Goal: Task Accomplishment & Management: Manage account settings

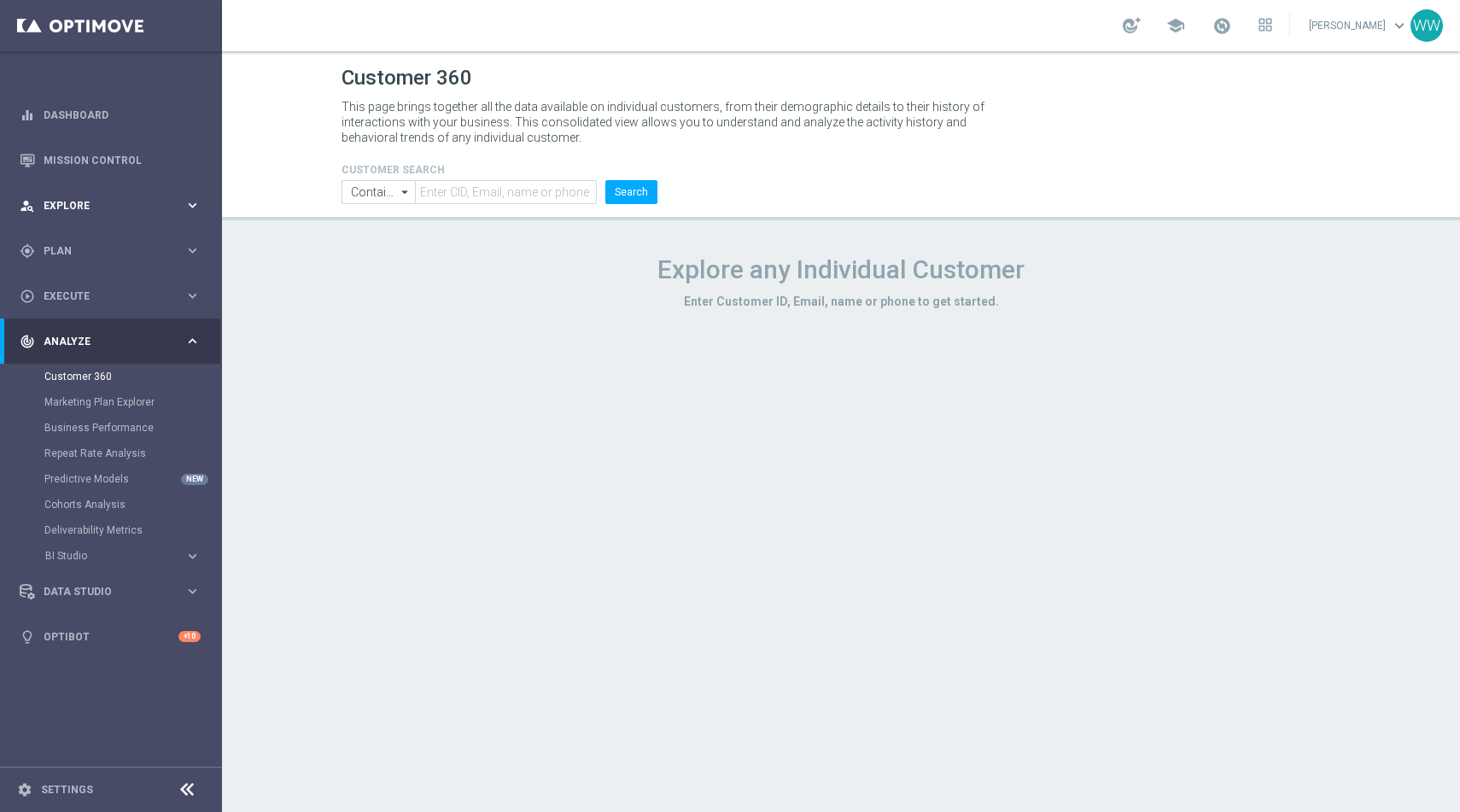
click at [137, 215] on div "person_search Explore keyboard_arrow_right" at bounding box center [110, 205] width 221 height 45
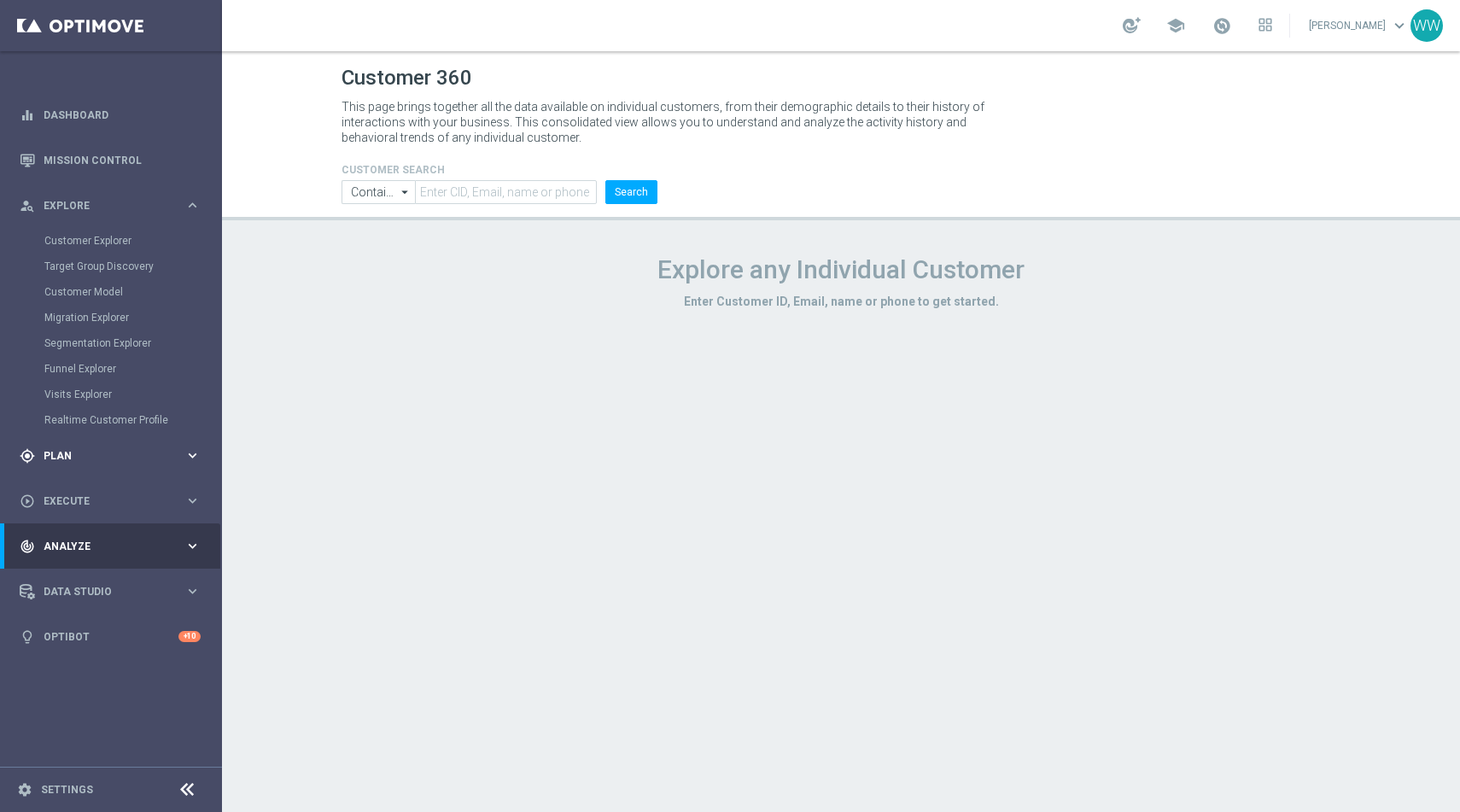
click at [79, 441] on div "gps_fixed Plan keyboard_arrow_right" at bounding box center [110, 455] width 221 height 45
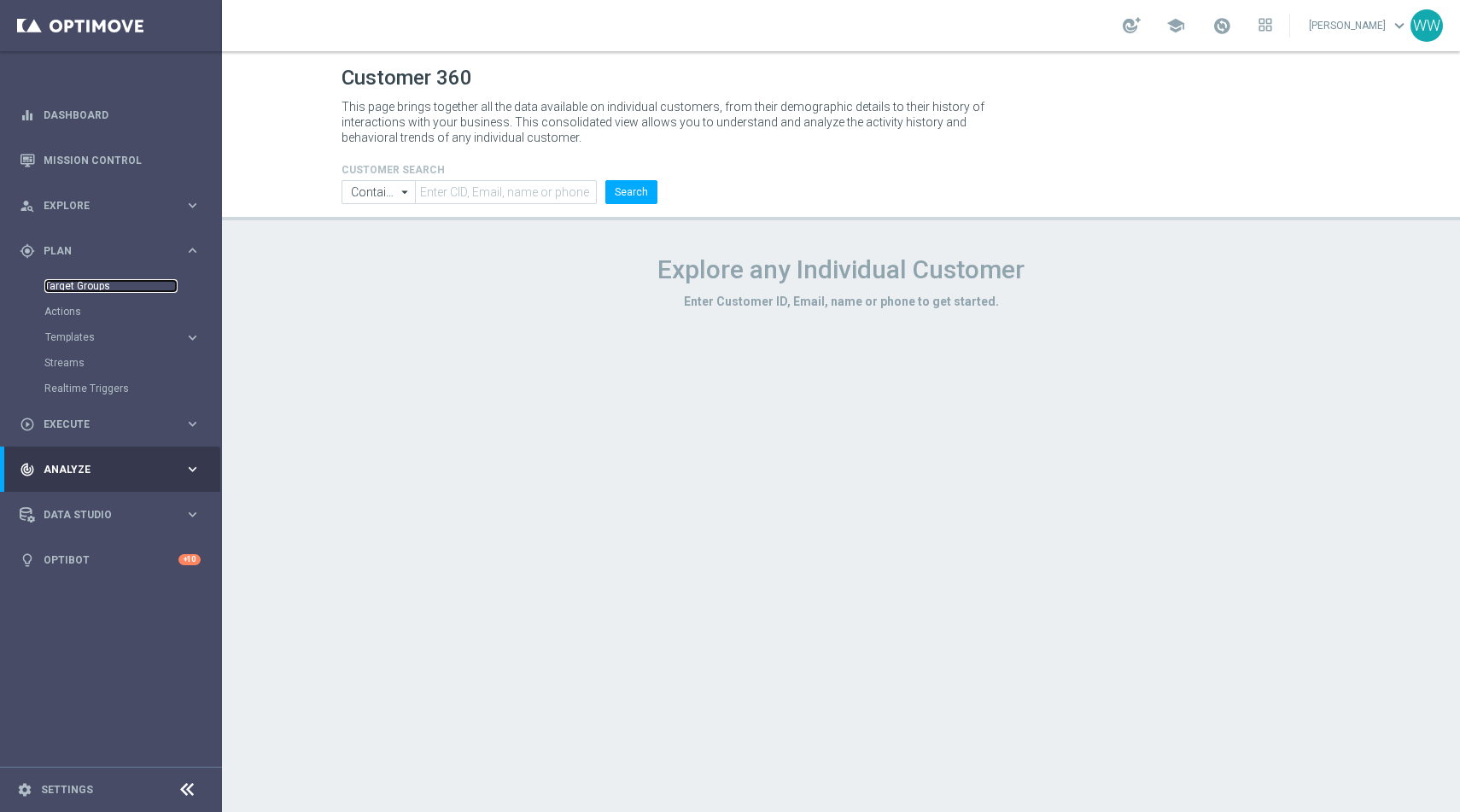
click at [100, 289] on link "Target Groups" at bounding box center [110, 285] width 133 height 13
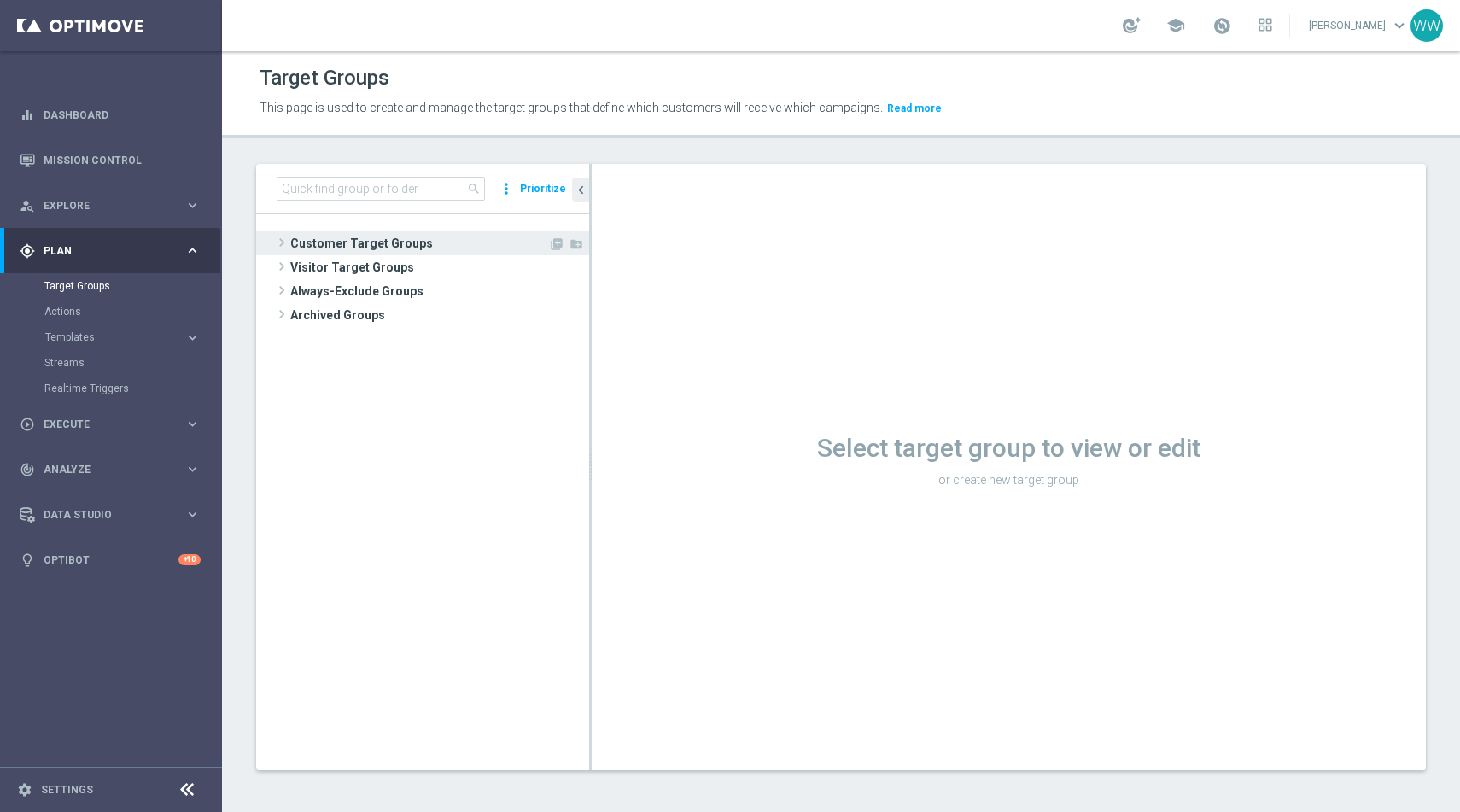
click at [285, 236] on span at bounding box center [282, 242] width 17 height 21
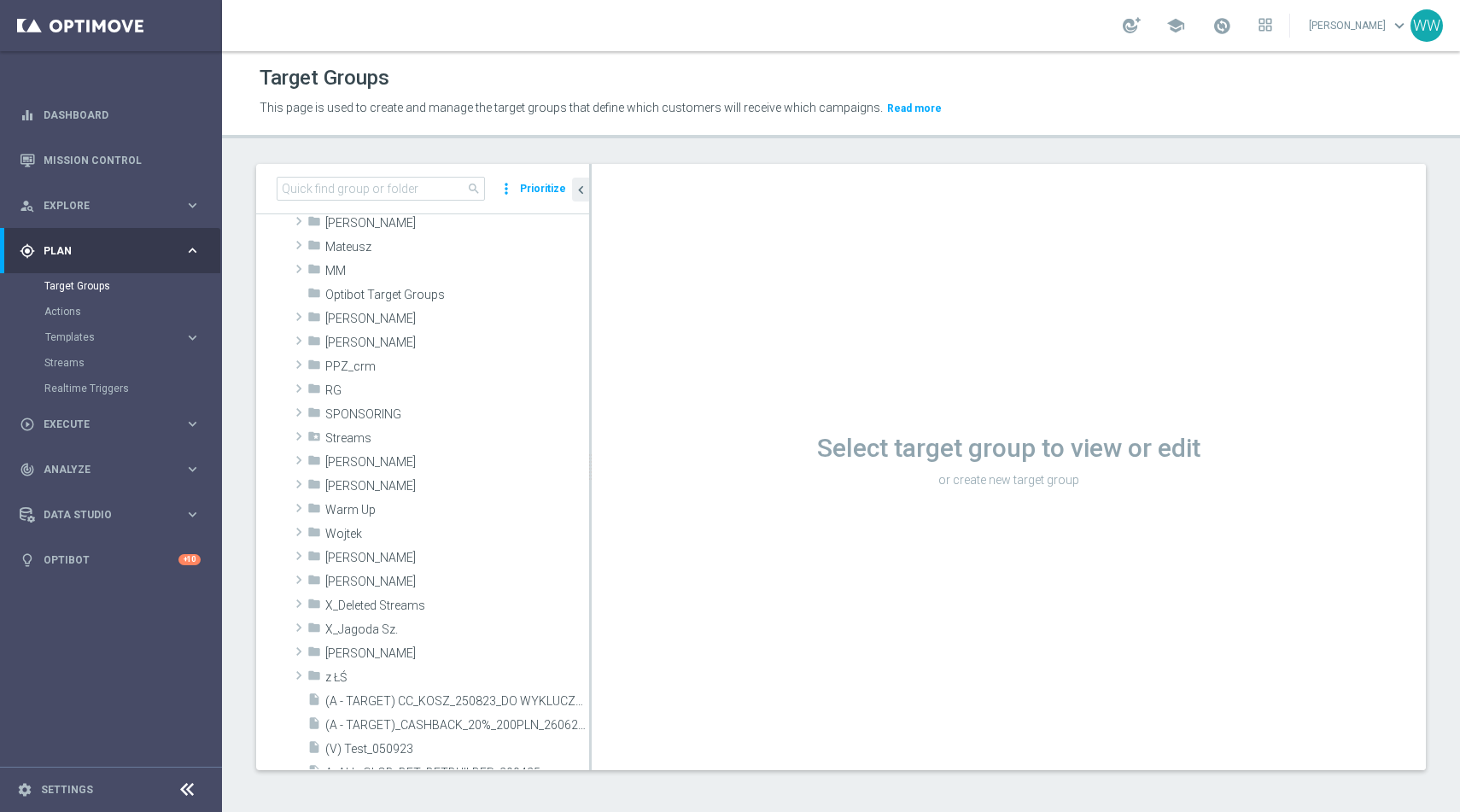
scroll to position [540, 0]
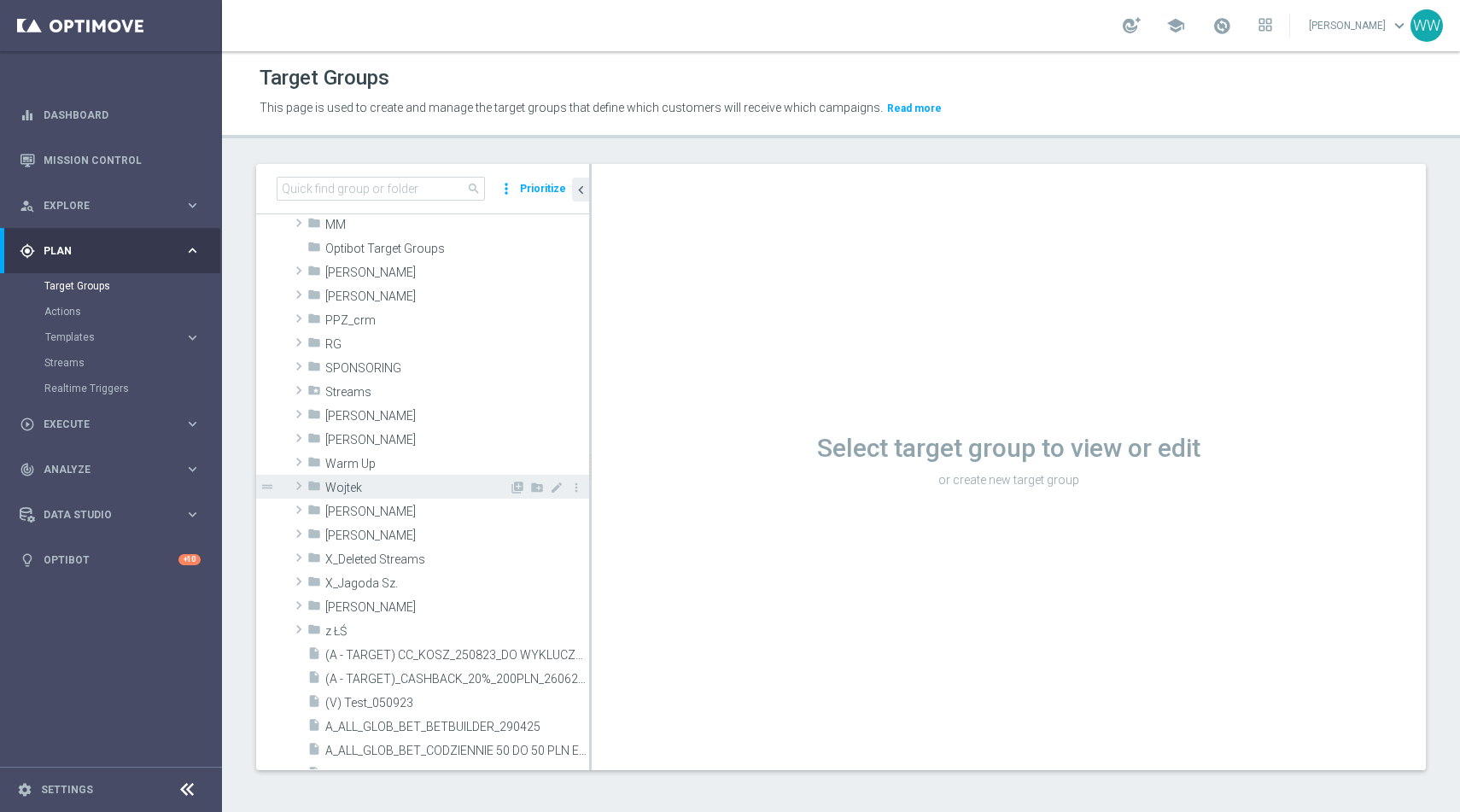
click at [308, 485] on icon "folder" at bounding box center [314, 489] width 13 height 20
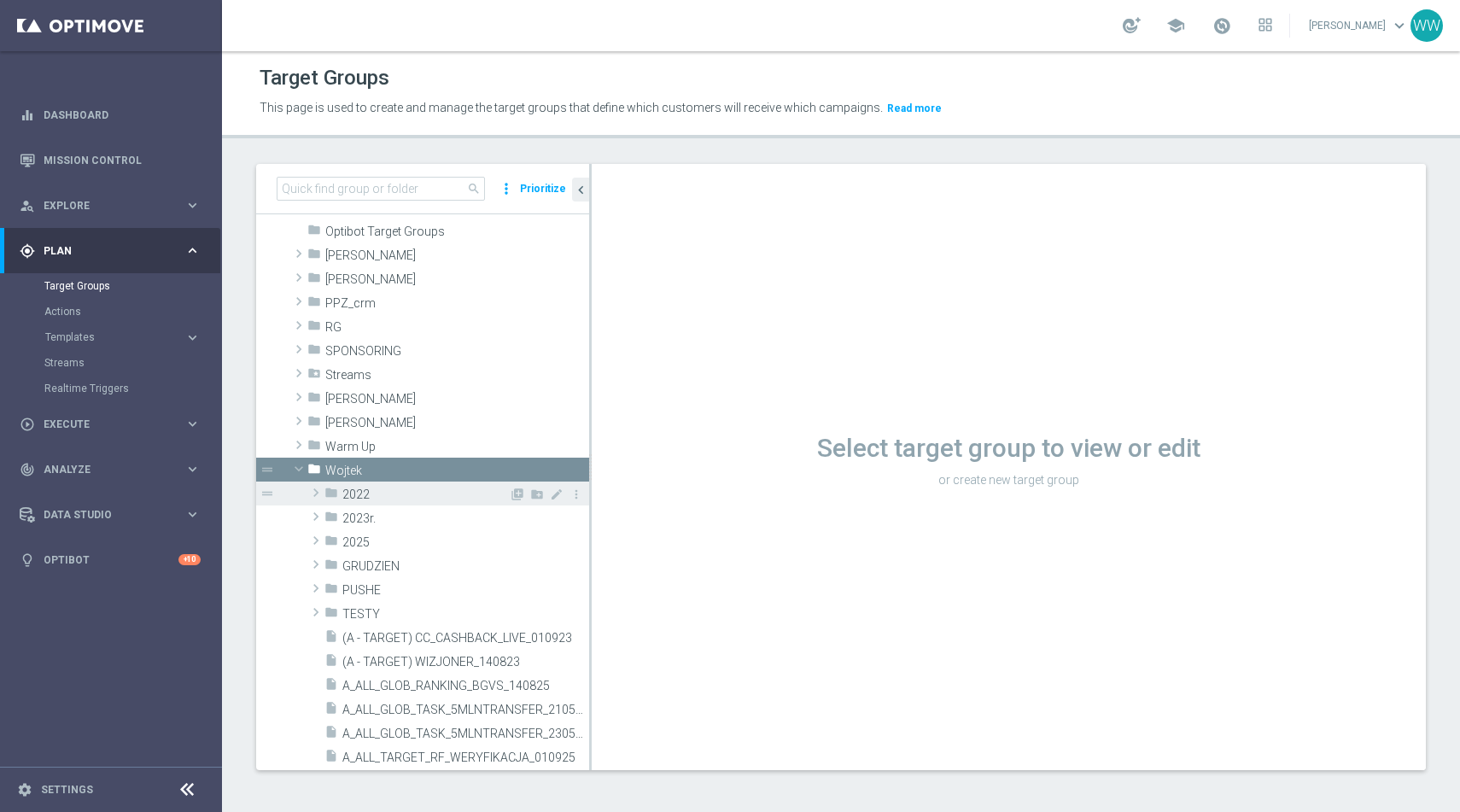
scroll to position [558, 0]
click at [516, 467] on icon "library_add" at bounding box center [517, 469] width 13 height 13
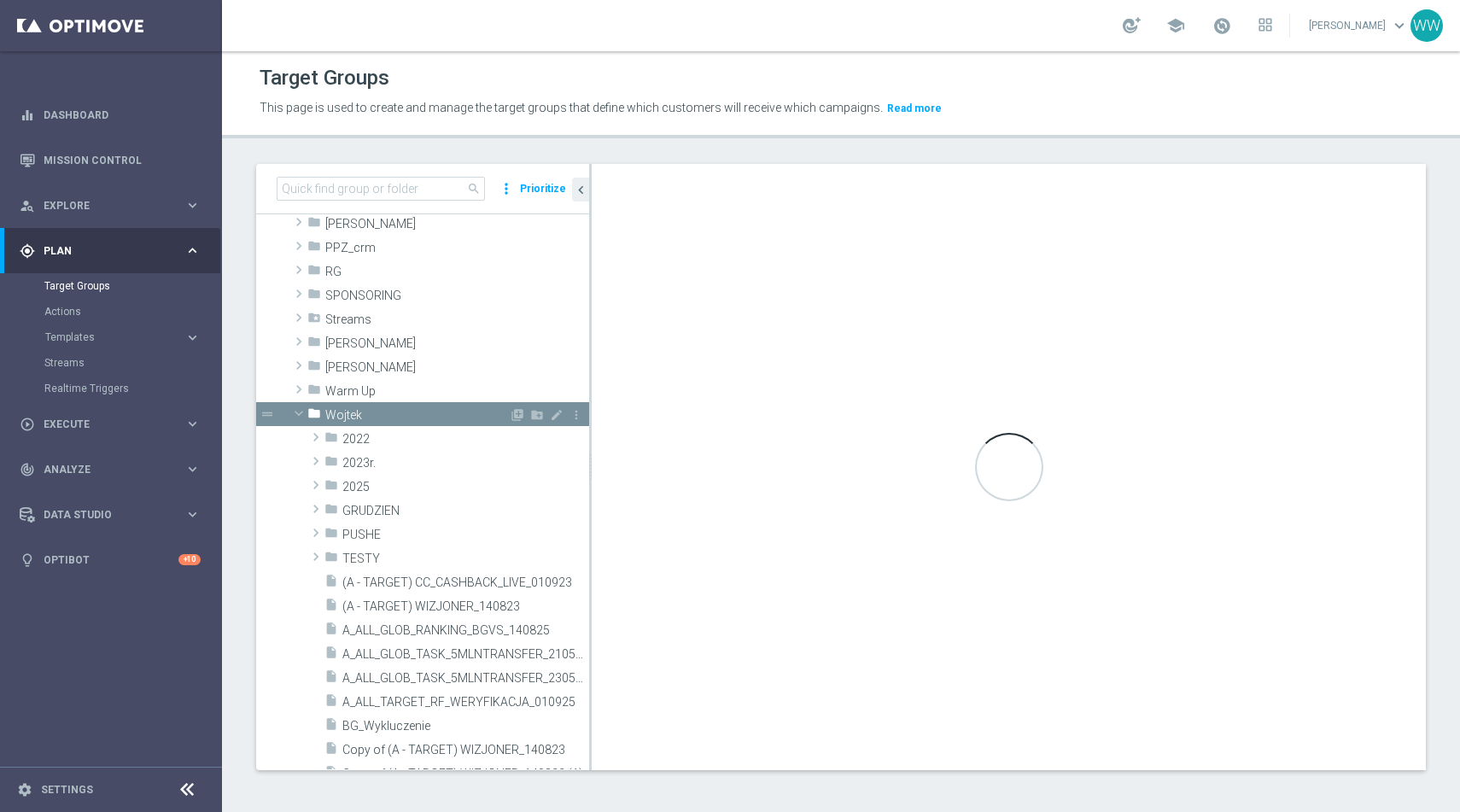
scroll to position [606, 0]
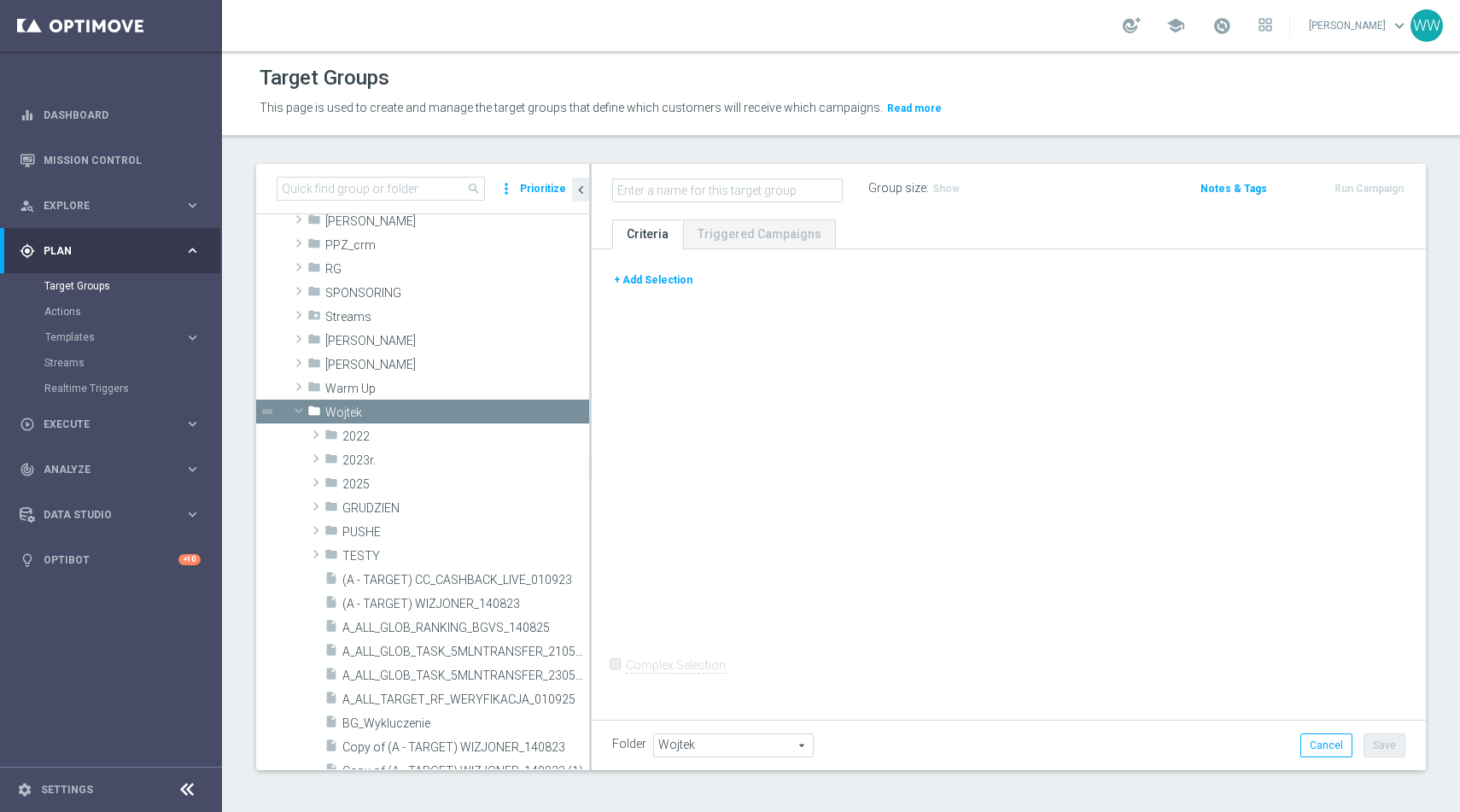
click at [650, 273] on button "+ Add Selection" at bounding box center [652, 280] width 82 height 19
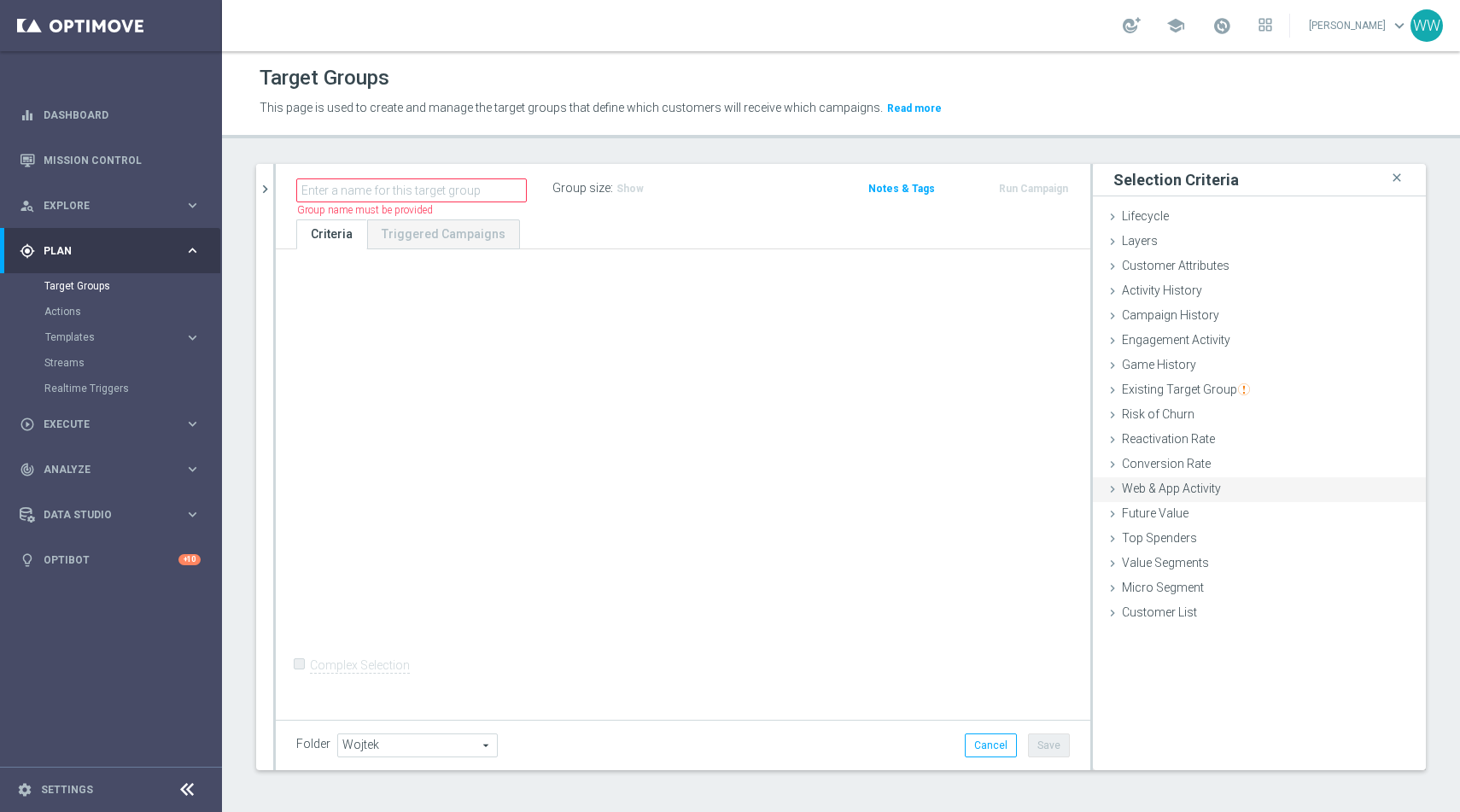
scroll to position [2, 0]
click at [1158, 496] on div "Web & App Activity done" at bounding box center [1259, 488] width 333 height 26
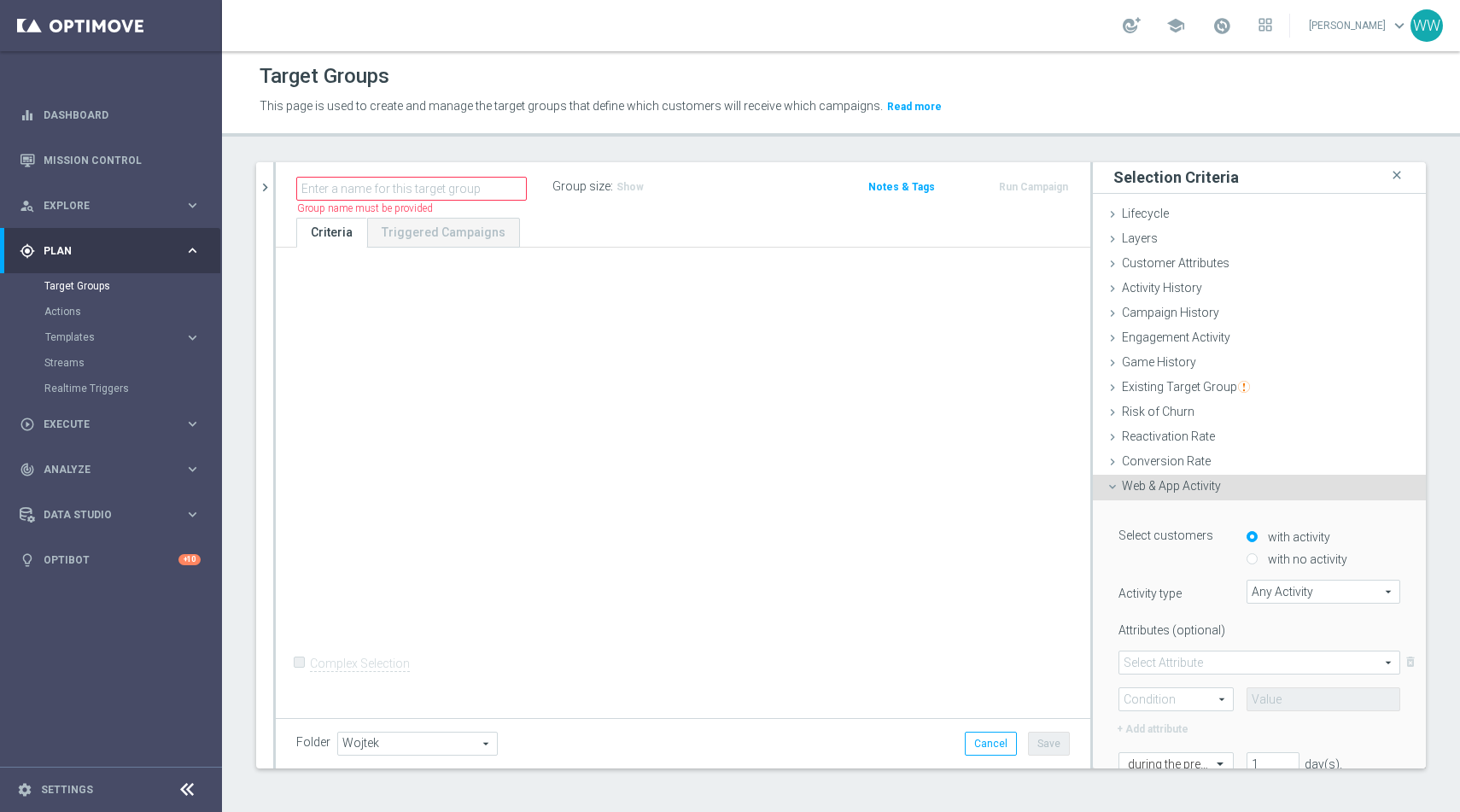
scroll to position [195, 0]
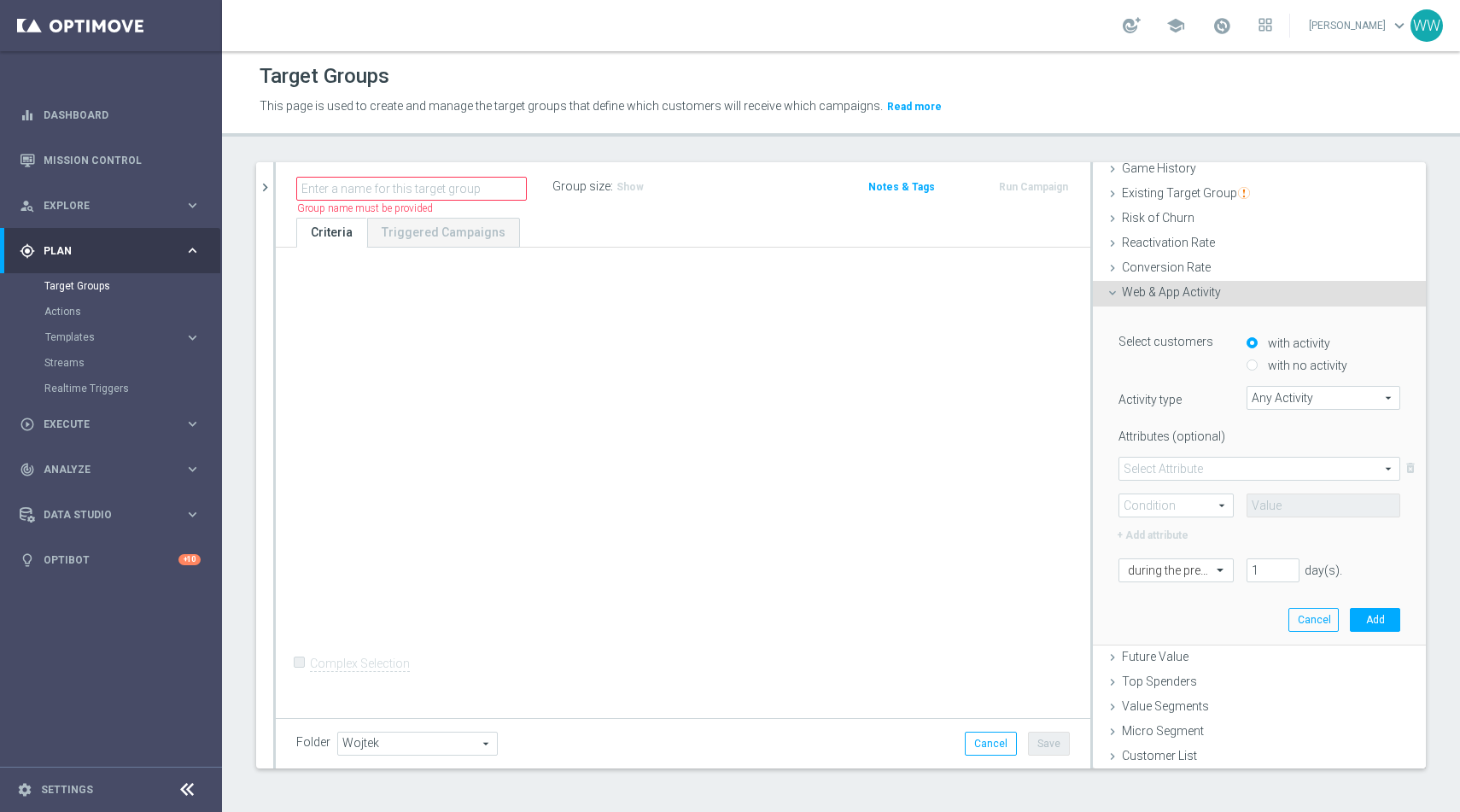
click at [1249, 399] on span "Any Activity" at bounding box center [1323, 397] width 152 height 22
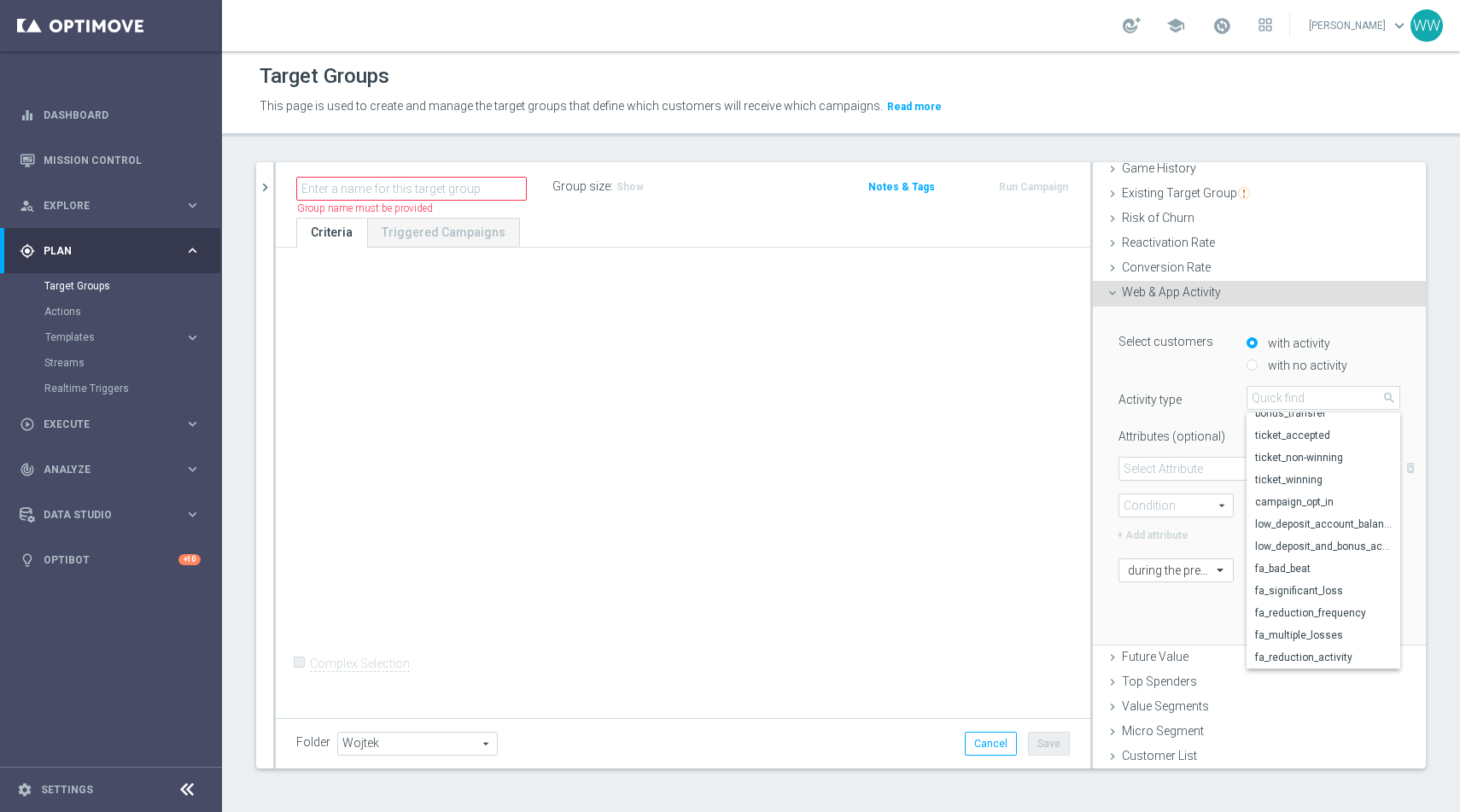
scroll to position [0, 0]
click at [1201, 380] on div "Select customers with activity with no activity Activity type Any Activity Any …" at bounding box center [1260, 454] width 282 height 254
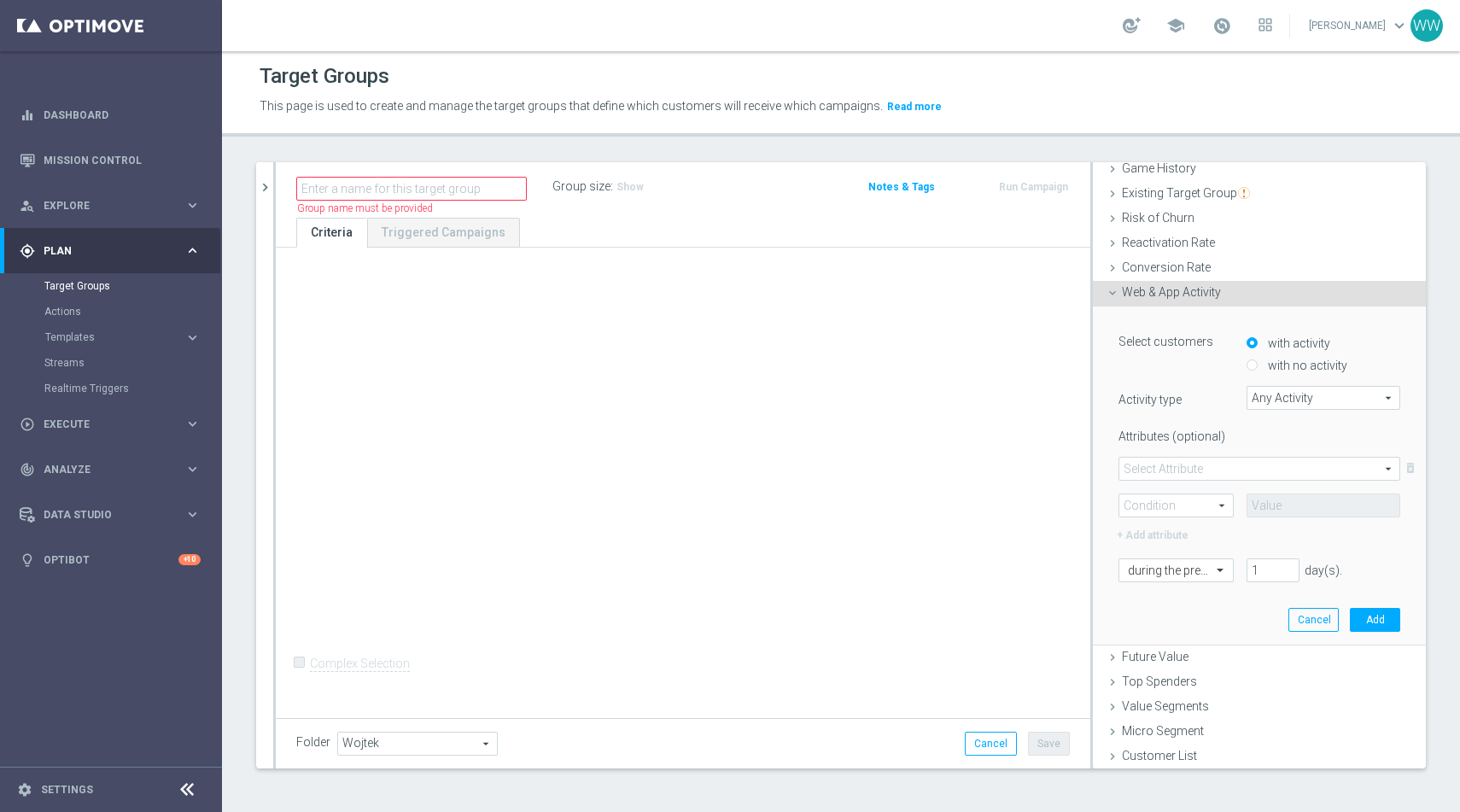
click at [1263, 403] on span "Any Activity" at bounding box center [1323, 397] width 152 height 22
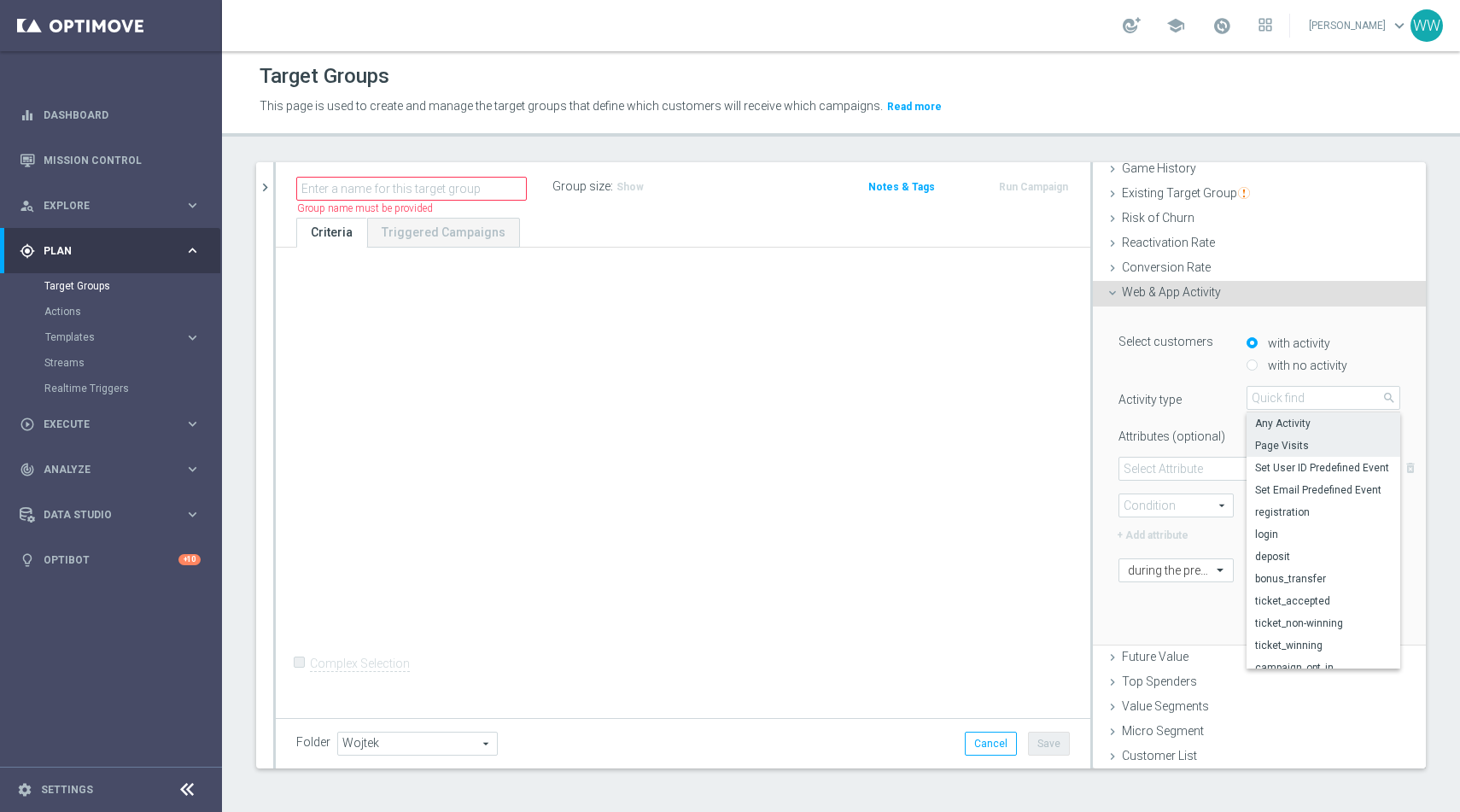
click at [1274, 443] on span "Page Visits" at bounding box center [1324, 445] width 136 height 13
type input "Page Visits"
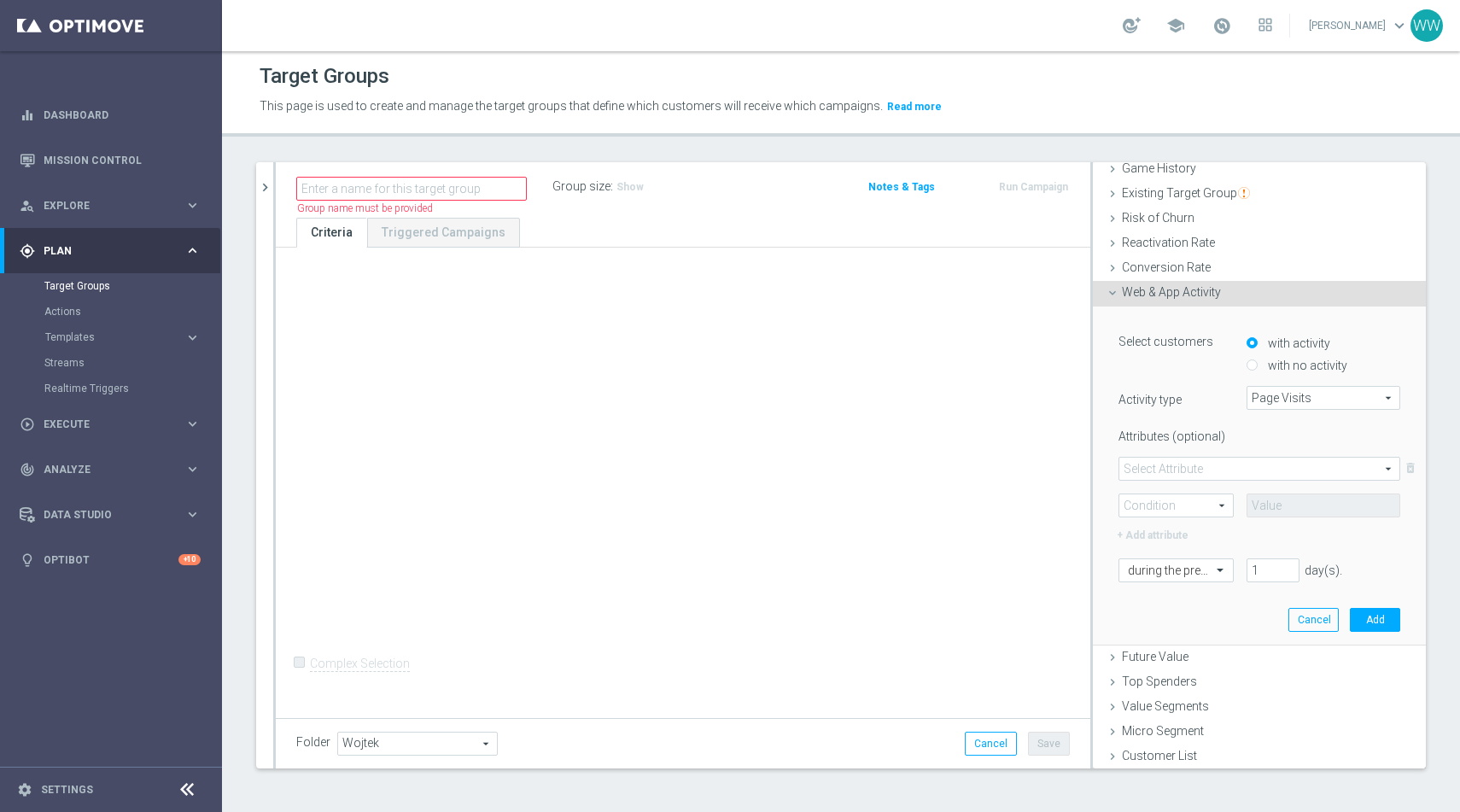
click at [1179, 471] on span at bounding box center [1260, 468] width 280 height 22
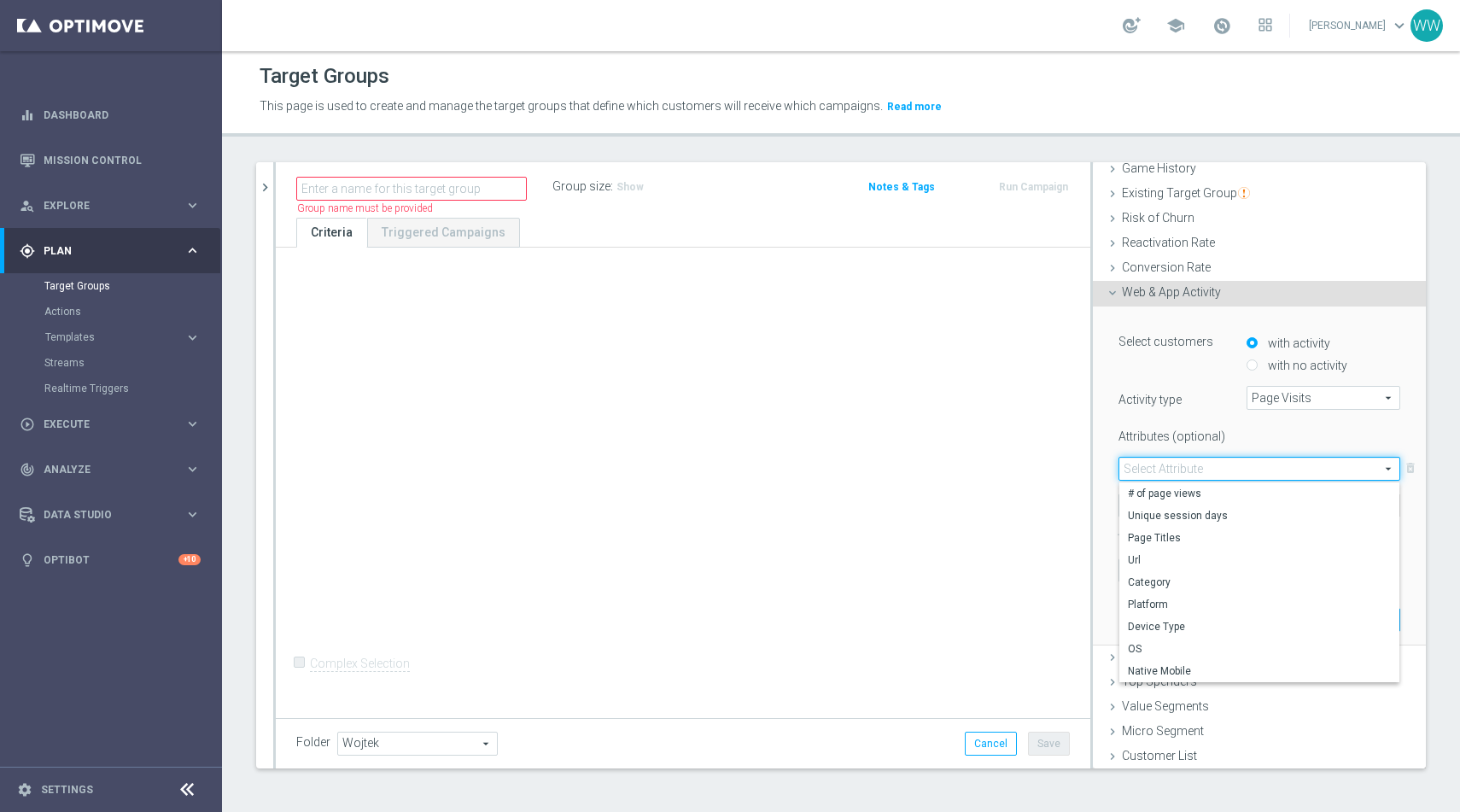
click at [1205, 380] on div "Select customers with activity with no activity Activity type Page Visits Page …" at bounding box center [1260, 454] width 282 height 254
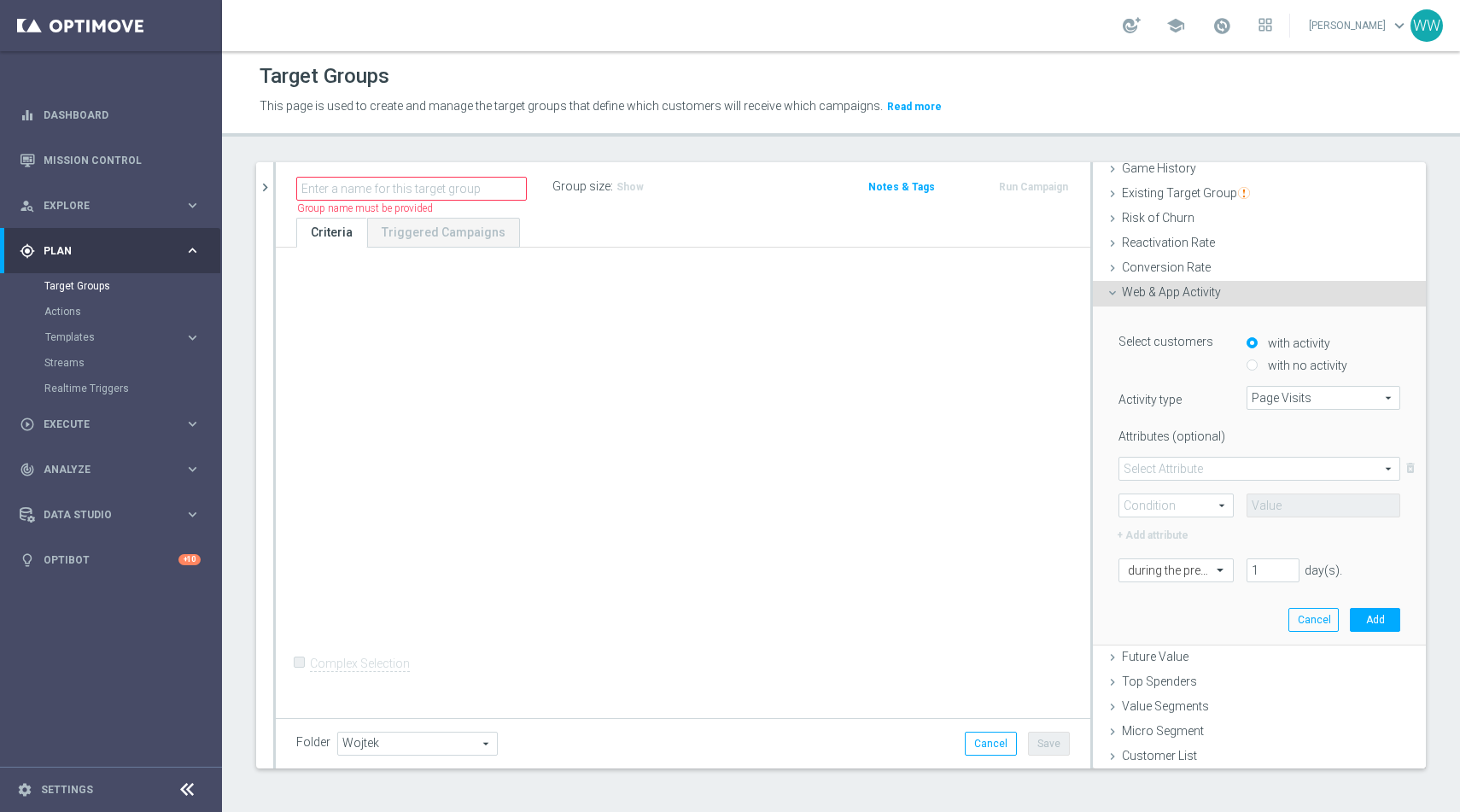
click at [1137, 296] on span "Web & App Activity" at bounding box center [1171, 292] width 99 height 13
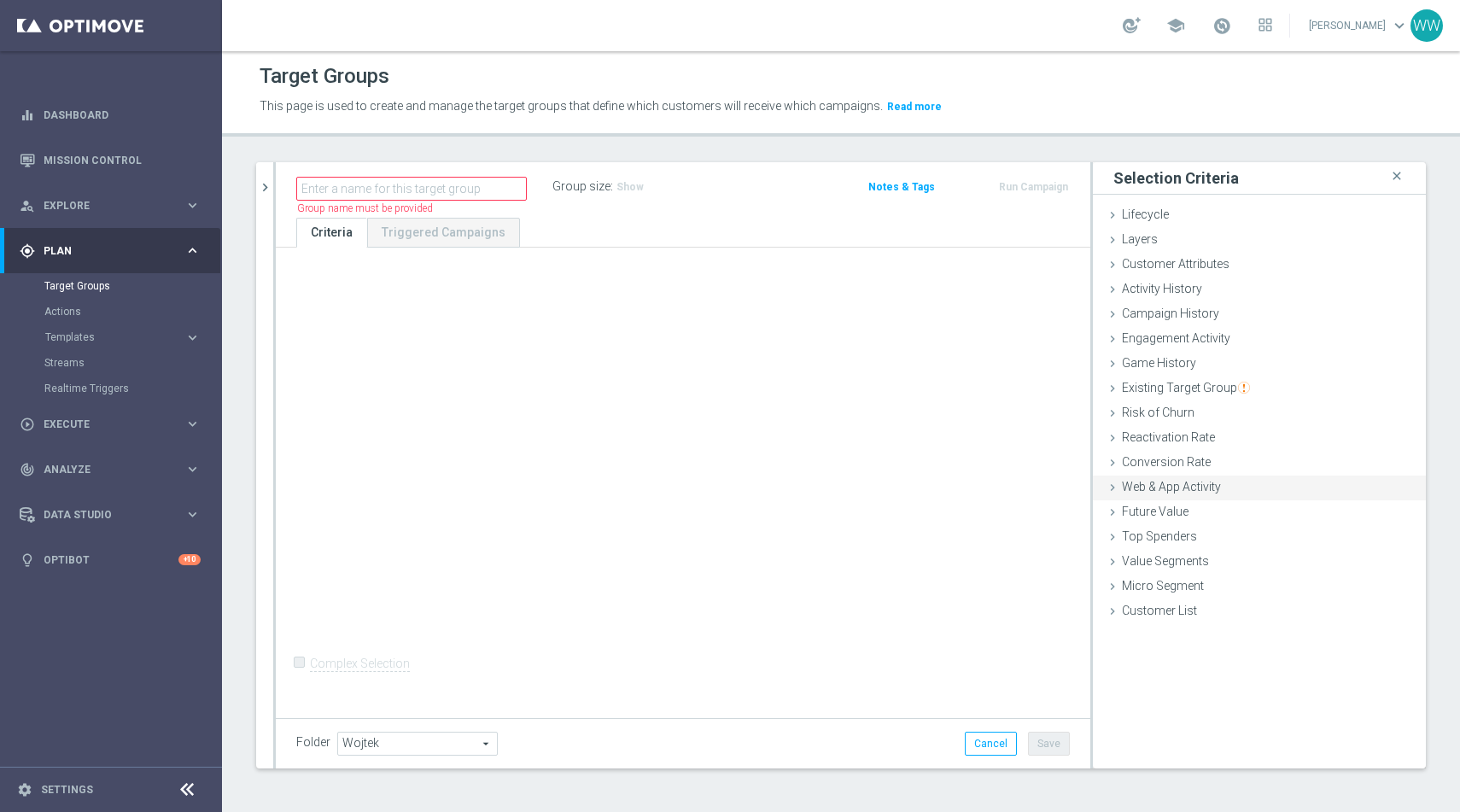
click at [1170, 494] on div "Web & App Activity done" at bounding box center [1259, 488] width 333 height 26
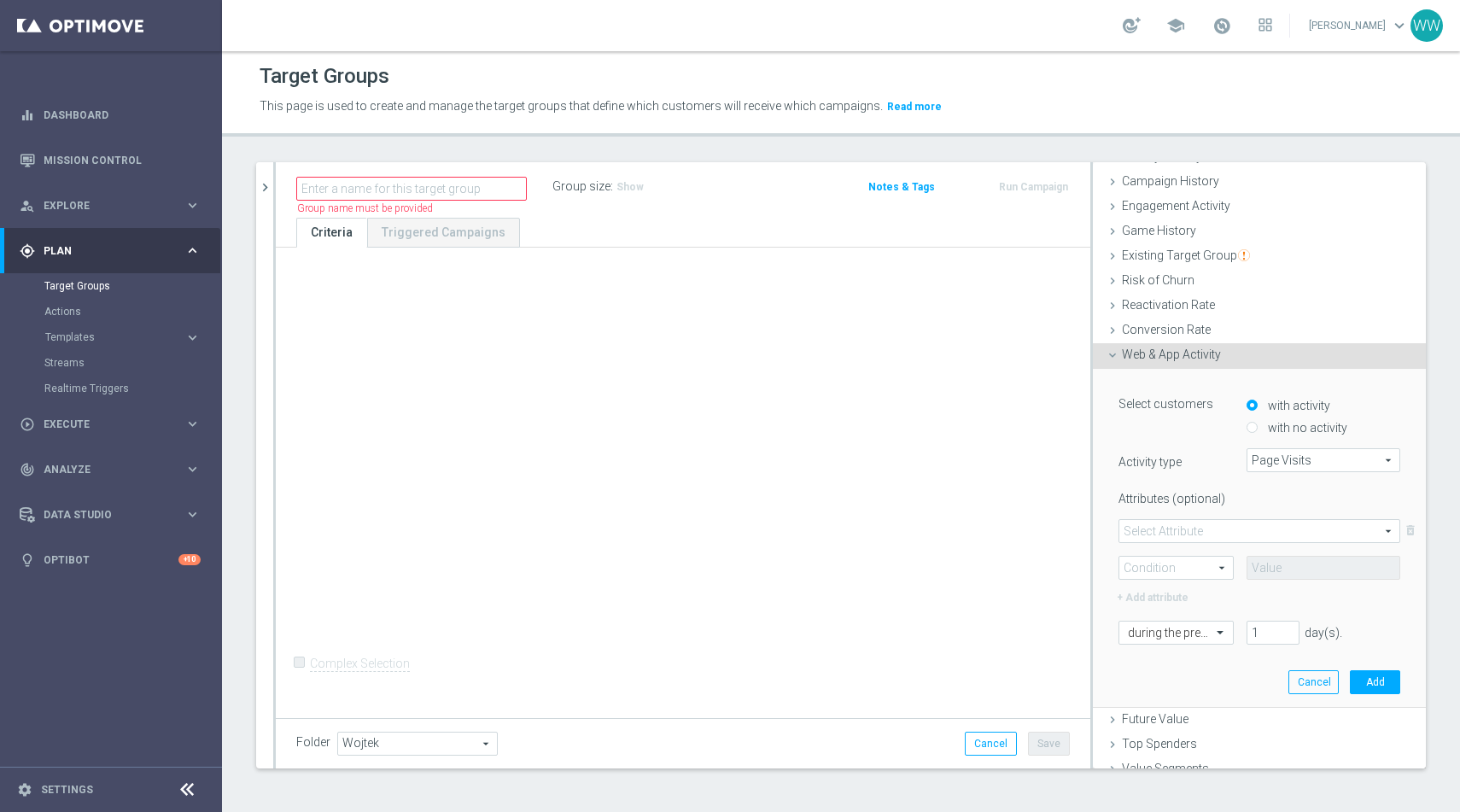
scroll to position [186, 0]
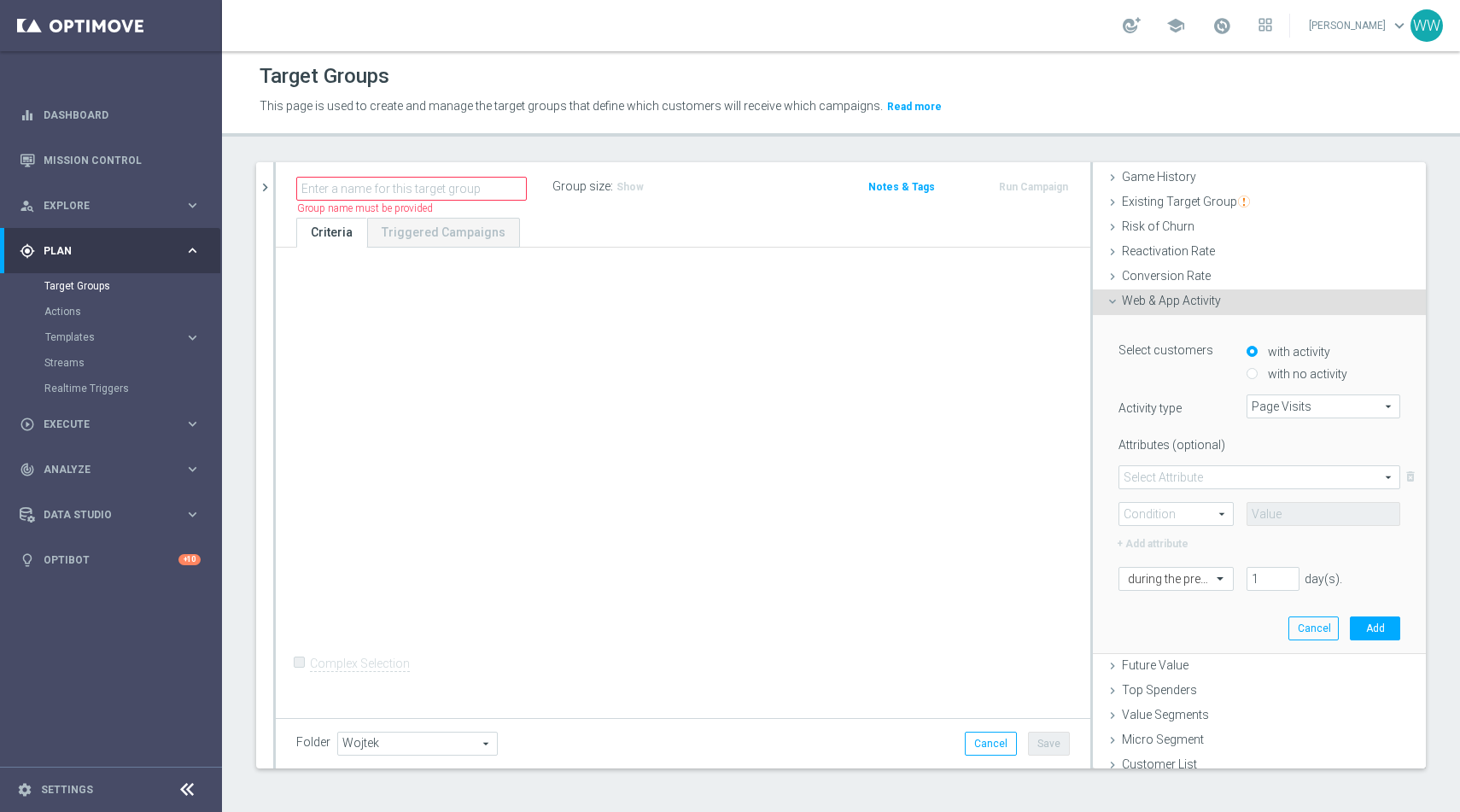
click at [1261, 410] on span "Page Visits" at bounding box center [1323, 406] width 152 height 22
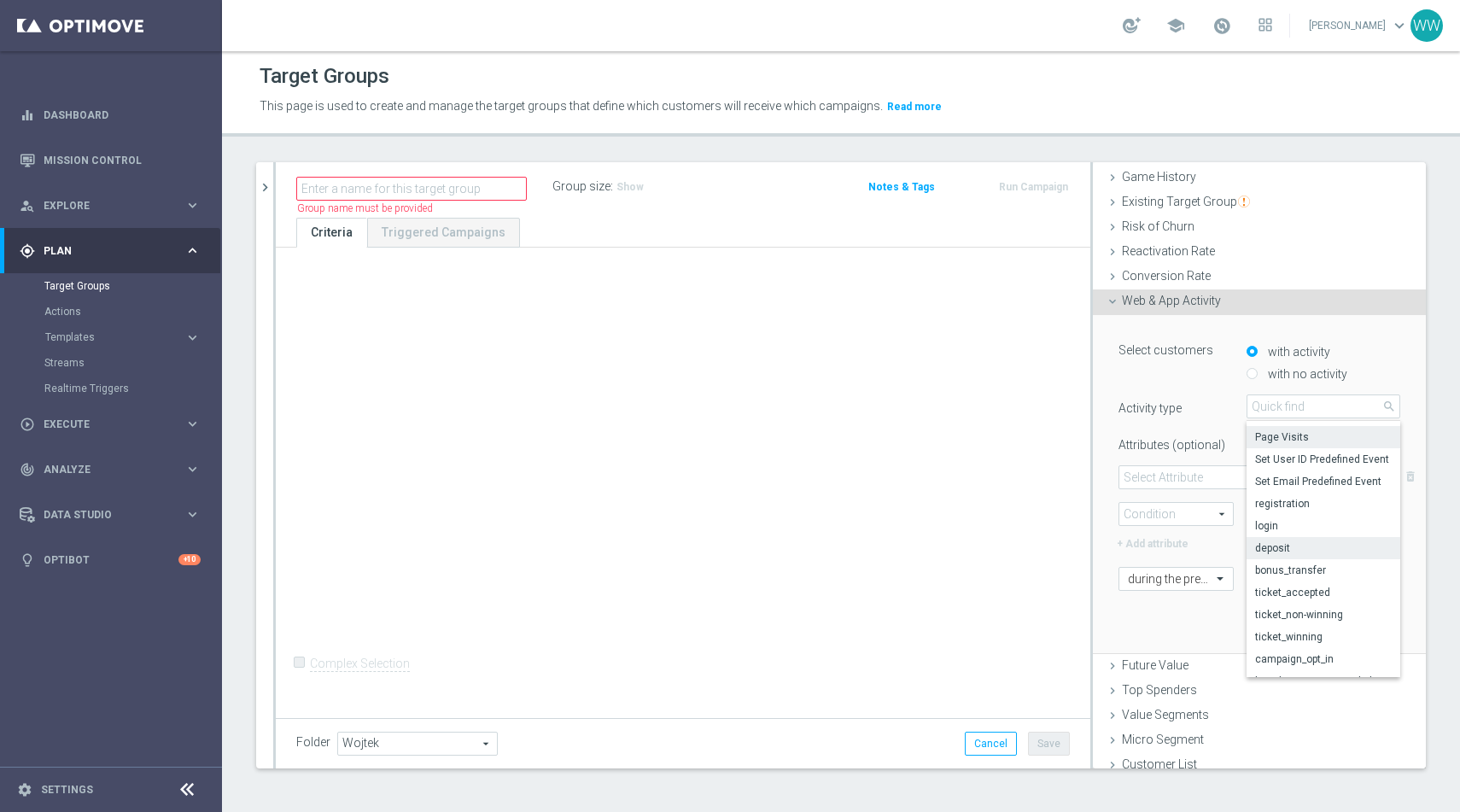
scroll to position [0, 0]
click at [1278, 455] on span "Page Visits" at bounding box center [1324, 454] width 136 height 13
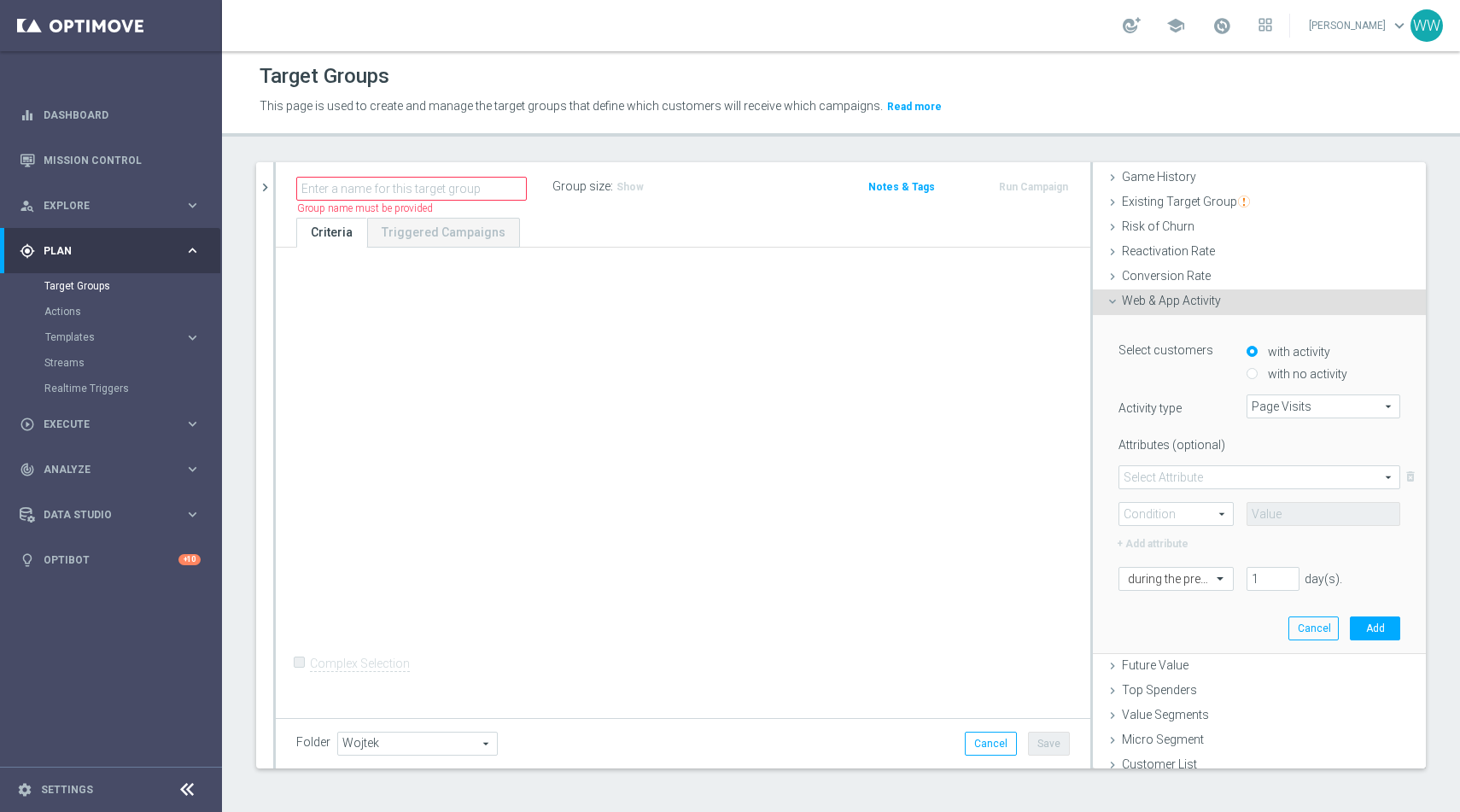
click at [1148, 477] on span at bounding box center [1260, 477] width 280 height 22
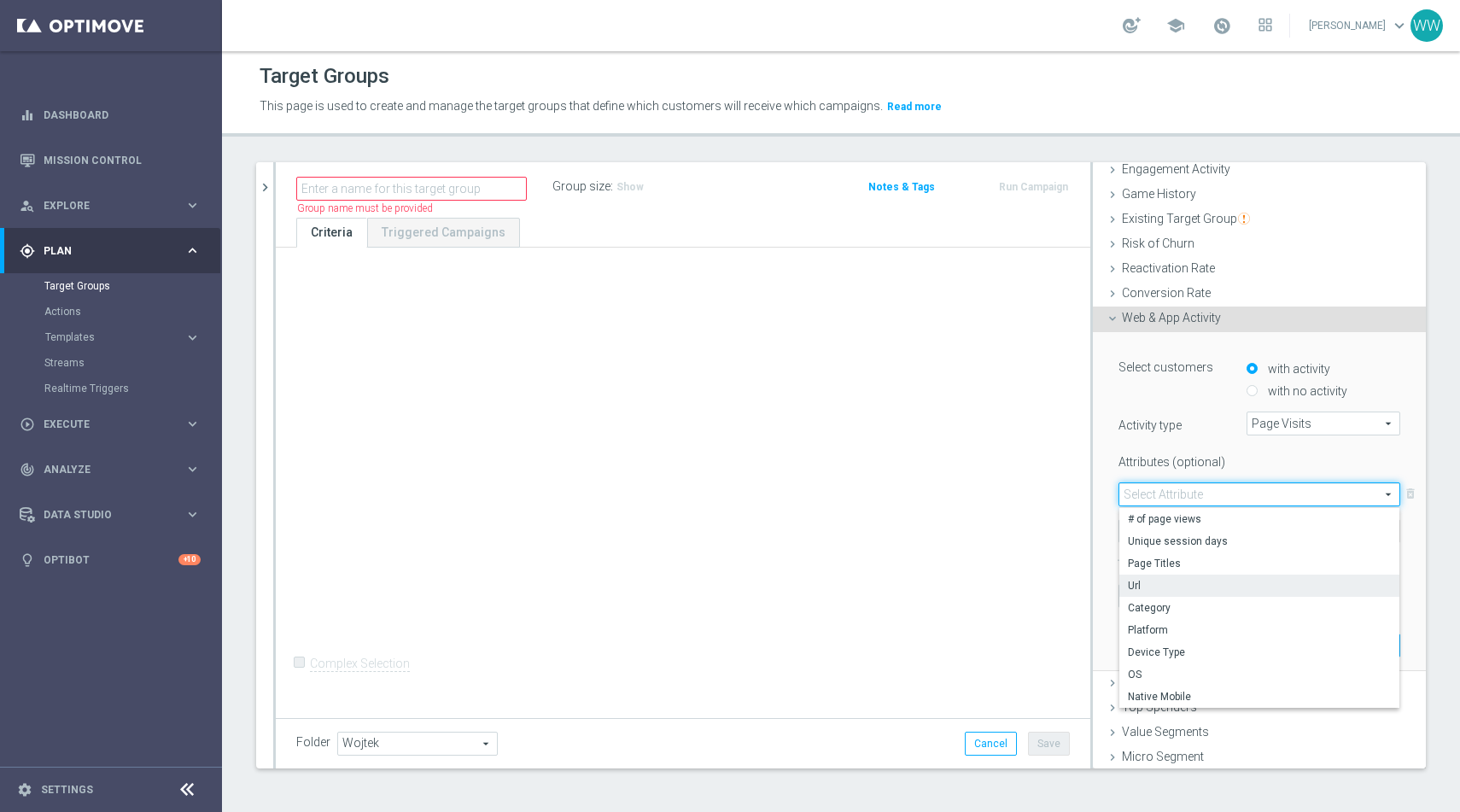
scroll to position [195, 0]
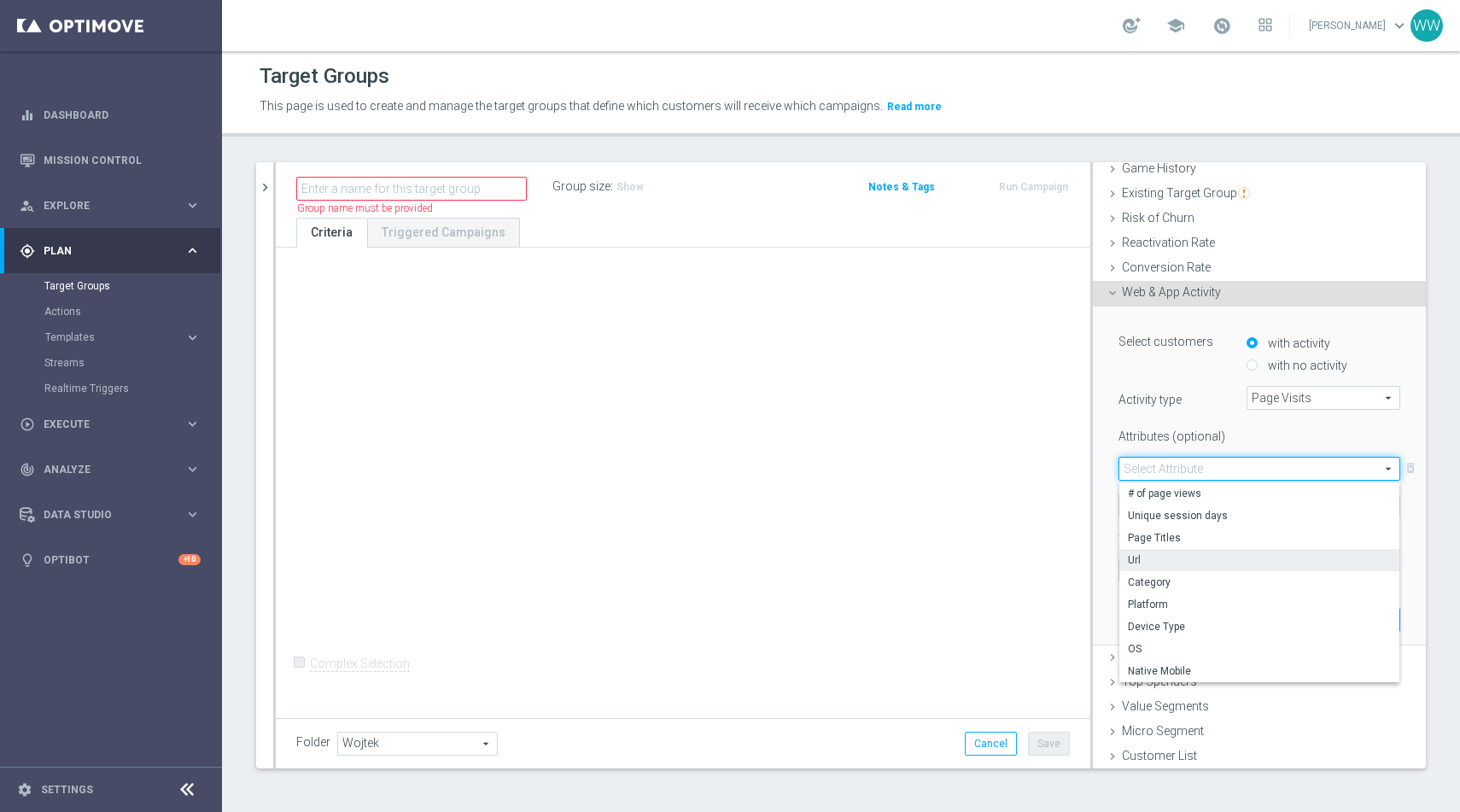
click at [1157, 566] on label "Url" at bounding box center [1260, 560] width 280 height 22
type input "Url"
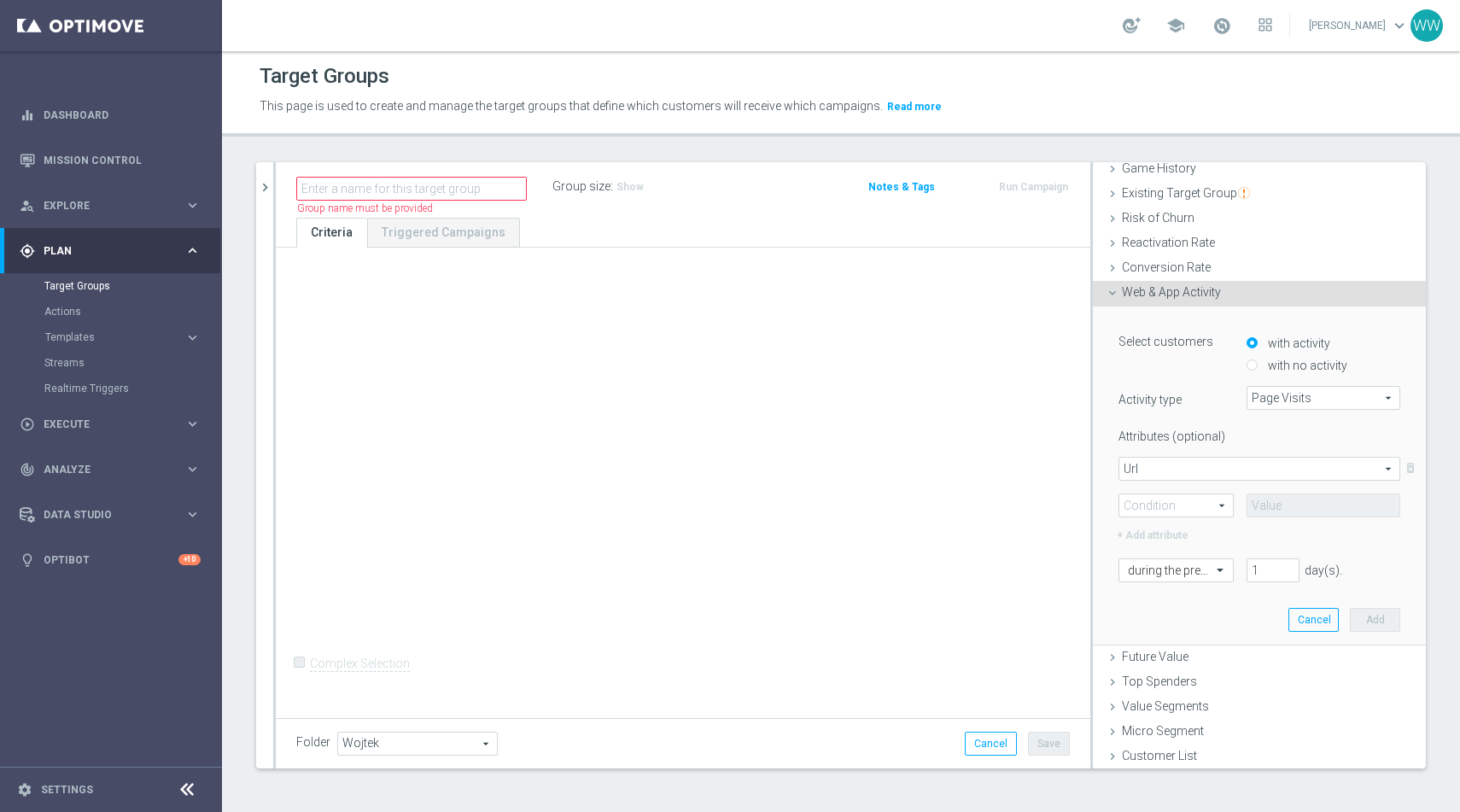
click at [1200, 522] on div "+ Add attribute" at bounding box center [1259, 533] width 308 height 22
click at [1184, 497] on span at bounding box center [1176, 505] width 114 height 22
click at [1158, 526] on span "Equals" at bounding box center [1176, 529] width 97 height 13
type input "Equals"
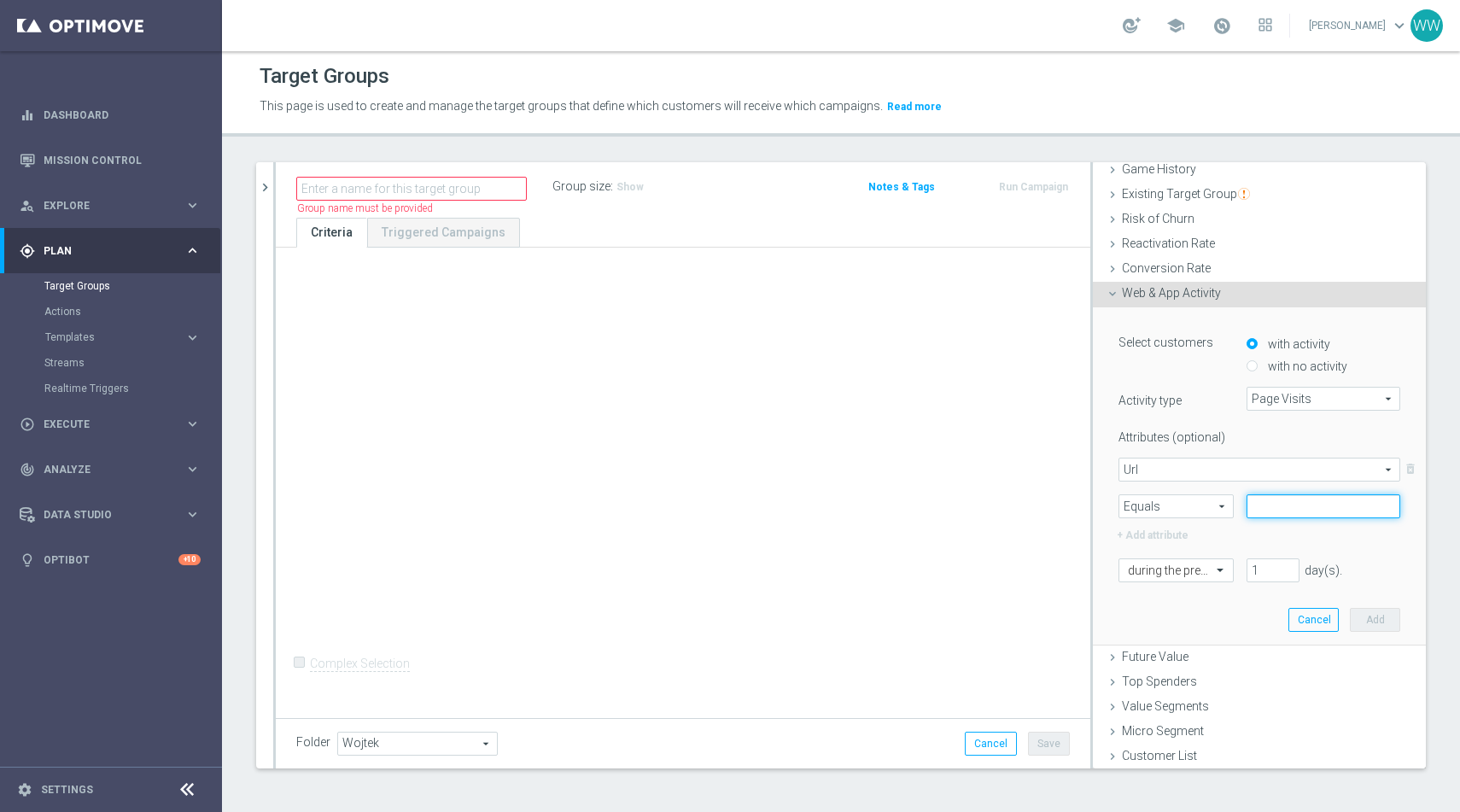
click at [1299, 503] on input "text" at bounding box center [1323, 506] width 153 height 24
paste input "30-za-30-182429"
type input "30-za-30-182429"
click at [1202, 502] on span "Equals" at bounding box center [1176, 506] width 114 height 22
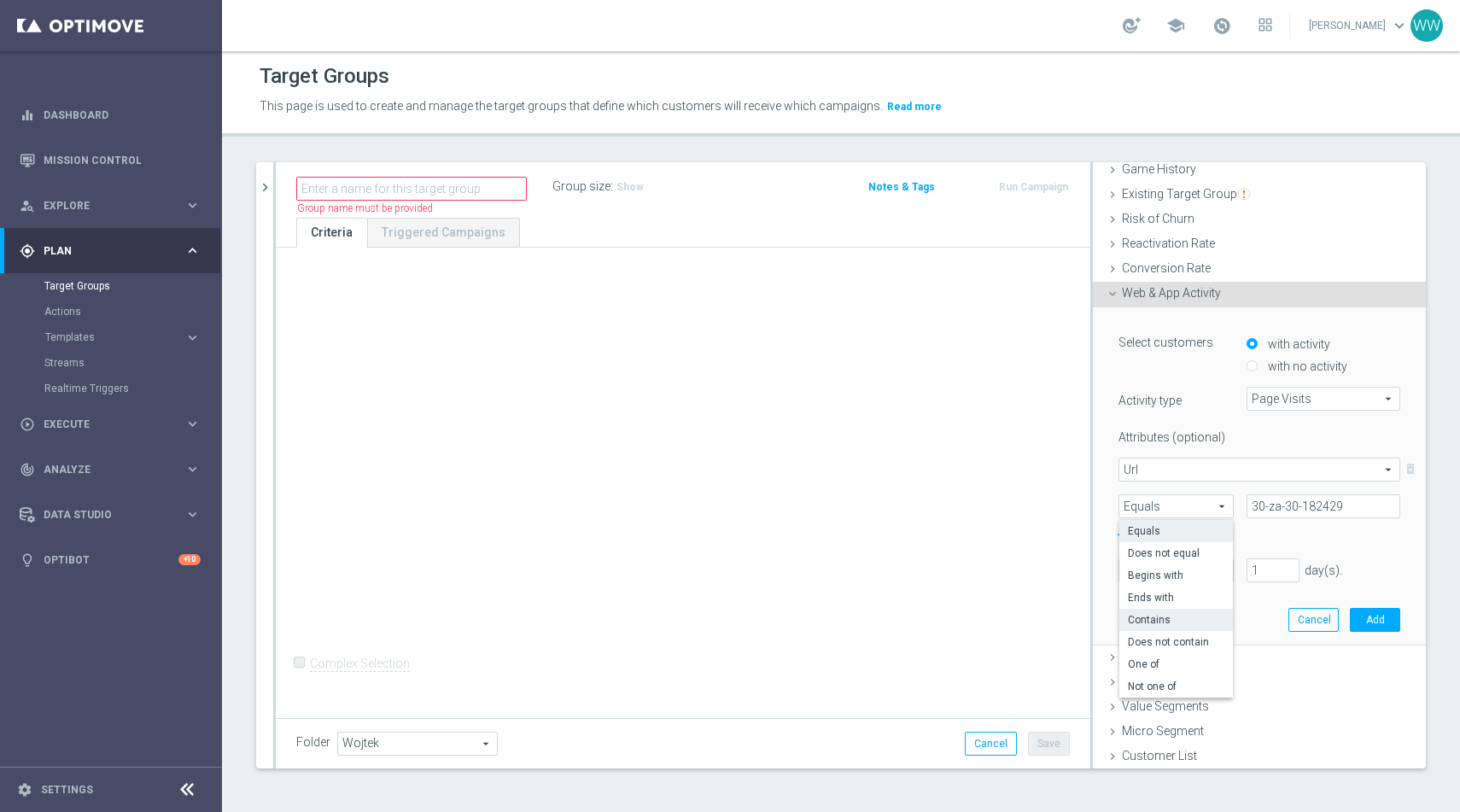
click at [1189, 625] on label "Contains" at bounding box center [1176, 620] width 114 height 22
type input "Contains"
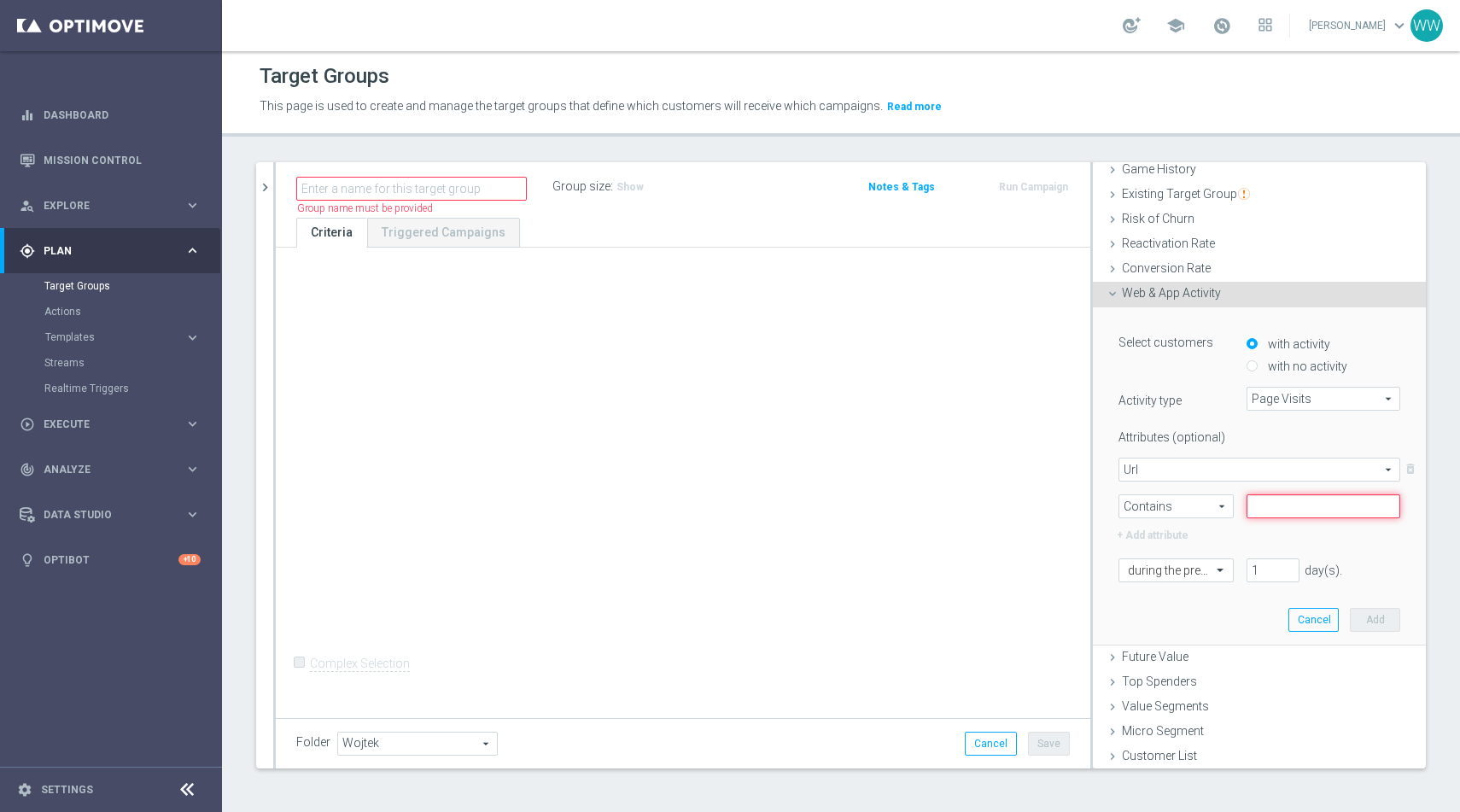
click at [1280, 515] on input "text" at bounding box center [1323, 506] width 153 height 24
paste input "30-za-30-182429"
type input "30-za-30-182429"
click at [1185, 566] on input "text" at bounding box center [1158, 571] width 62 height 15
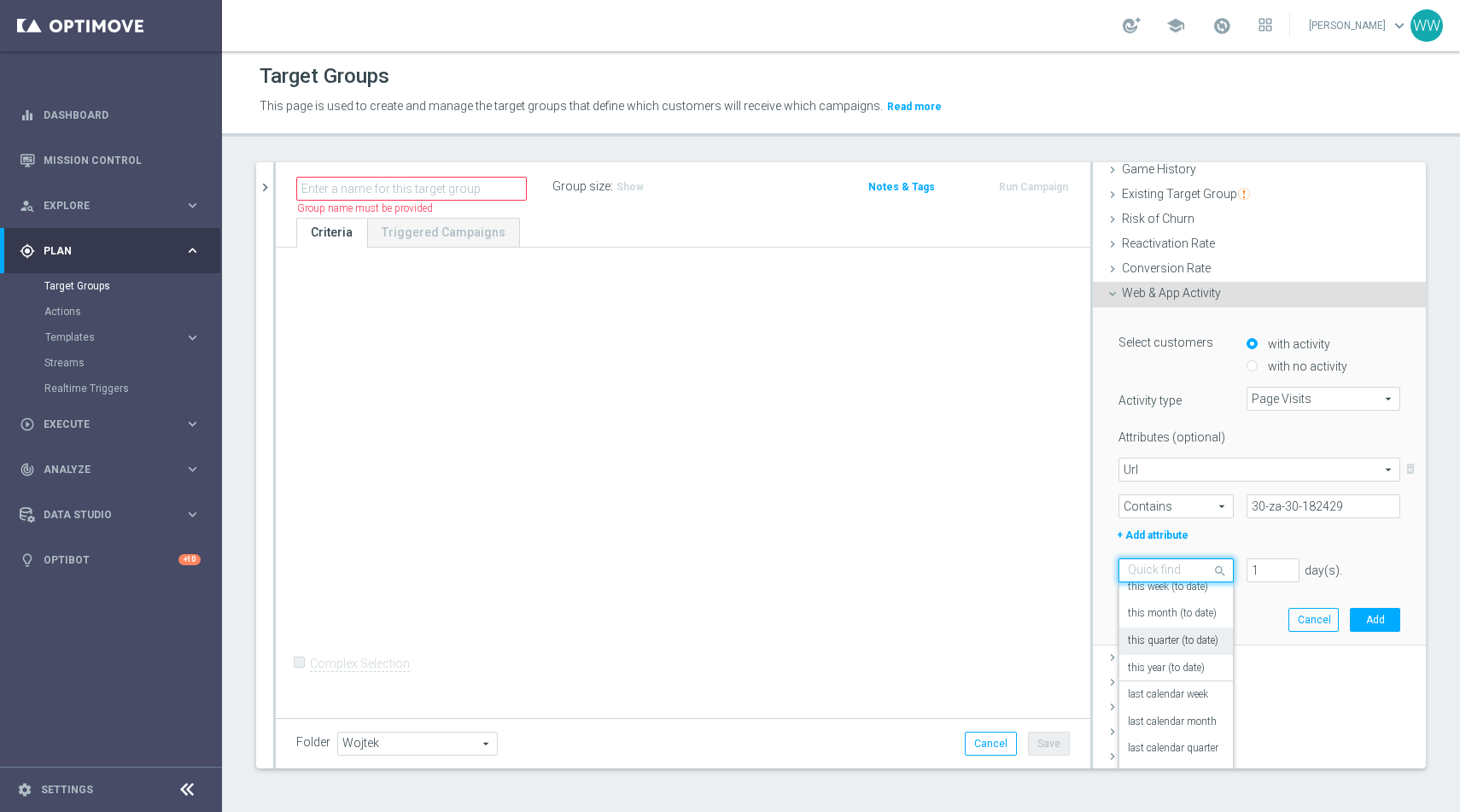
scroll to position [150, 0]
click at [1156, 725] on div "today" at bounding box center [1176, 715] width 97 height 27
click at [1374, 623] on button "Add" at bounding box center [1376, 620] width 50 height 24
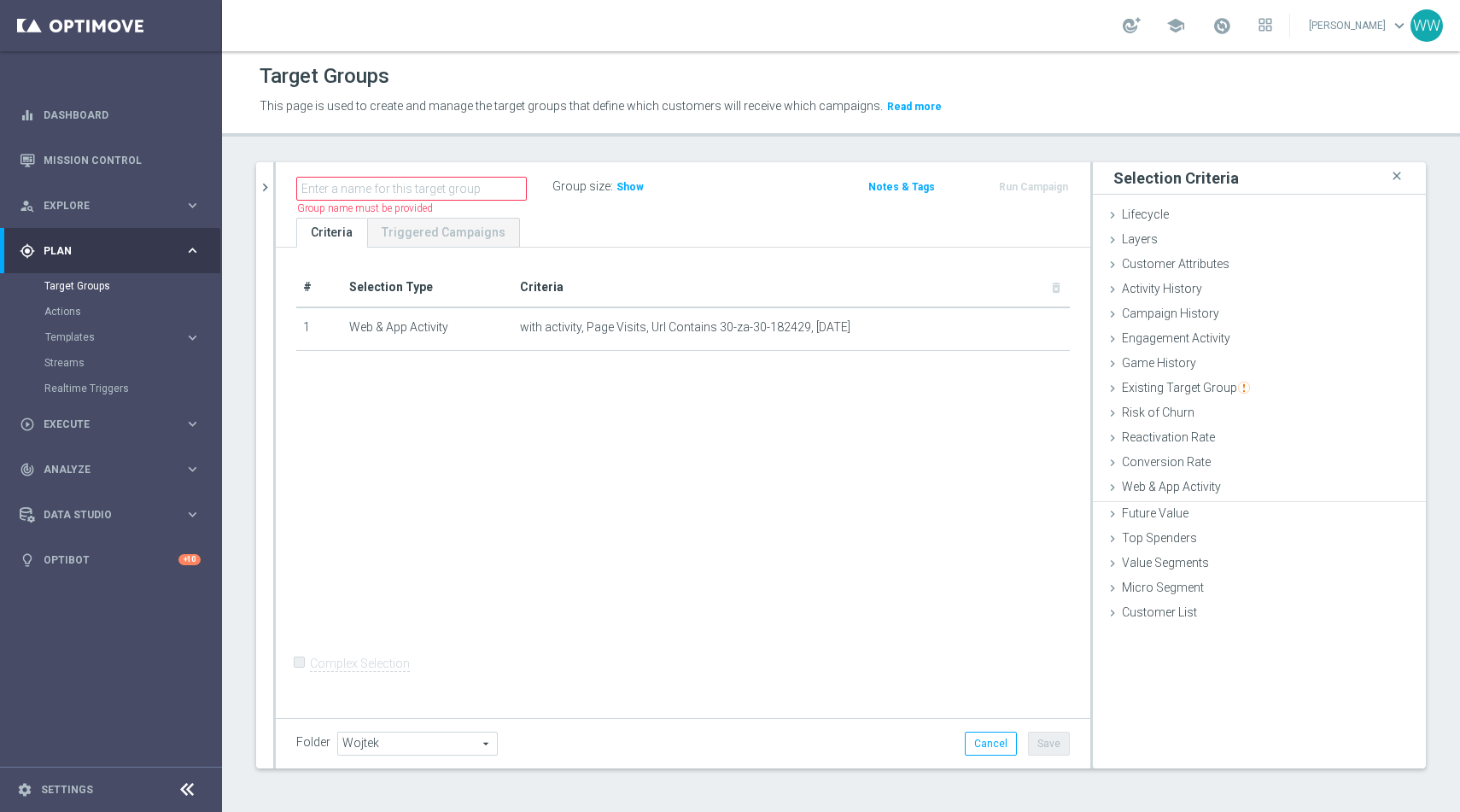
scroll to position [0, 0]
click at [637, 193] on h3 "Show" at bounding box center [630, 187] width 31 height 19
click at [1150, 493] on span "Web & App Activity" at bounding box center [1171, 486] width 99 height 13
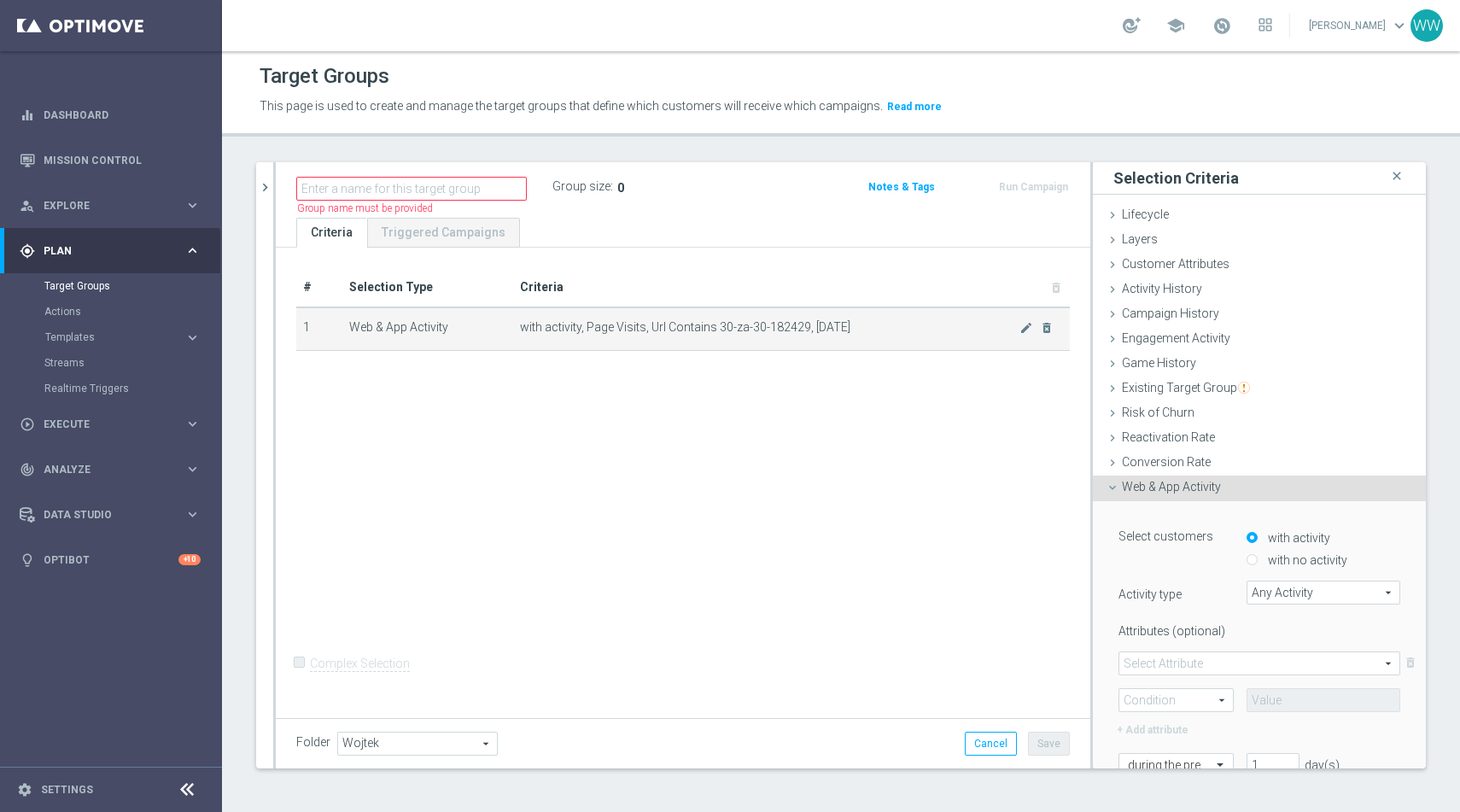
click at [1024, 335] on td "with activity, Page Visits, Url Contains 30-za-30-182429, today mode_edit delet…" at bounding box center [791, 329] width 556 height 43
click at [1024, 330] on icon "mode_edit" at bounding box center [1026, 327] width 13 height 13
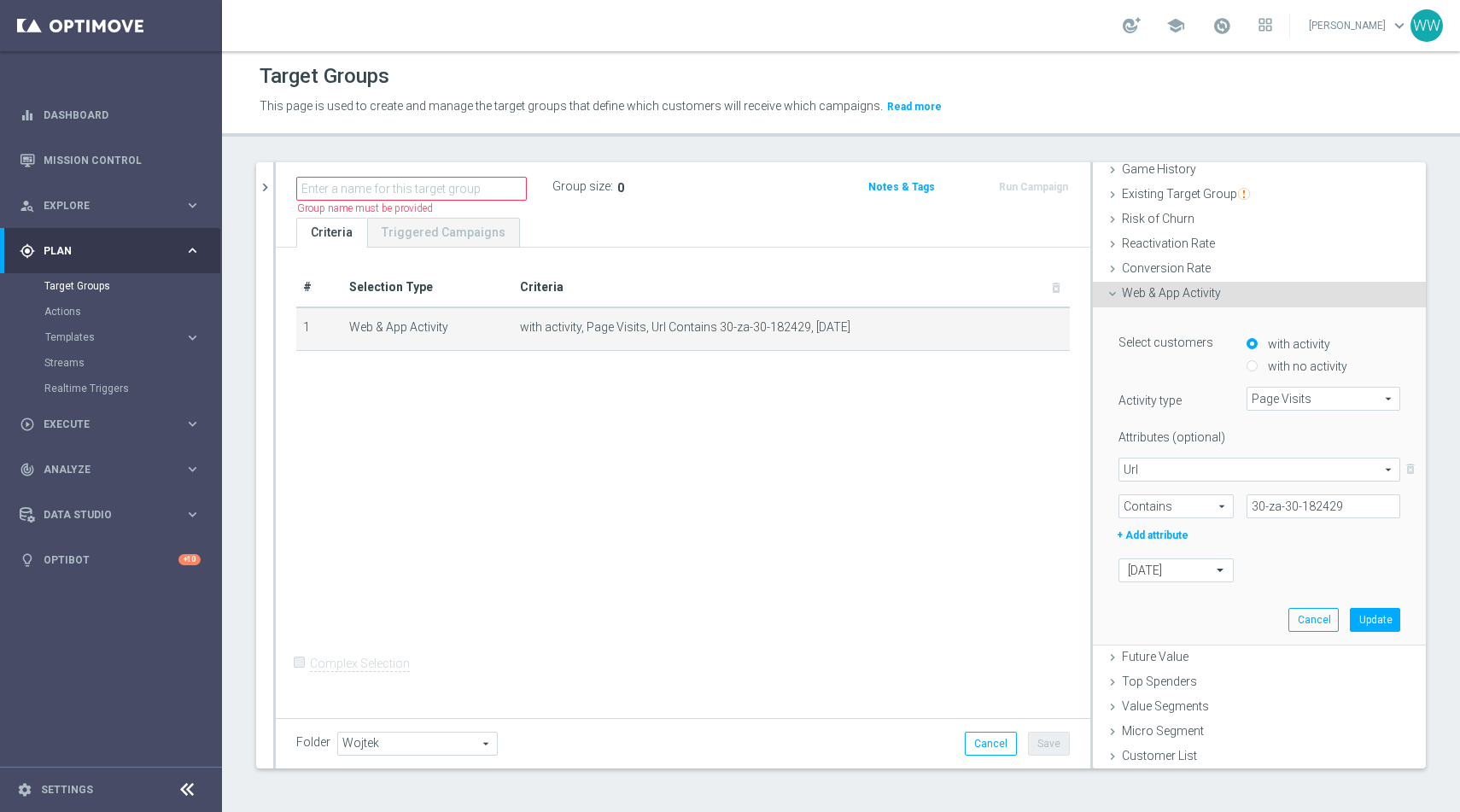
click at [1160, 469] on span "Url" at bounding box center [1260, 469] width 280 height 22
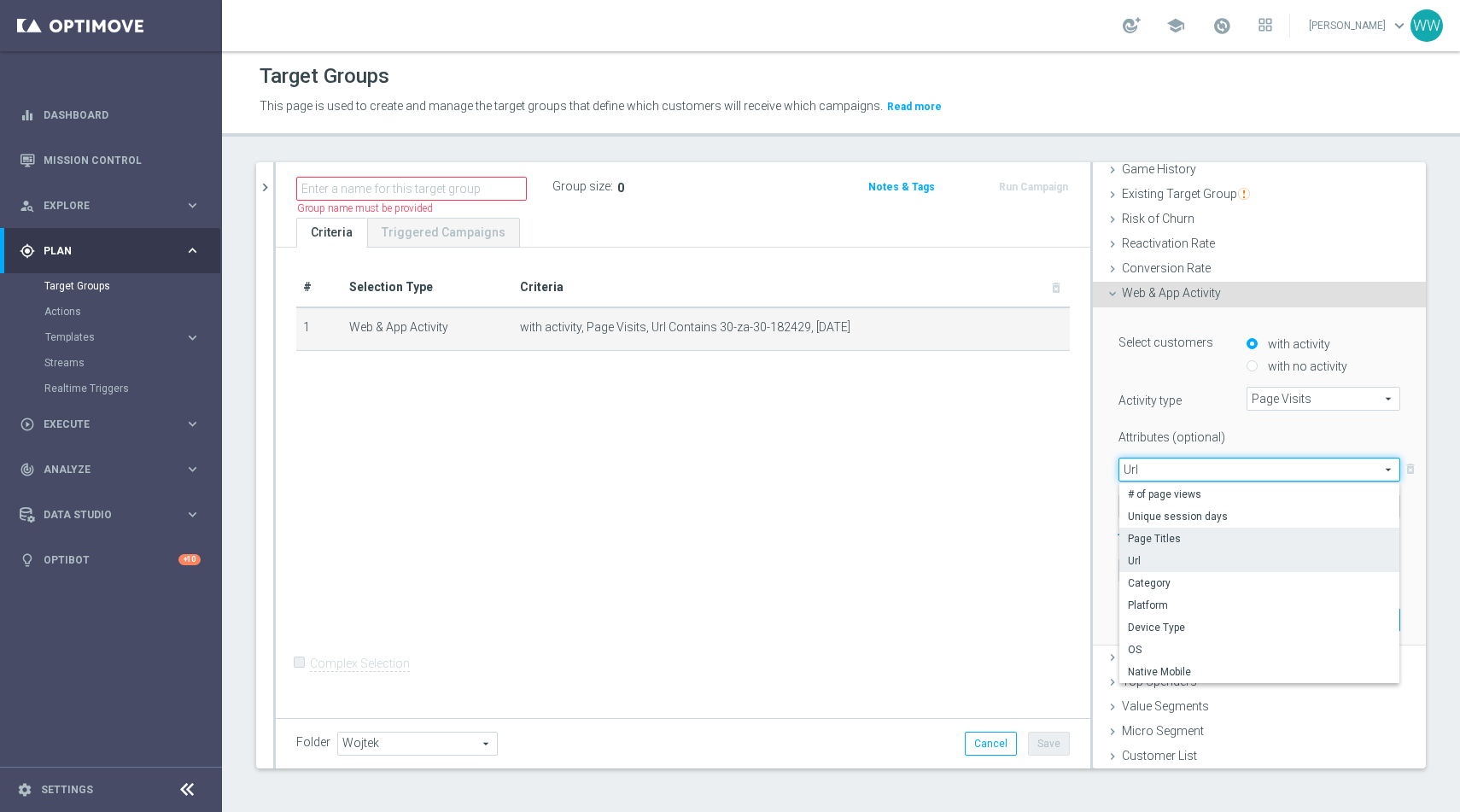
click at [1174, 539] on span "Page Titles" at bounding box center [1259, 538] width 263 height 13
type input "Page Titles"
type input "Condition"
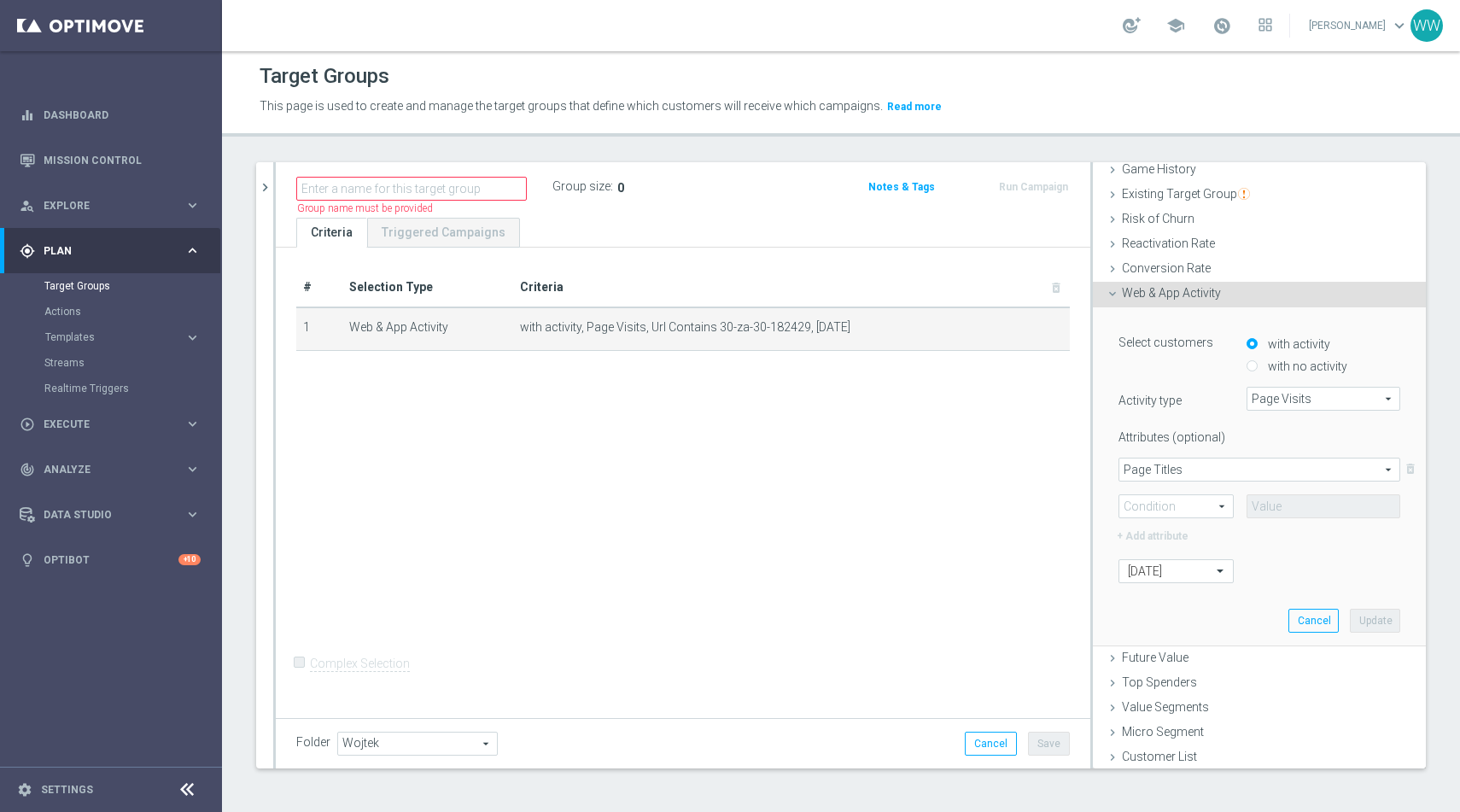
click at [1164, 502] on span "Contains" at bounding box center [1176, 506] width 114 height 22
click at [1164, 478] on span "Page Titles" at bounding box center [1260, 469] width 280 height 22
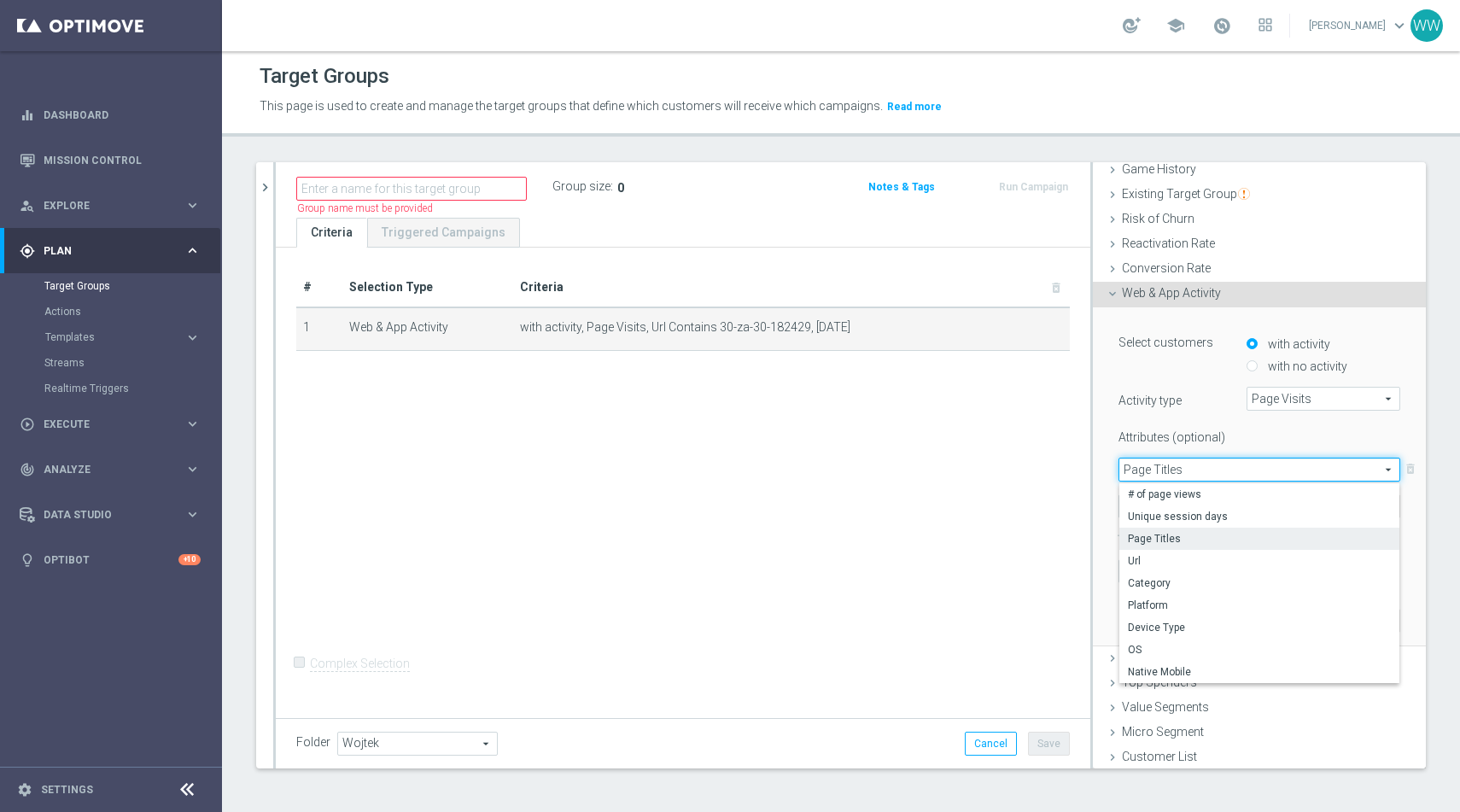
click at [1164, 468] on span "Page Titles" at bounding box center [1260, 469] width 280 height 22
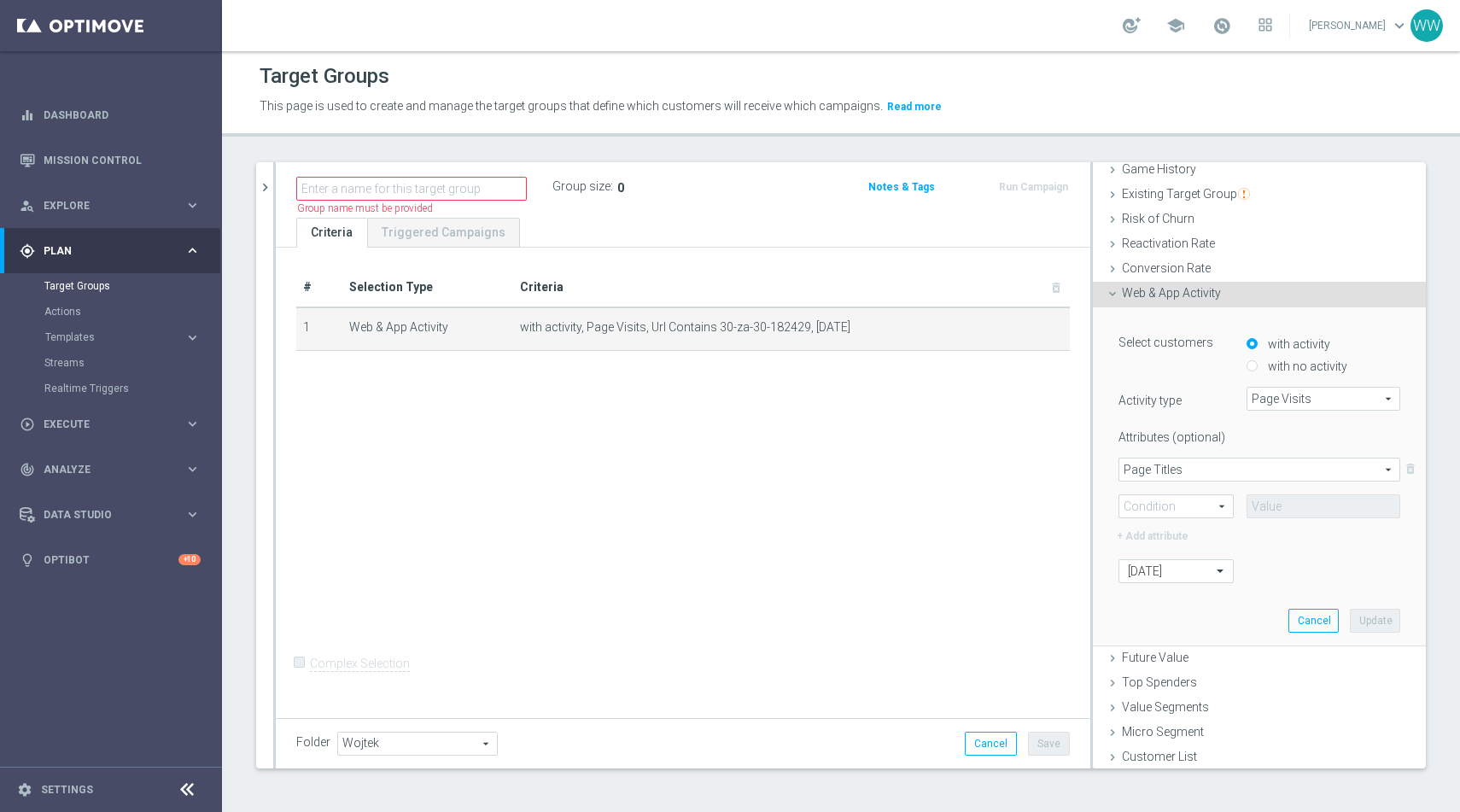
click at [1154, 467] on span "Page Titles" at bounding box center [1260, 469] width 280 height 22
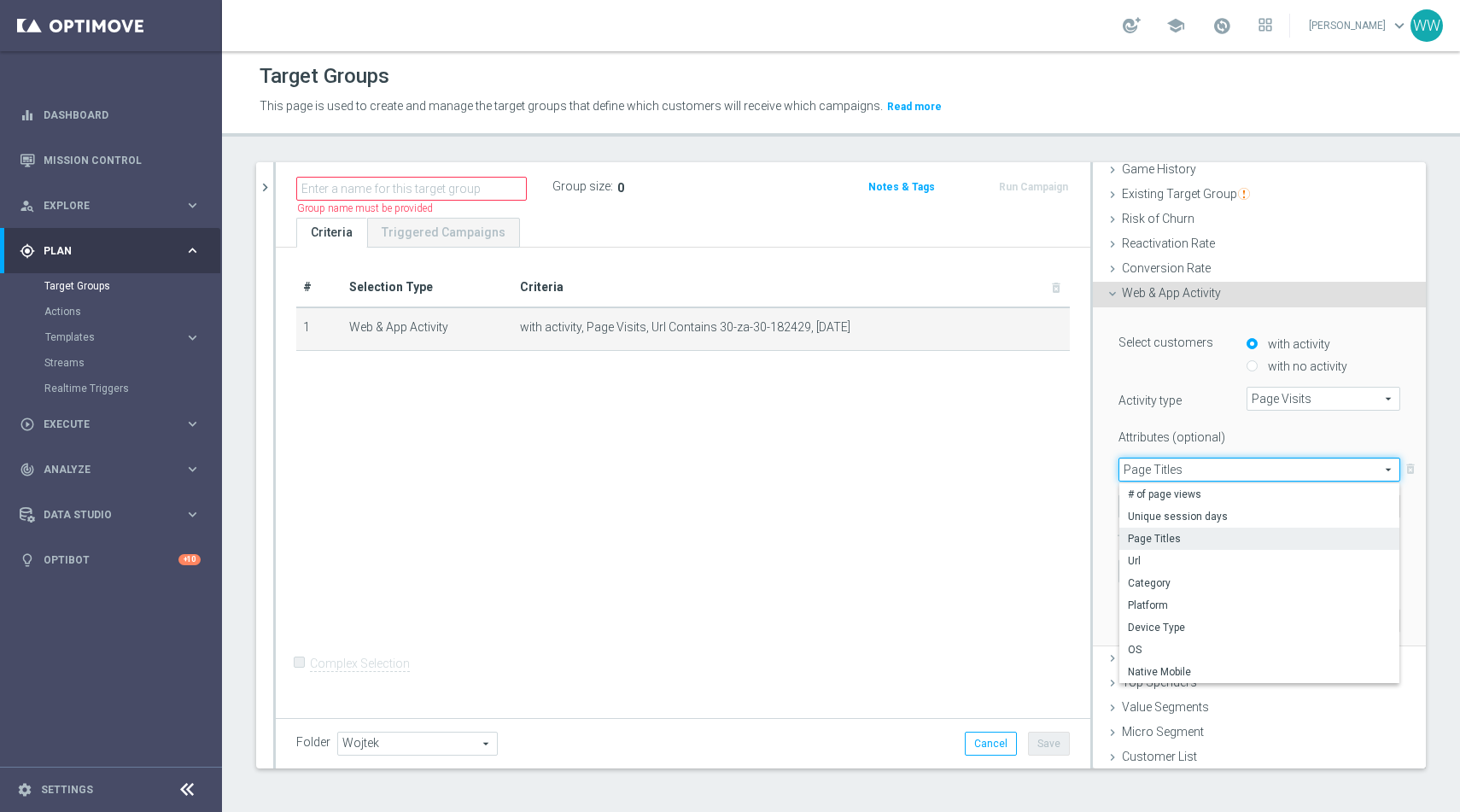
click at [1266, 418] on div "Select customers with activity with no activity Activity type Page Visits Page …" at bounding box center [1260, 455] width 282 height 254
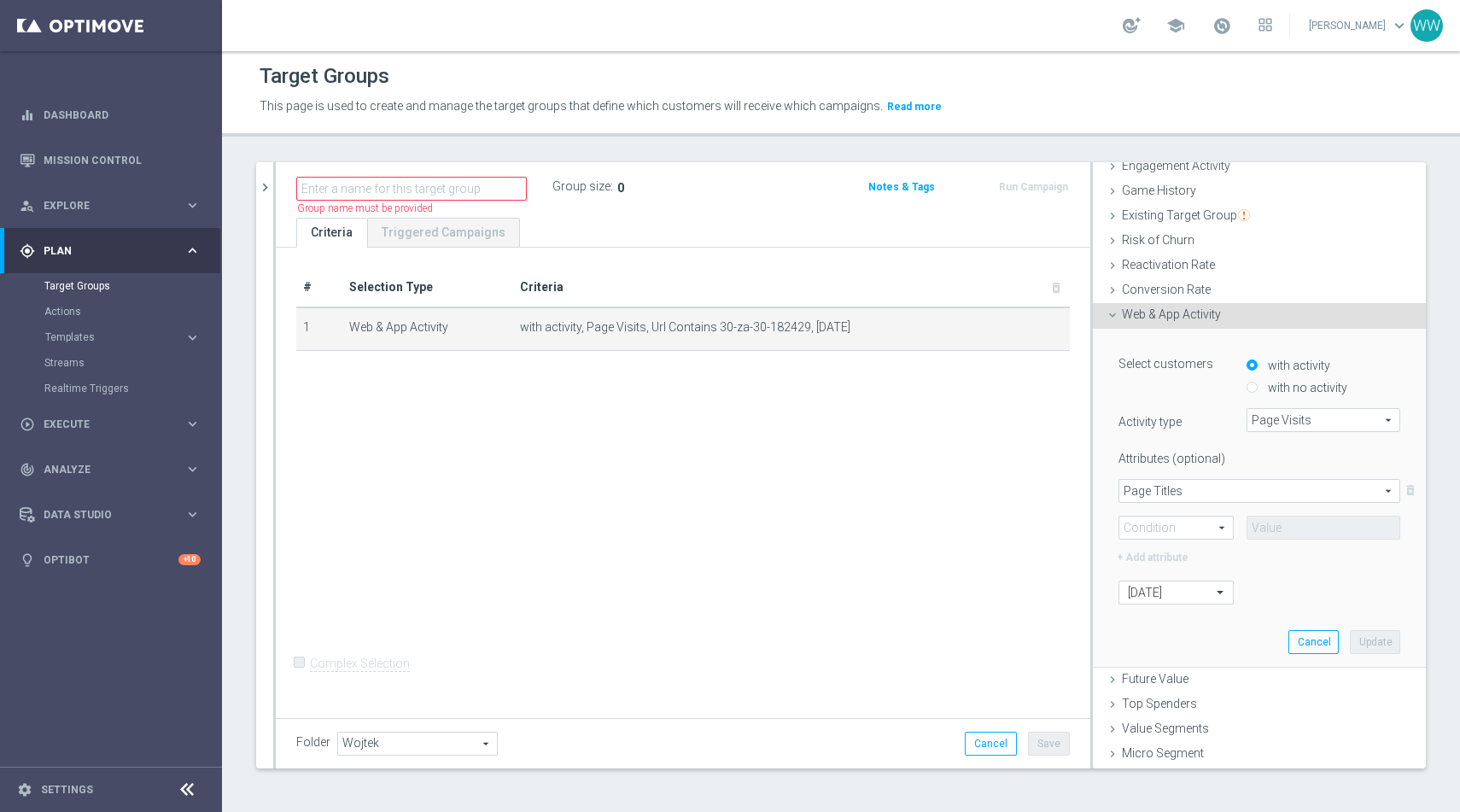
scroll to position [195, 0]
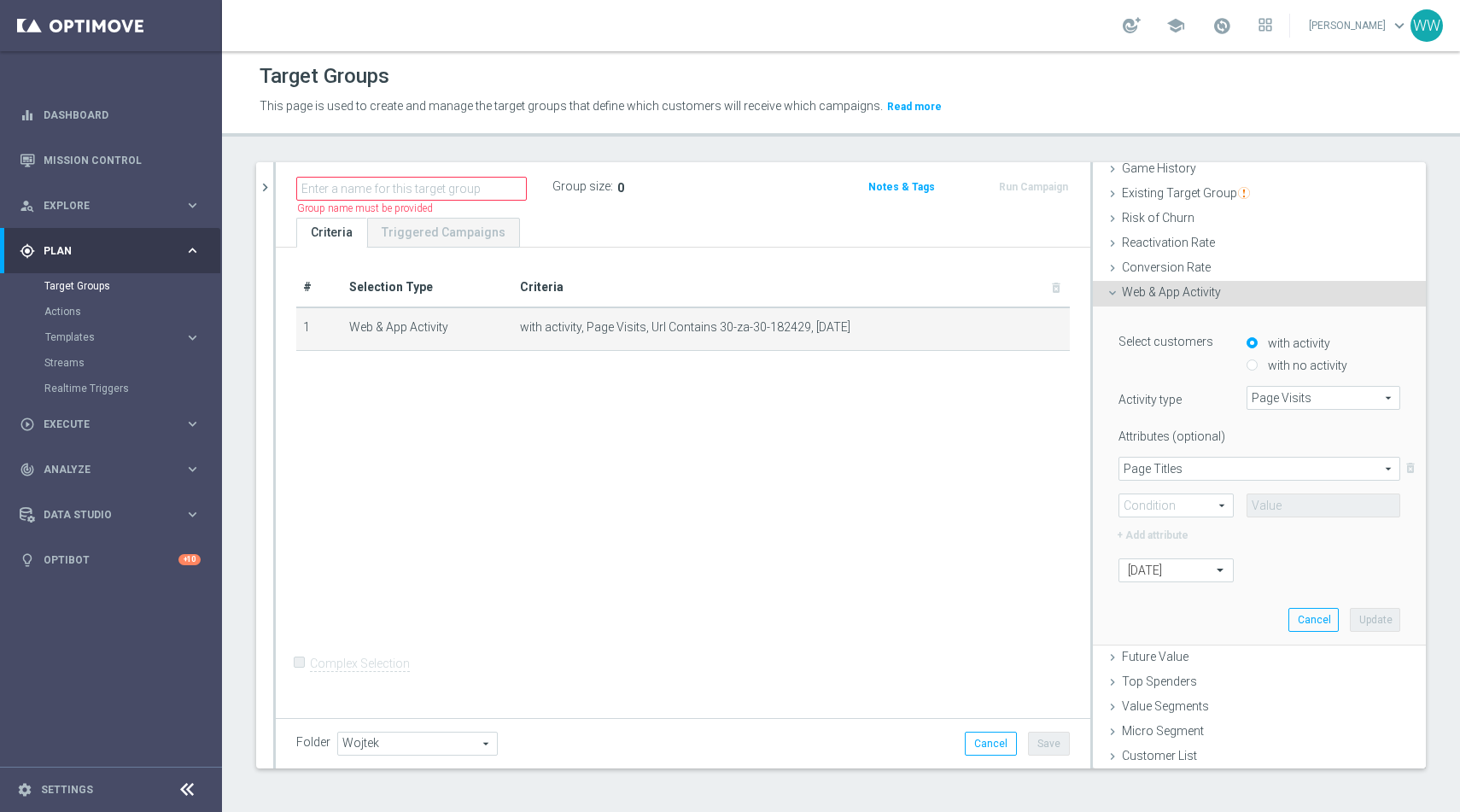
click at [1162, 432] on label "Attributes (optional)" at bounding box center [1169, 433] width 128 height 22
click at [1117, 292] on icon at bounding box center [1112, 292] width 13 height 13
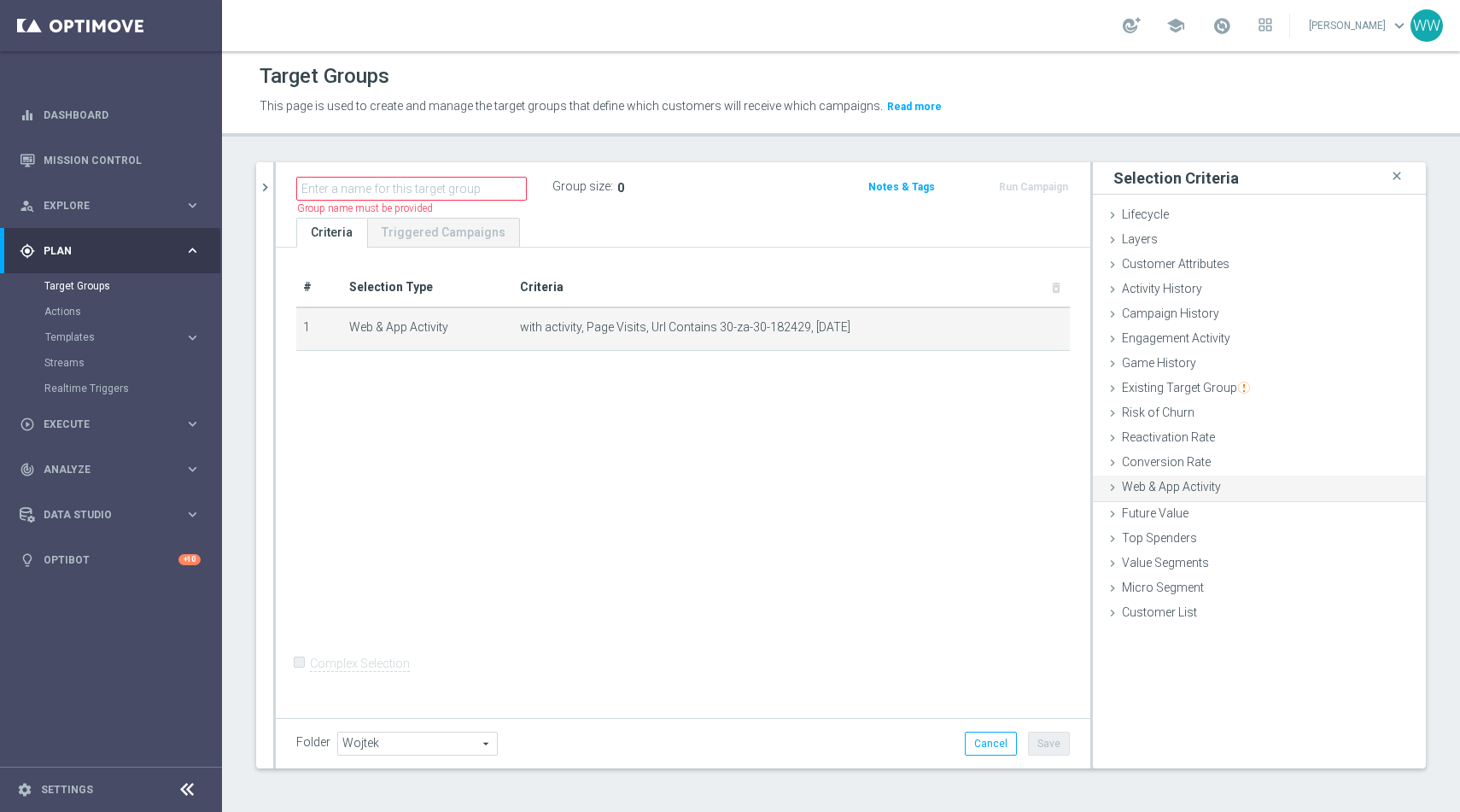
scroll to position [0, 0]
click at [1115, 484] on icon at bounding box center [1112, 487] width 13 height 13
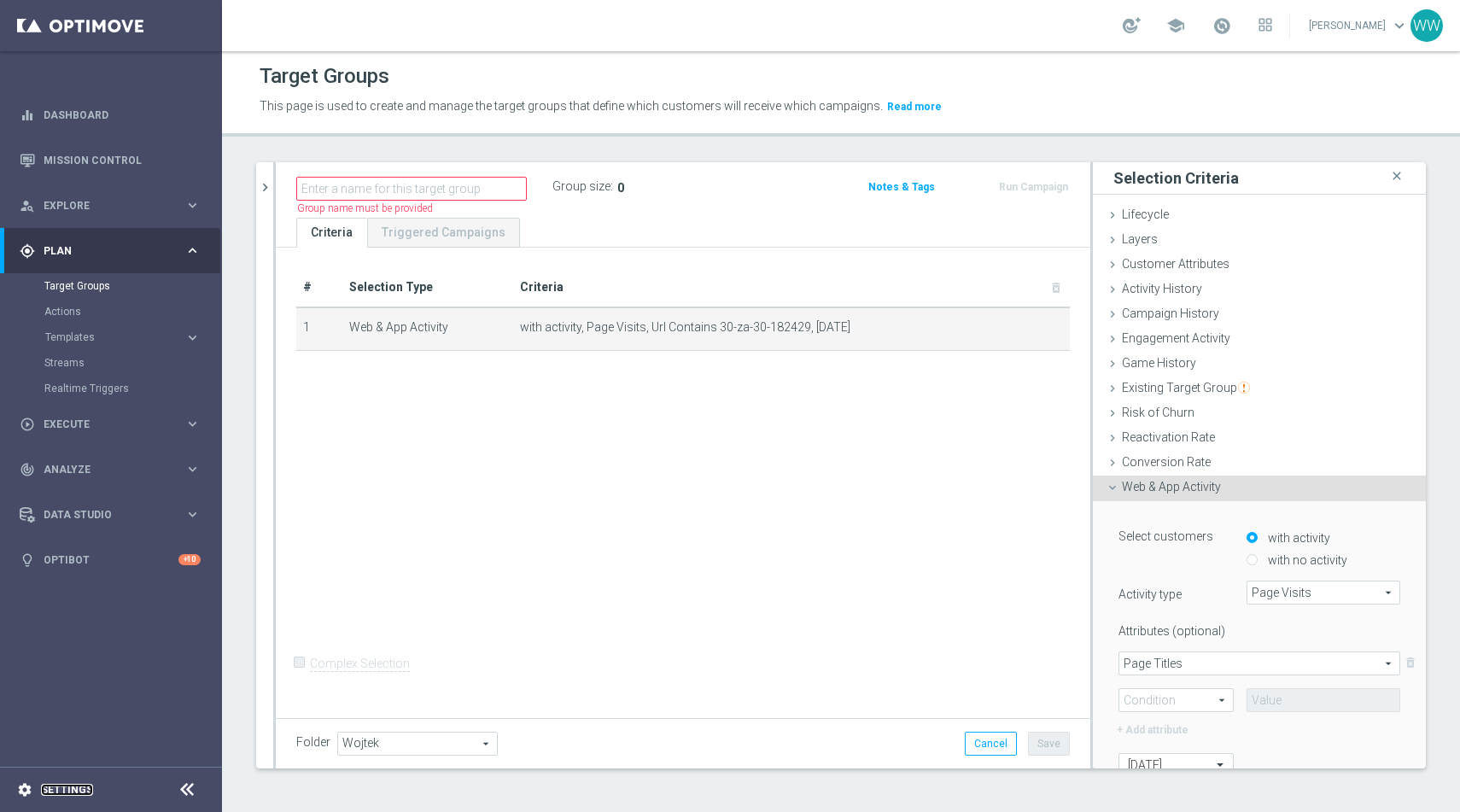
click at [59, 786] on link "Settings" at bounding box center [67, 790] width 52 height 10
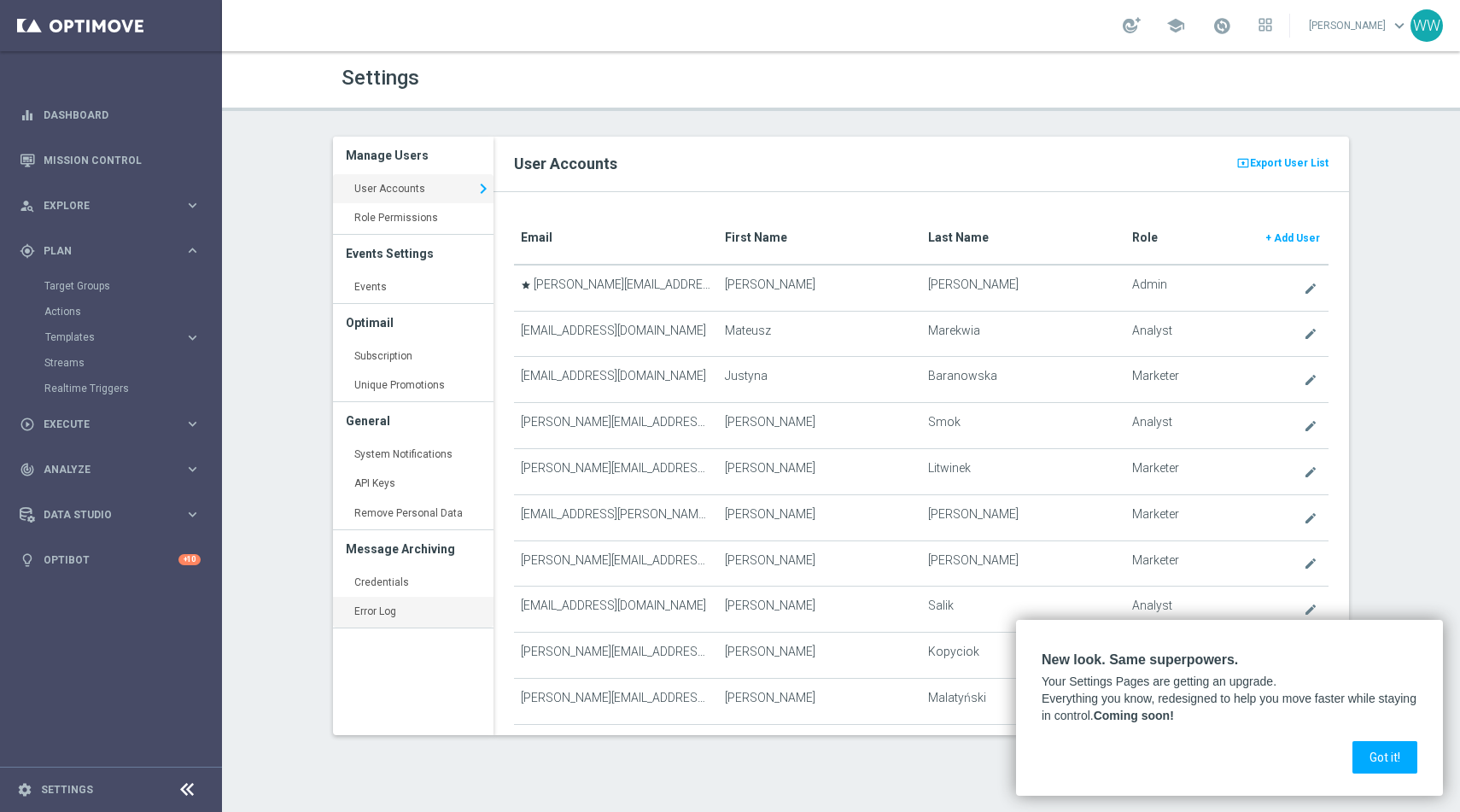
click at [407, 601] on link "Error Log keyboard_arrow_right" at bounding box center [413, 612] width 161 height 31
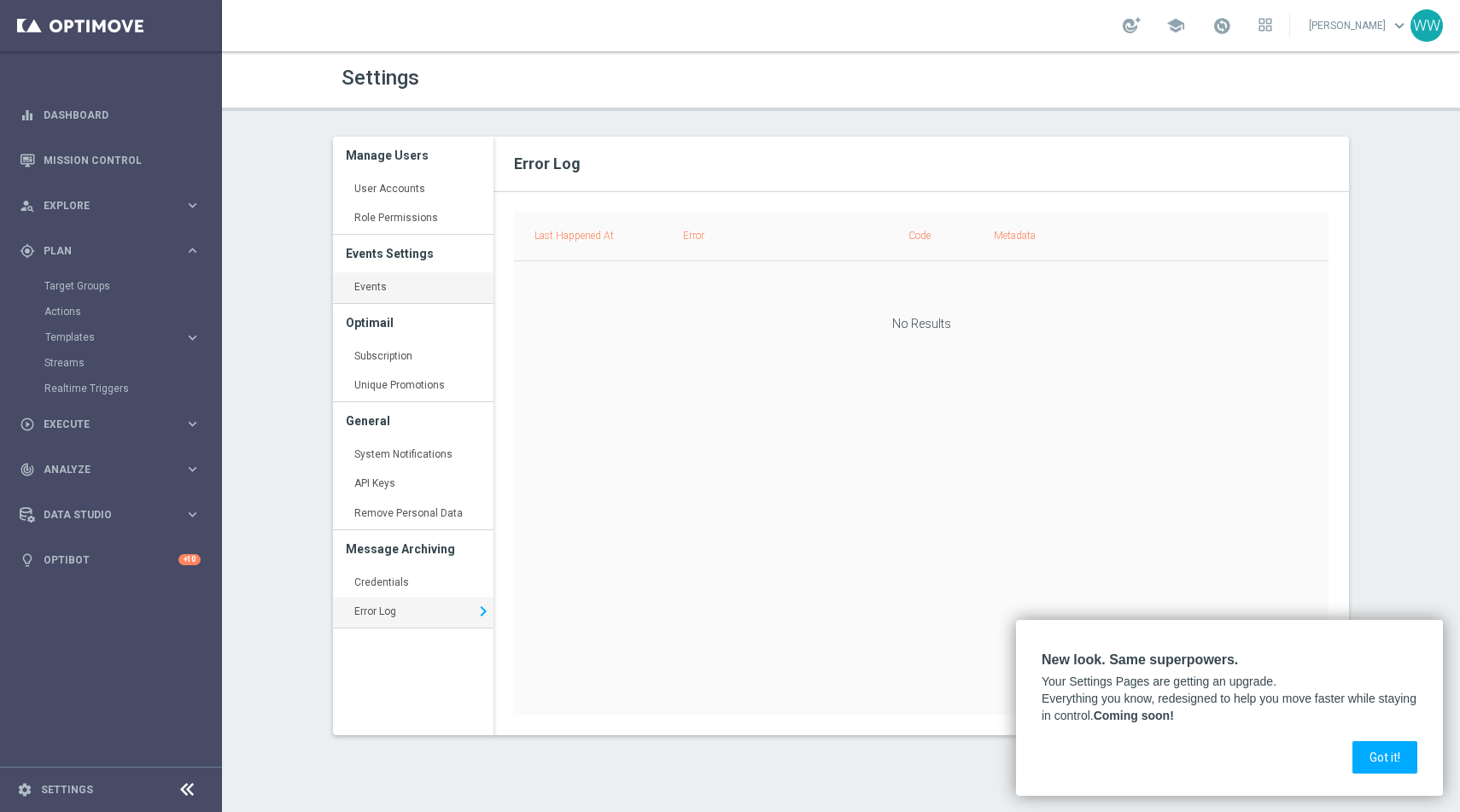
click at [387, 293] on link "Events keyboard_arrow_right" at bounding box center [413, 288] width 161 height 31
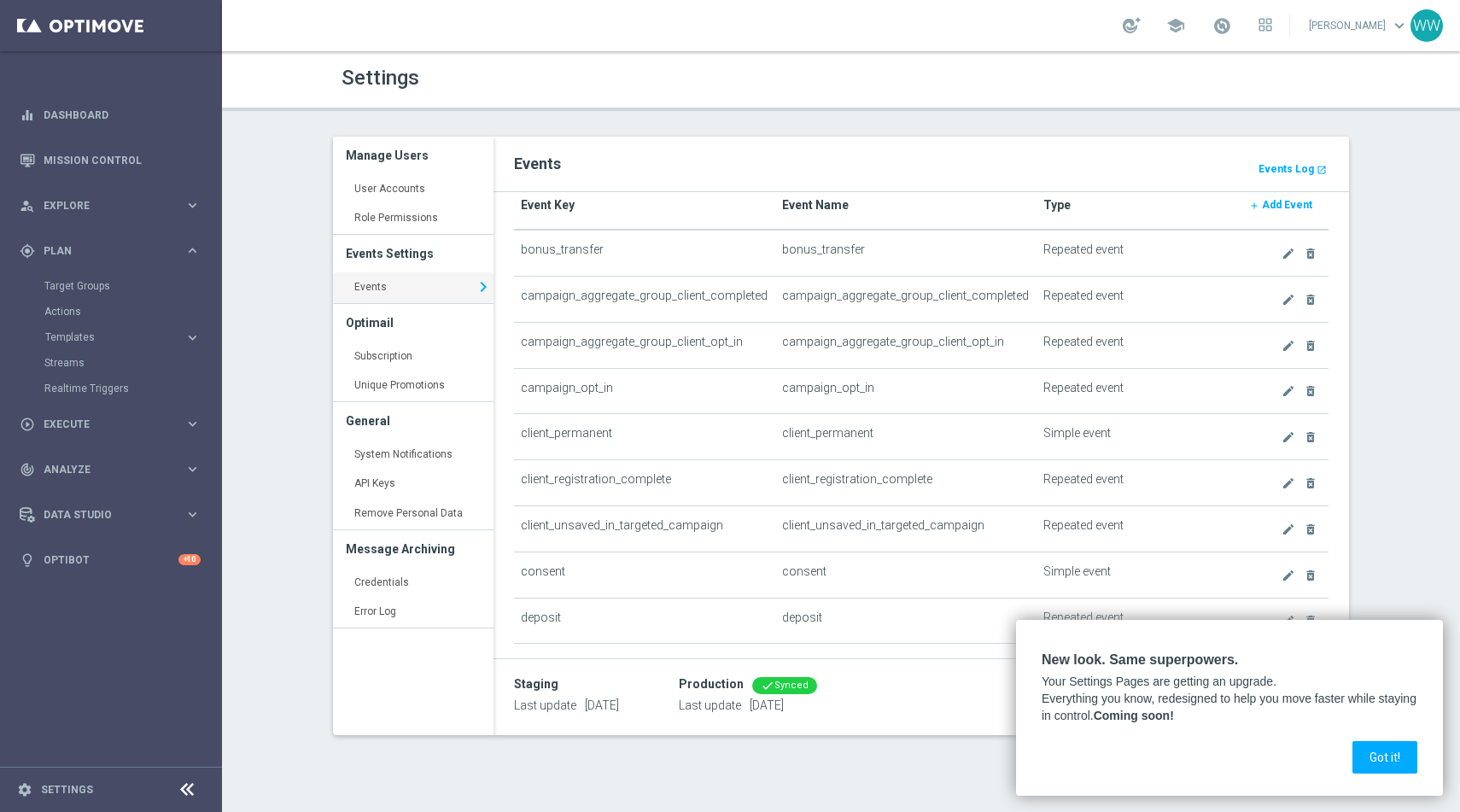
scroll to position [33, 0]
click at [416, 611] on link "Error Log keyboard_arrow_right" at bounding box center [413, 612] width 161 height 31
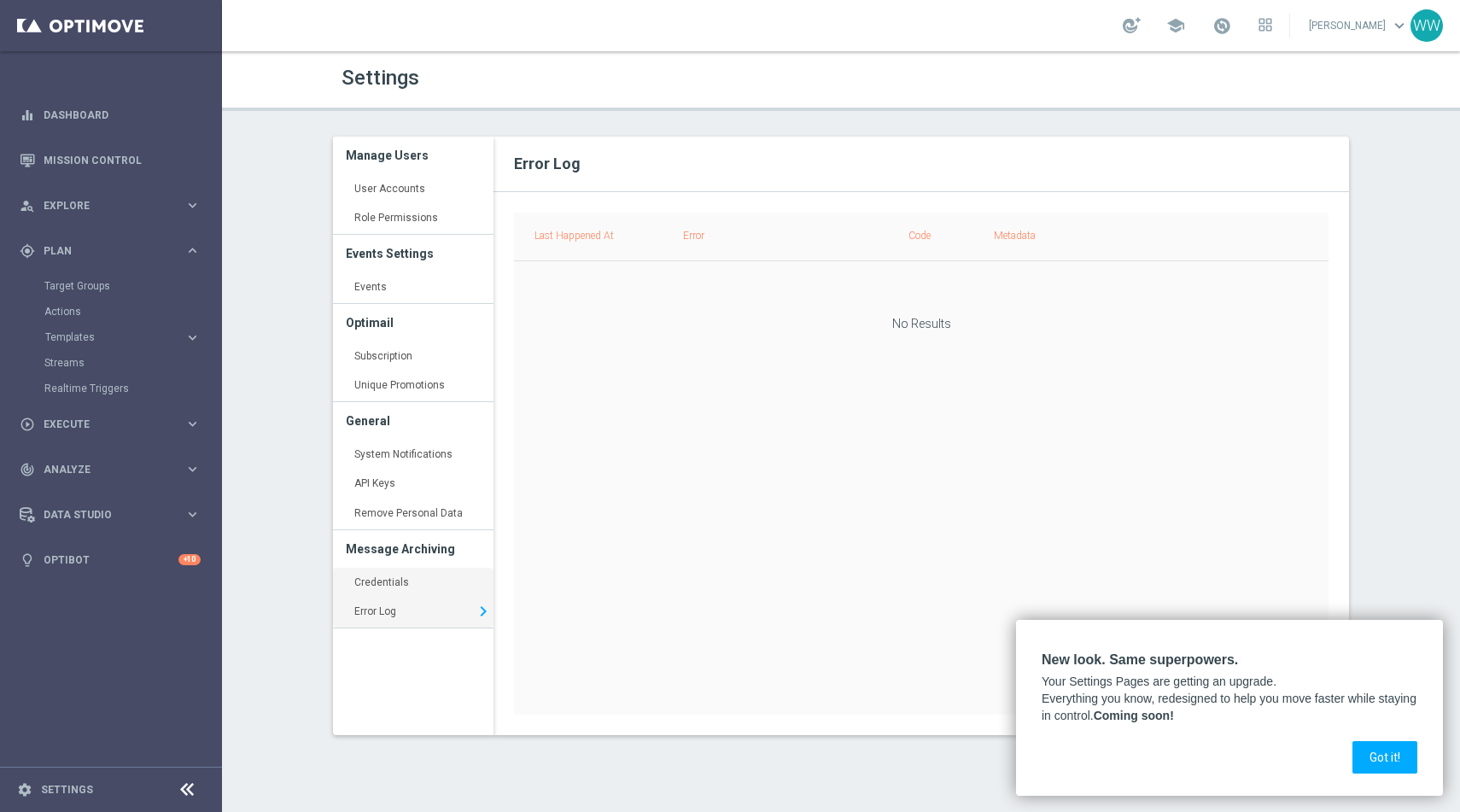
click at [409, 571] on link "Credentials keyboard_arrow_right" at bounding box center [413, 583] width 161 height 31
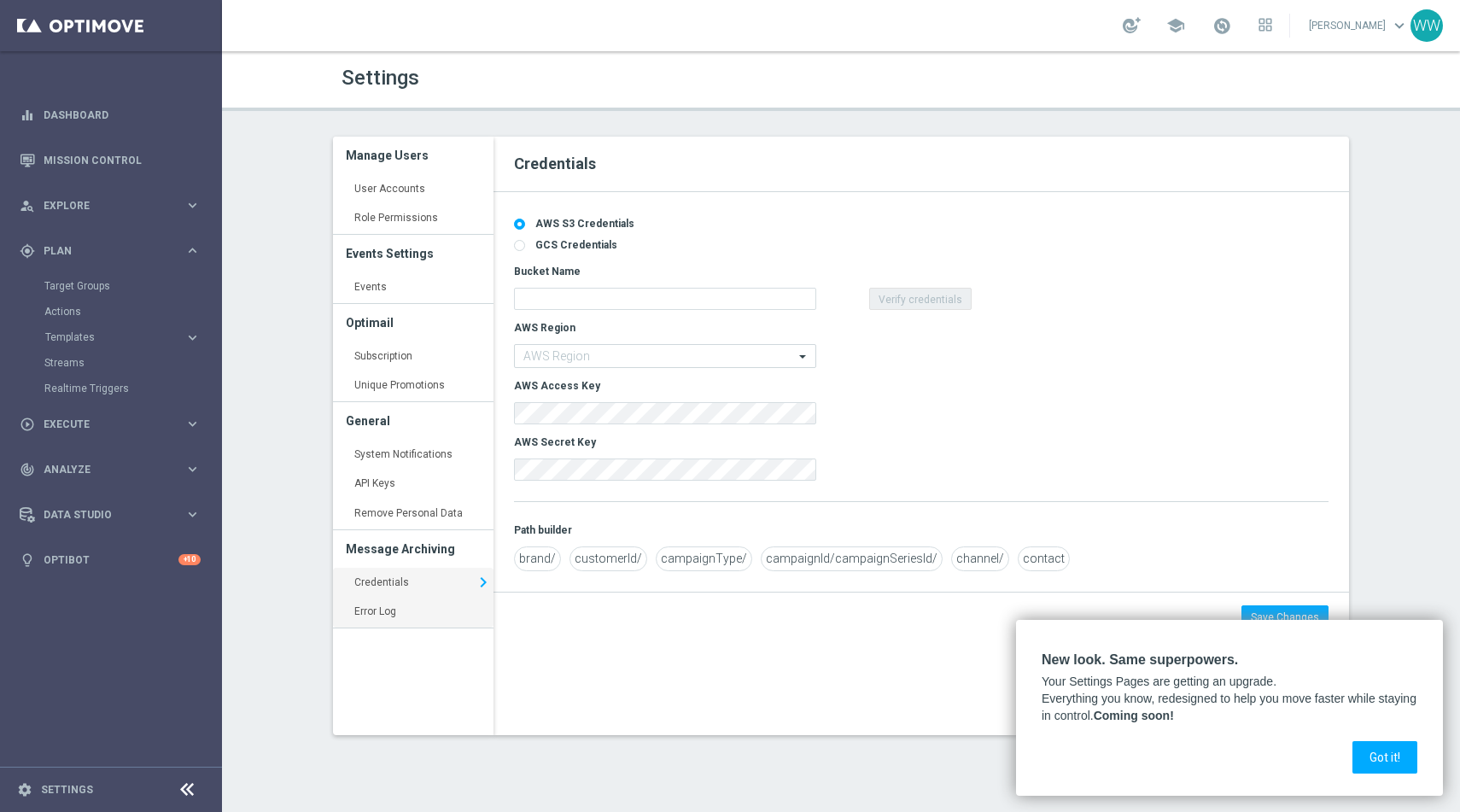
type input "wojciech.witek@sts.pl"
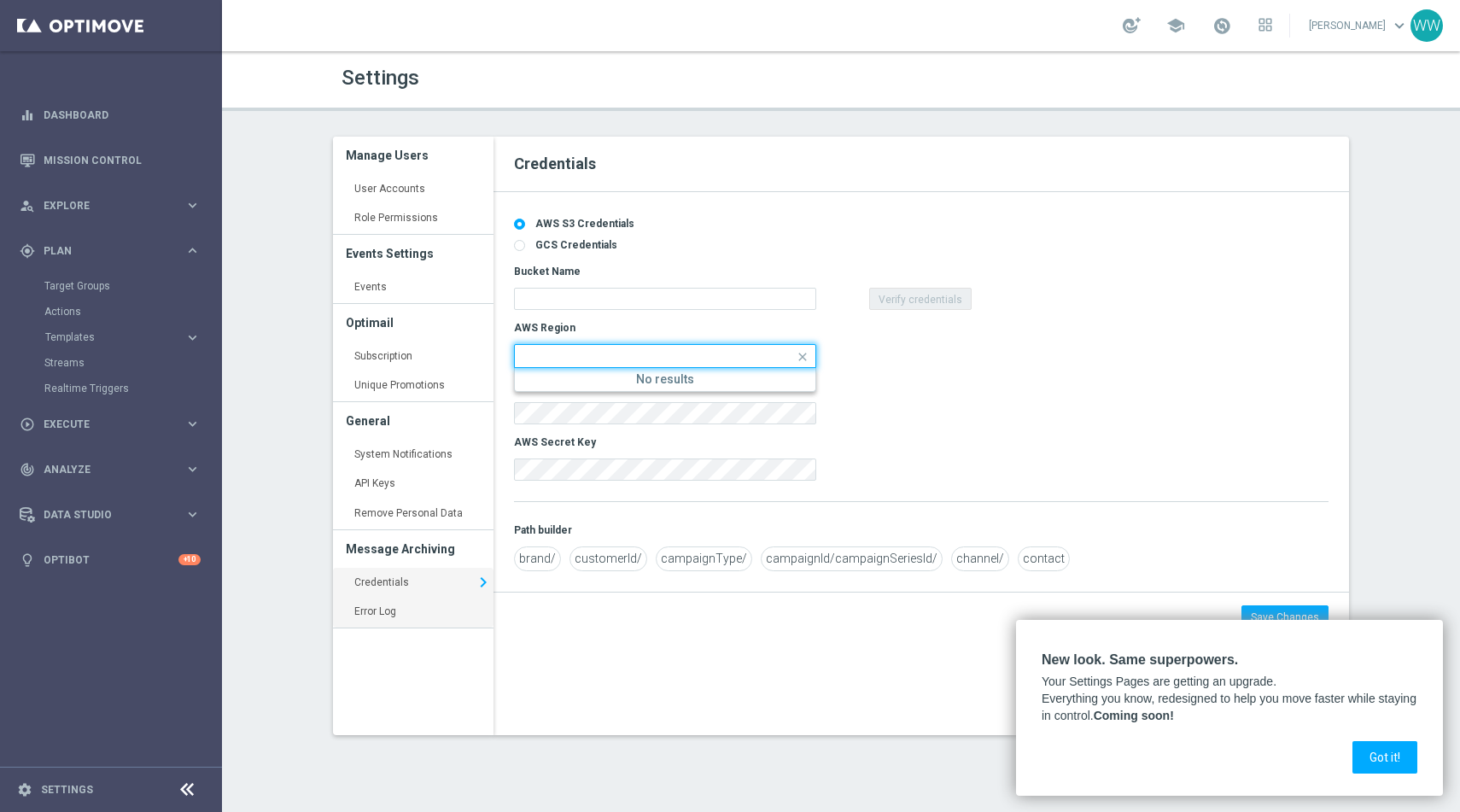
click at [406, 609] on link "Error Log keyboard_arrow_right" at bounding box center [413, 612] width 161 height 31
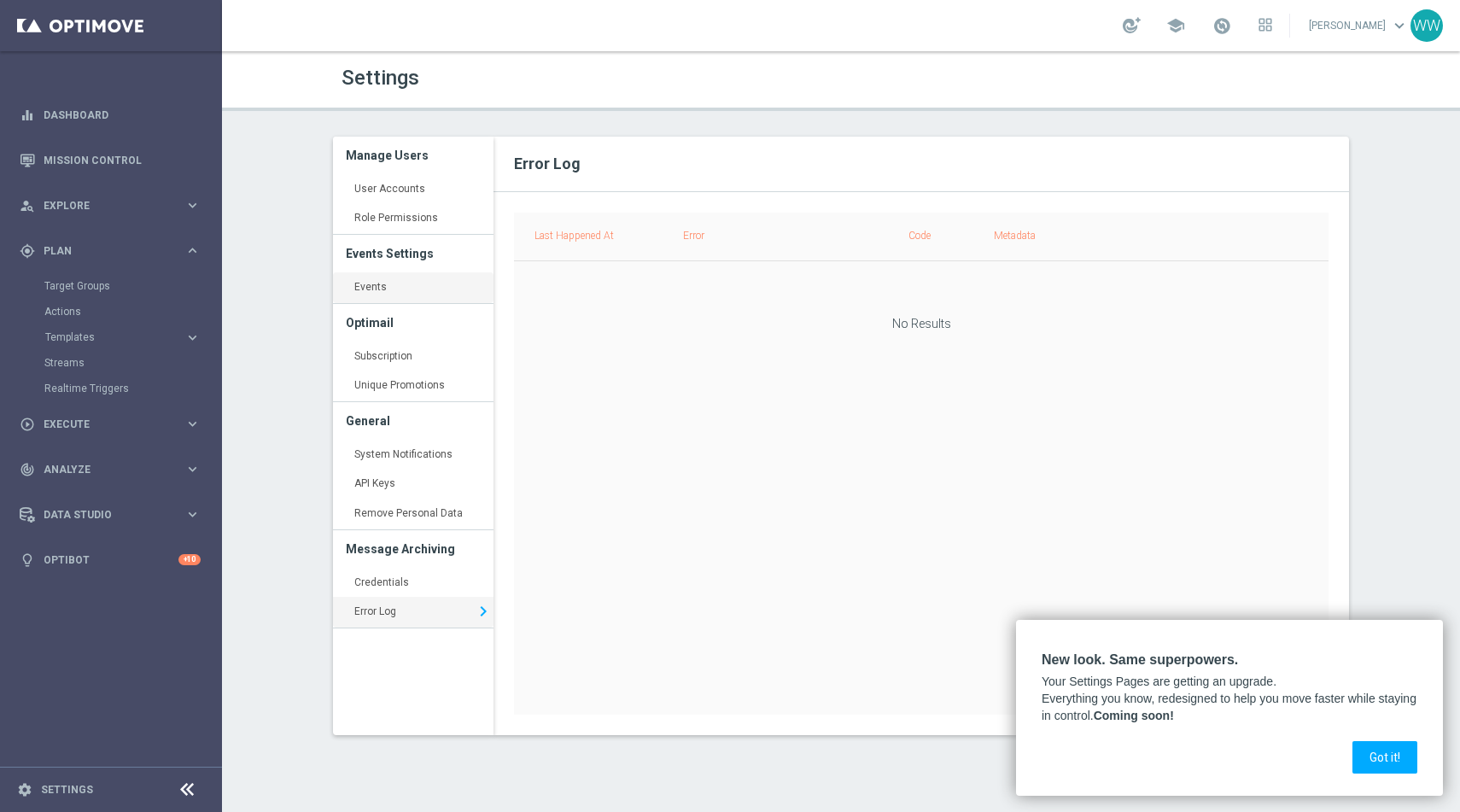
click at [378, 301] on link "Events keyboard_arrow_right" at bounding box center [413, 288] width 161 height 31
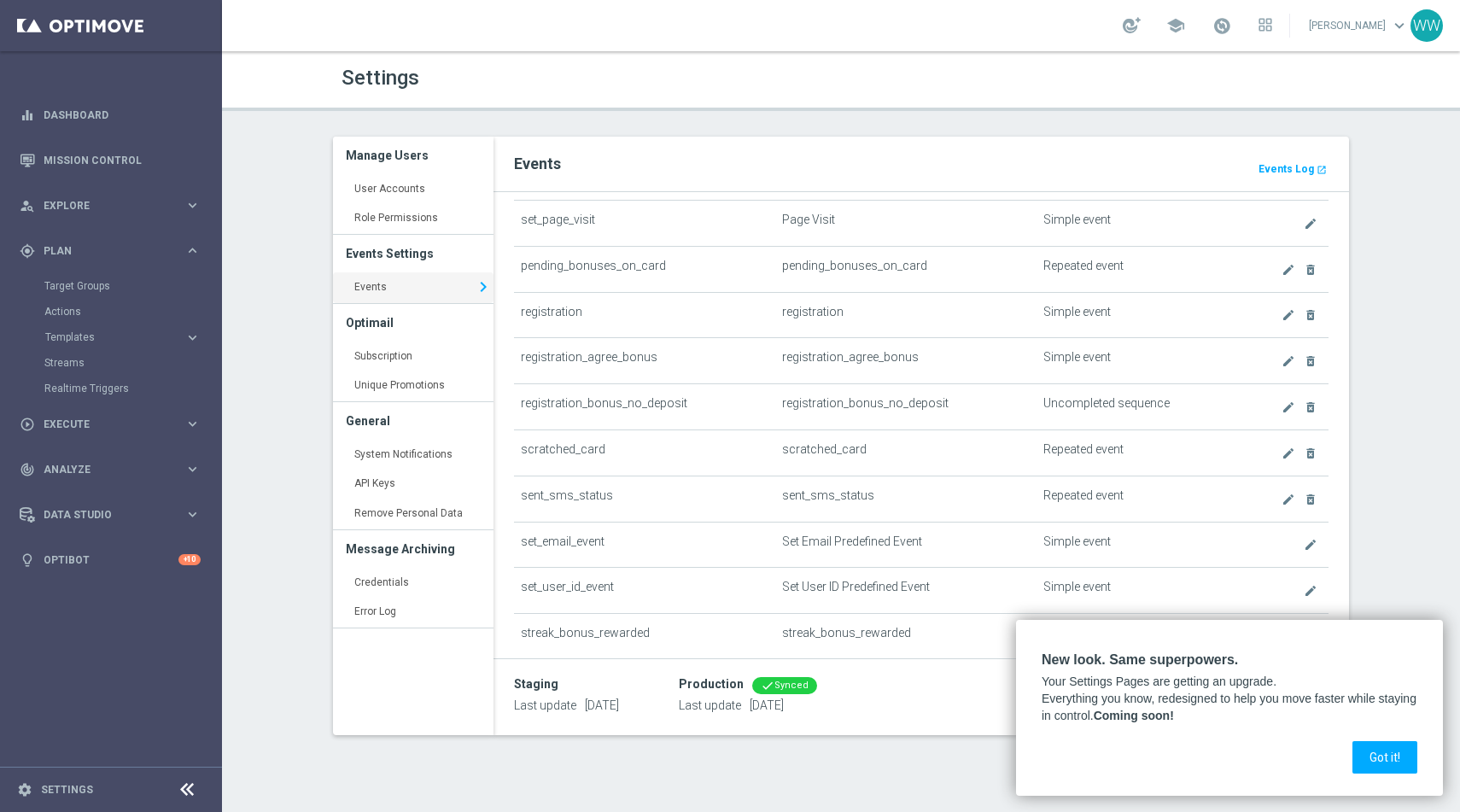
scroll to position [1684, 0]
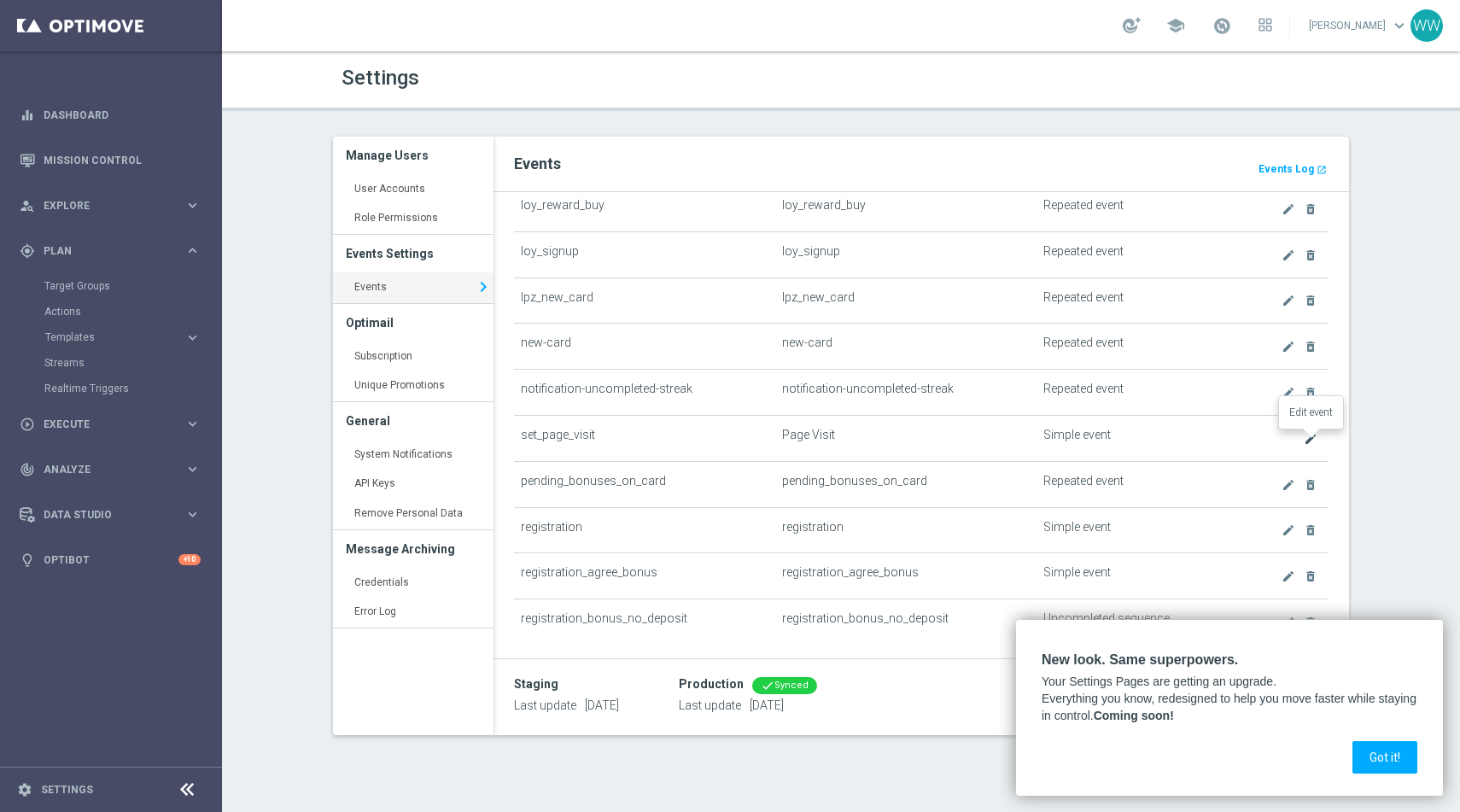
click at [1314, 440] on icon "create" at bounding box center [1310, 439] width 13 height 13
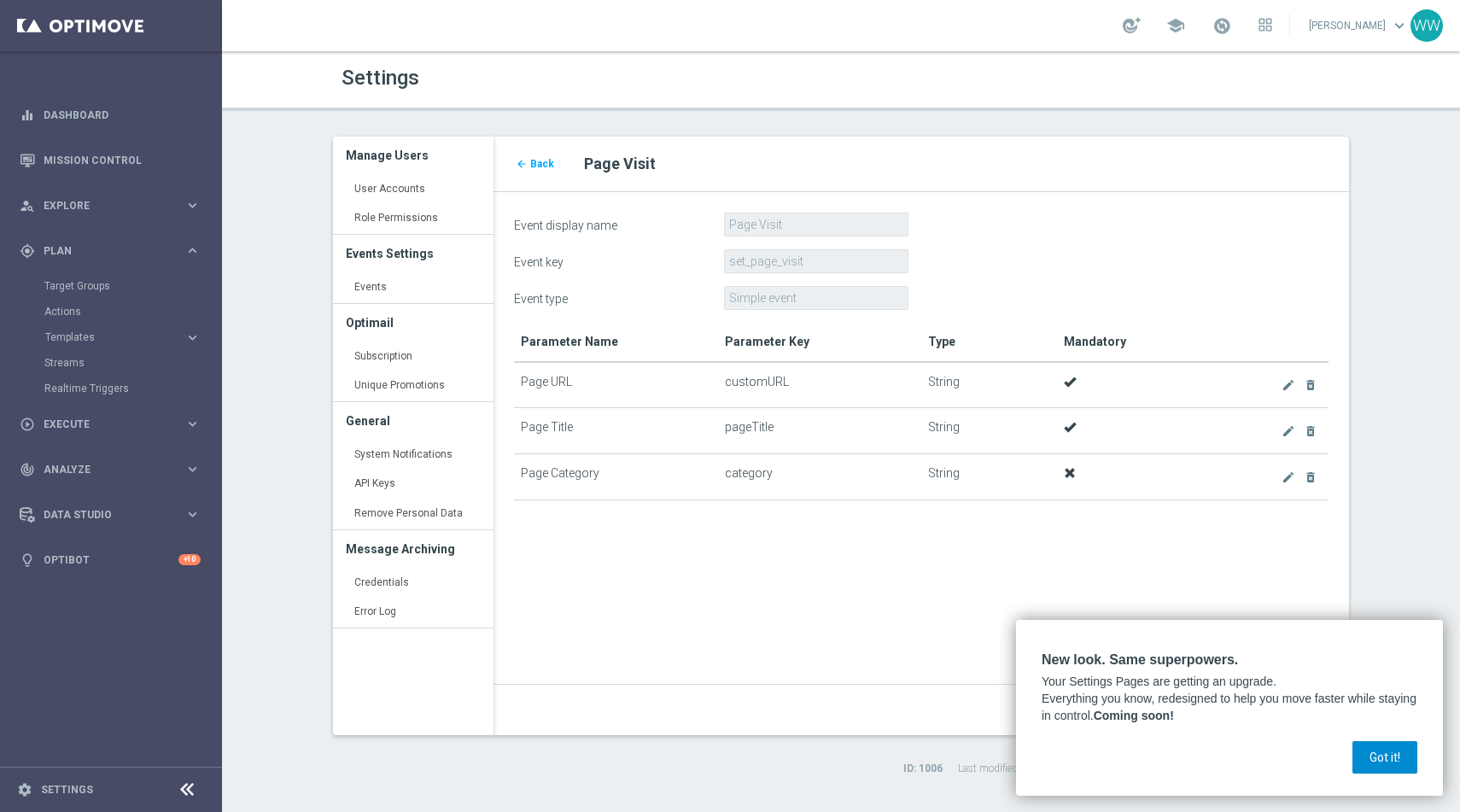
click at [1390, 764] on button "Got it!" at bounding box center [1385, 757] width 65 height 32
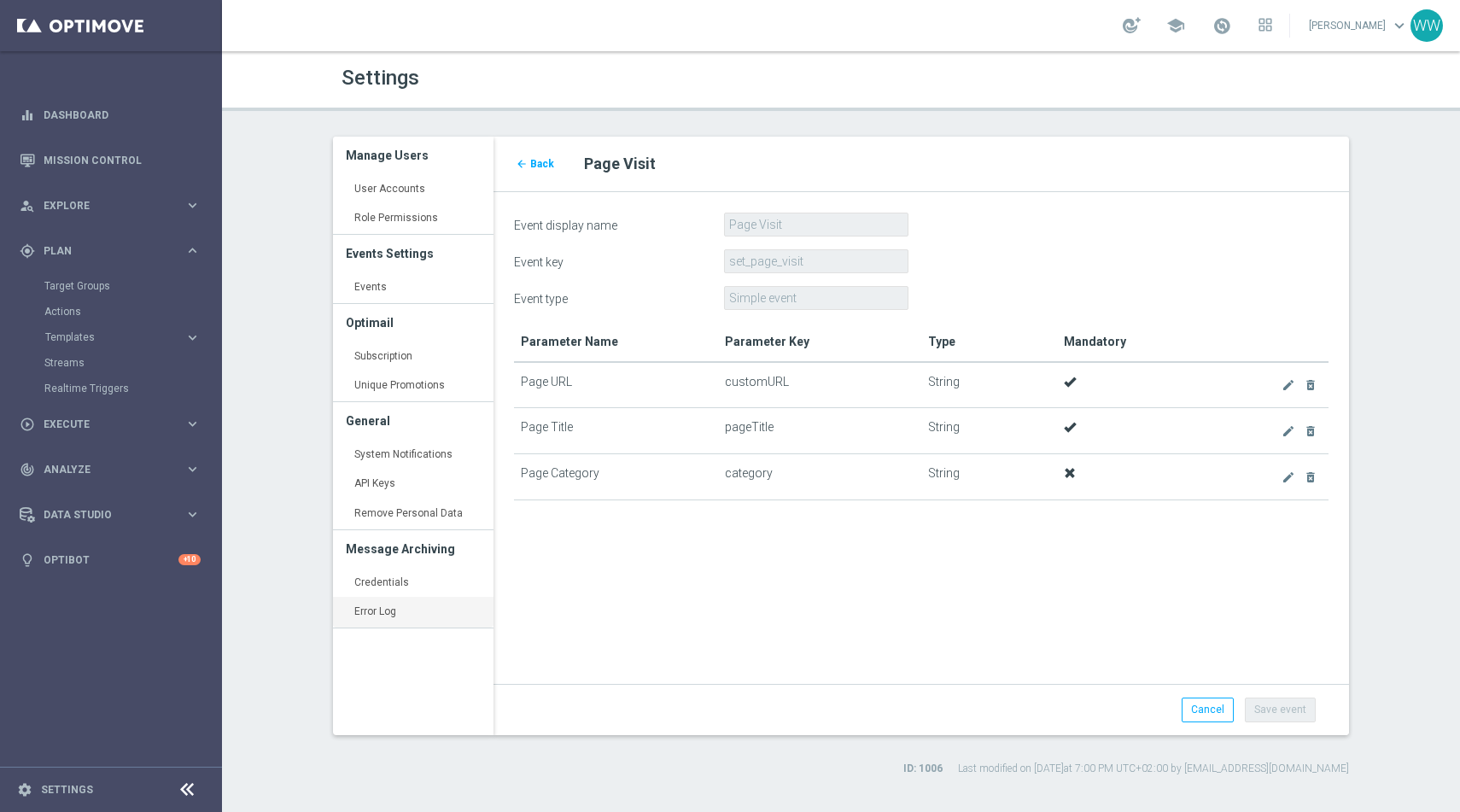
click at [416, 609] on link "Error Log keyboard_arrow_right" at bounding box center [413, 612] width 161 height 31
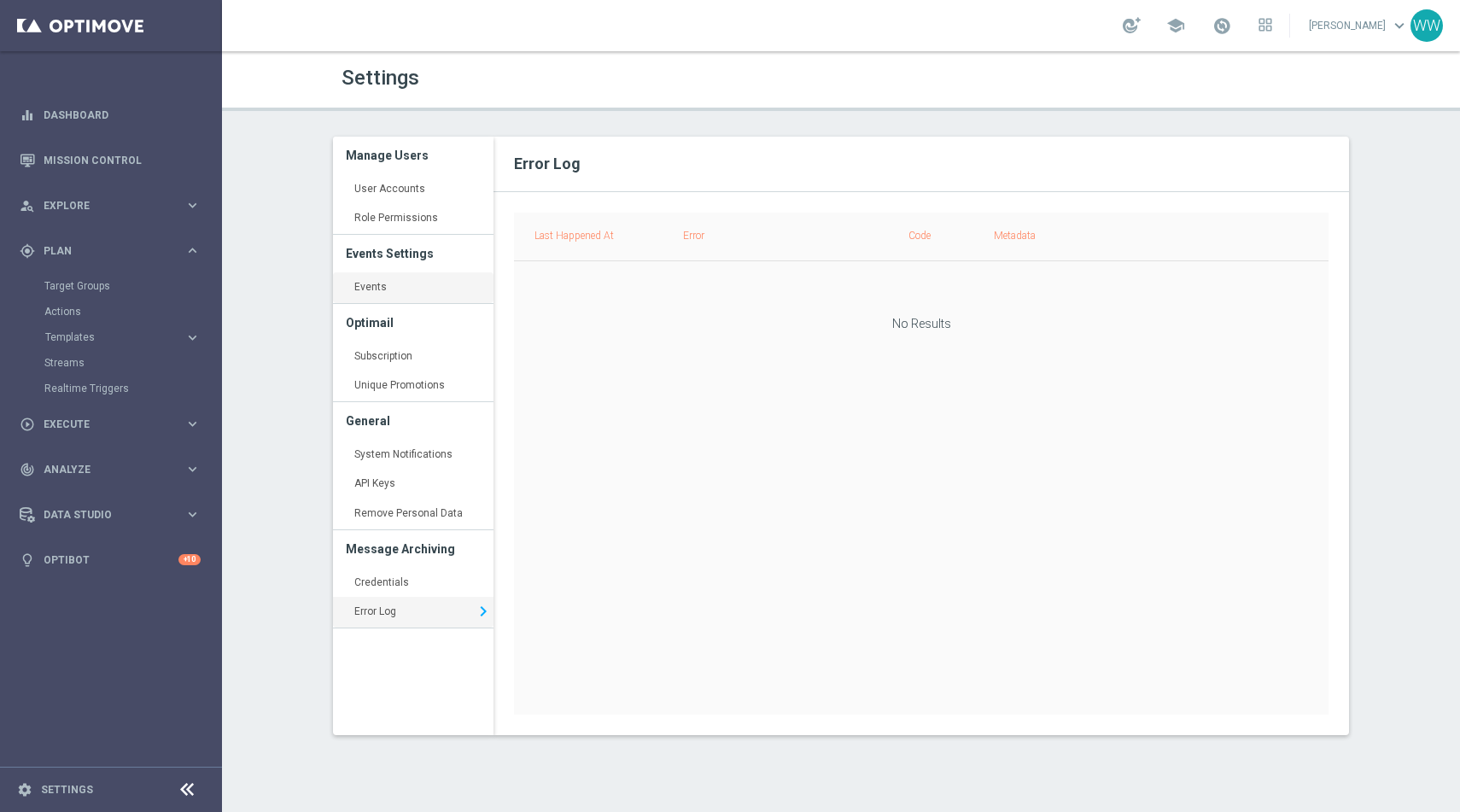
click at [384, 281] on link "Events keyboard_arrow_right" at bounding box center [413, 288] width 161 height 31
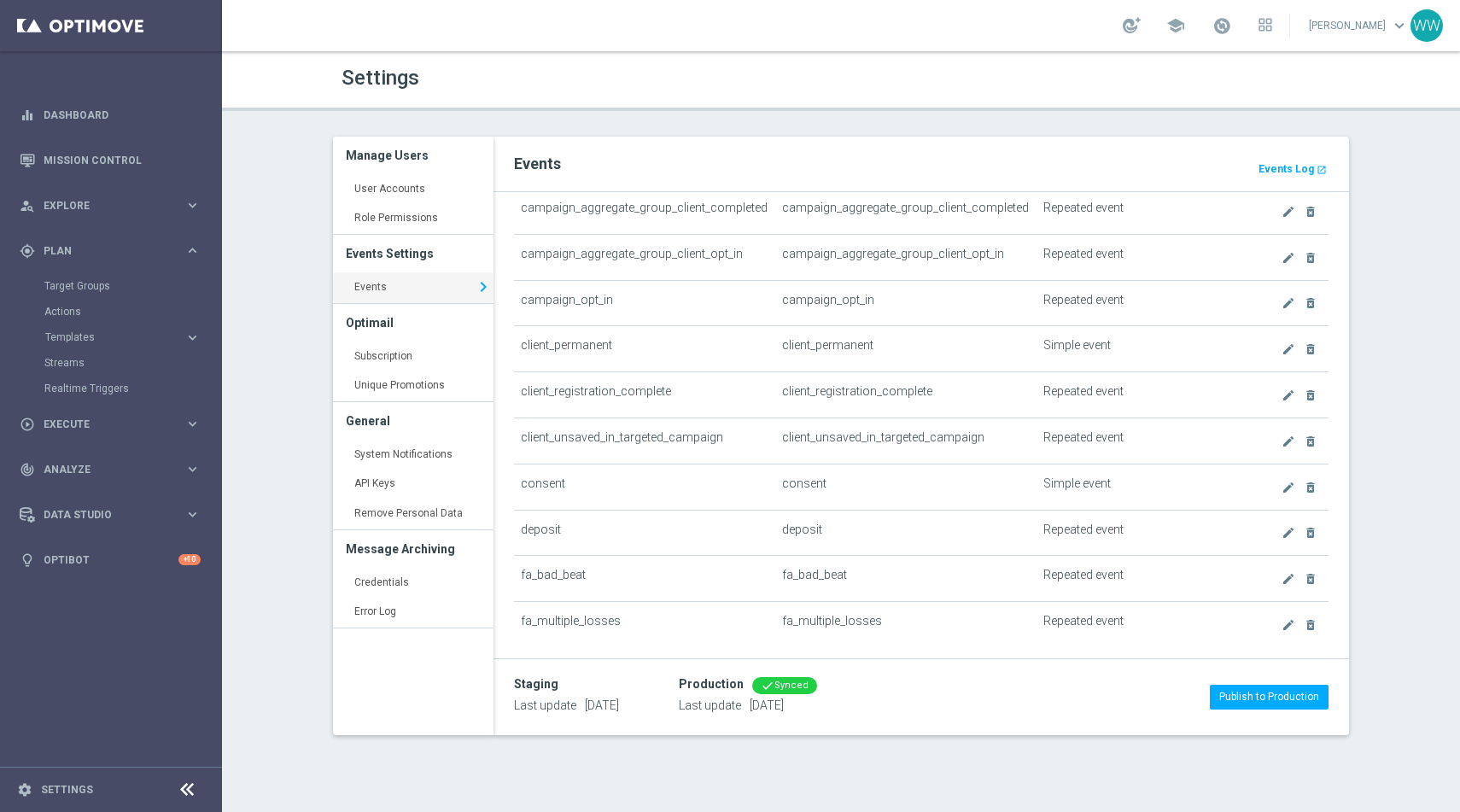
scroll to position [168, 0]
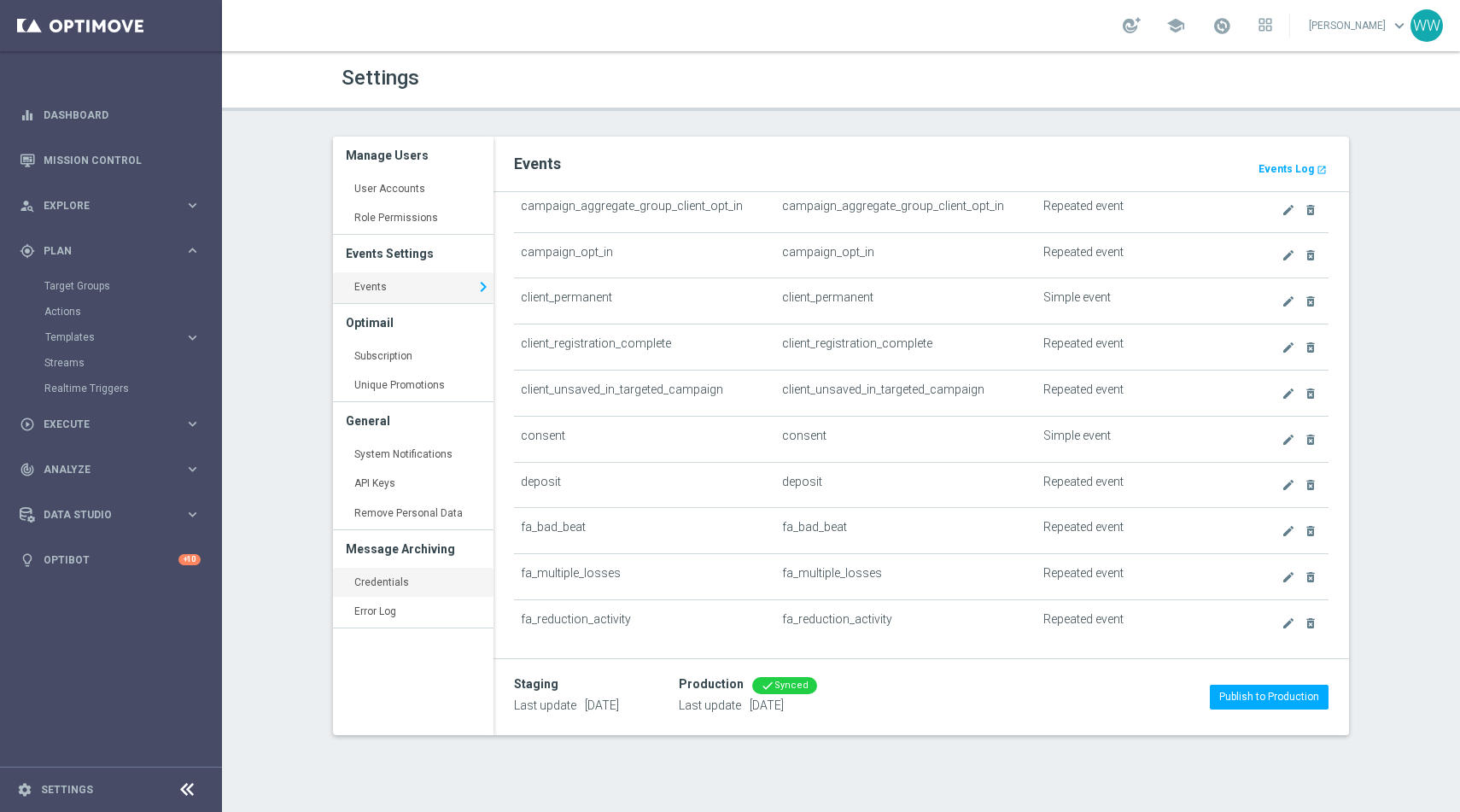
click at [391, 575] on link "Credentials keyboard_arrow_right" at bounding box center [413, 583] width 161 height 31
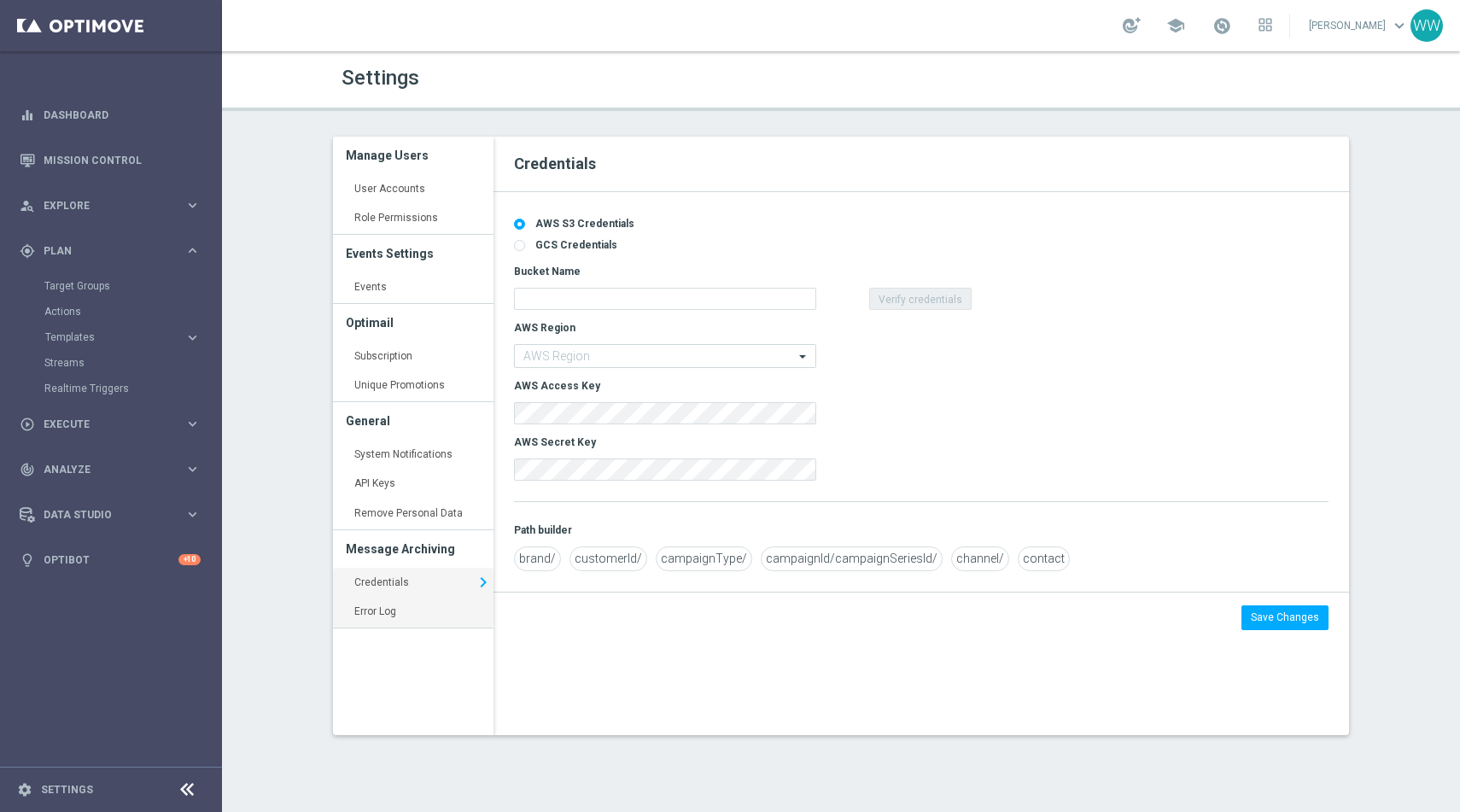
click at [377, 608] on link "Error Log keyboard_arrow_right" at bounding box center [413, 612] width 161 height 31
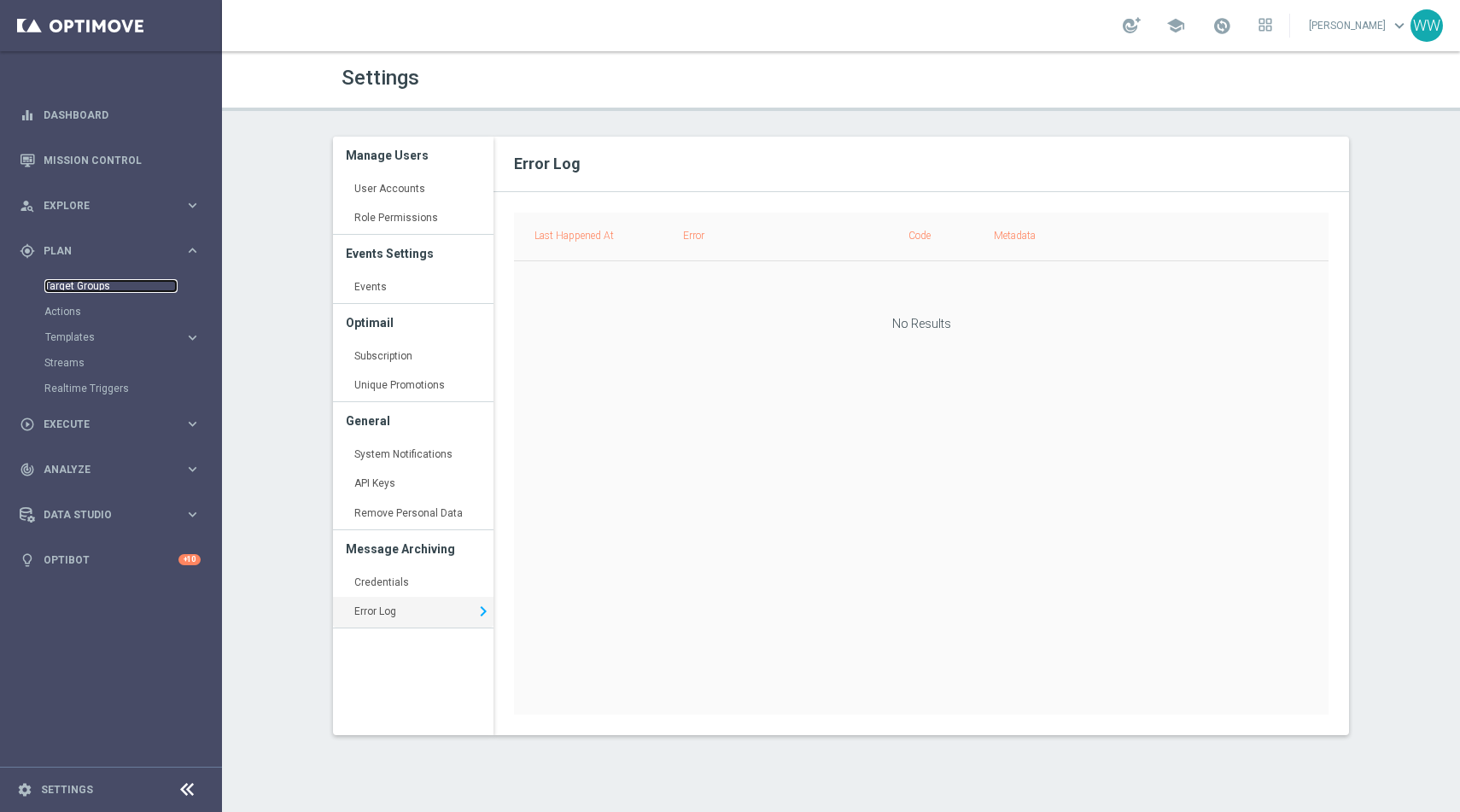
click at [67, 292] on link "Target Groups" at bounding box center [110, 285] width 133 height 13
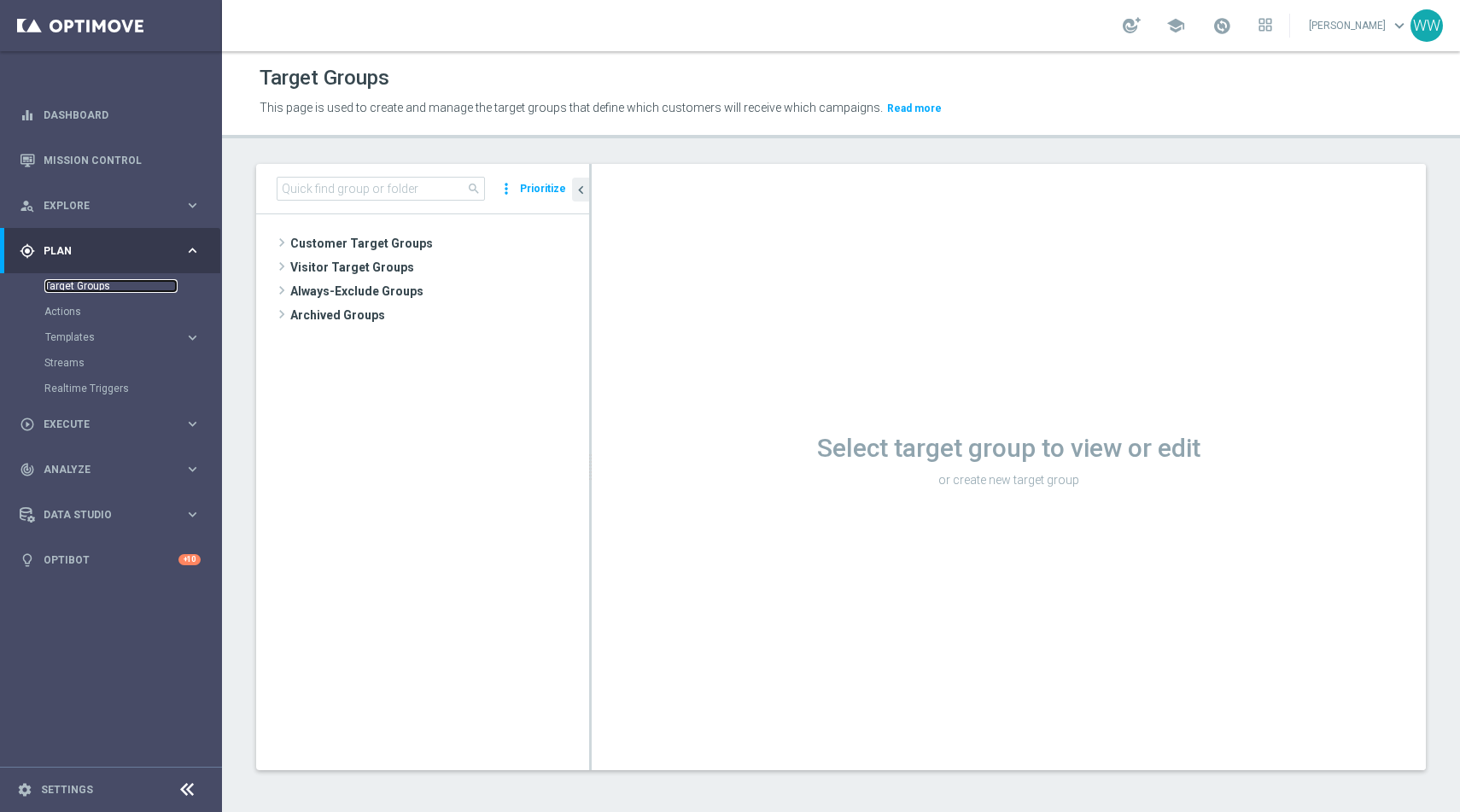
scroll to position [2, 0]
click at [363, 237] on span "Customer Target Groups" at bounding box center [419, 241] width 258 height 24
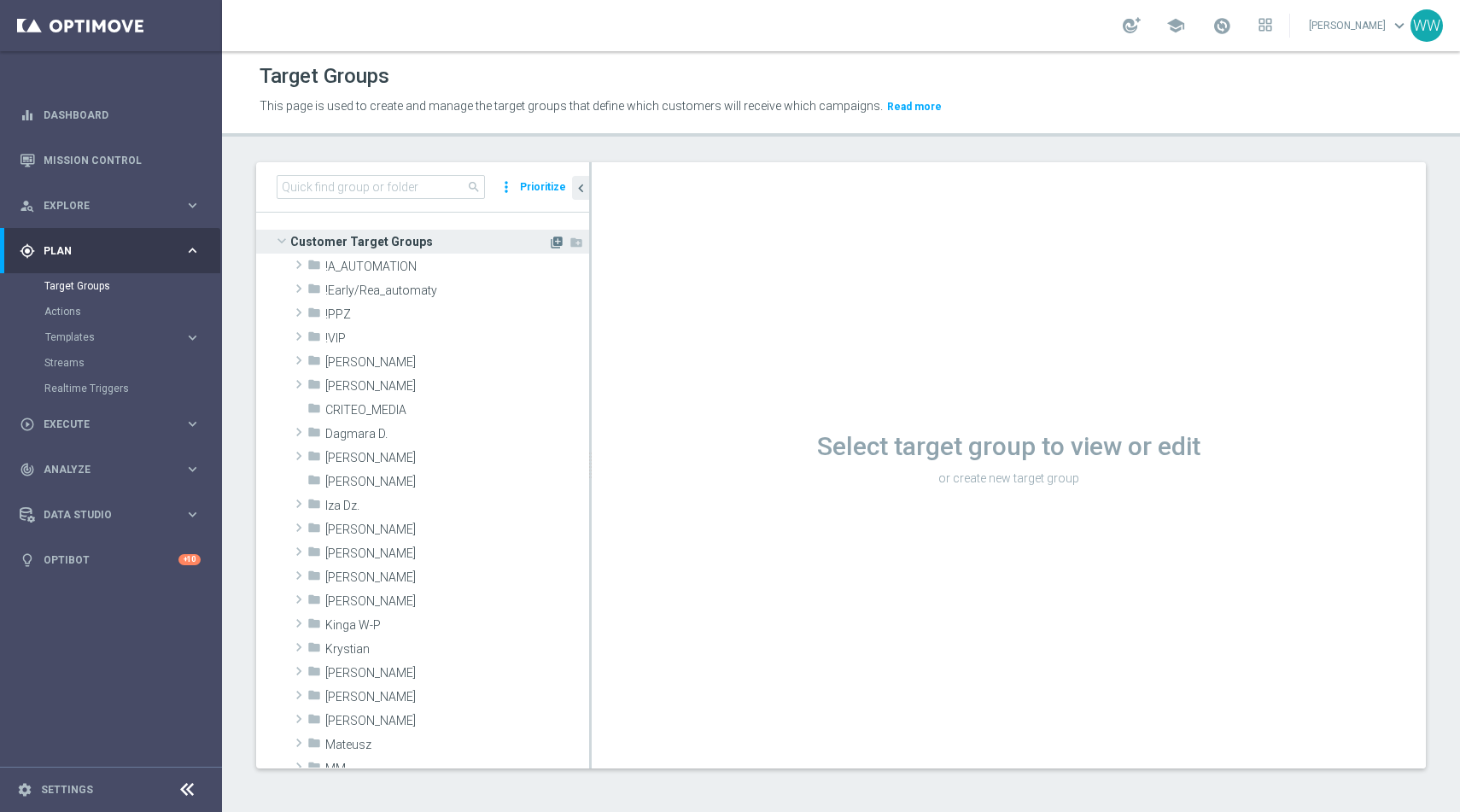
click at [556, 247] on icon "library_add" at bounding box center [556, 242] width 13 height 13
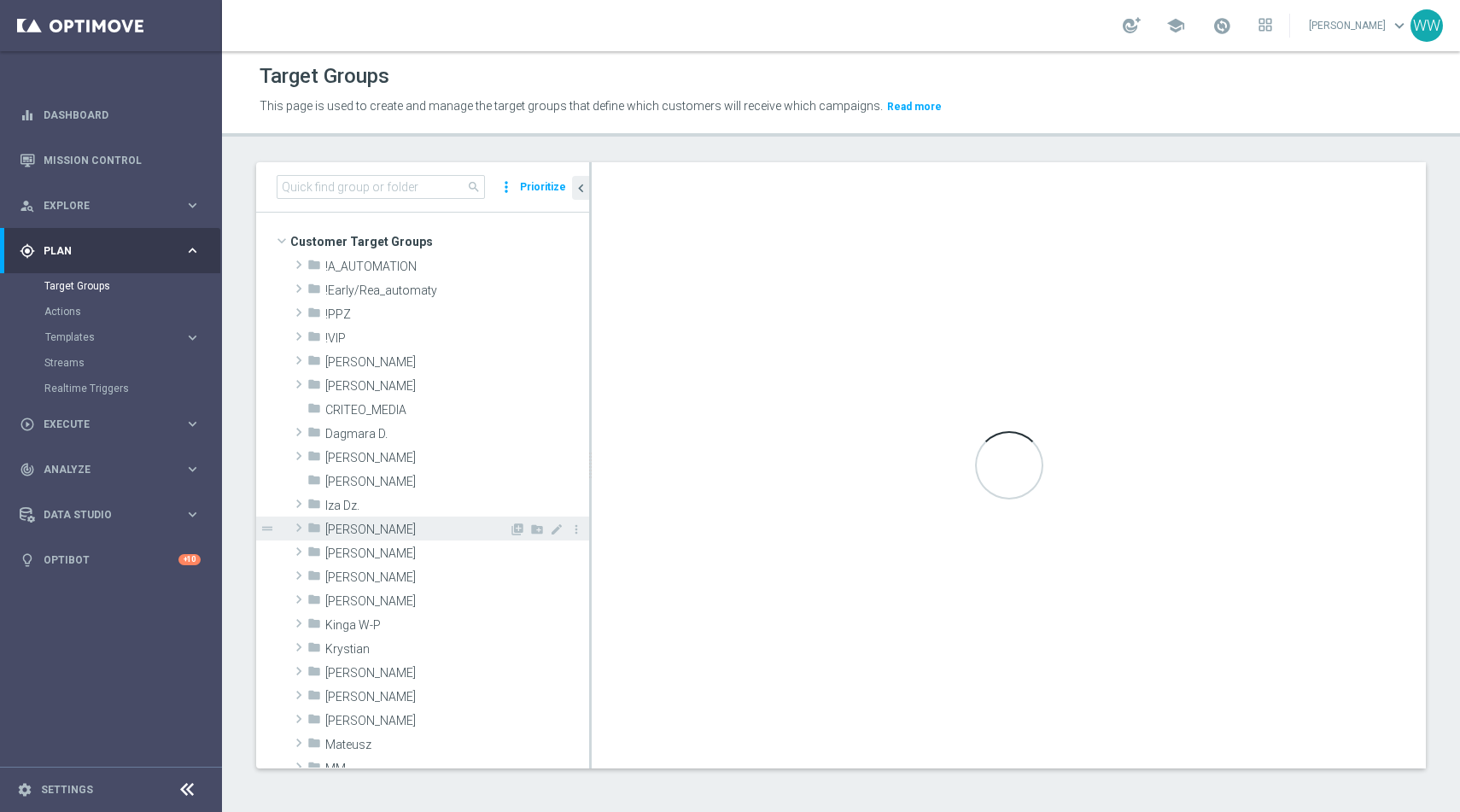
scroll to position [39, 0]
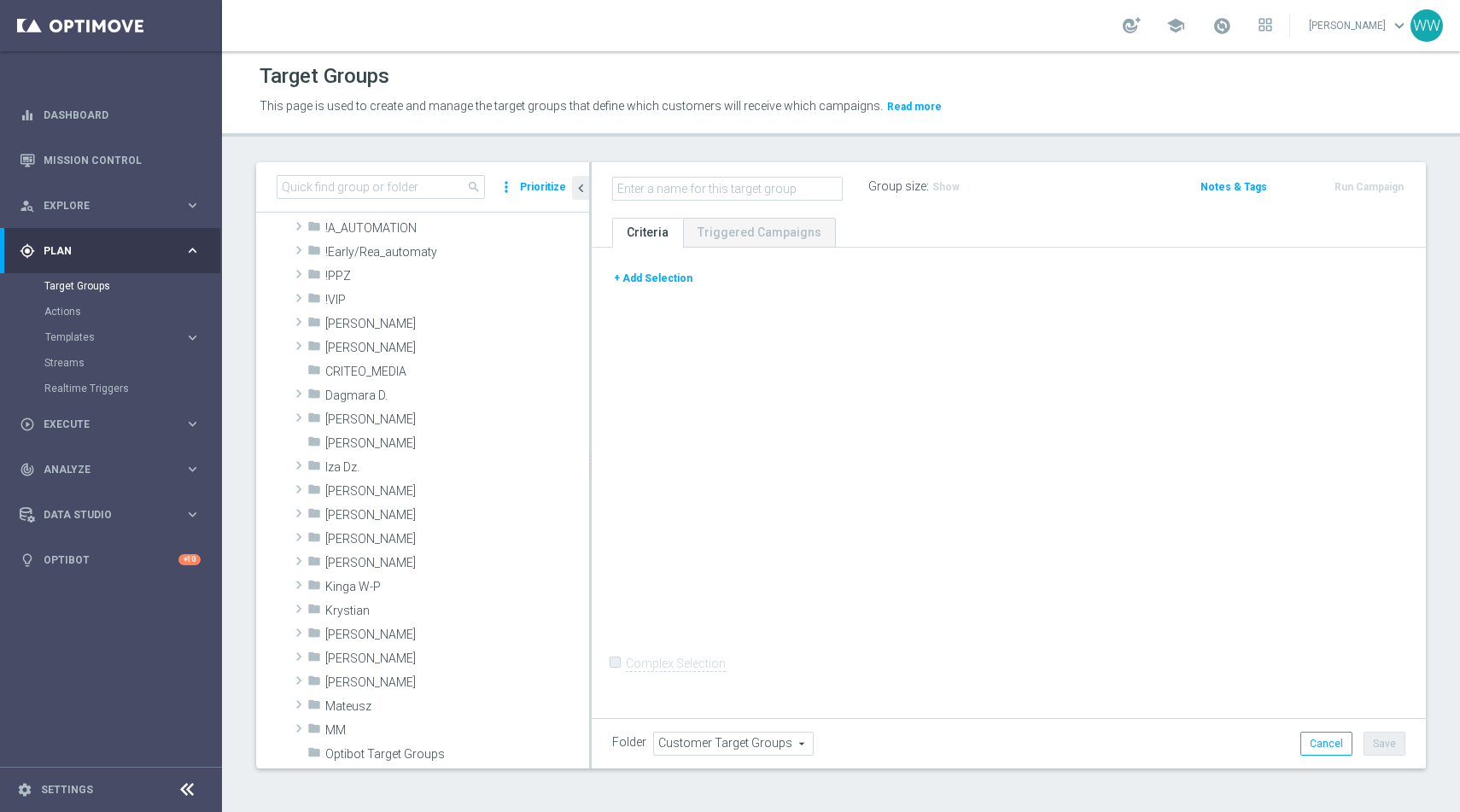
click at [642, 278] on button "+ Add Selection" at bounding box center [652, 278] width 82 height 19
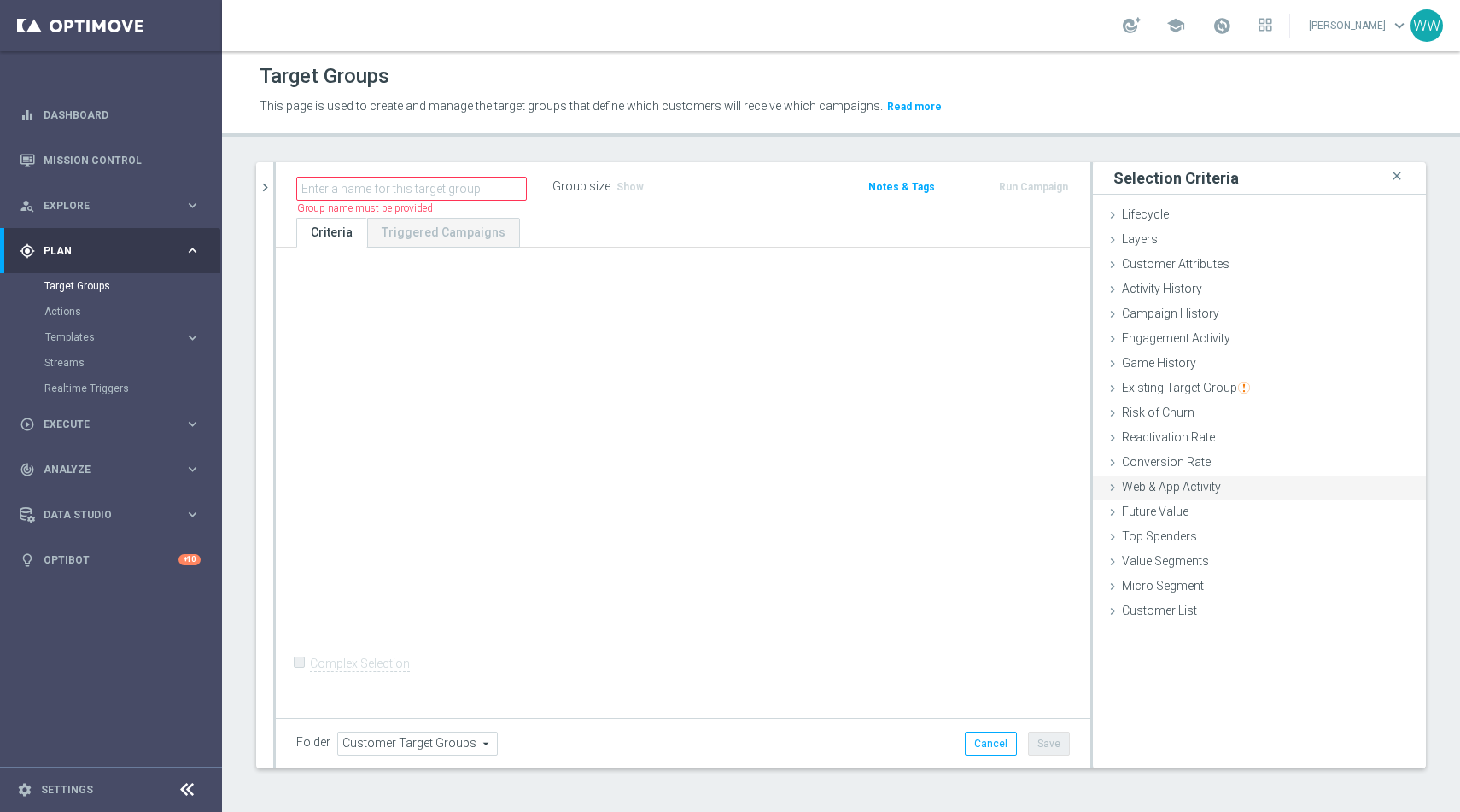
click at [1175, 485] on span "Web & App Activity" at bounding box center [1171, 486] width 99 height 13
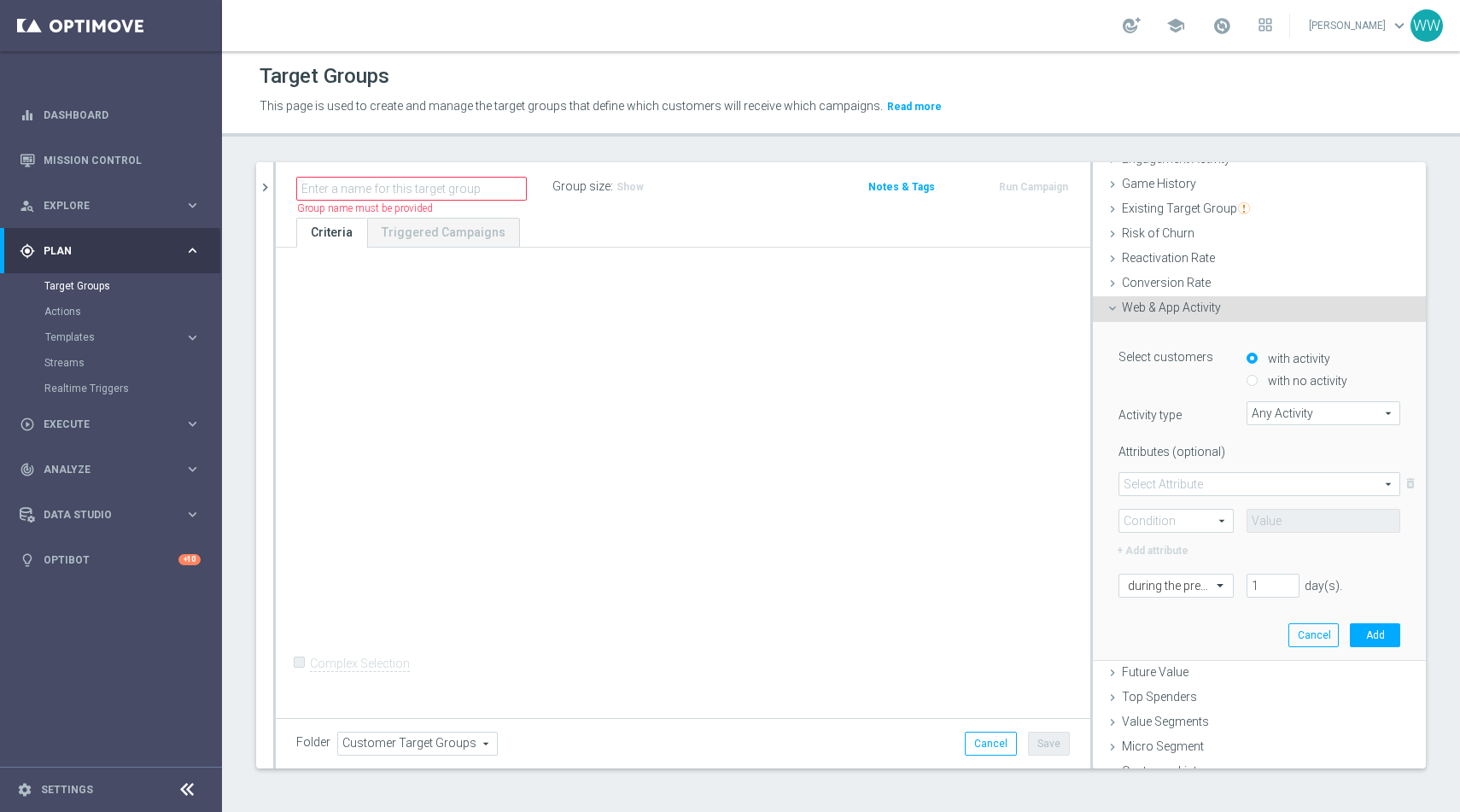
scroll to position [184, 0]
click at [1268, 413] on span "Any Activity" at bounding box center [1323, 408] width 152 height 22
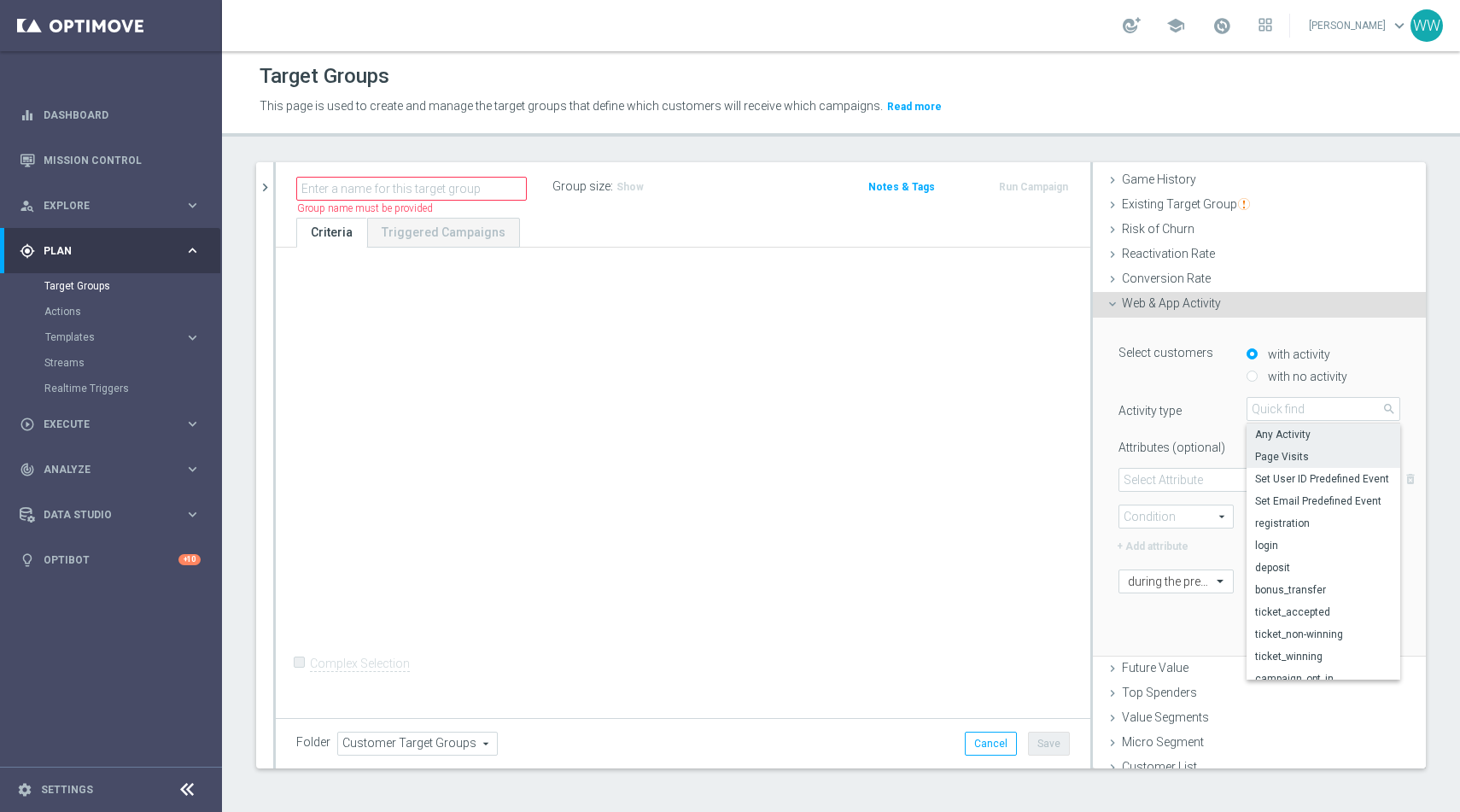
click at [1280, 461] on span "Page Visits" at bounding box center [1324, 457] width 136 height 13
type input "Page Visits"
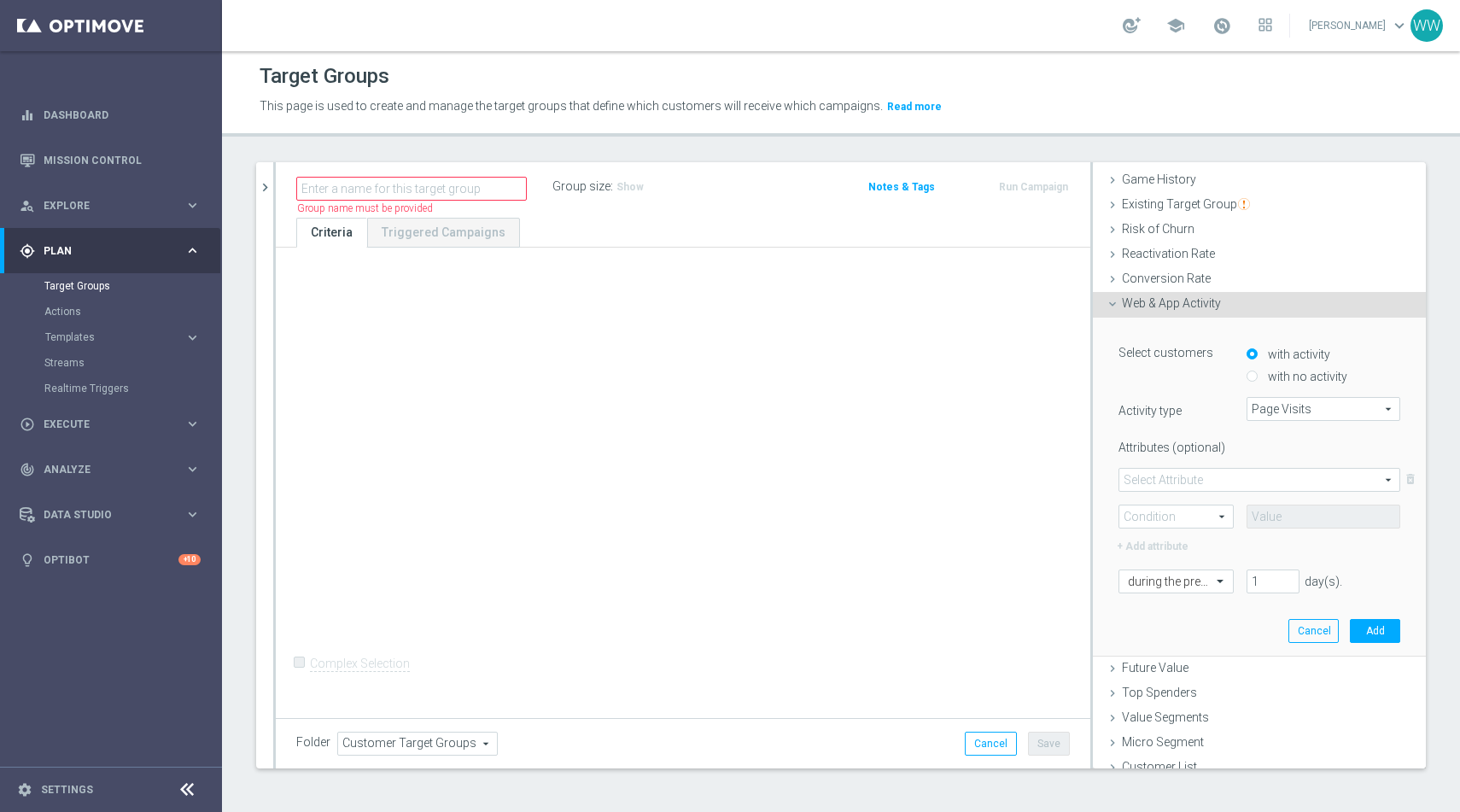
click at [1214, 471] on span at bounding box center [1260, 479] width 280 height 22
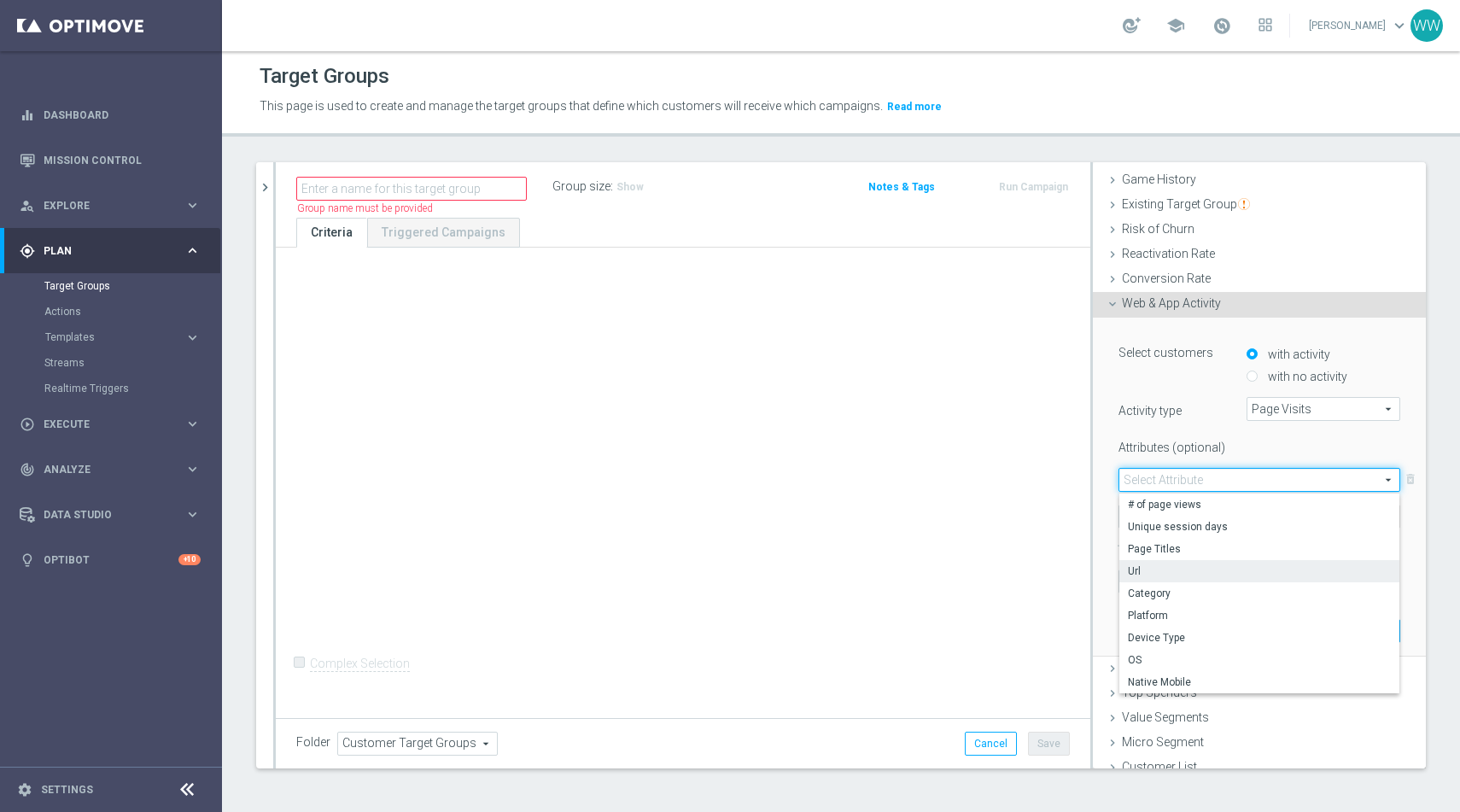
click at [1148, 574] on span "Url" at bounding box center [1259, 571] width 263 height 13
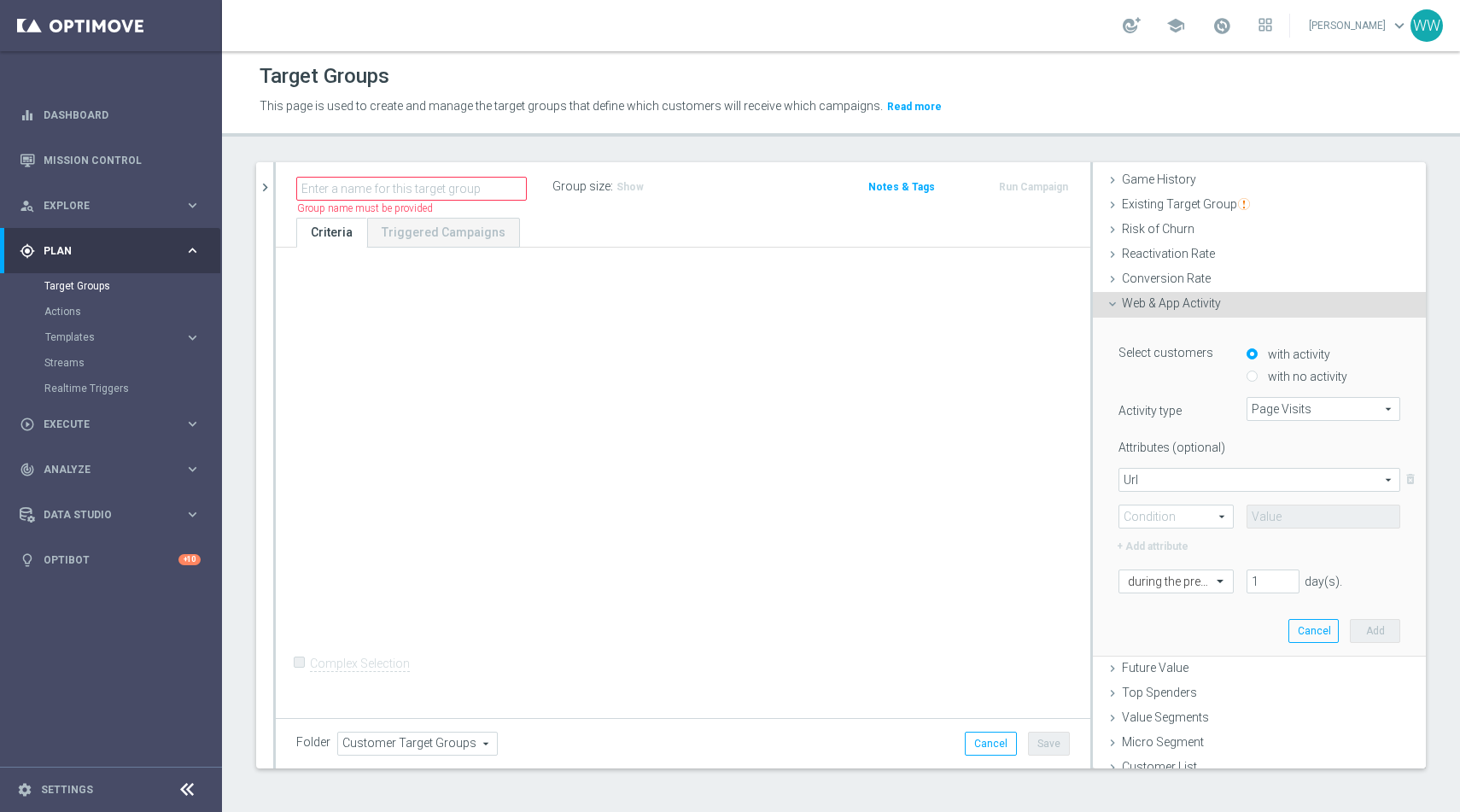
click at [1189, 520] on span at bounding box center [1176, 516] width 114 height 22
click at [1154, 476] on span "Url" at bounding box center [1260, 479] width 280 height 22
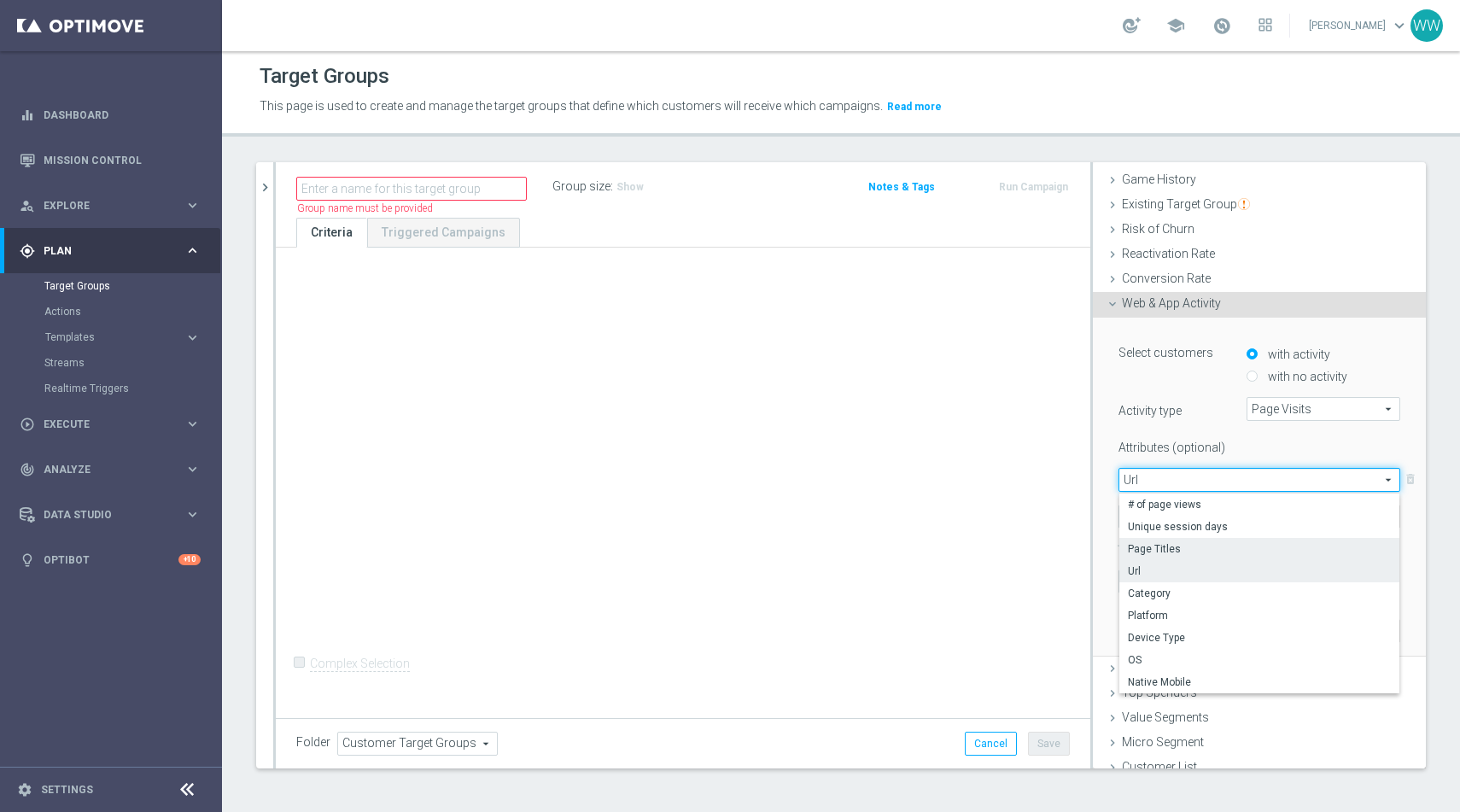
click at [1166, 547] on span "Page Titles" at bounding box center [1259, 548] width 263 height 13
type input "Page Titles"
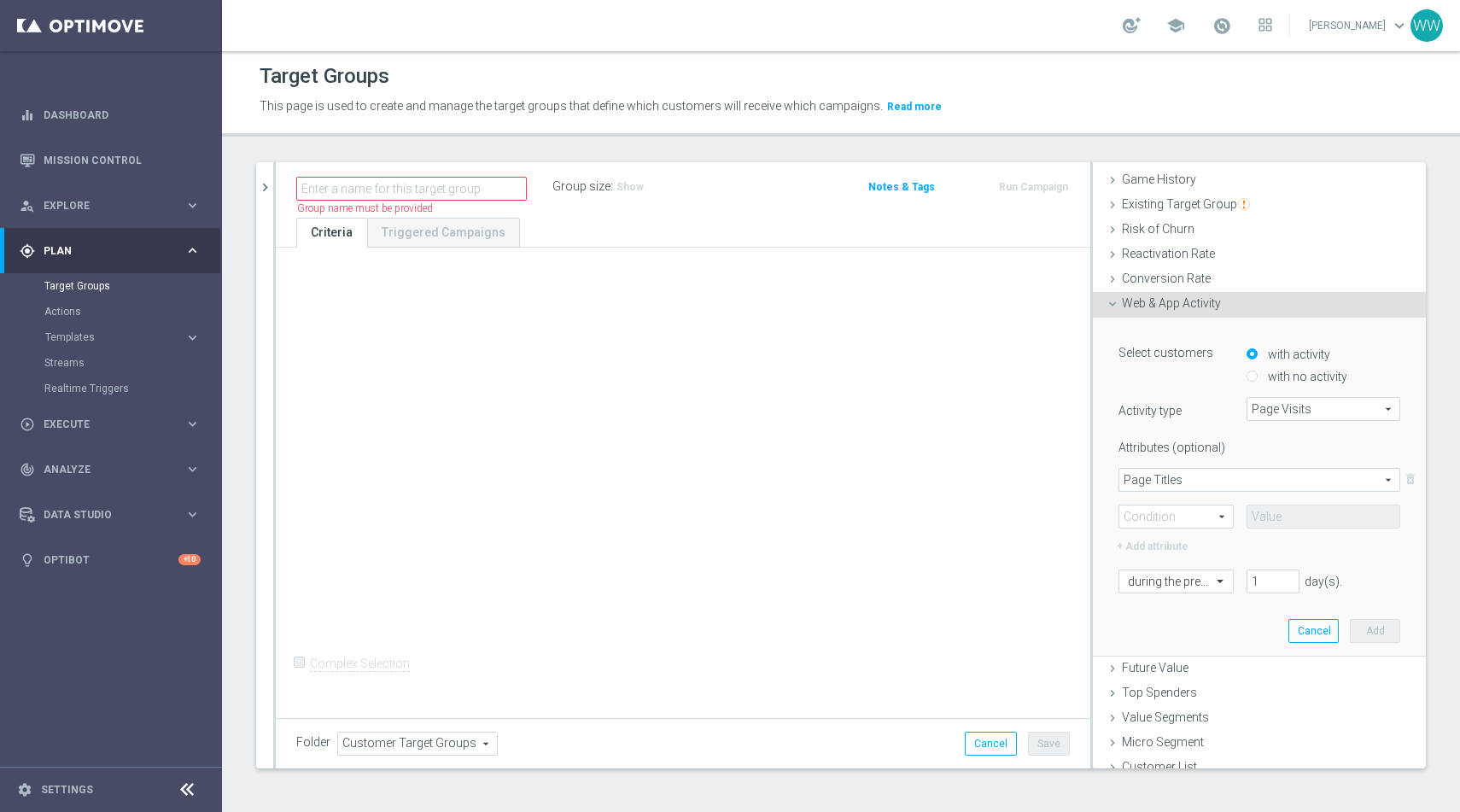
click at [1175, 508] on span at bounding box center [1176, 516] width 114 height 22
click at [1163, 628] on span "Contains" at bounding box center [1176, 630] width 97 height 13
type input "Contains"
click at [1274, 516] on input "text" at bounding box center [1323, 516] width 153 height 24
click at [1250, 541] on div "+ Add attribute" at bounding box center [1259, 544] width 308 height 22
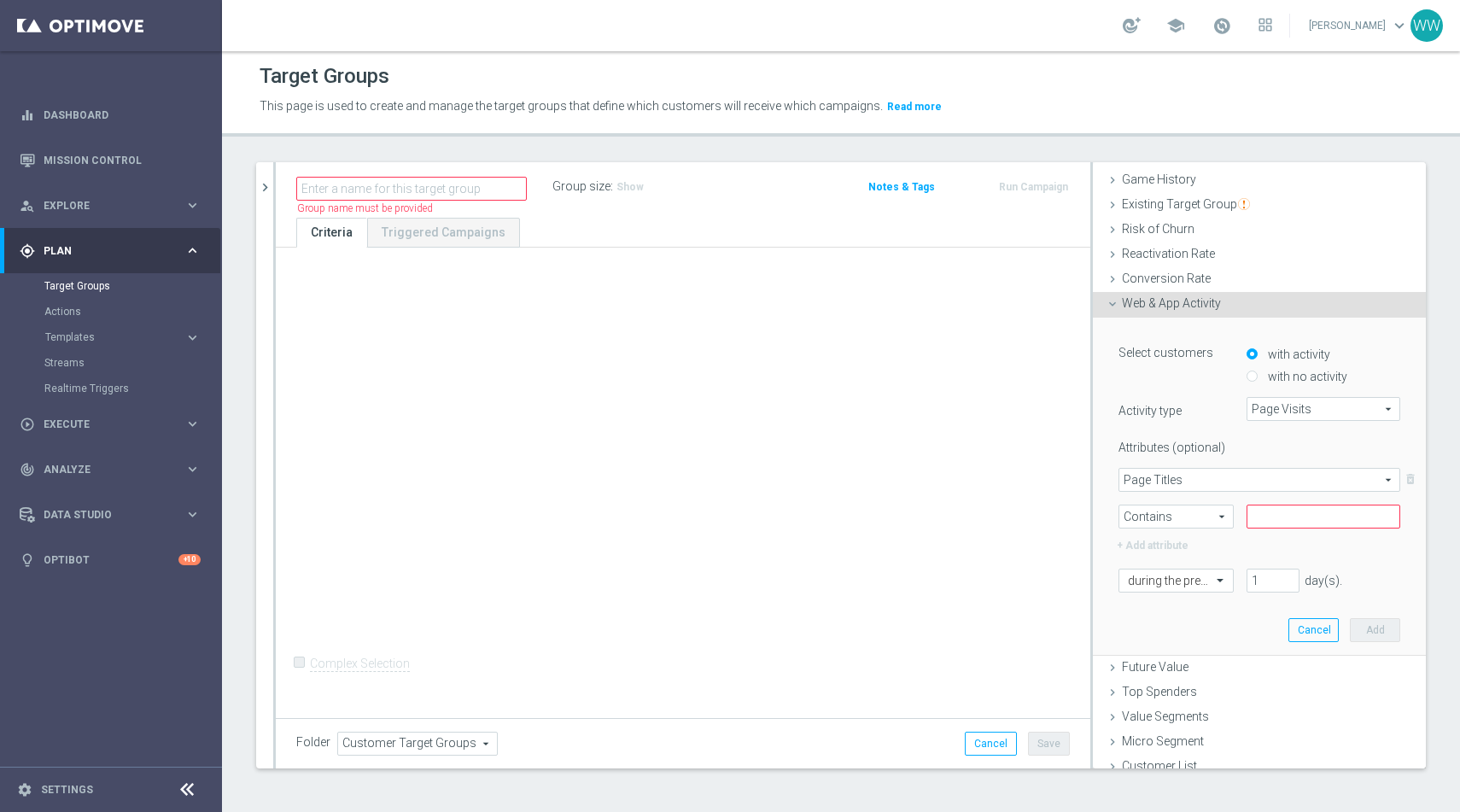
click at [1193, 528] on div "Attributes (optional) Page Titles Page Titles arrow_drop_down search delete_for…" at bounding box center [1260, 494] width 282 height 122
click at [1210, 525] on span "Contains" at bounding box center [1176, 516] width 114 height 22
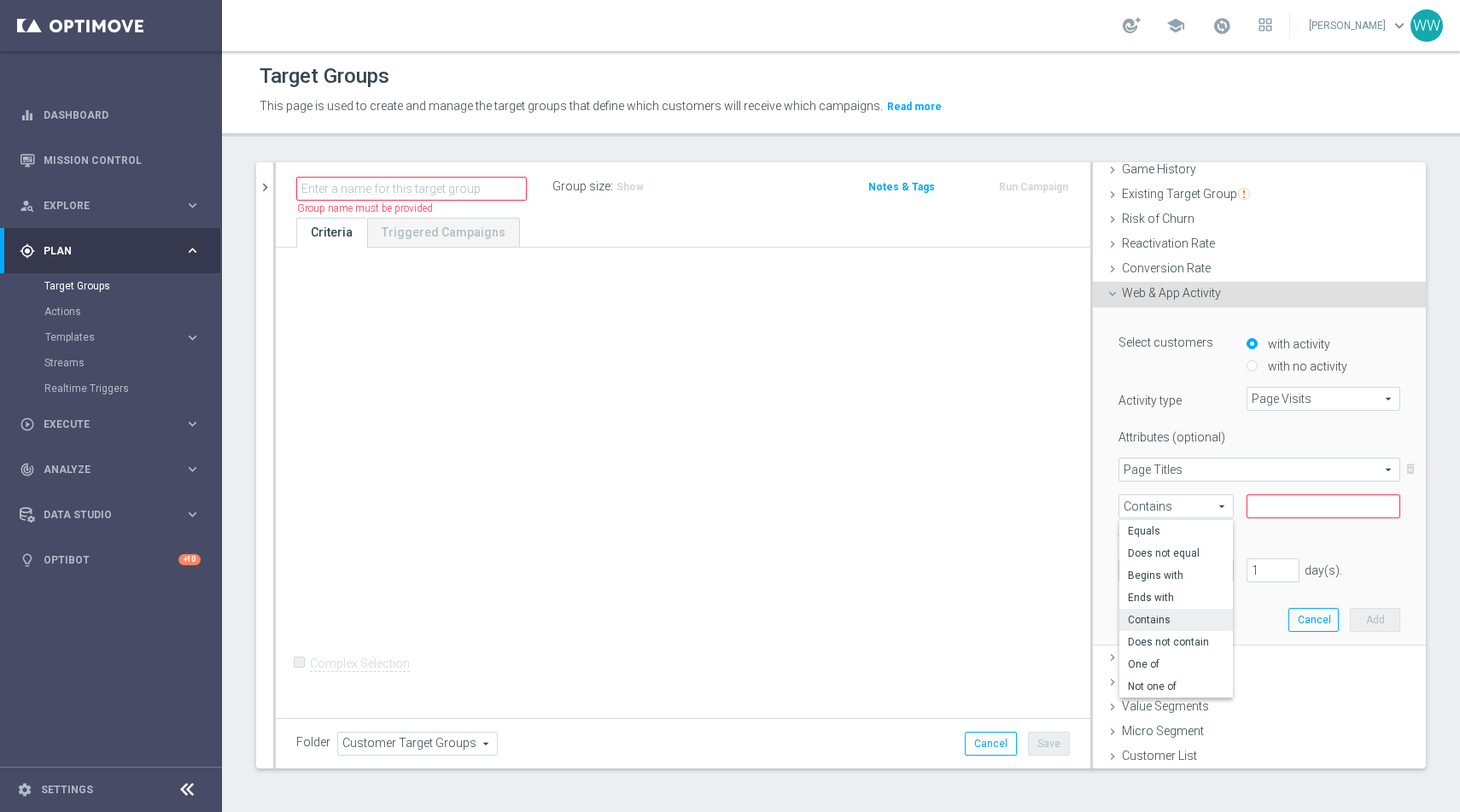
click at [1258, 520] on div "Attributes (optional) Page Titles Page Titles arrow_drop_down search delete_for…" at bounding box center [1260, 485] width 282 height 122
click at [1258, 516] on input "text" at bounding box center [1323, 506] width 153 height 24
click at [1242, 528] on div "+ Add attribute" at bounding box center [1259, 533] width 308 height 22
click at [1255, 508] on input "text" at bounding box center [1323, 506] width 153 height 24
paste input "30-za-30-182429"
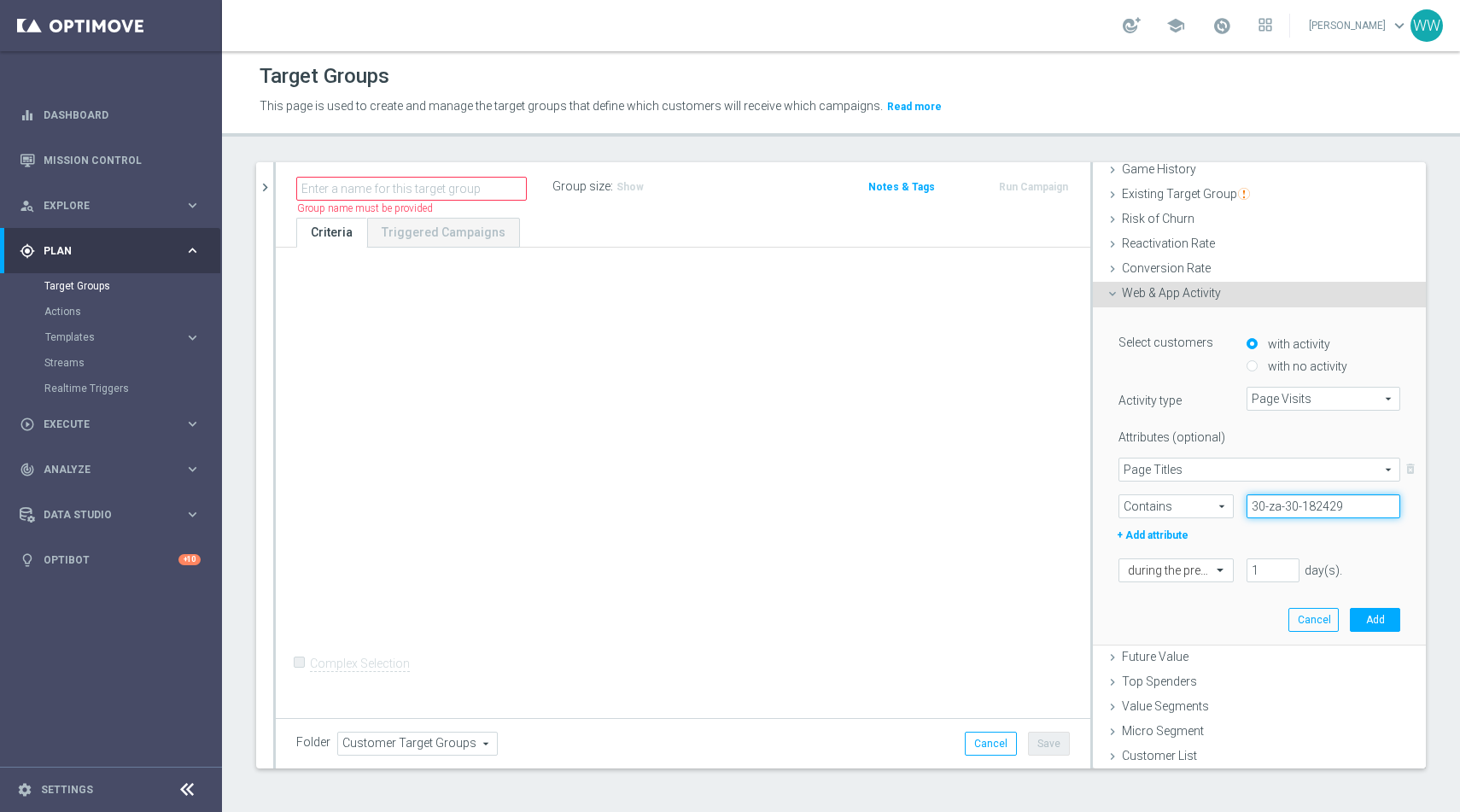
click at [1264, 516] on input "30-za-30-182429" at bounding box center [1323, 506] width 153 height 24
click at [1264, 513] on input "30-za-30-182429" at bounding box center [1323, 506] width 153 height 24
click at [1342, 514] on input "sts" at bounding box center [1323, 506] width 153 height 24
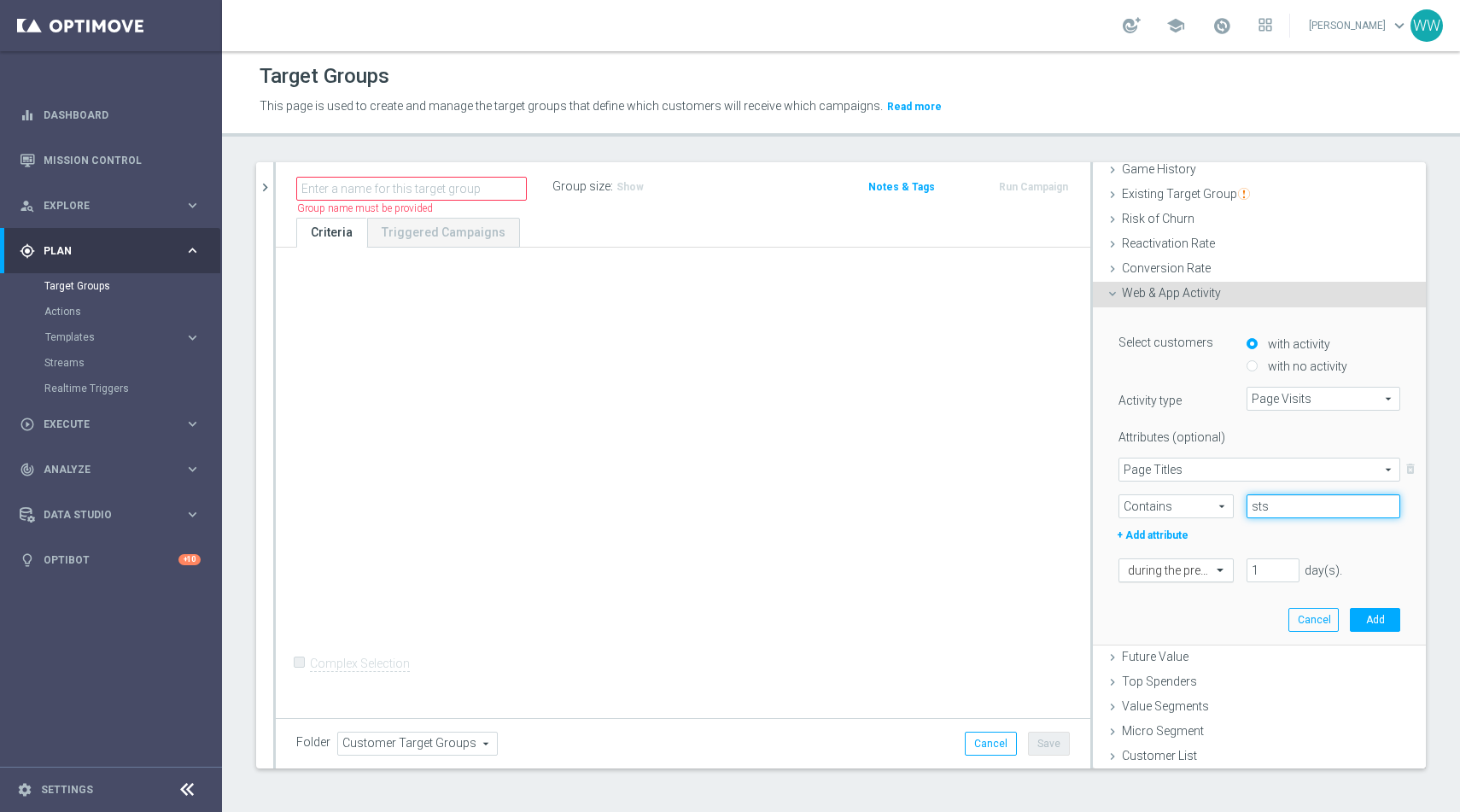
type input "sts"
click at [1176, 570] on input "text" at bounding box center [1158, 571] width 62 height 15
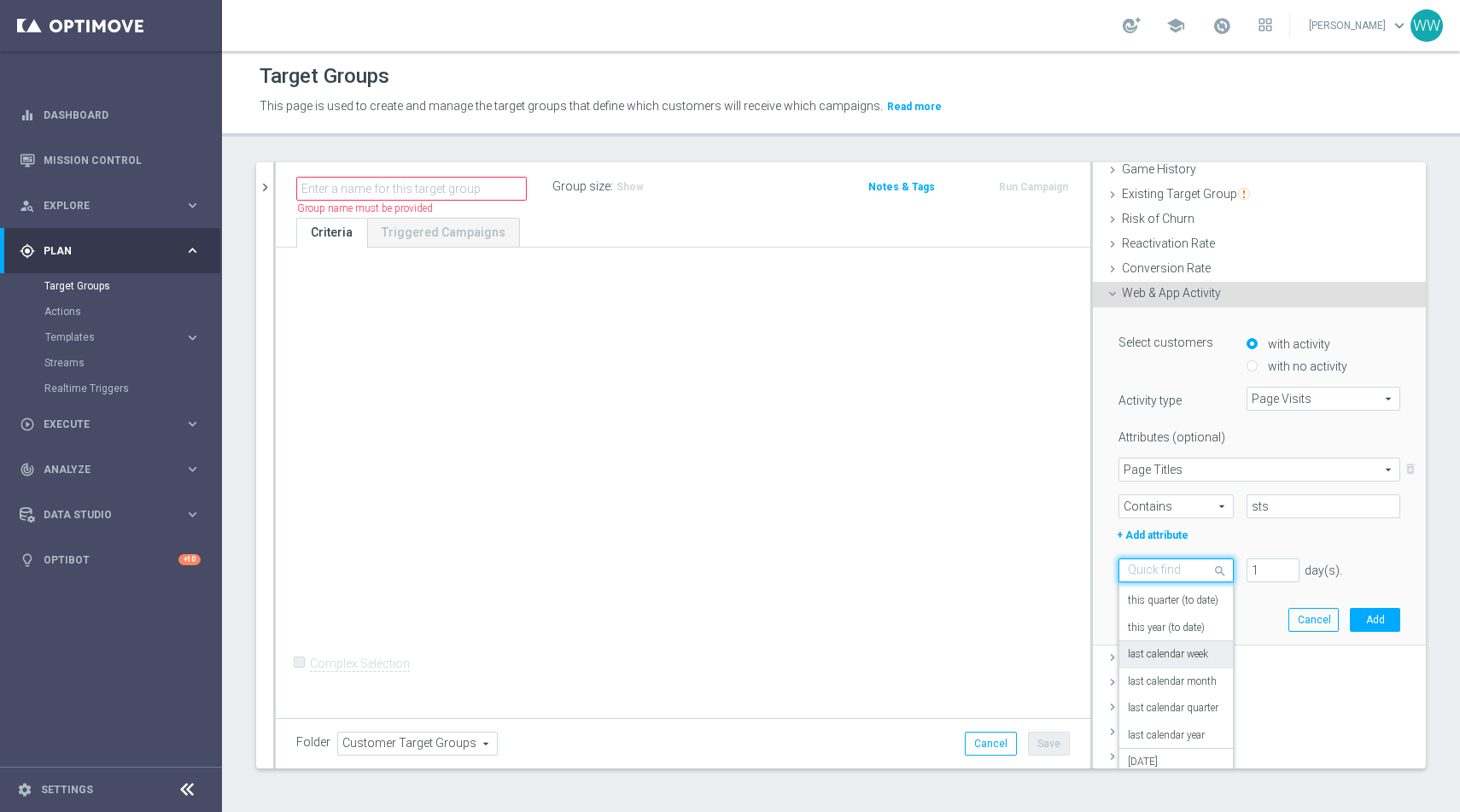
scroll to position [150, 0]
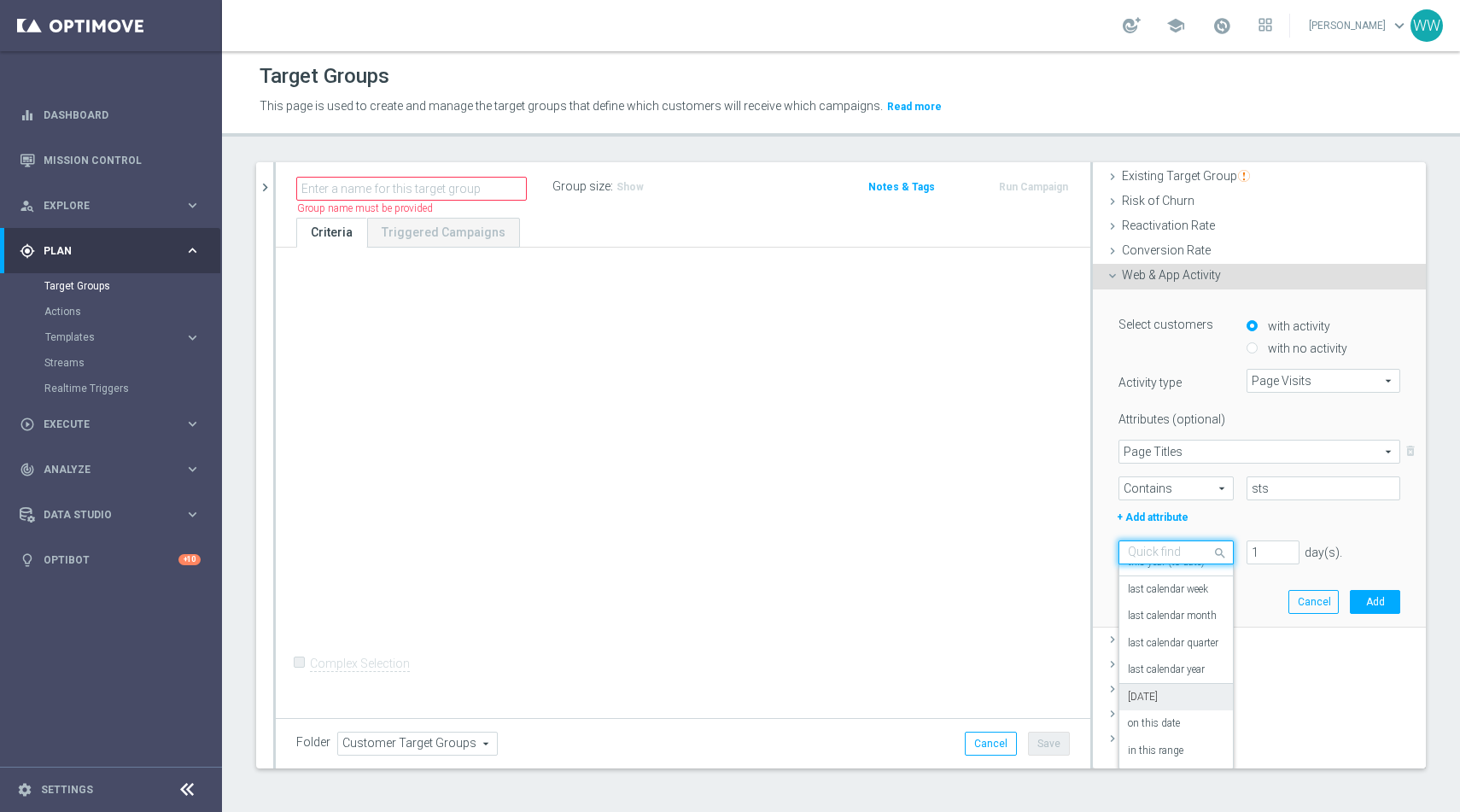
click at [1158, 695] on div "today" at bounding box center [1176, 697] width 97 height 27
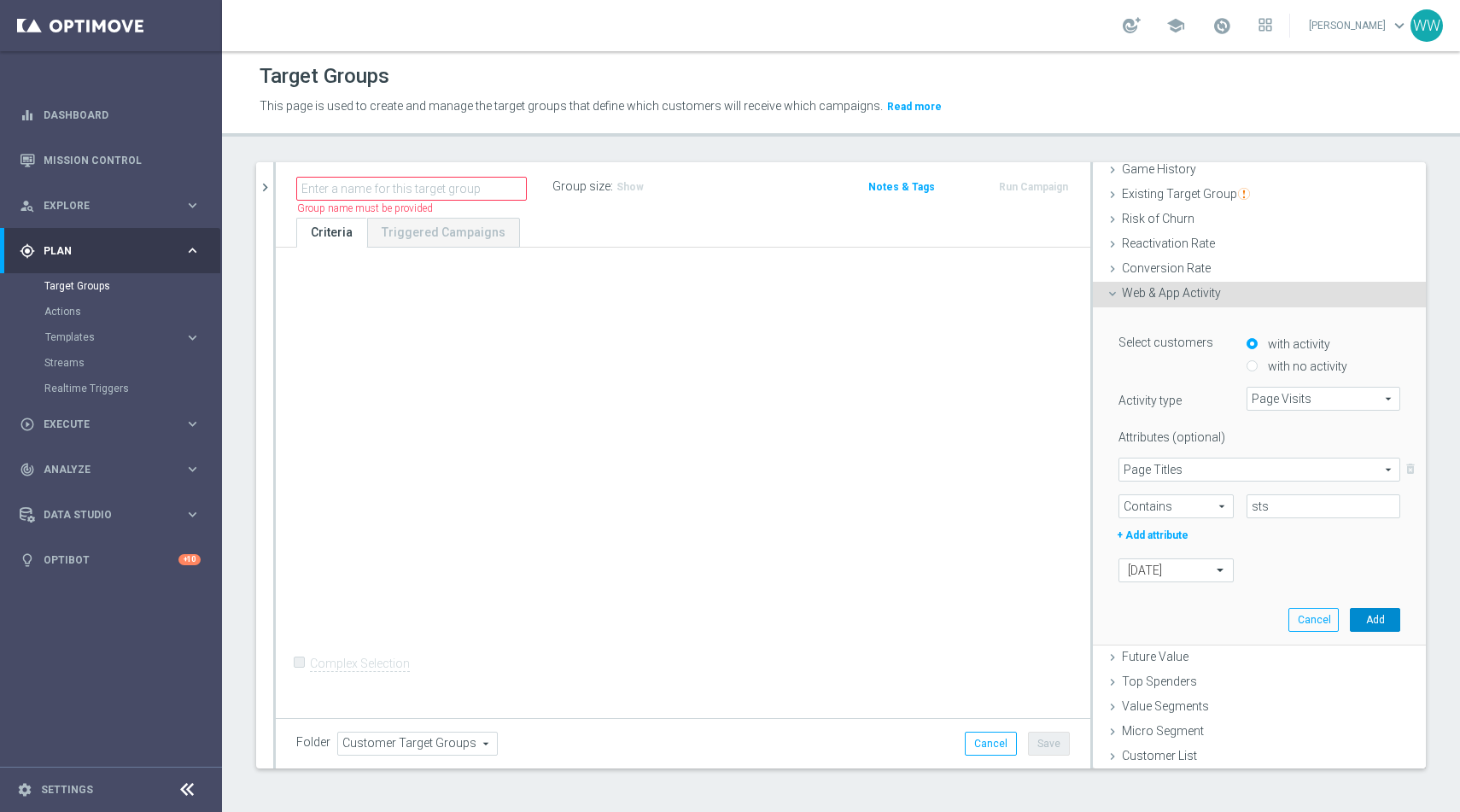
click at [1377, 625] on button "Add" at bounding box center [1376, 620] width 50 height 24
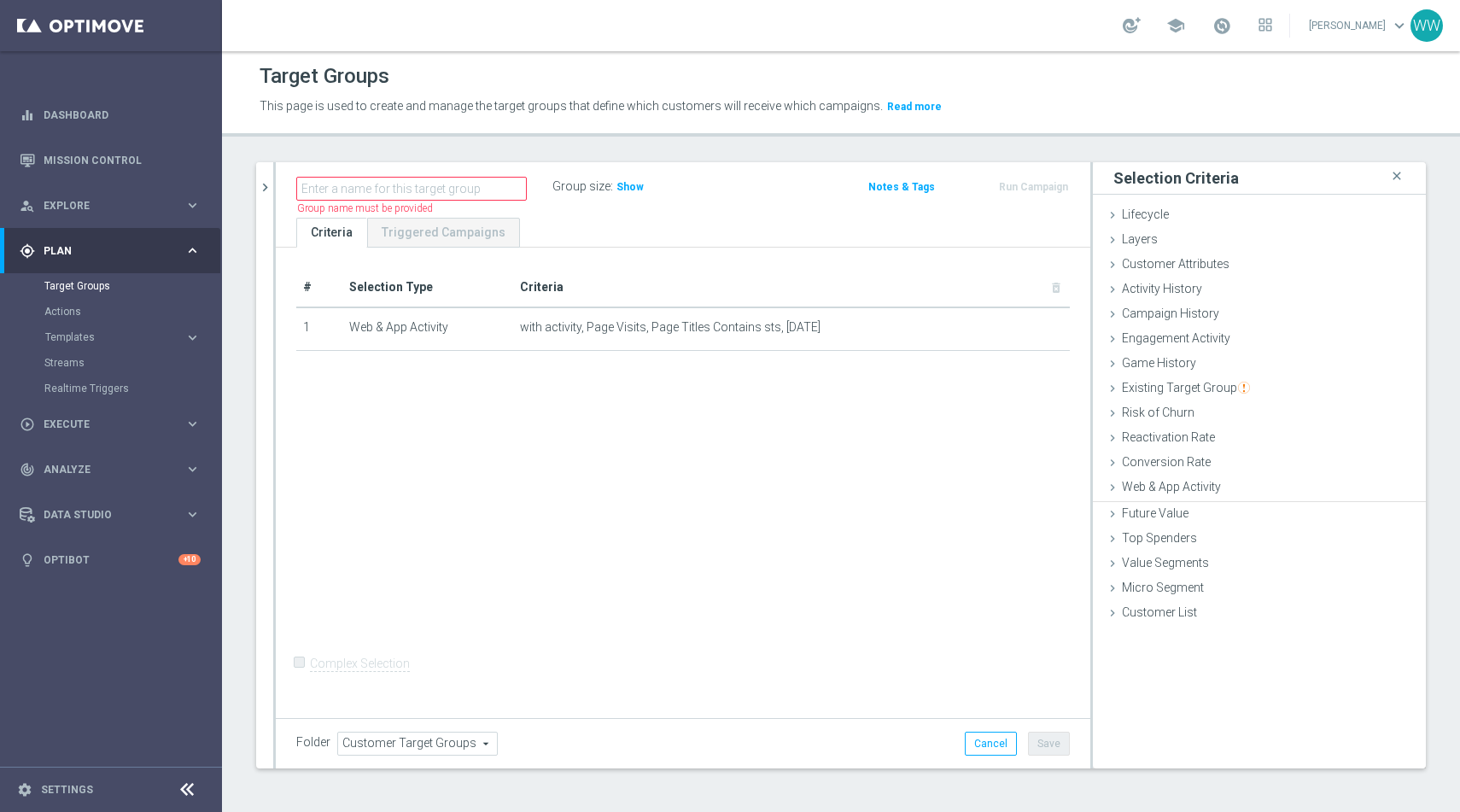
scroll to position [0, 0]
click at [618, 203] on div "Name length must be more than 2 characters Name length must be under 850 charac…" at bounding box center [683, 190] width 815 height 56
click at [624, 189] on span "Show" at bounding box center [630, 187] width 27 height 12
click at [574, 180] on label "Group size" at bounding box center [581, 187] width 58 height 14
click at [55, 793] on link "Settings" at bounding box center [67, 790] width 52 height 10
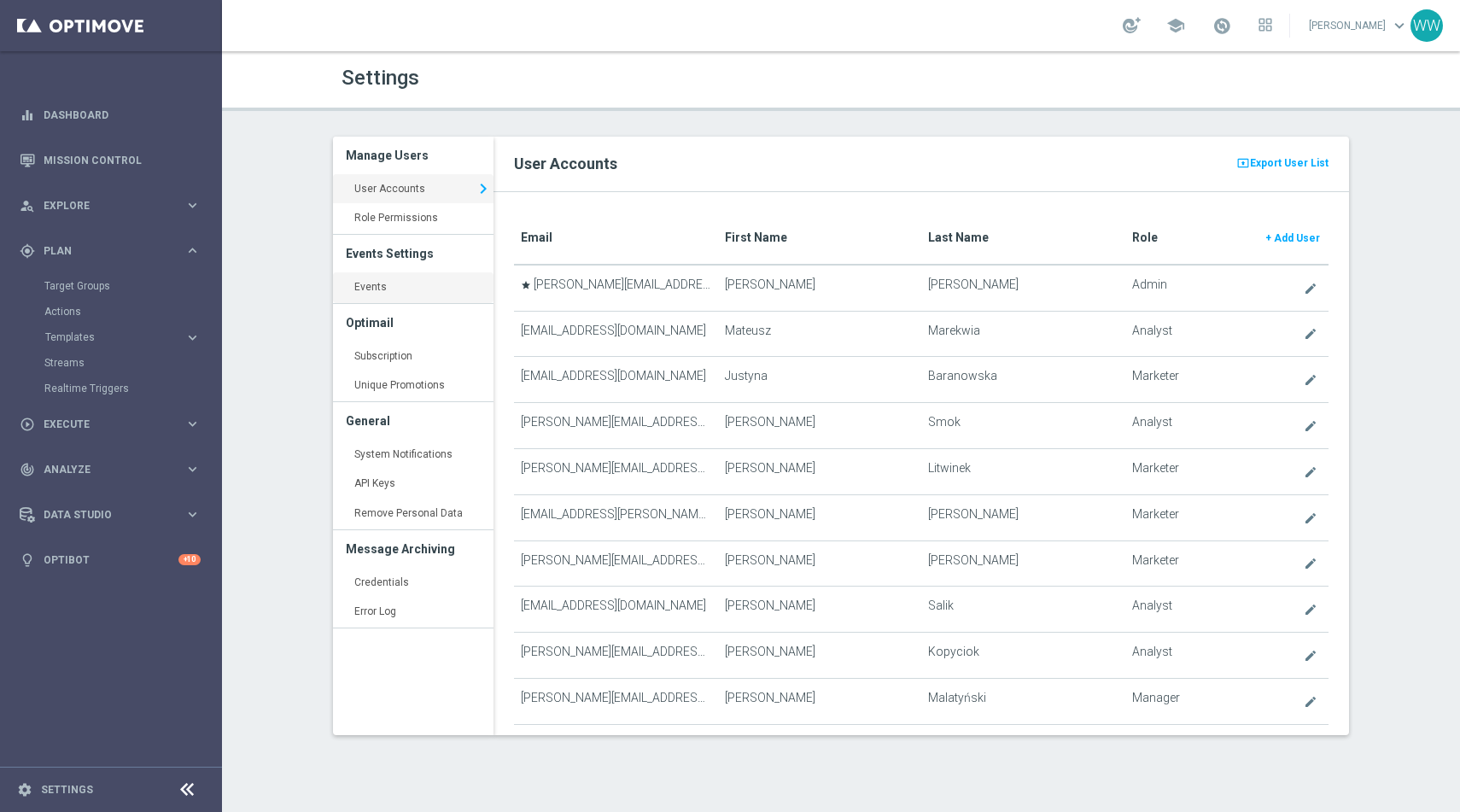
click at [403, 292] on link "Events keyboard_arrow_right" at bounding box center [413, 288] width 161 height 31
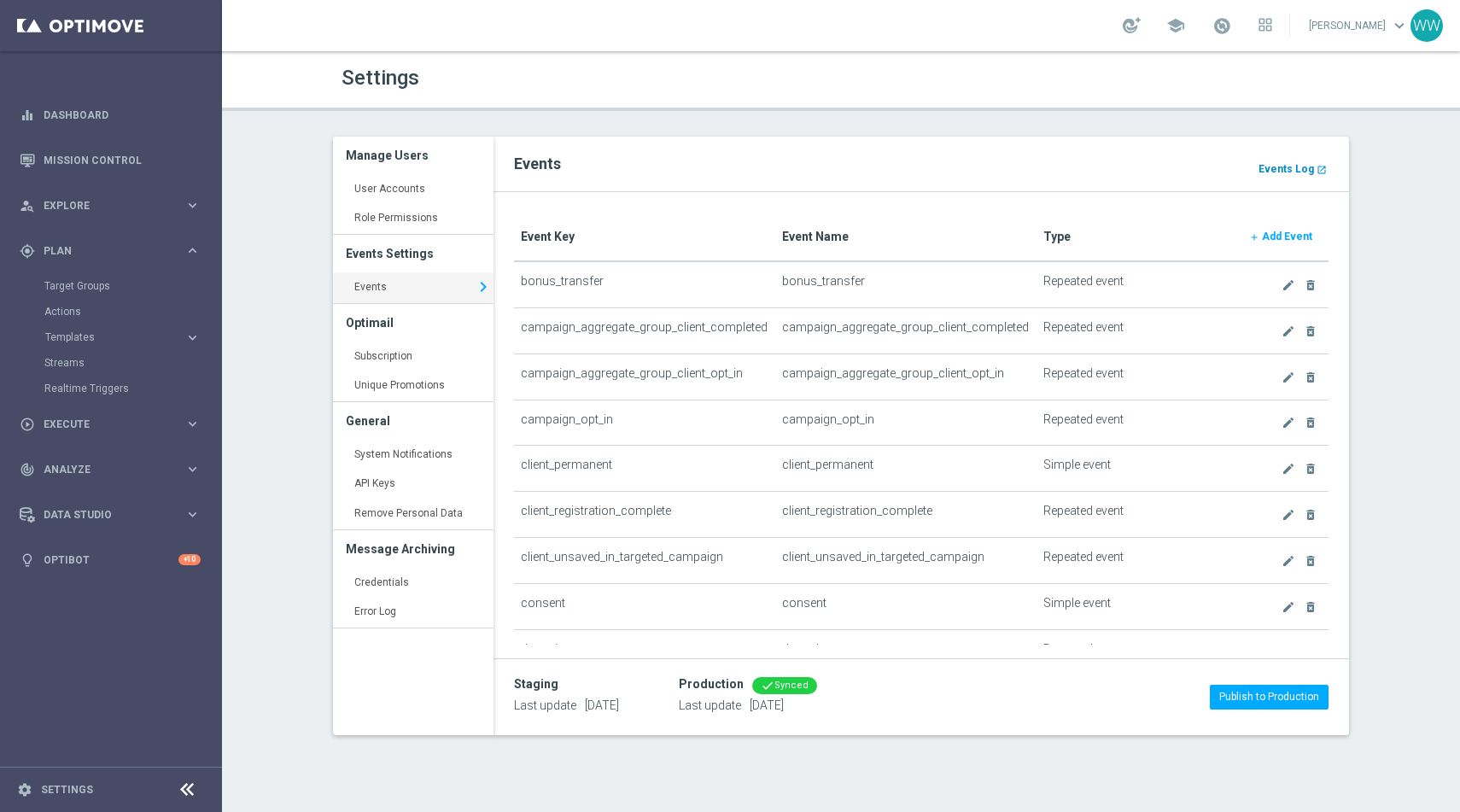
click at [1290, 163] on b "Events Log" at bounding box center [1287, 169] width 56 height 12
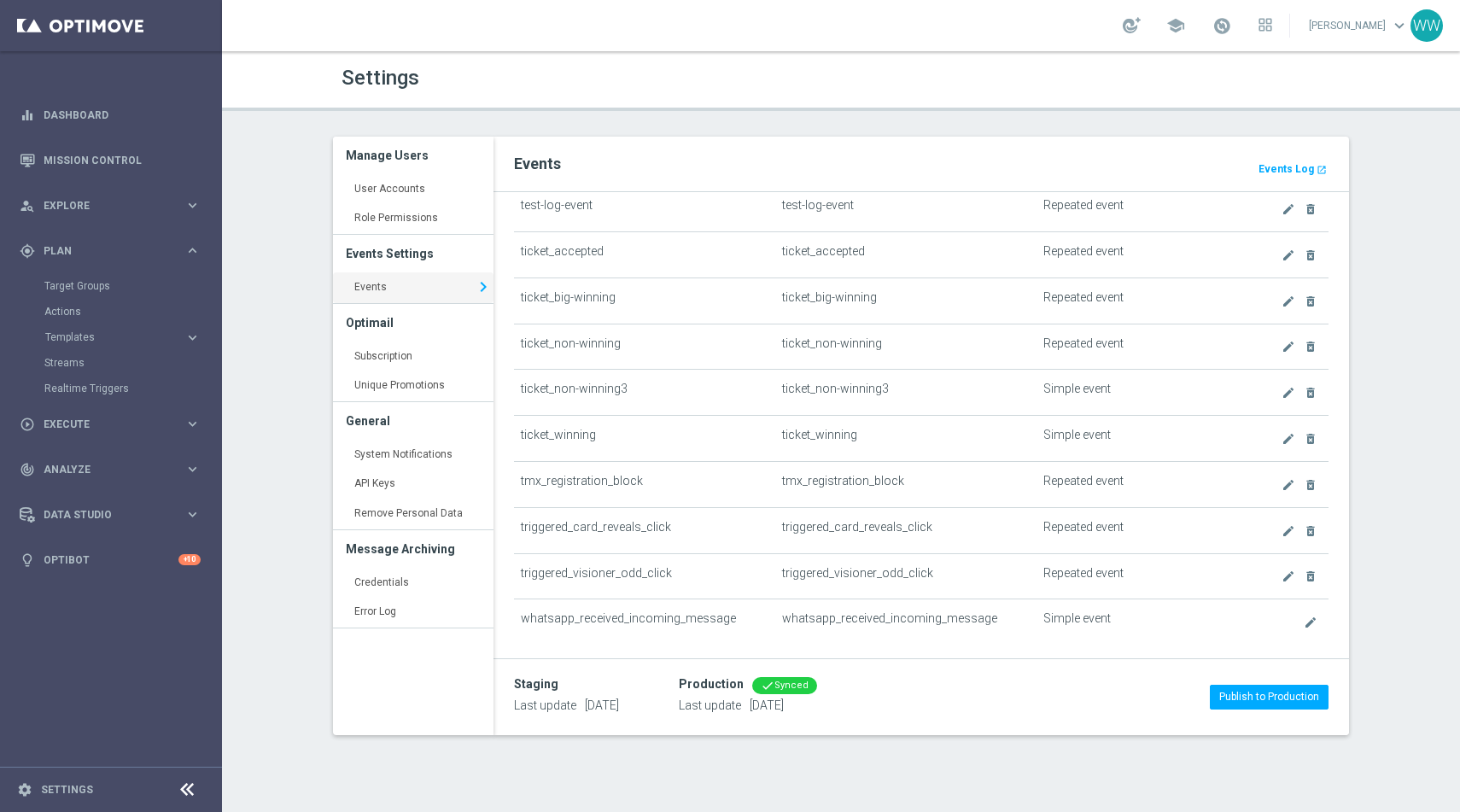
scroll to position [2555, 0]
click at [580, 440] on td "ticket_winning" at bounding box center [644, 439] width 261 height 46
click at [841, 441] on td "ticket_winning" at bounding box center [905, 439] width 261 height 46
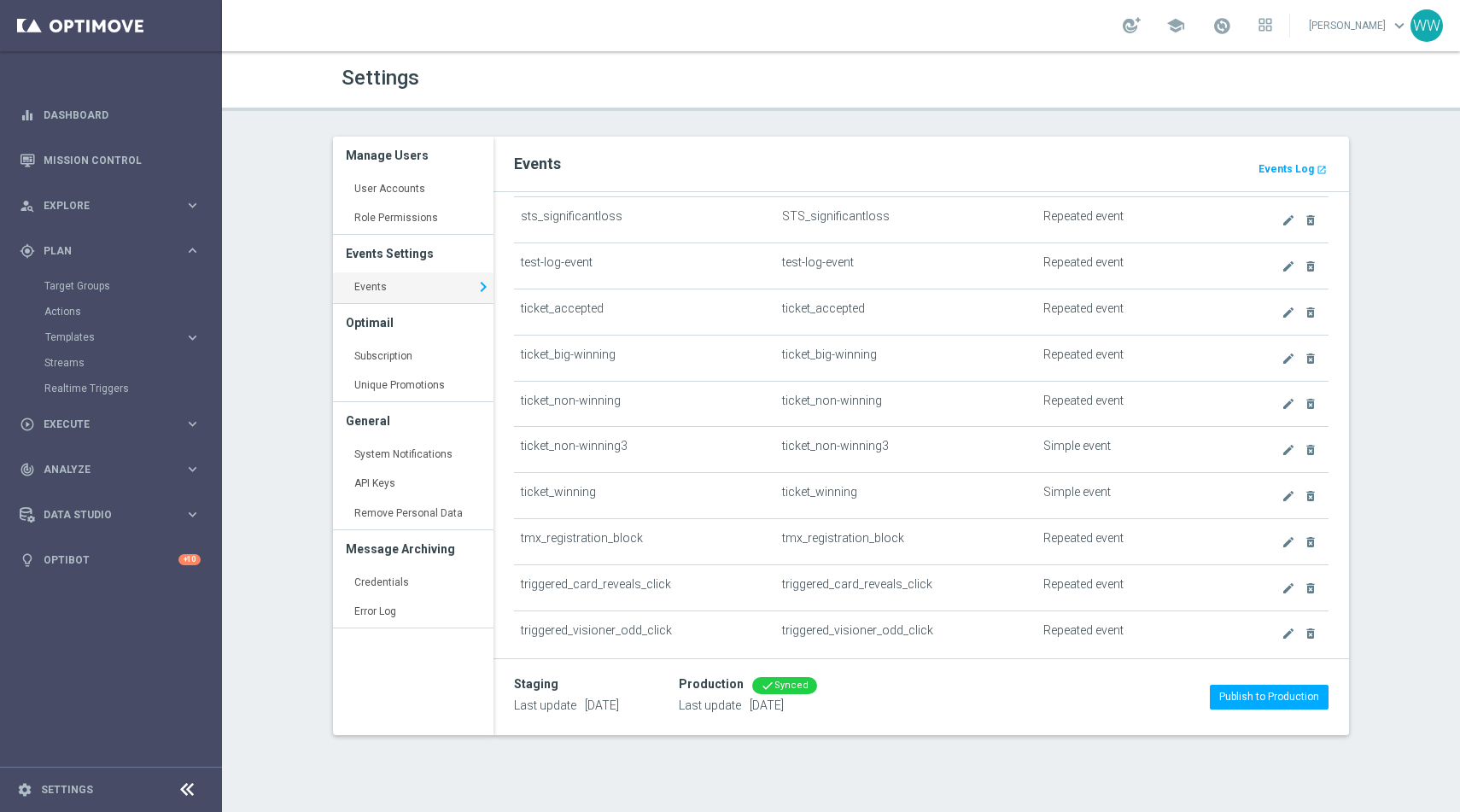
scroll to position [2496, 0]
click at [580, 418] on td "ticket_non-winning" at bounding box center [644, 406] width 261 height 46
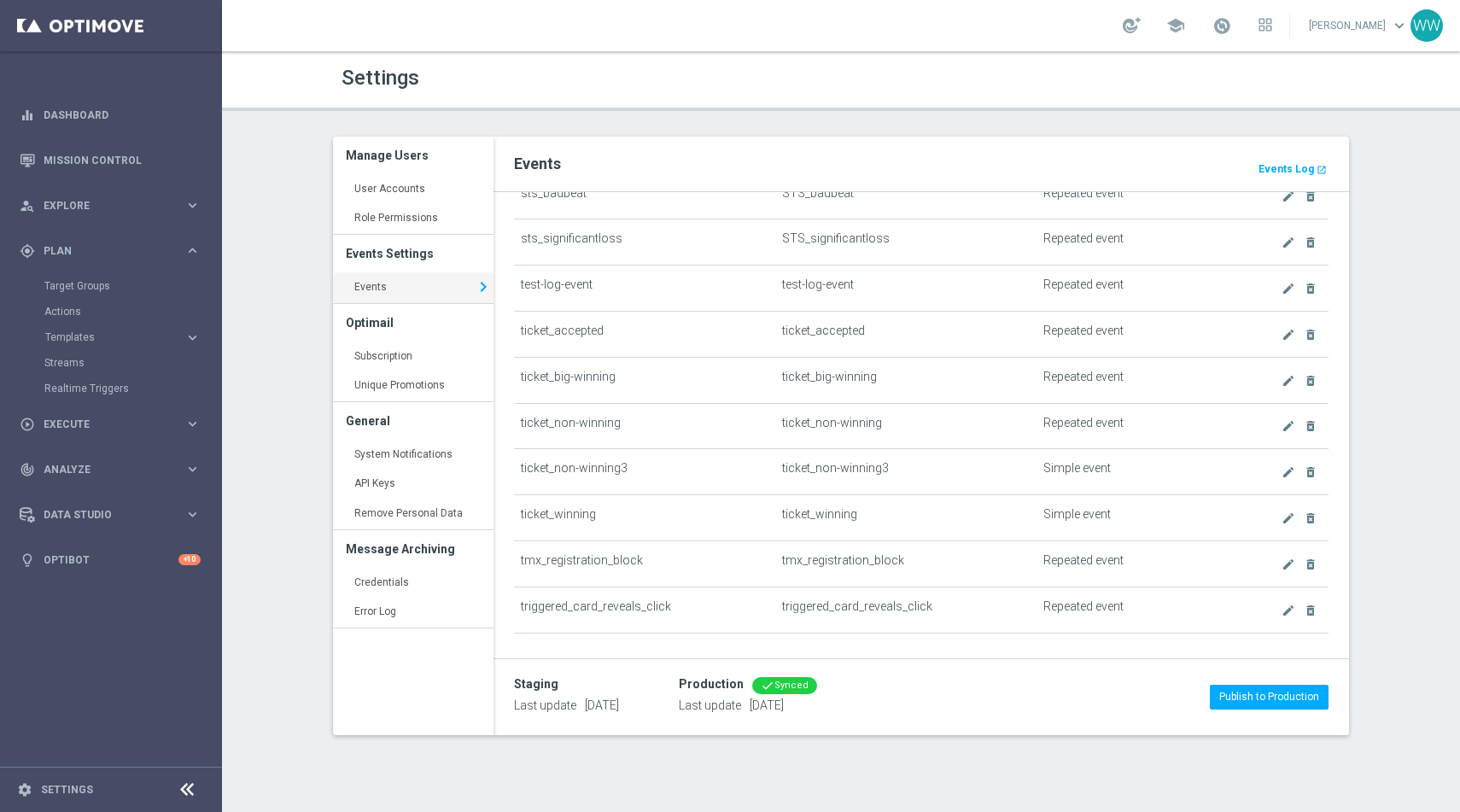
click at [583, 327] on td "ticket_accepted" at bounding box center [644, 334] width 261 height 46
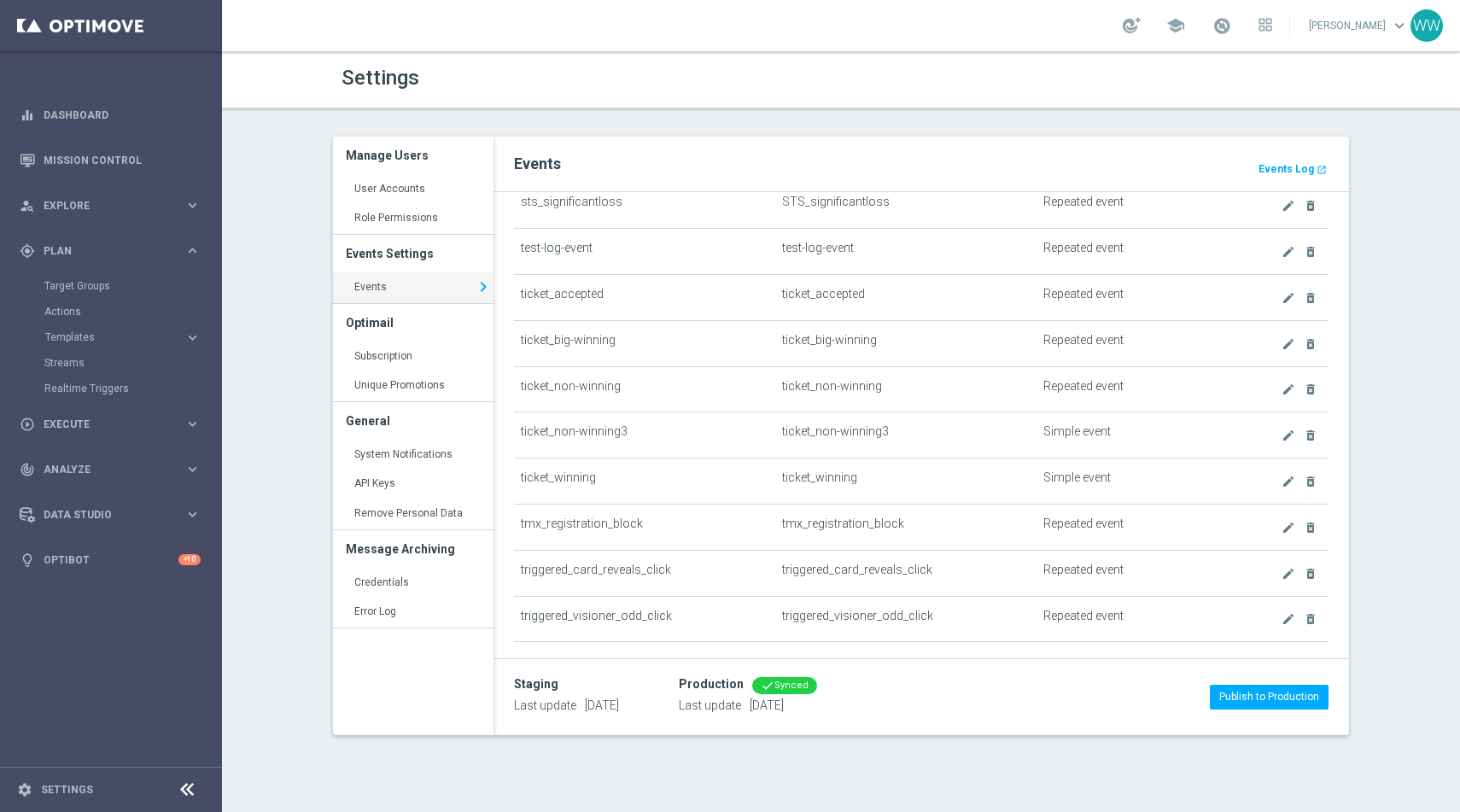
scroll to position [2516, 0]
click at [1287, 295] on icon "create" at bounding box center [1288, 296] width 13 height 13
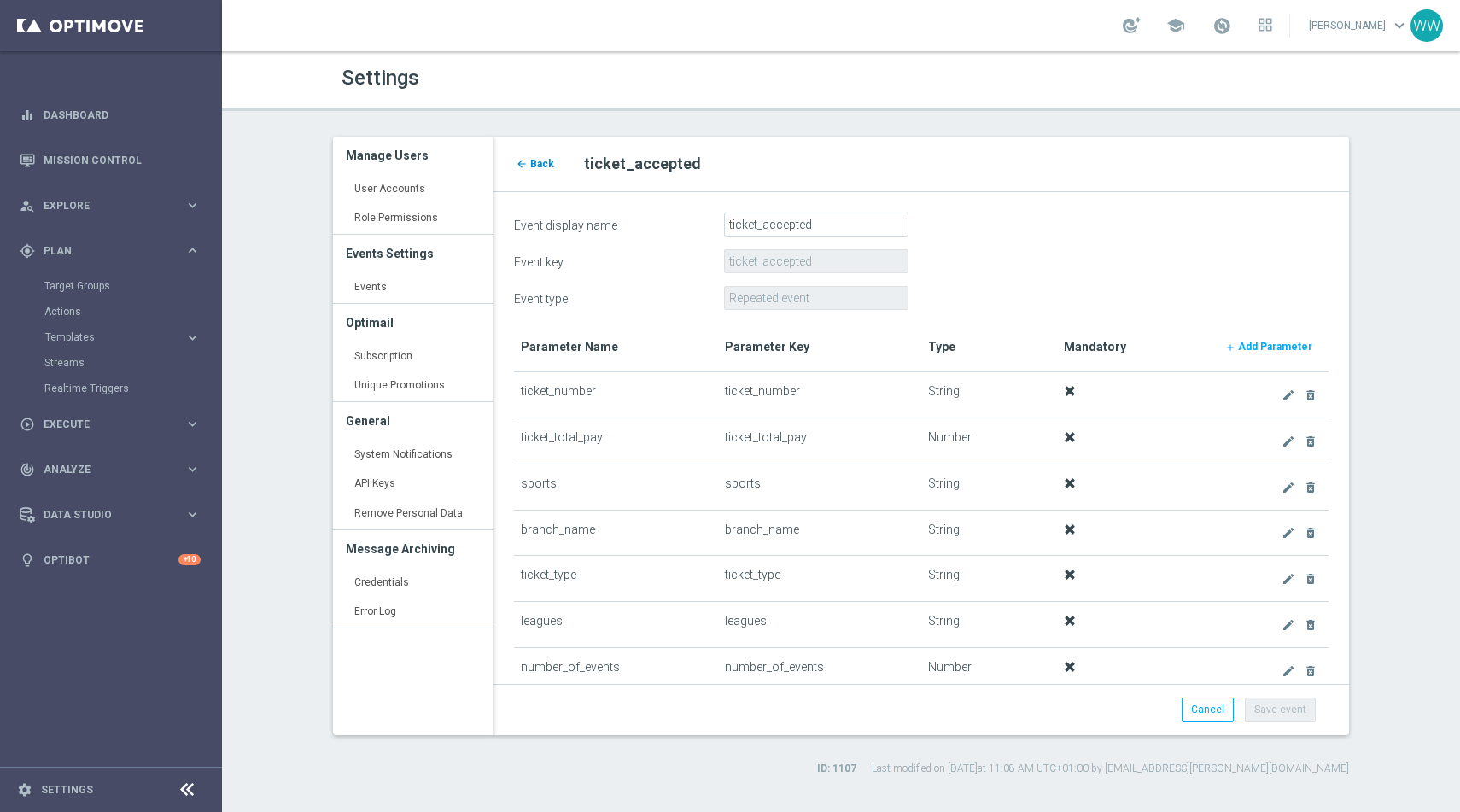
click at [535, 169] on span "Back" at bounding box center [542, 163] width 24 height 12
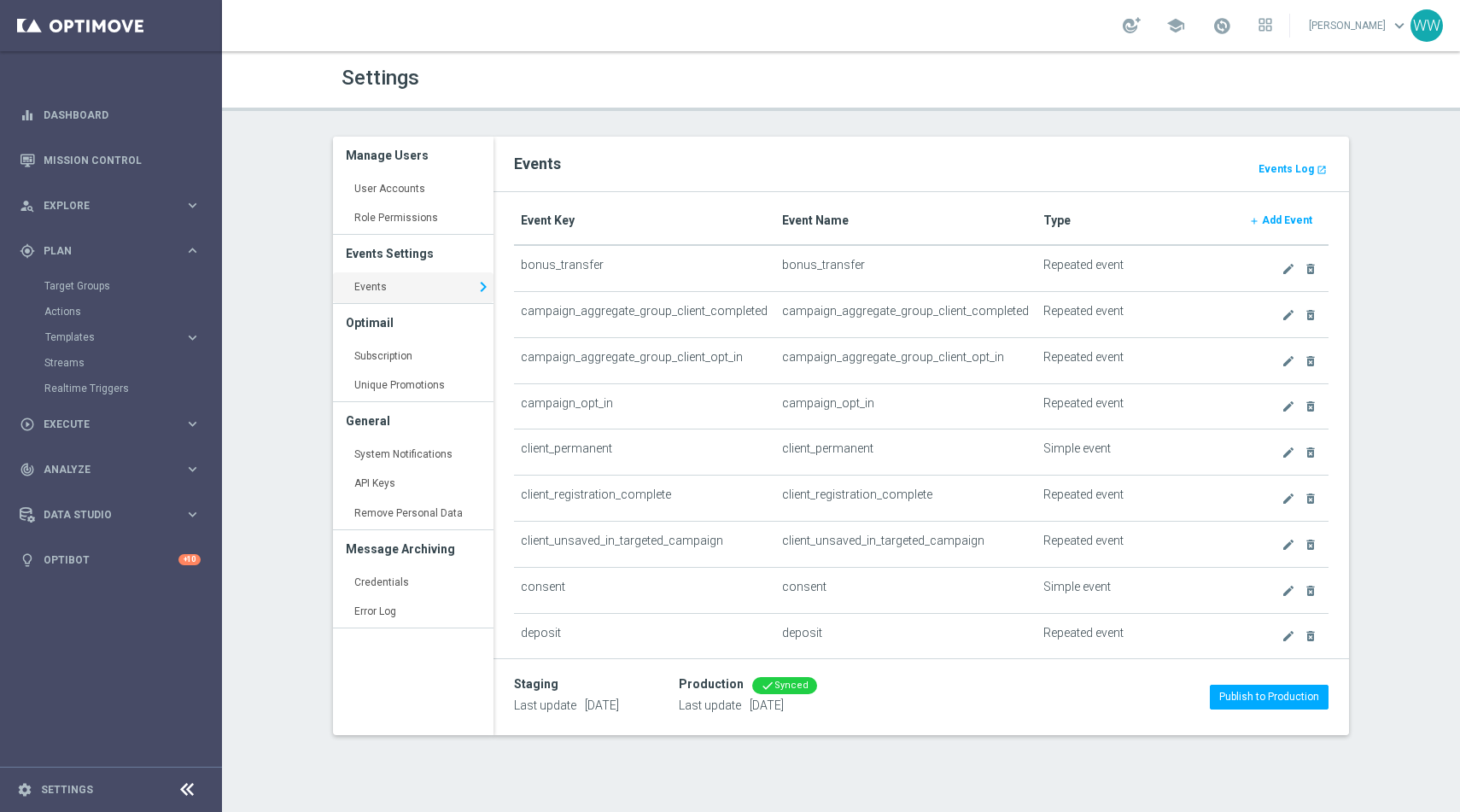
scroll to position [18, 0]
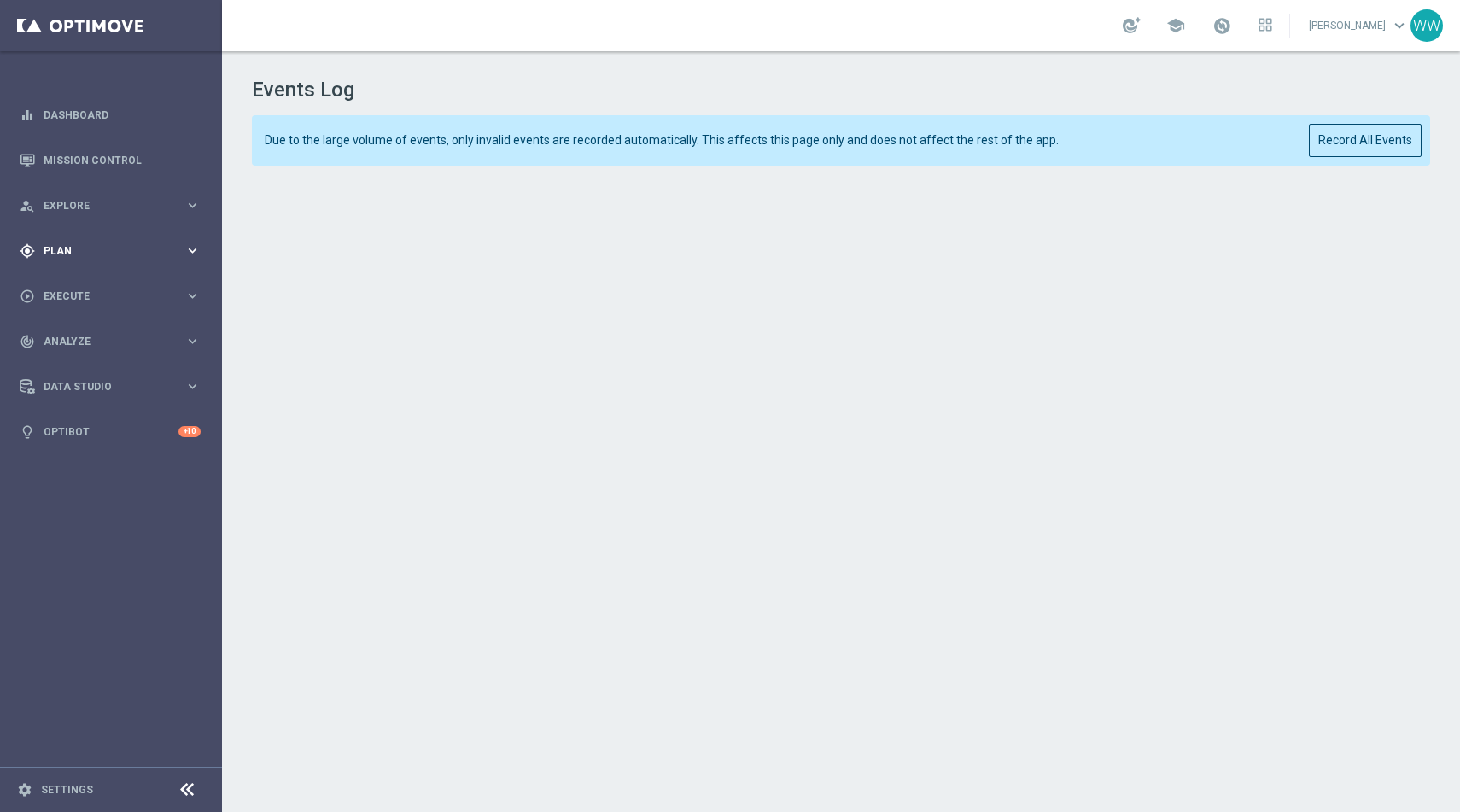
click at [73, 251] on span "Plan" at bounding box center [114, 250] width 141 height 10
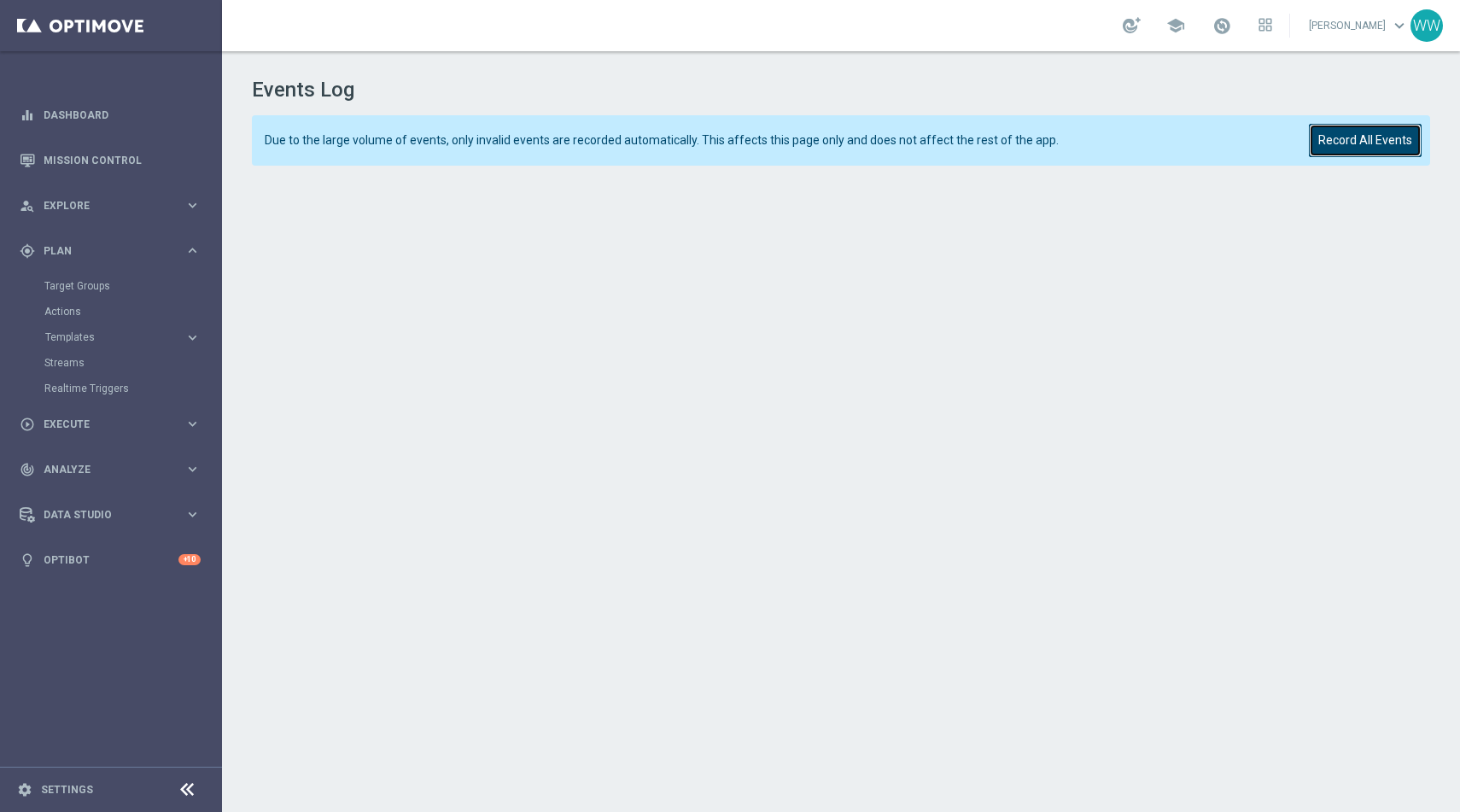
click at [1353, 149] on button "Record All Events" at bounding box center [1366, 140] width 113 height 33
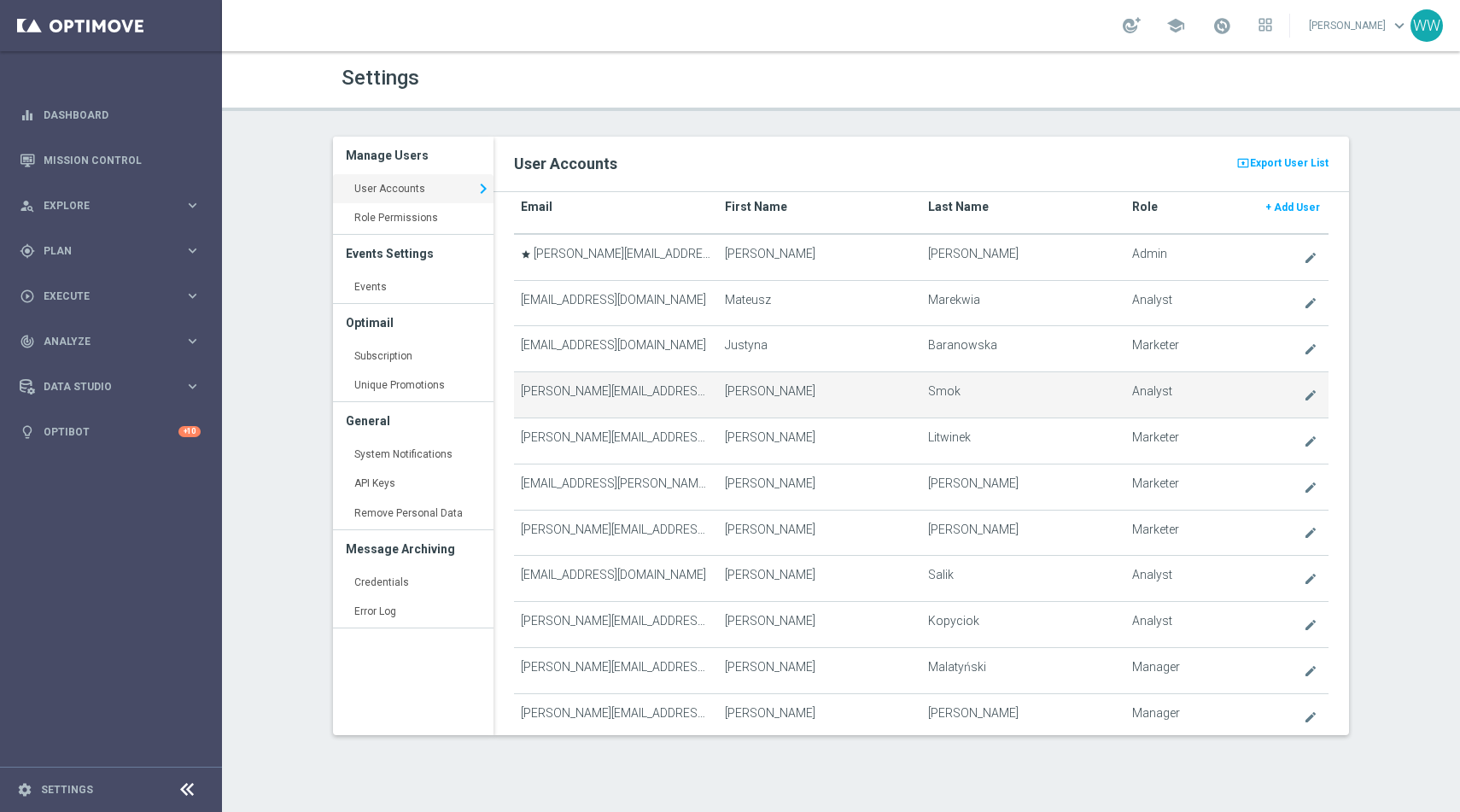
scroll to position [36, 0]
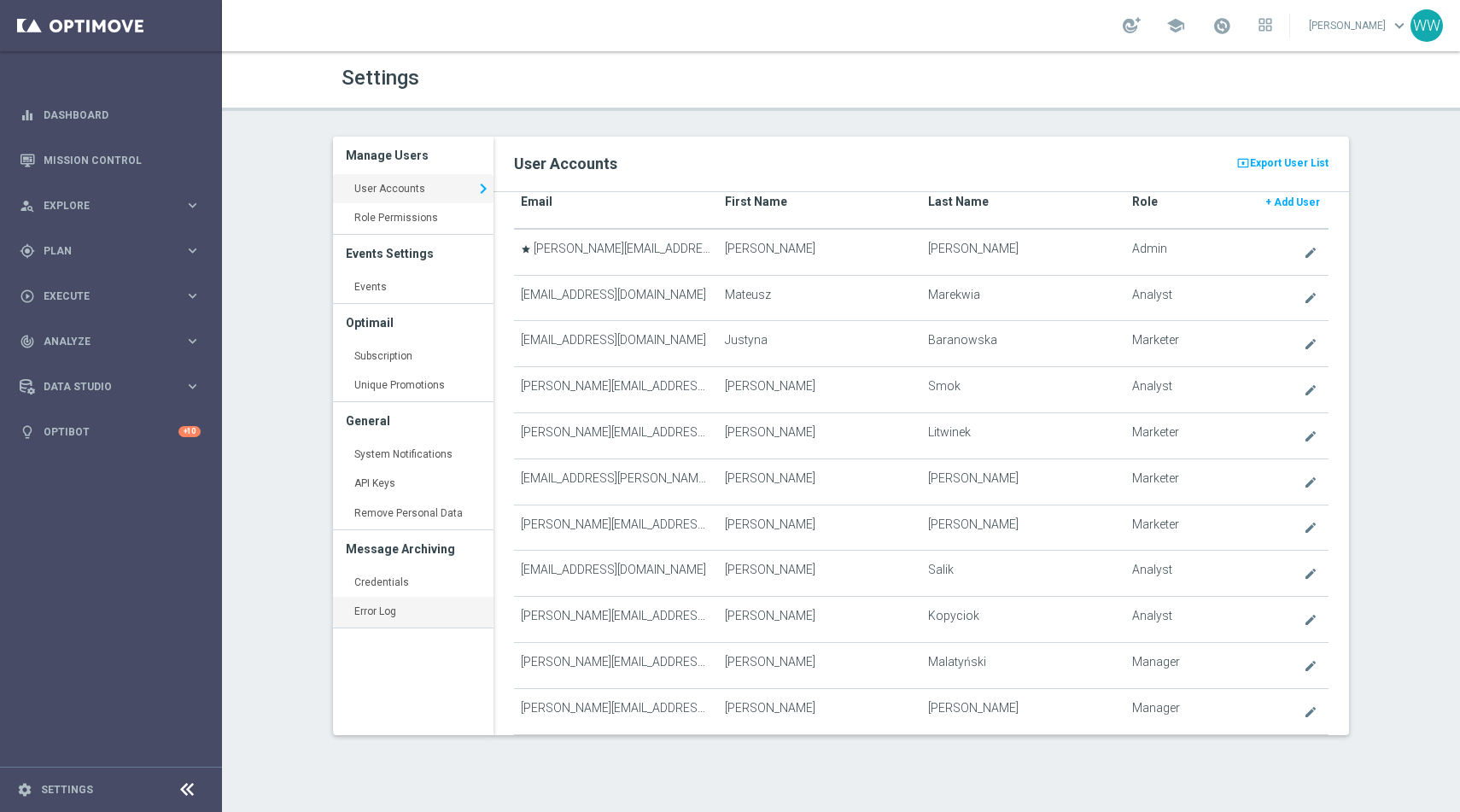
click at [384, 600] on link "Error Log keyboard_arrow_right" at bounding box center [413, 612] width 161 height 31
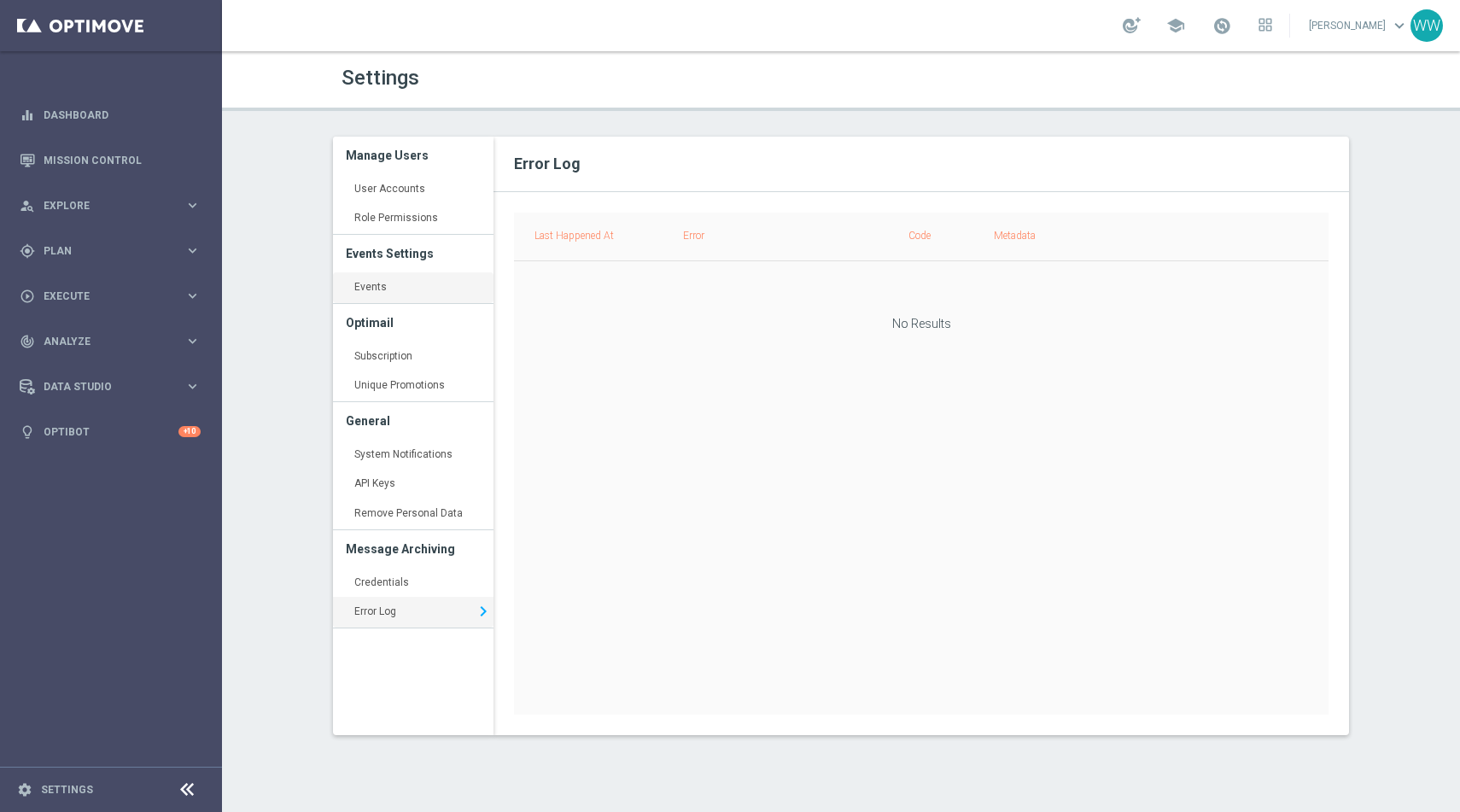
click at [376, 292] on link "Events keyboard_arrow_right" at bounding box center [413, 288] width 161 height 31
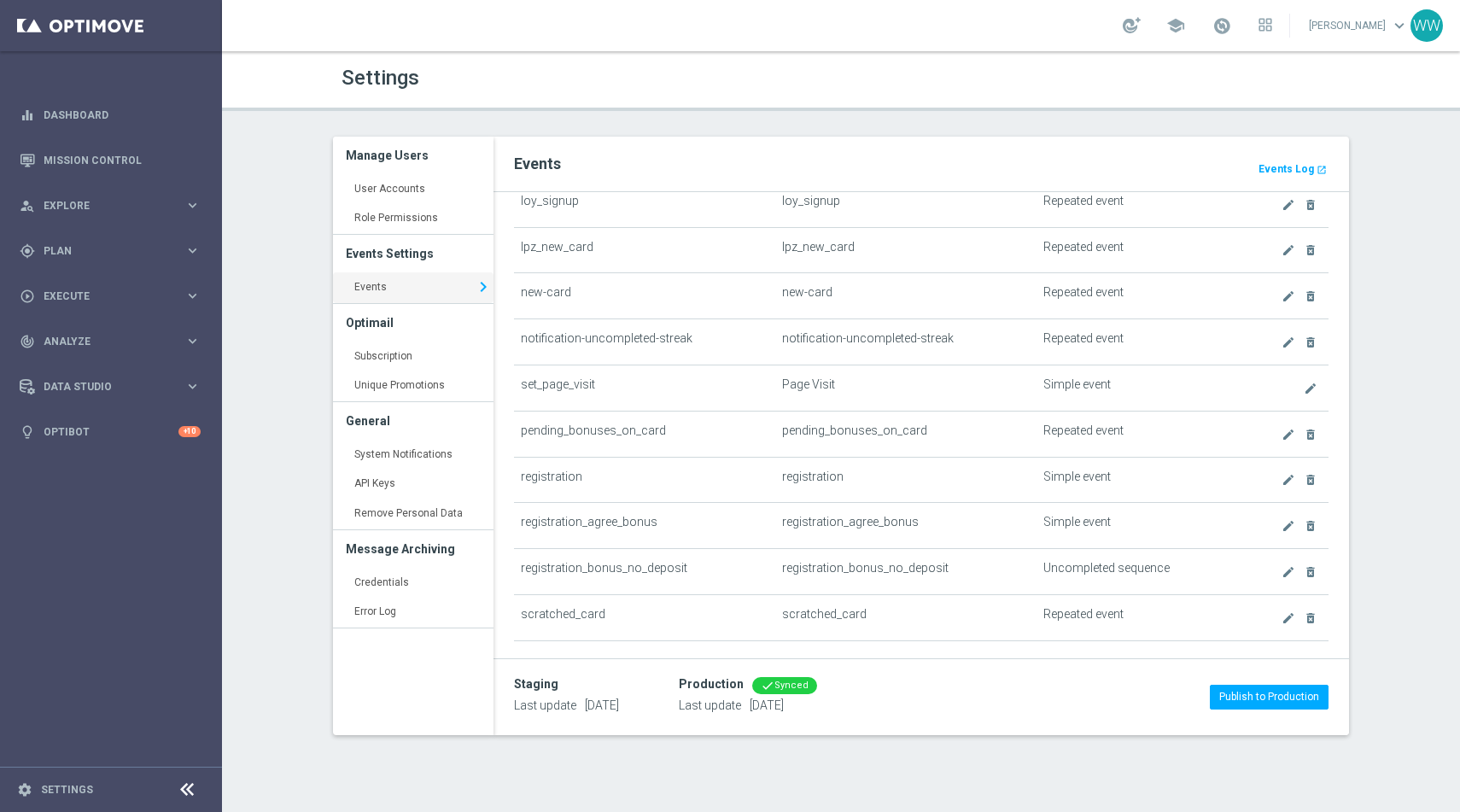
scroll to position [1733, 0]
click at [1068, 385] on td "Simple event" at bounding box center [1134, 389] width 197 height 46
click at [1316, 390] on icon "create" at bounding box center [1310, 389] width 13 height 13
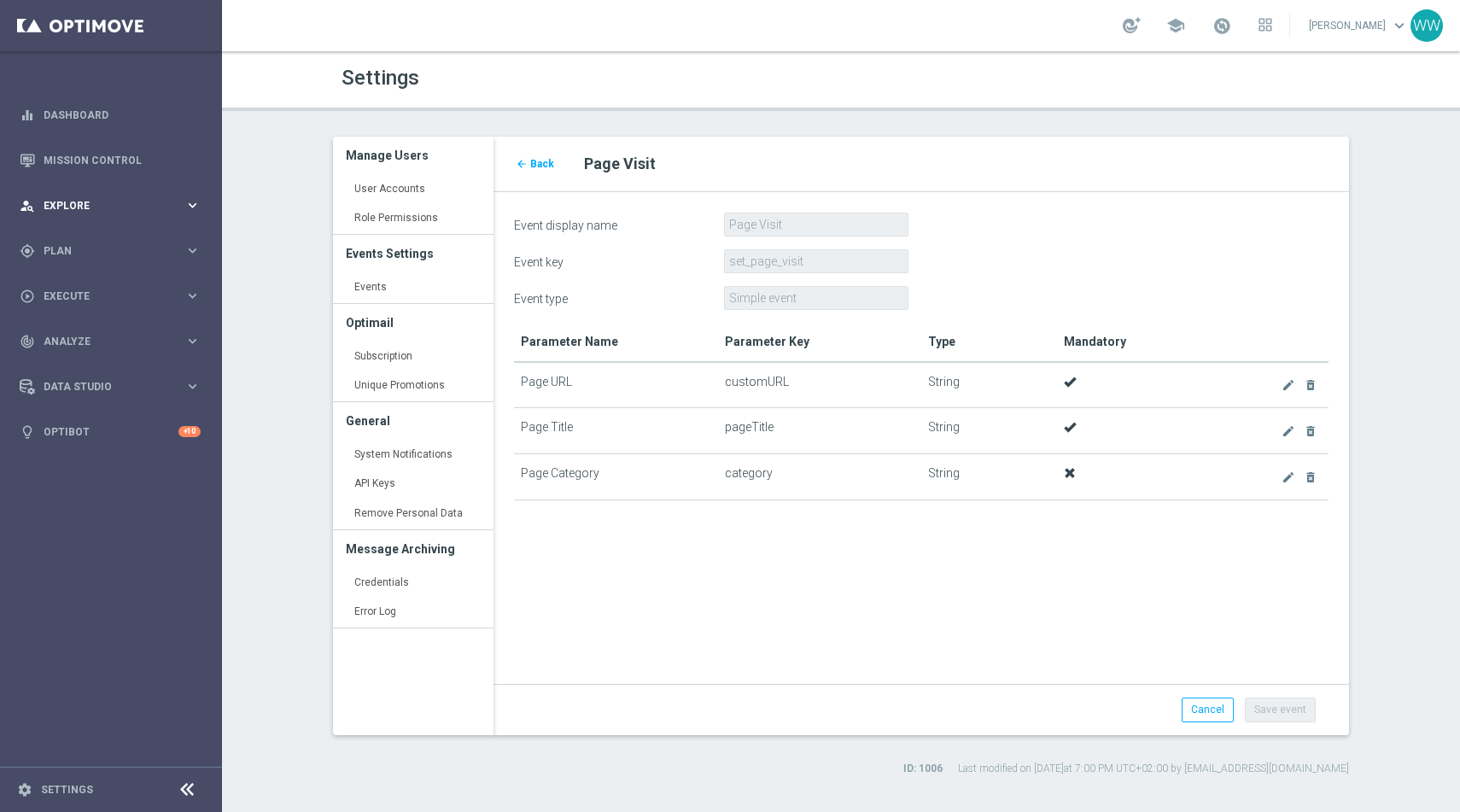
click at [73, 223] on div "person_search Explore keyboard_arrow_right" at bounding box center [110, 205] width 221 height 45
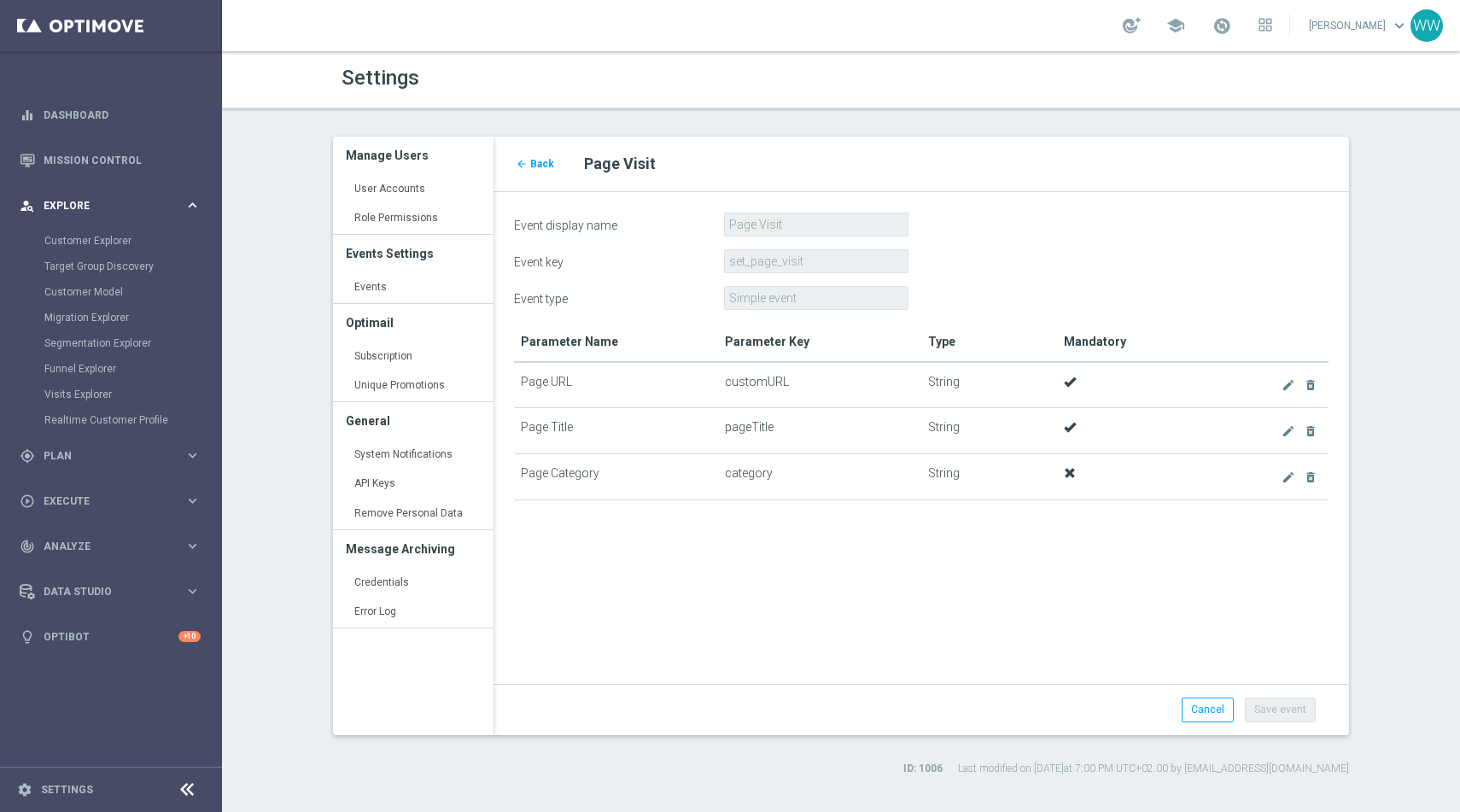
click at [69, 217] on div "person_search Explore keyboard_arrow_right" at bounding box center [110, 205] width 221 height 45
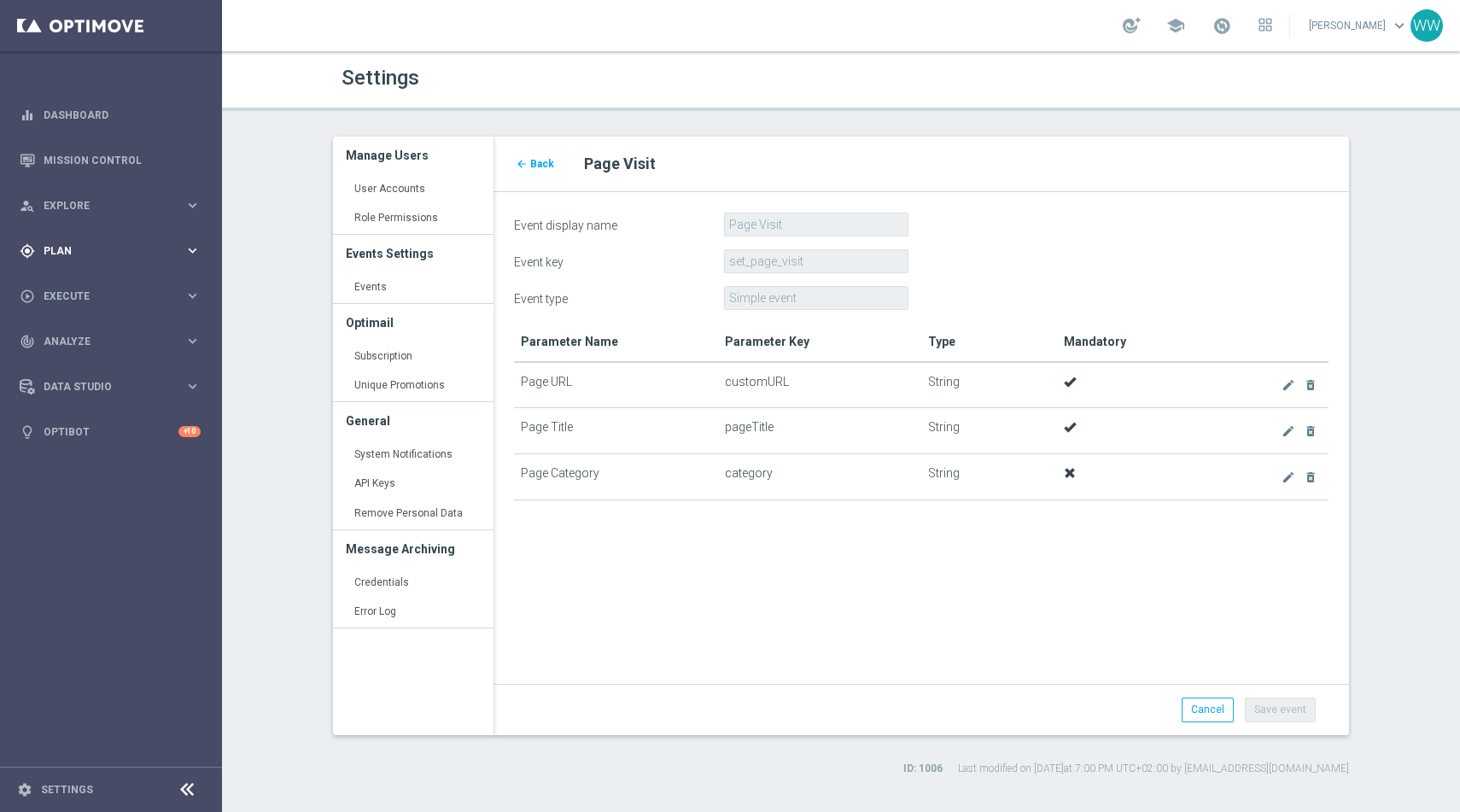
click at [67, 260] on div "gps_fixed Plan keyboard_arrow_right" at bounding box center [110, 250] width 221 height 45
click at [66, 275] on div "Target Groups" at bounding box center [132, 286] width 176 height 26
click at [66, 284] on link "Target Groups" at bounding box center [110, 285] width 133 height 13
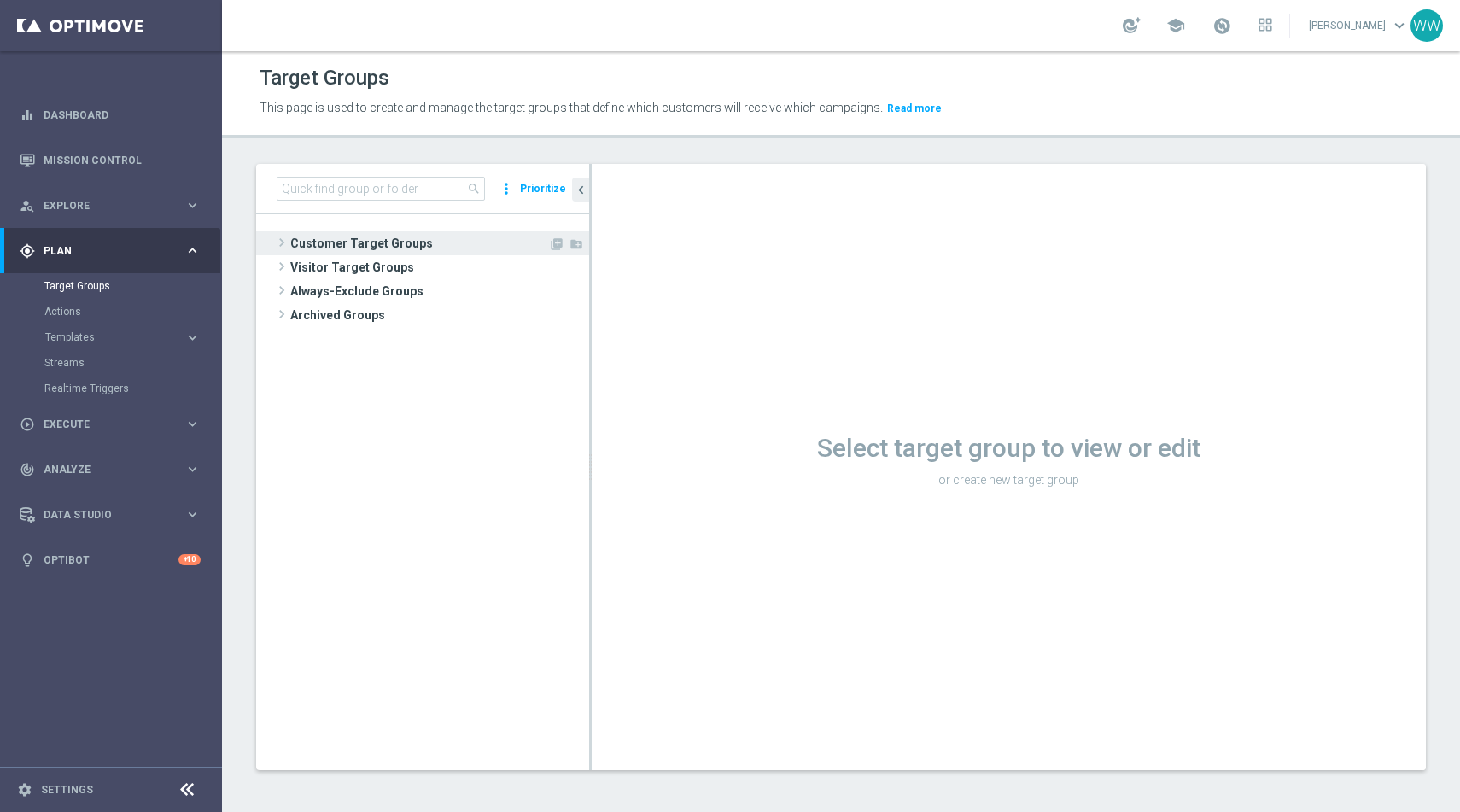
click at [298, 247] on span "Customer Target Groups" at bounding box center [419, 243] width 258 height 24
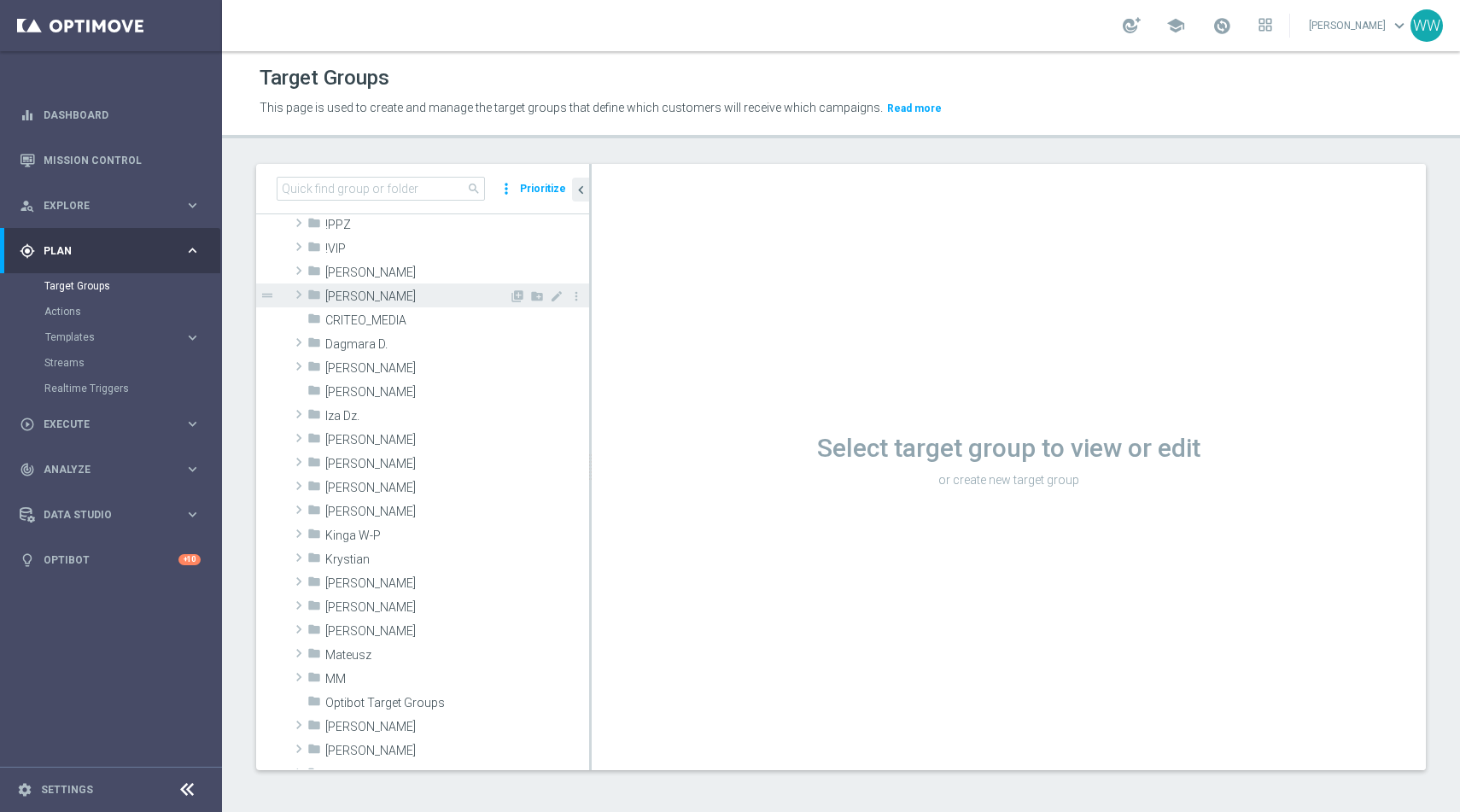
scroll to position [492, 0]
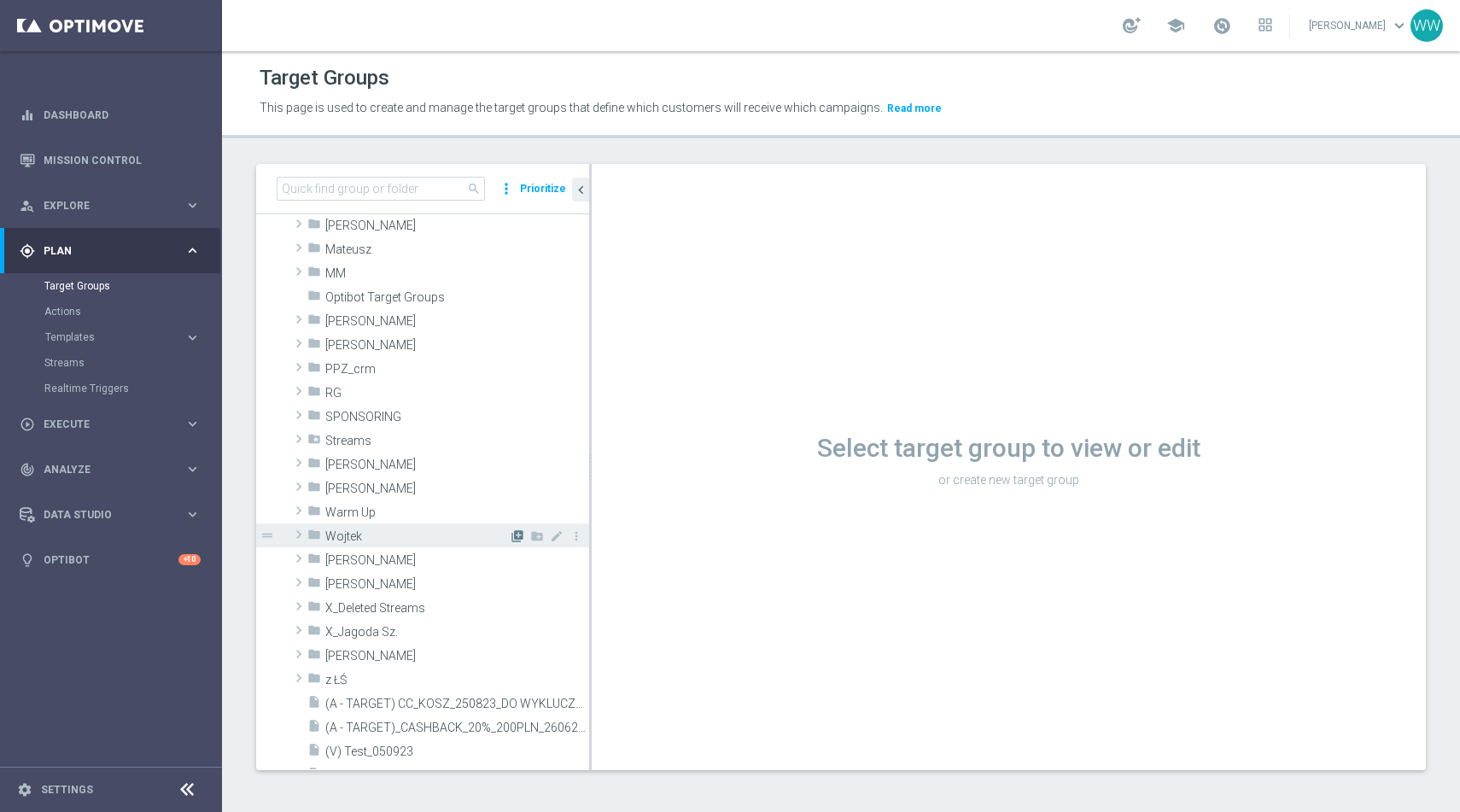
click at [517, 537] on icon "library_add" at bounding box center [517, 536] width 13 height 13
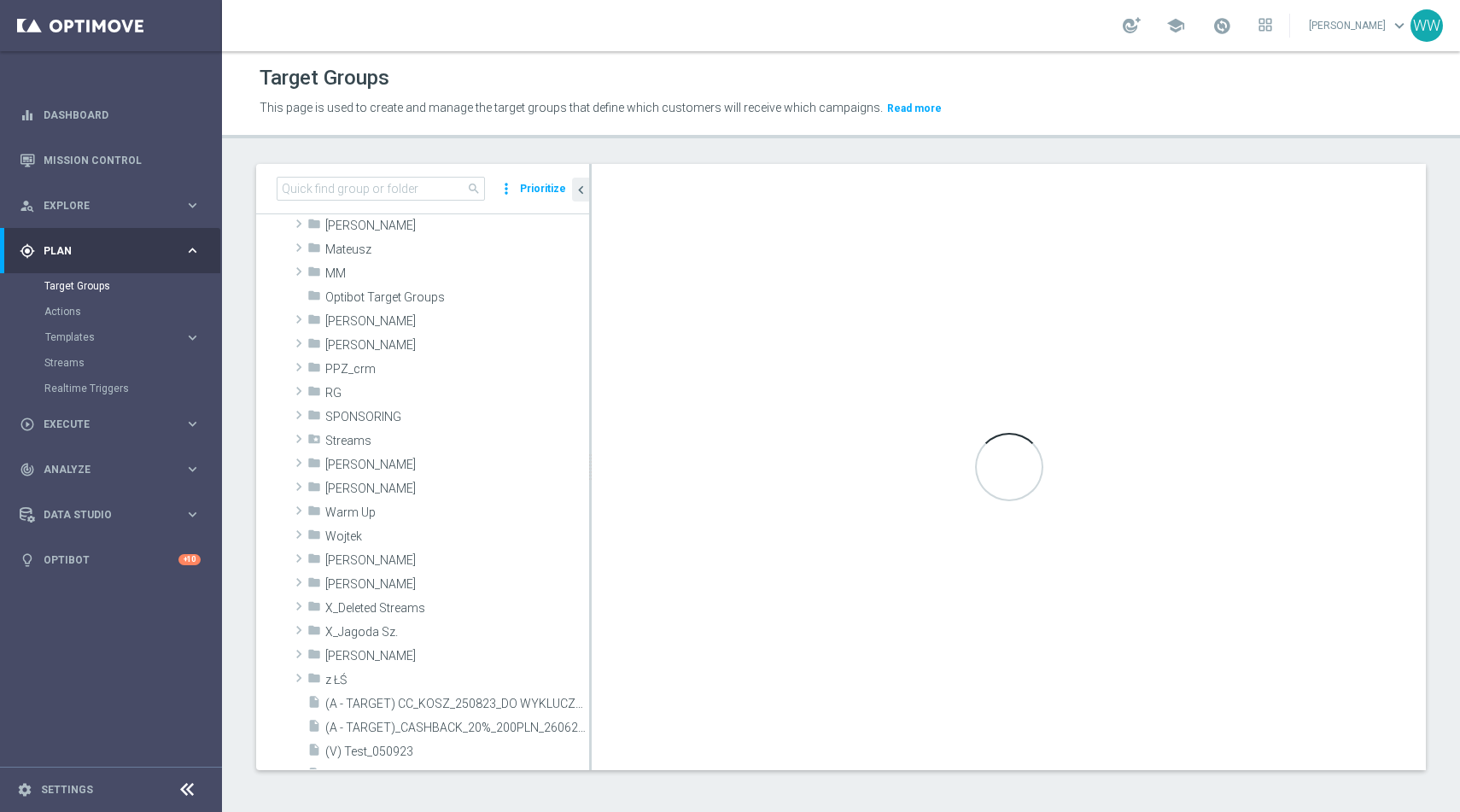
scroll to position [2, 0]
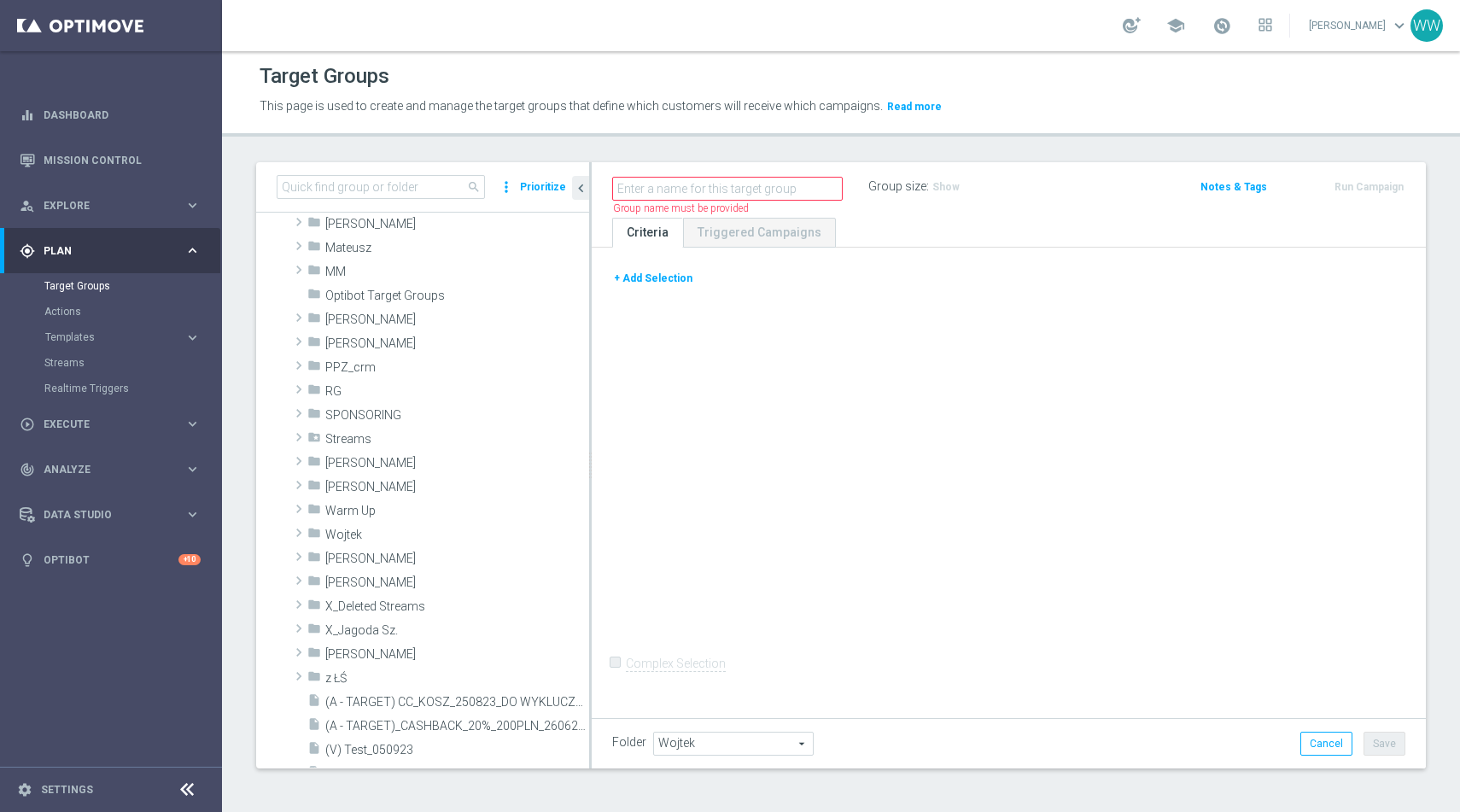
click at [647, 284] on button "+ Add Selection" at bounding box center [652, 278] width 82 height 19
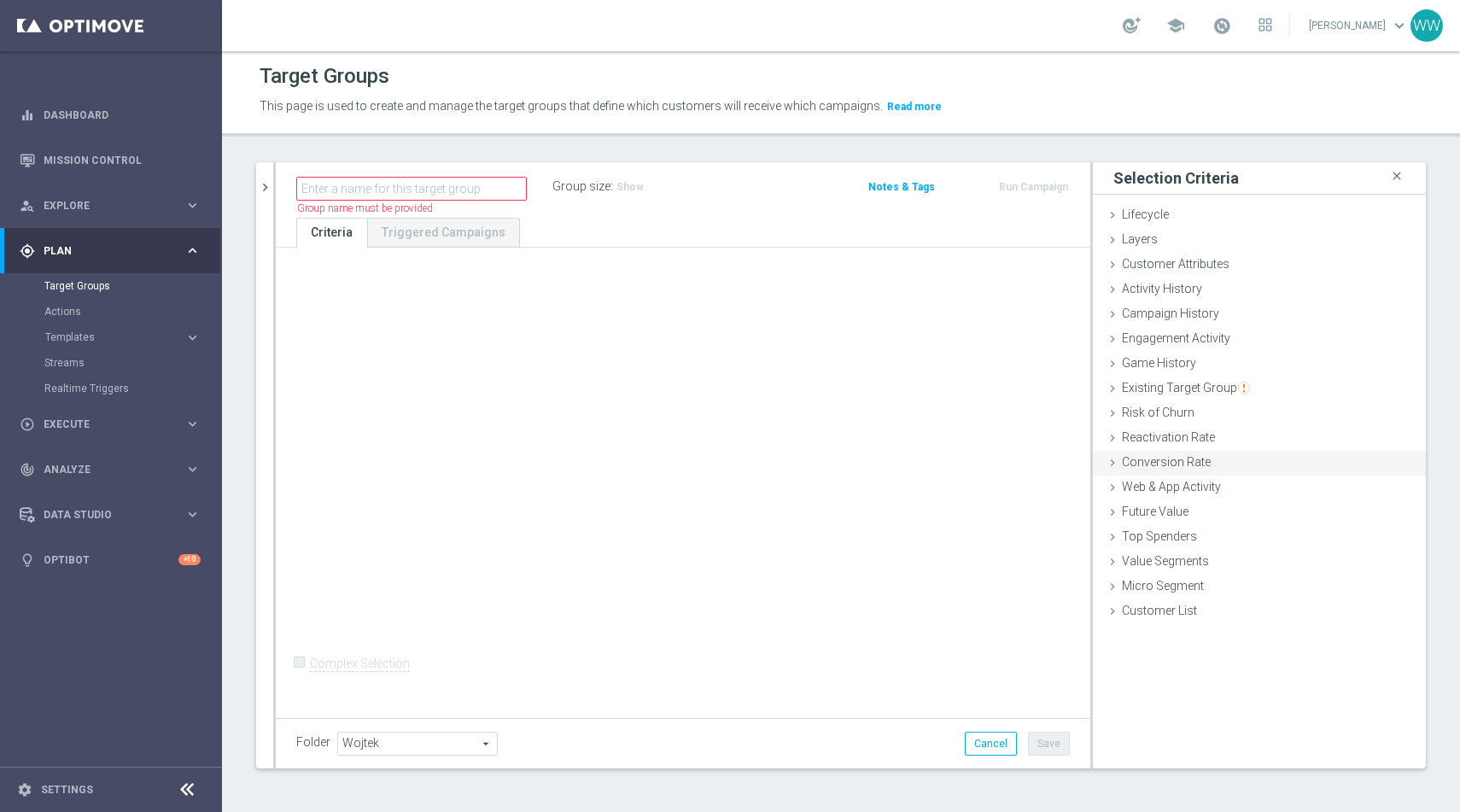
scroll to position [0, 0]
click at [1158, 485] on span "Web & App Activity" at bounding box center [1171, 488] width 99 height 13
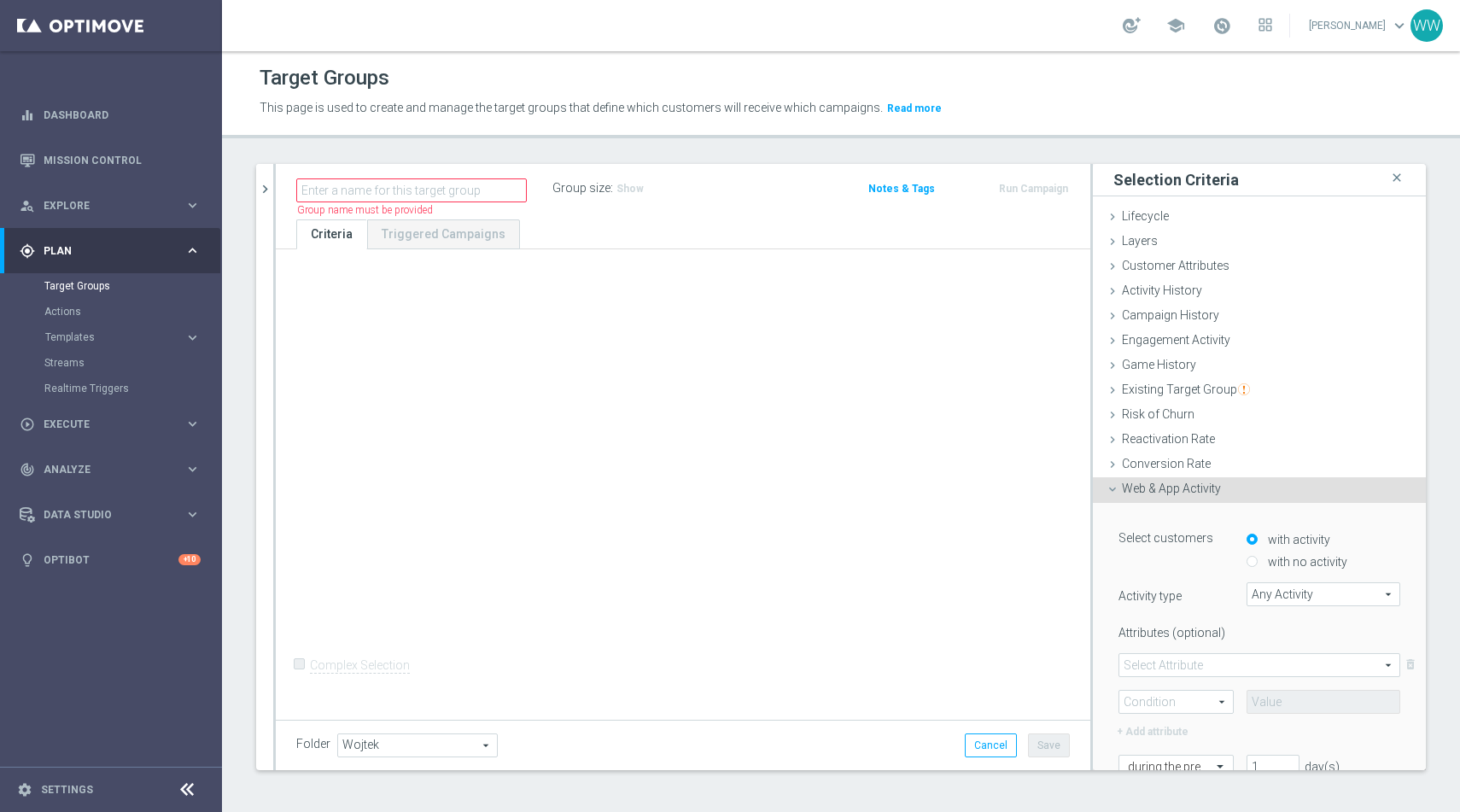
click at [1263, 594] on span "Any Activity" at bounding box center [1323, 594] width 152 height 22
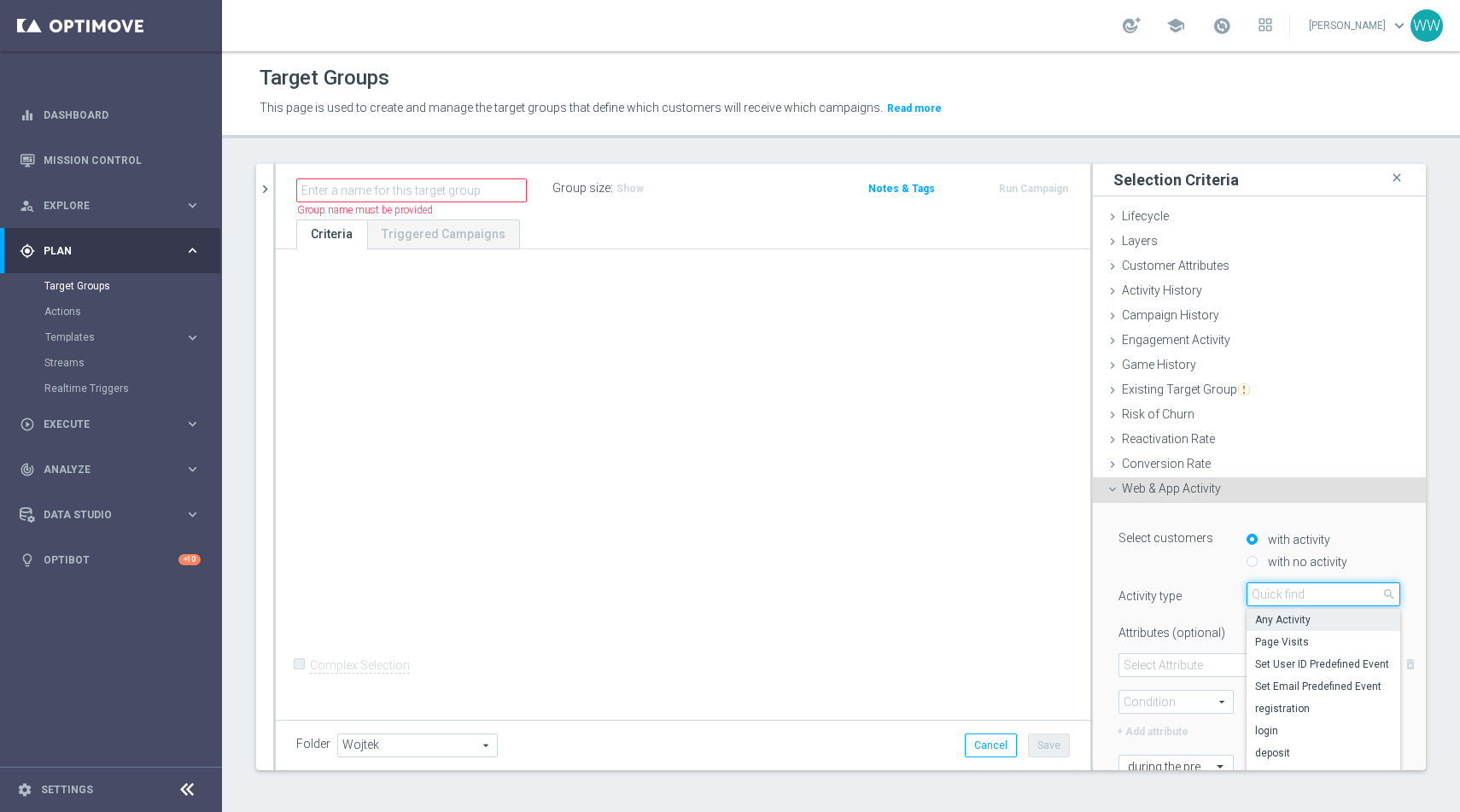
click at [1263, 594] on input "search" at bounding box center [1323, 594] width 153 height 24
type input "camp"
click at [1263, 618] on span "campaign_opt_in" at bounding box center [1324, 619] width 136 height 13
type input "campaign_opt_in"
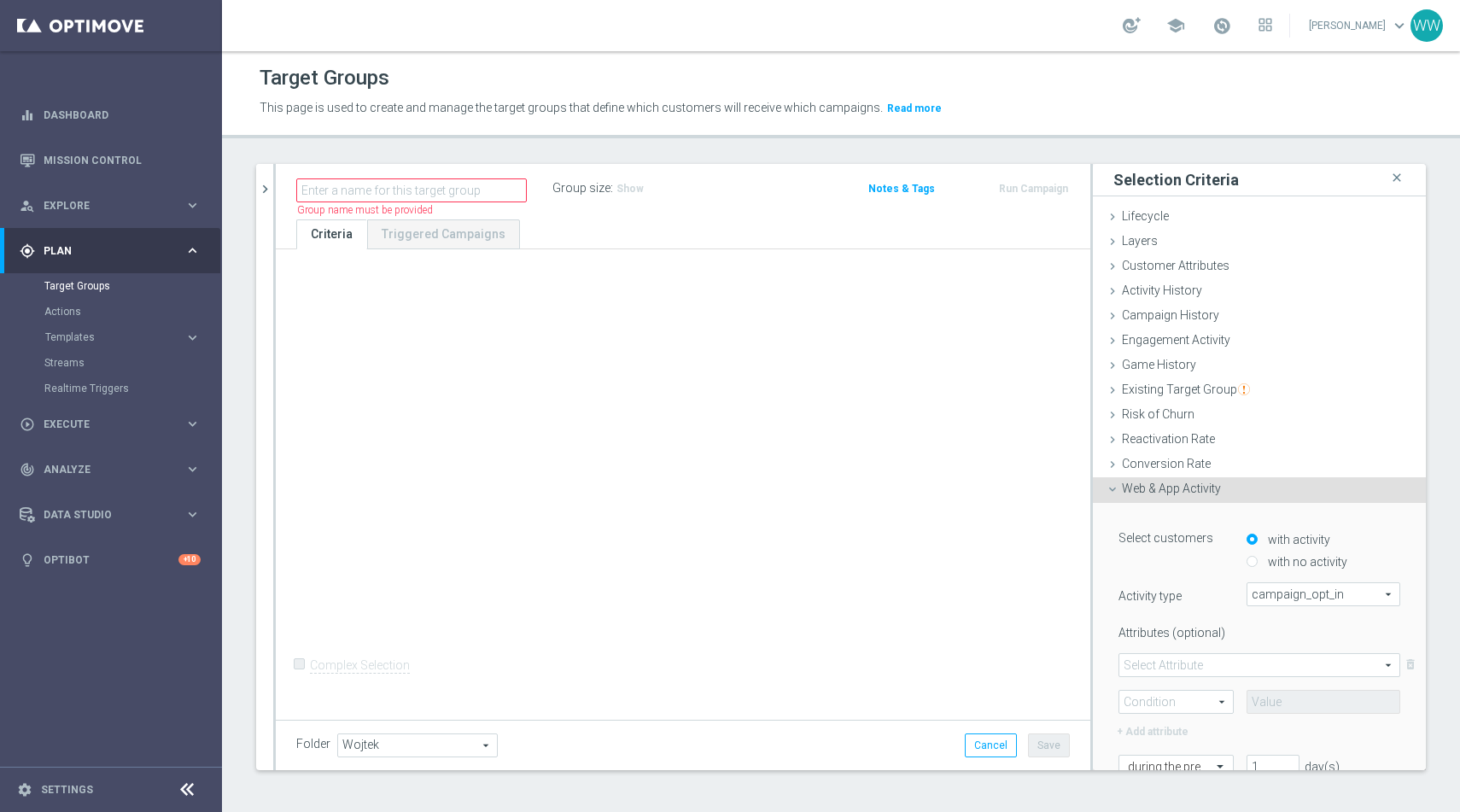
click at [1158, 654] on span at bounding box center [1260, 665] width 280 height 22
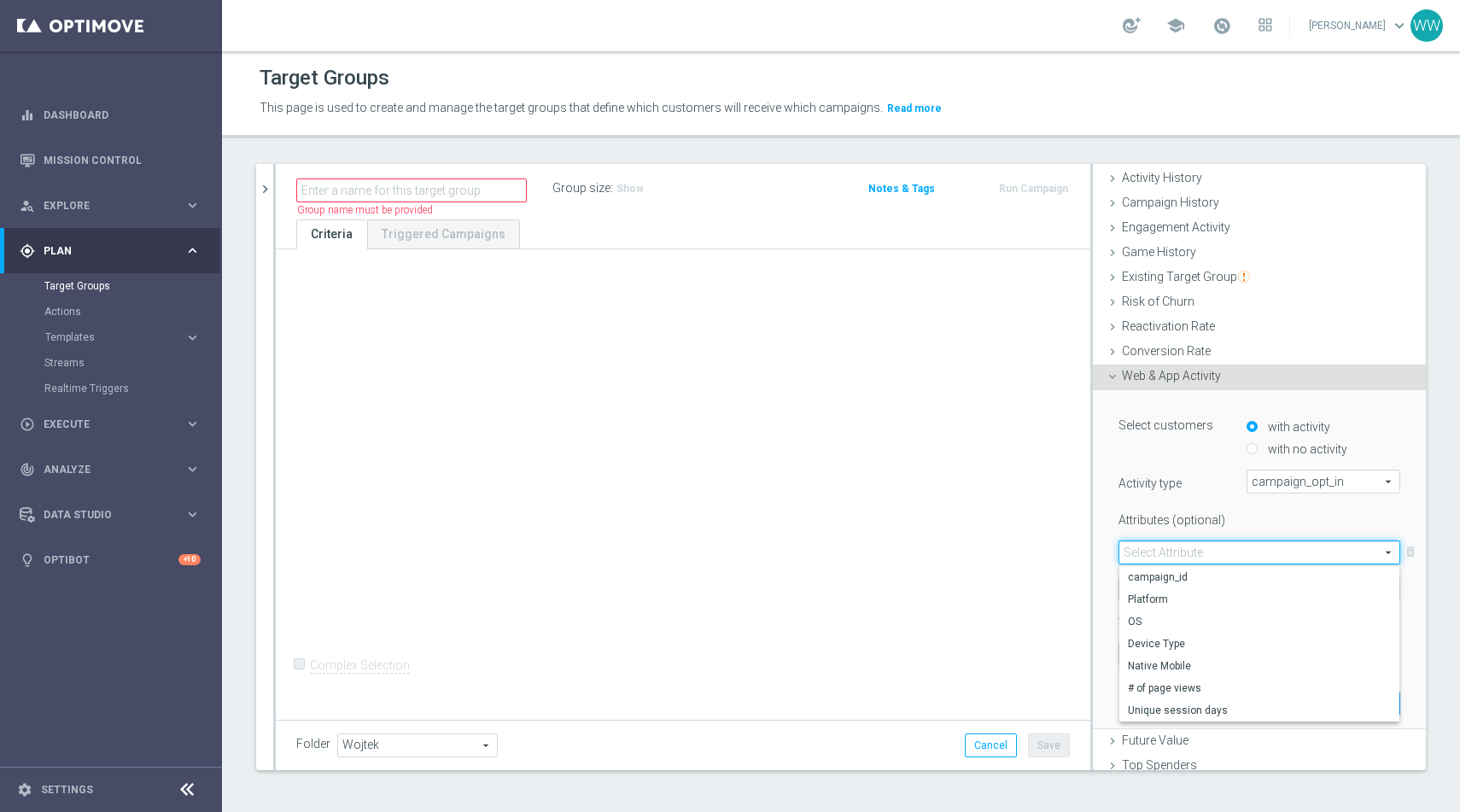
scroll to position [195, 0]
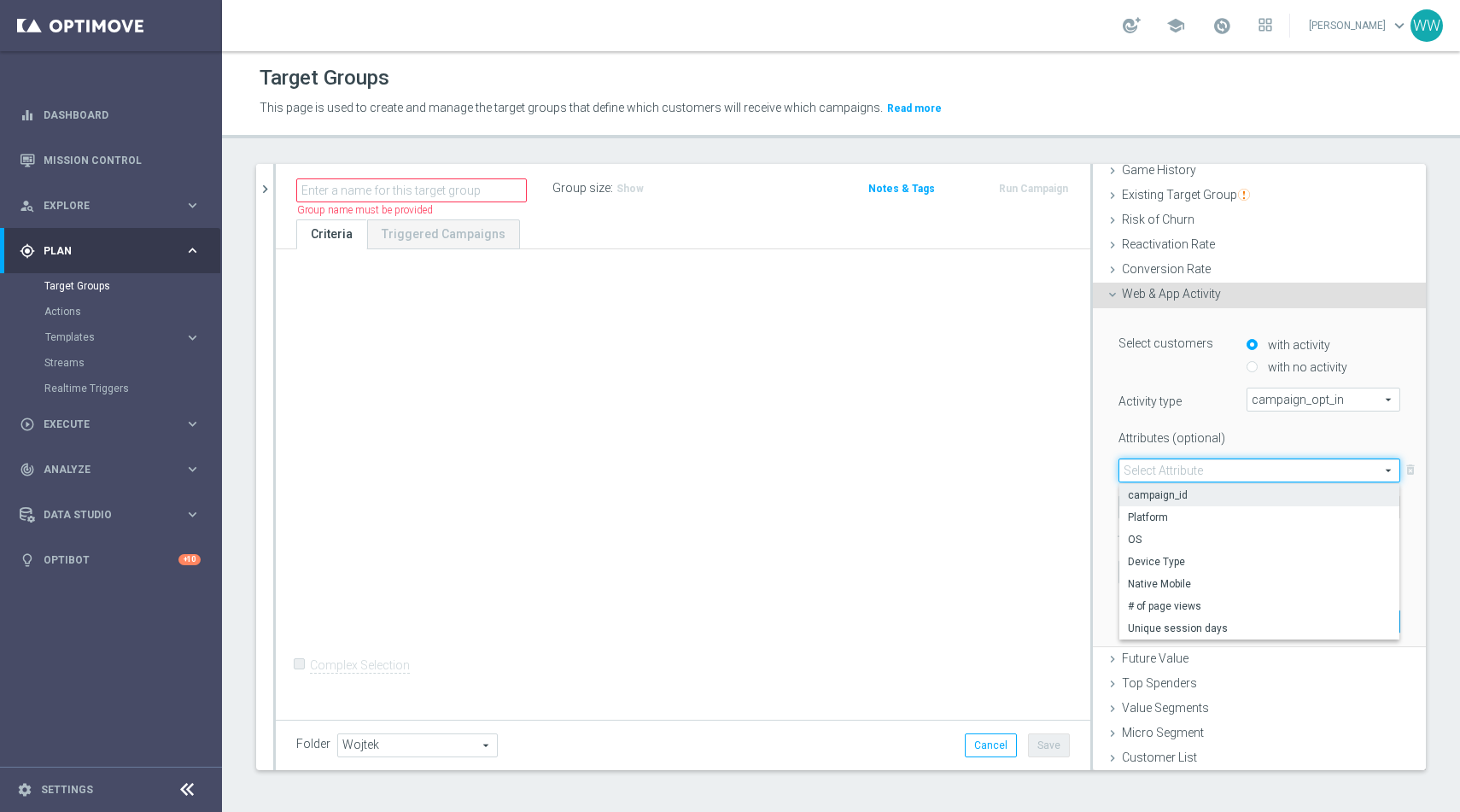
click at [1176, 493] on span "campaign_id" at bounding box center [1259, 494] width 263 height 13
type input "campaign_id"
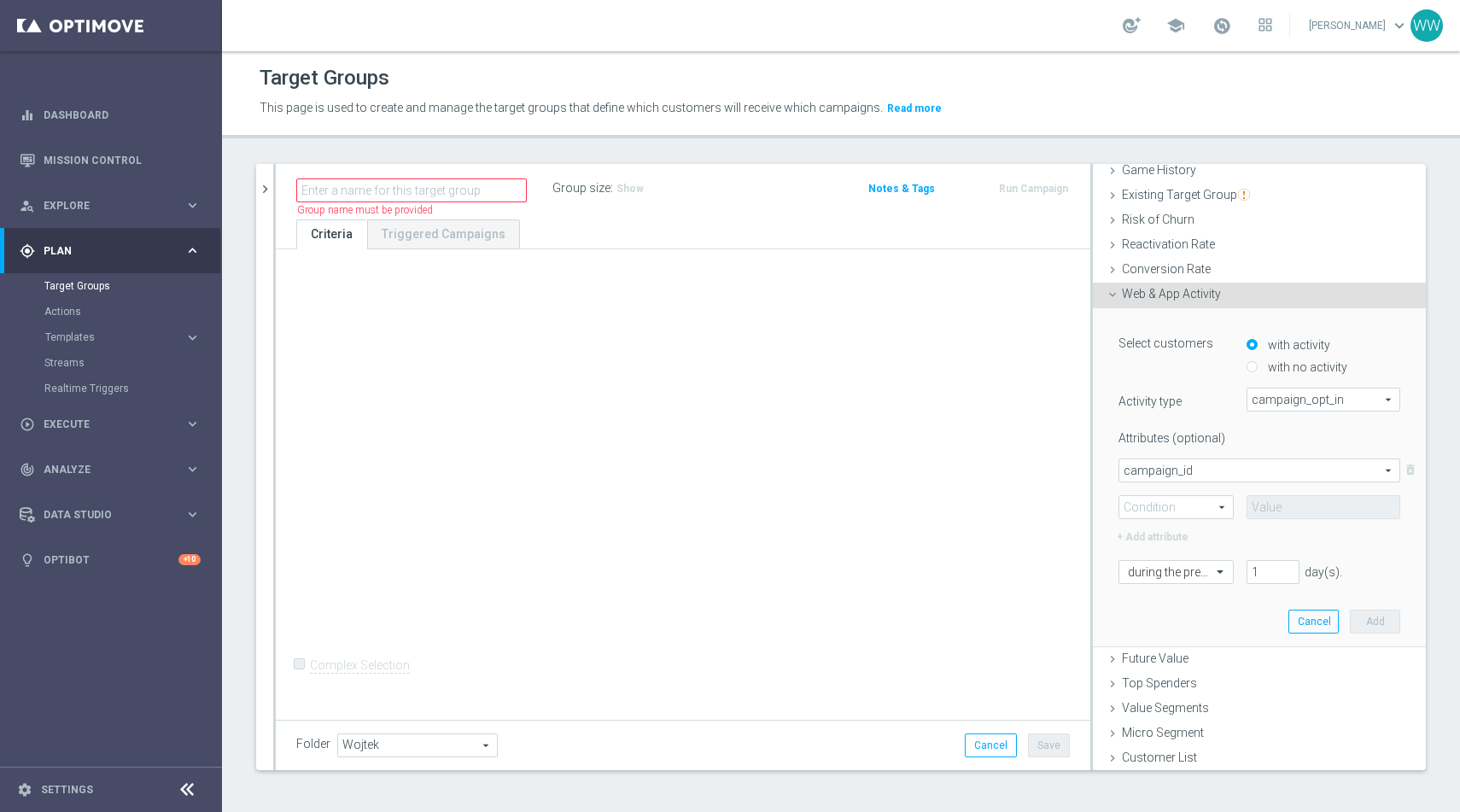
click at [1158, 520] on div at bounding box center [1195, 520] width 179 height 1
click at [1152, 515] on span at bounding box center [1176, 507] width 114 height 22
click at [1149, 527] on span "=" at bounding box center [1176, 531] width 97 height 13
type input "="
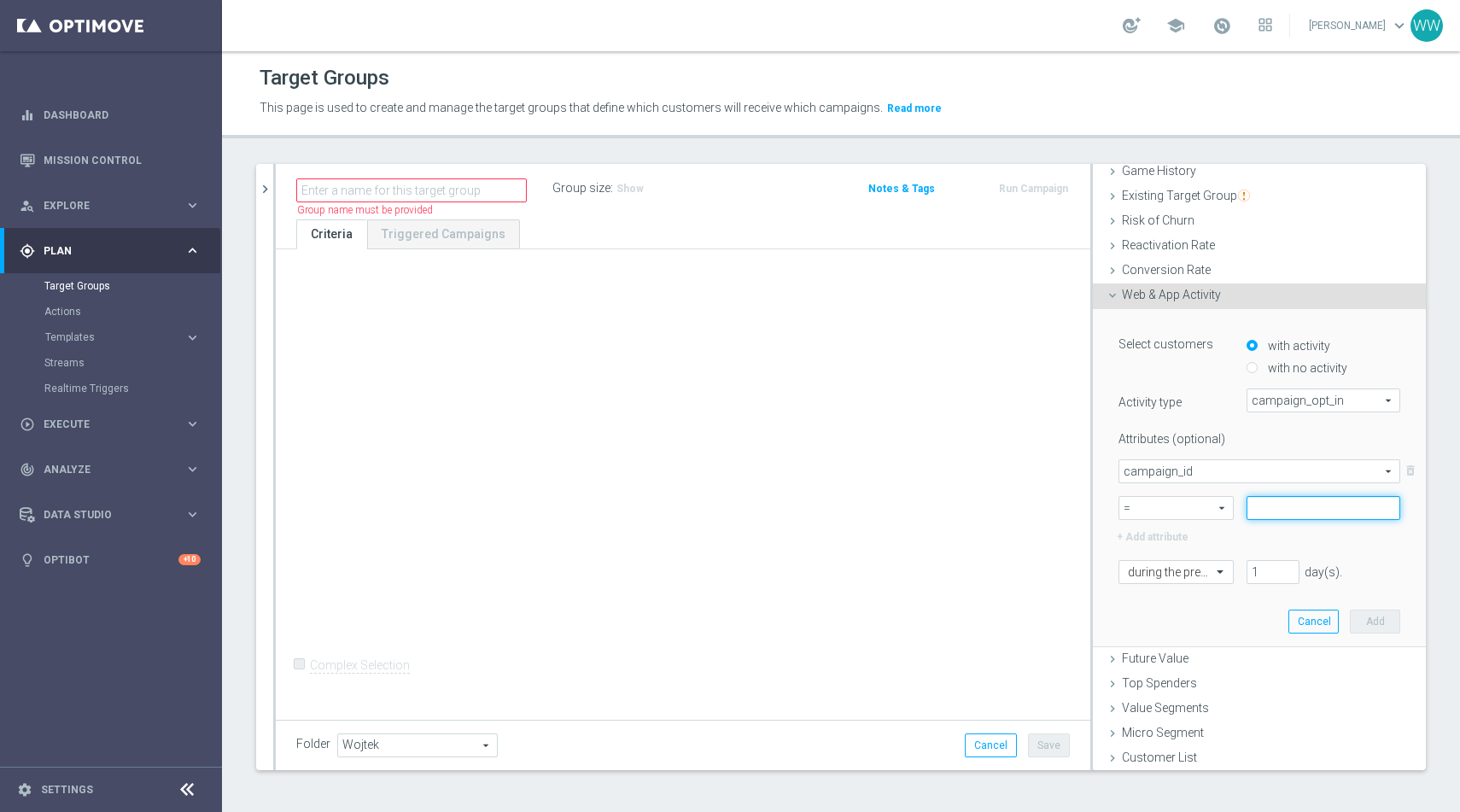
click at [1281, 515] on input at bounding box center [1323, 508] width 153 height 24
paste input "182429"
type input "182429"
click at [1208, 574] on div at bounding box center [1176, 572] width 114 height 15
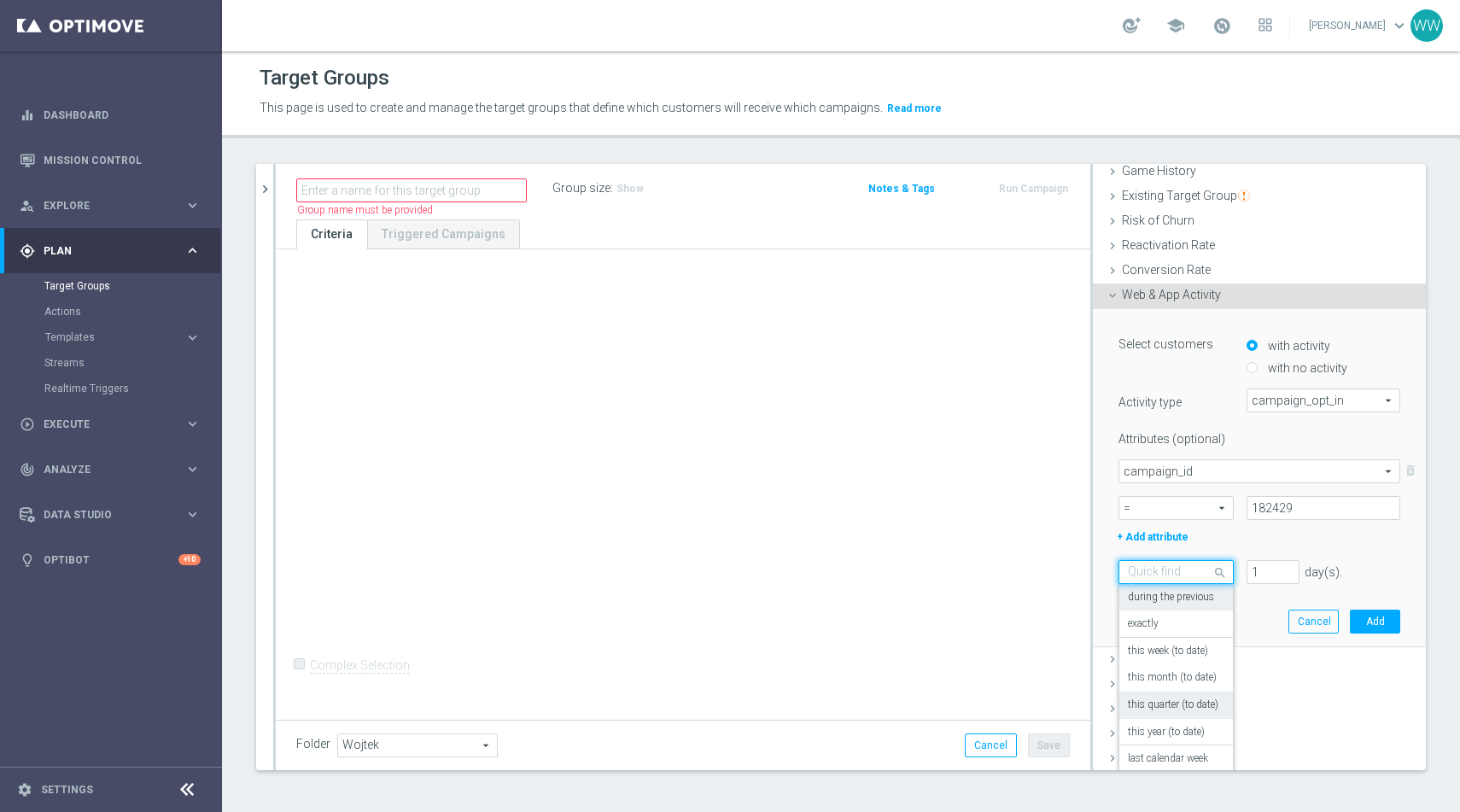
scroll to position [150, 0]
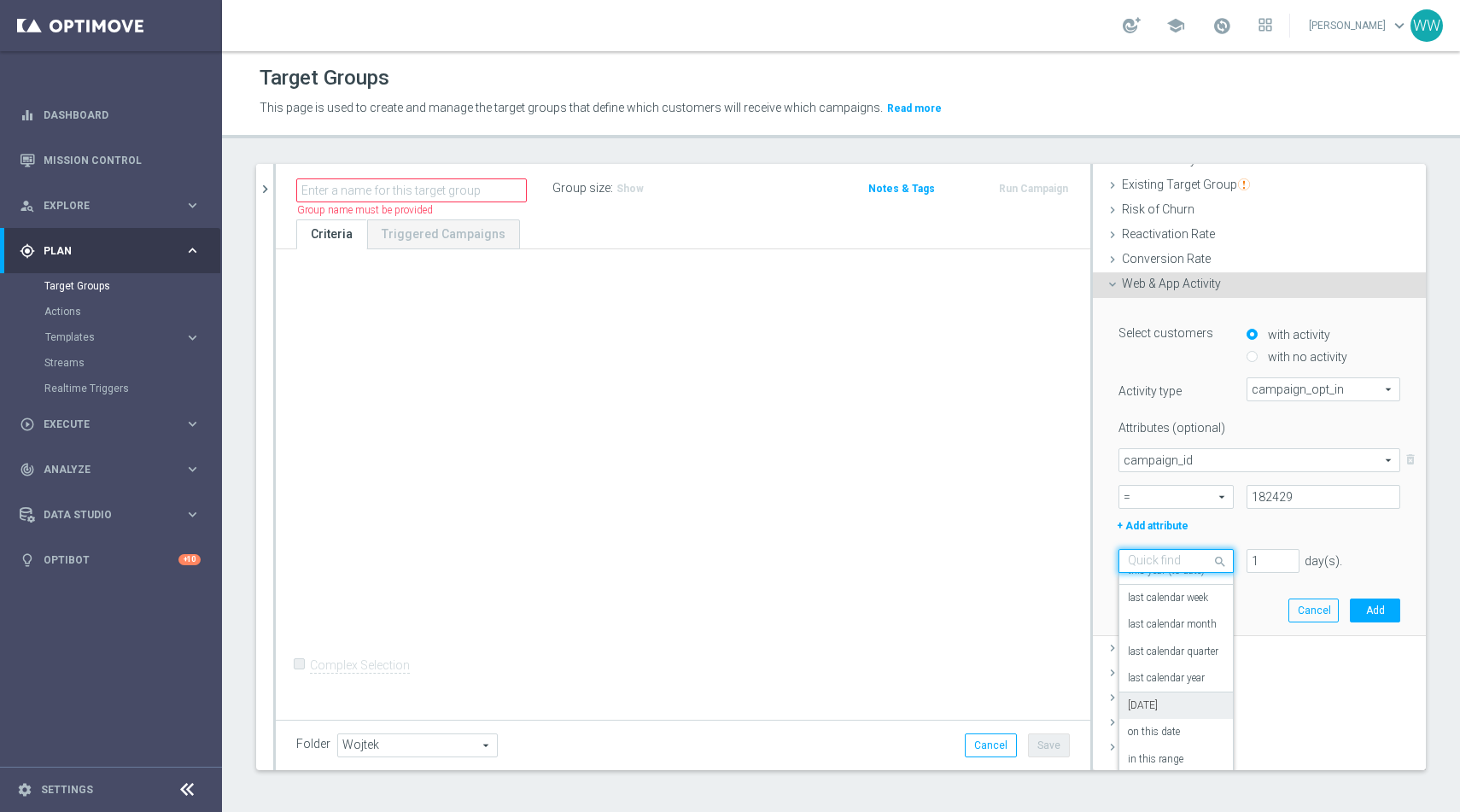
click at [1202, 706] on div "today" at bounding box center [1176, 706] width 97 height 27
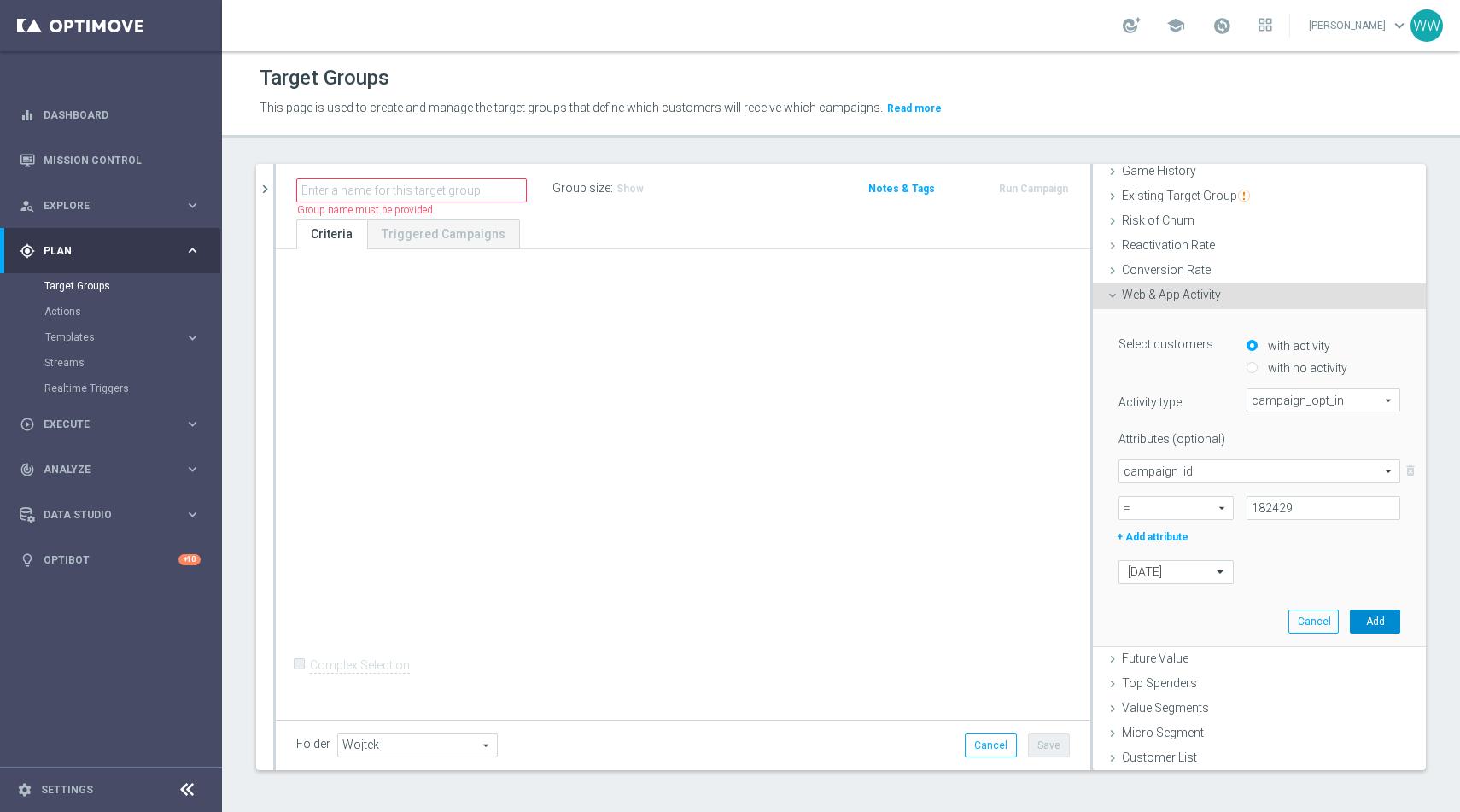
click at [1393, 621] on button "Add" at bounding box center [1376, 621] width 50 height 24
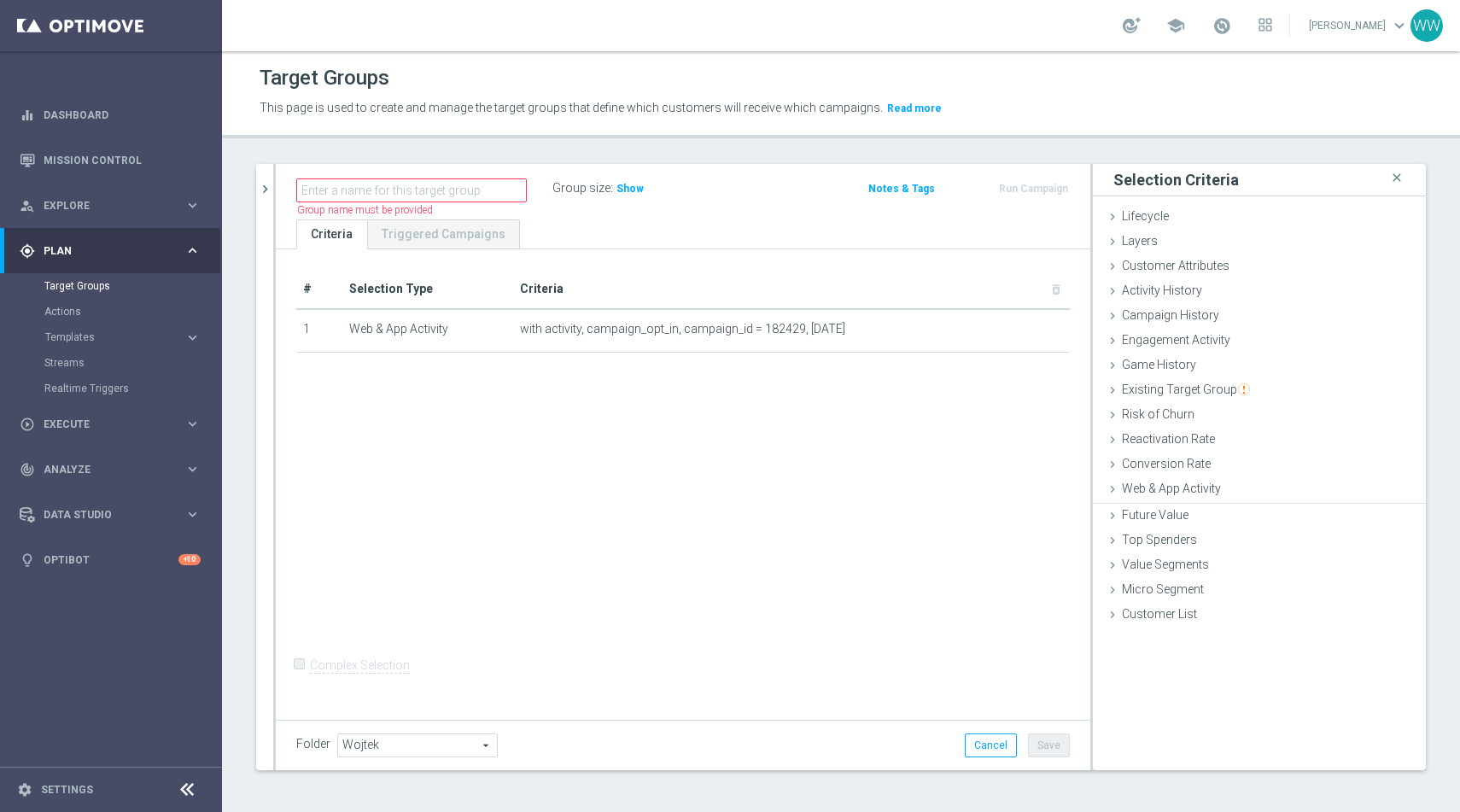
scroll to position [0, 0]
click at [624, 214] on div "Name length must be more than 2 characters Name length must be under 850 charac…" at bounding box center [683, 192] width 815 height 56
click at [624, 192] on span "Show" at bounding box center [630, 188] width 27 height 12
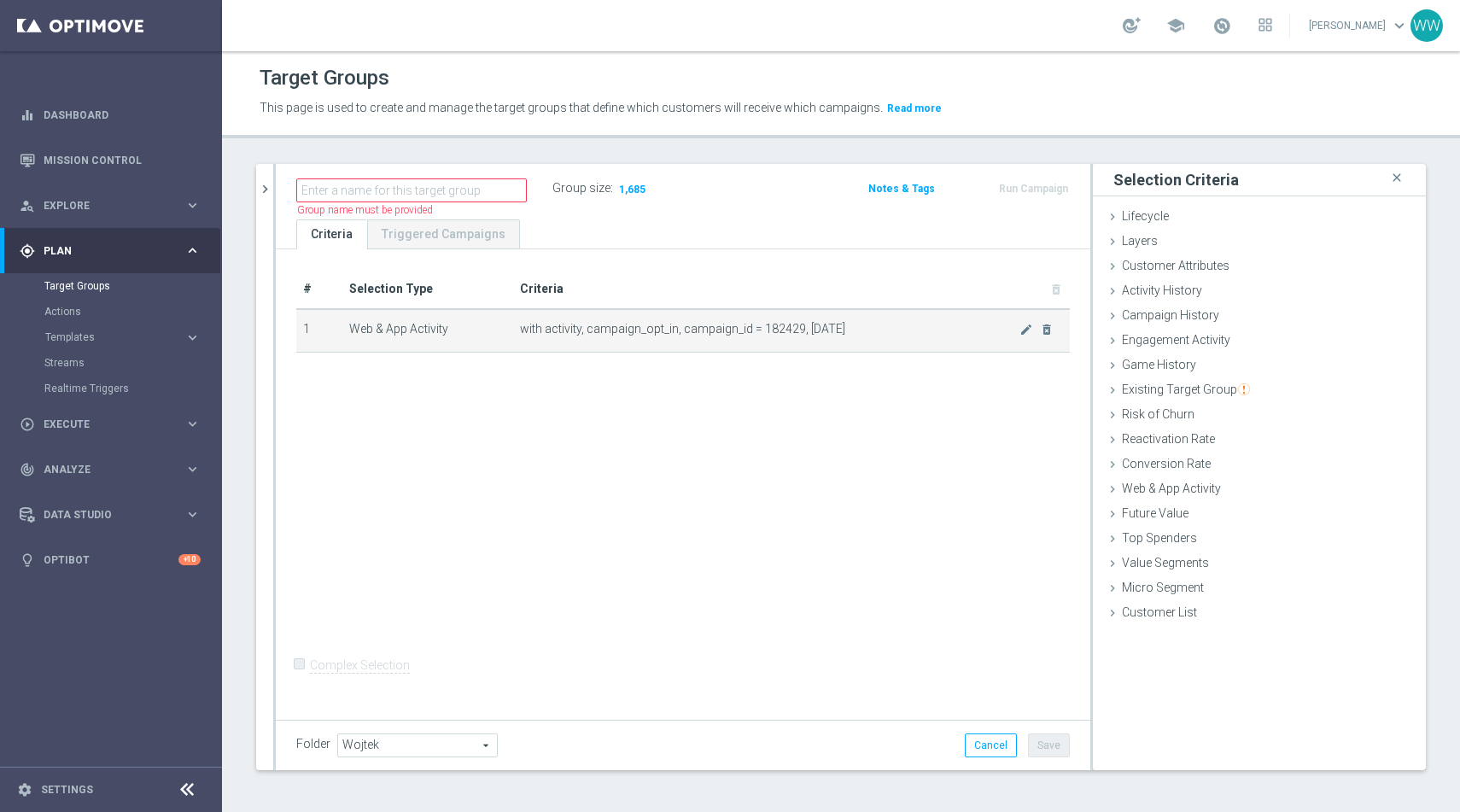
drag, startPoint x: 604, startPoint y: 330, endPoint x: 686, endPoint y: 328, distance: 82.0
click at [686, 328] on span "with activity, campaign_opt_in, campaign_id = 182429, today" at bounding box center [770, 329] width 500 height 14
drag, startPoint x: 682, startPoint y: 330, endPoint x: 562, endPoint y: 330, distance: 120.0
click at [562, 330] on span "with activity, campaign_opt_in, campaign_id = 182429, today" at bounding box center [770, 329] width 500 height 14
click at [511, 328] on td "Web & App Activity" at bounding box center [427, 331] width 170 height 43
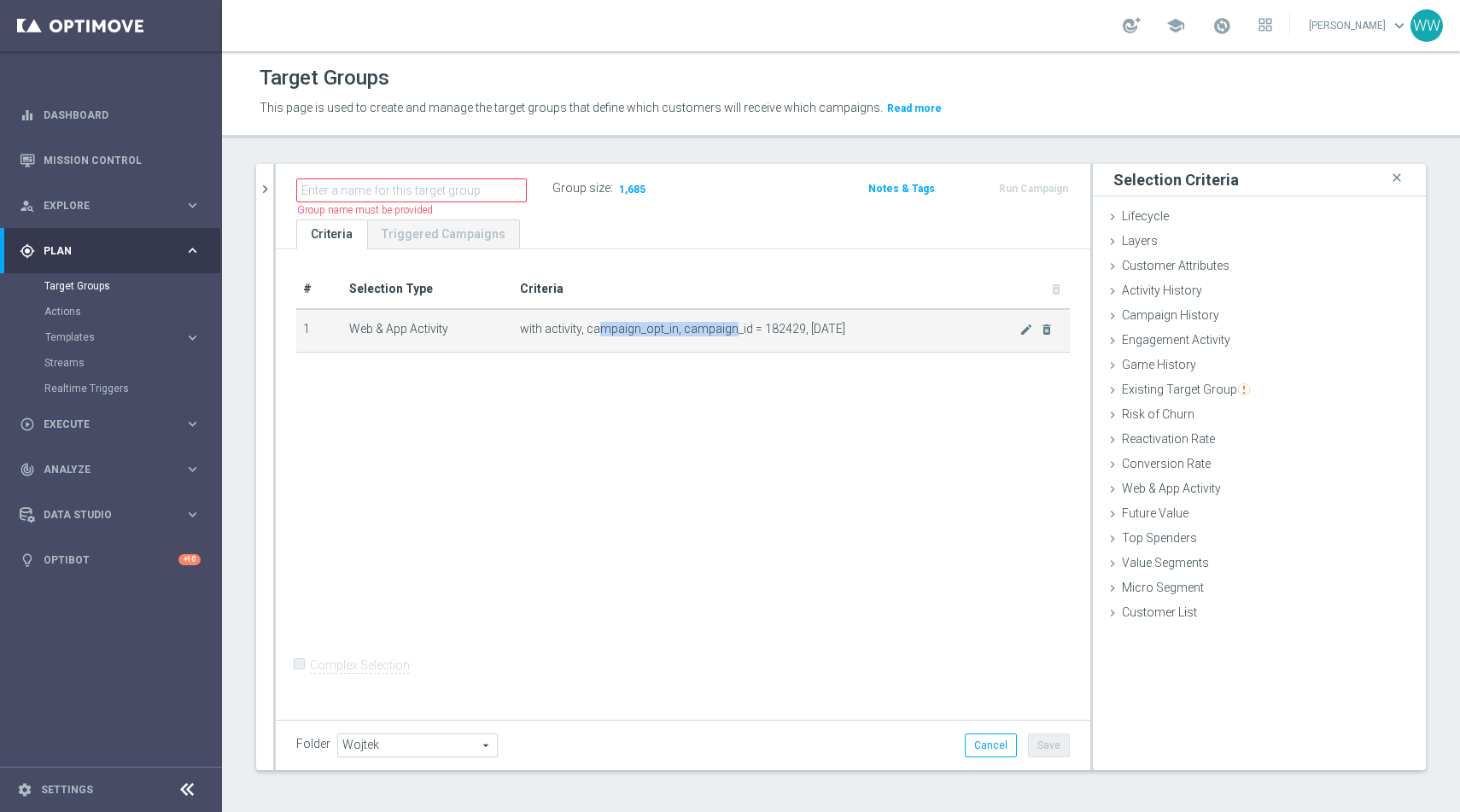
drag, startPoint x: 599, startPoint y: 328, endPoint x: 731, endPoint y: 328, distance: 132.0
click at [731, 328] on span "with activity, campaign_opt_in, campaign_id = 182429, today" at bounding box center [770, 329] width 500 height 14
click at [1024, 330] on icon "mode_edit" at bounding box center [1026, 329] width 13 height 13
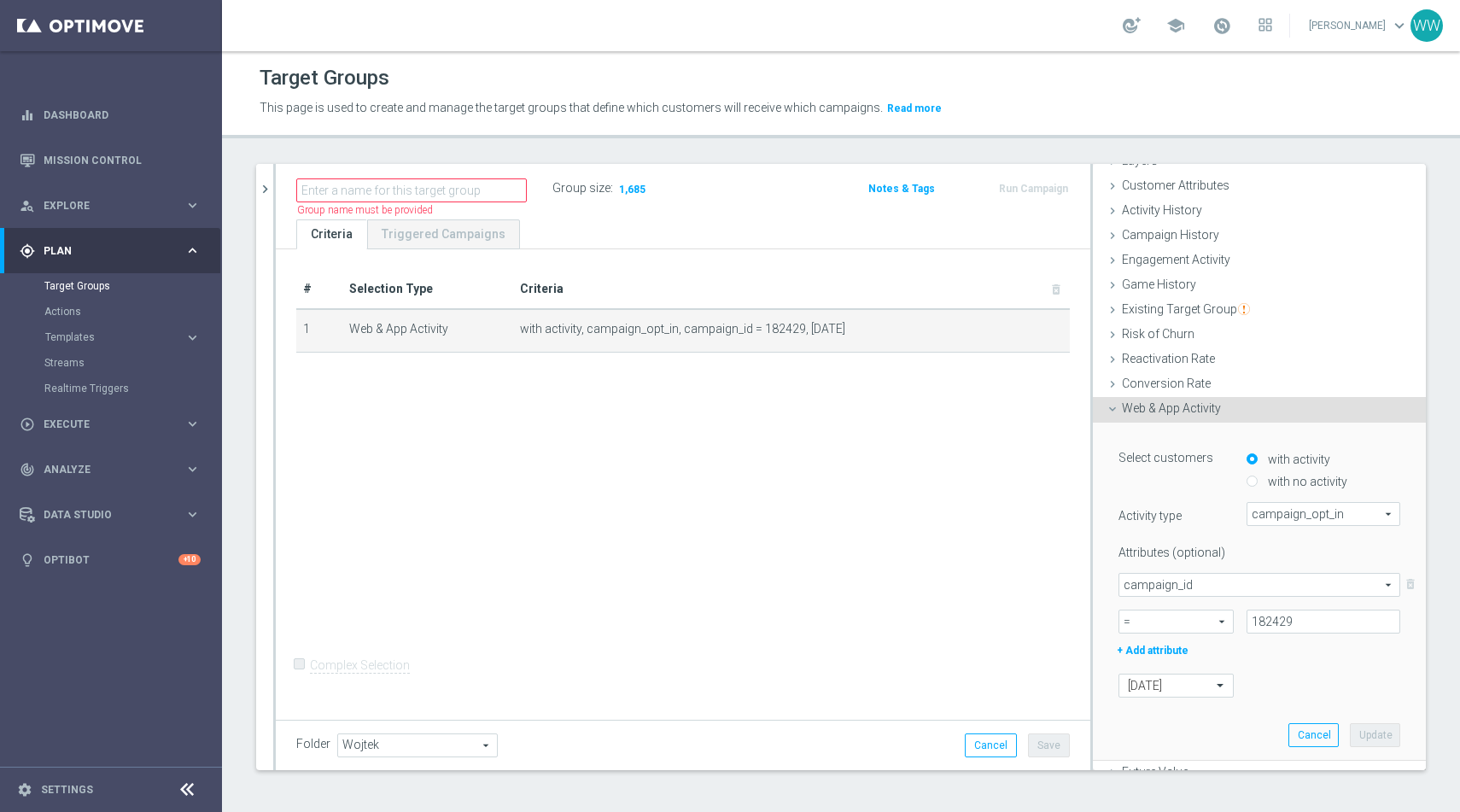
scroll to position [194, 0]
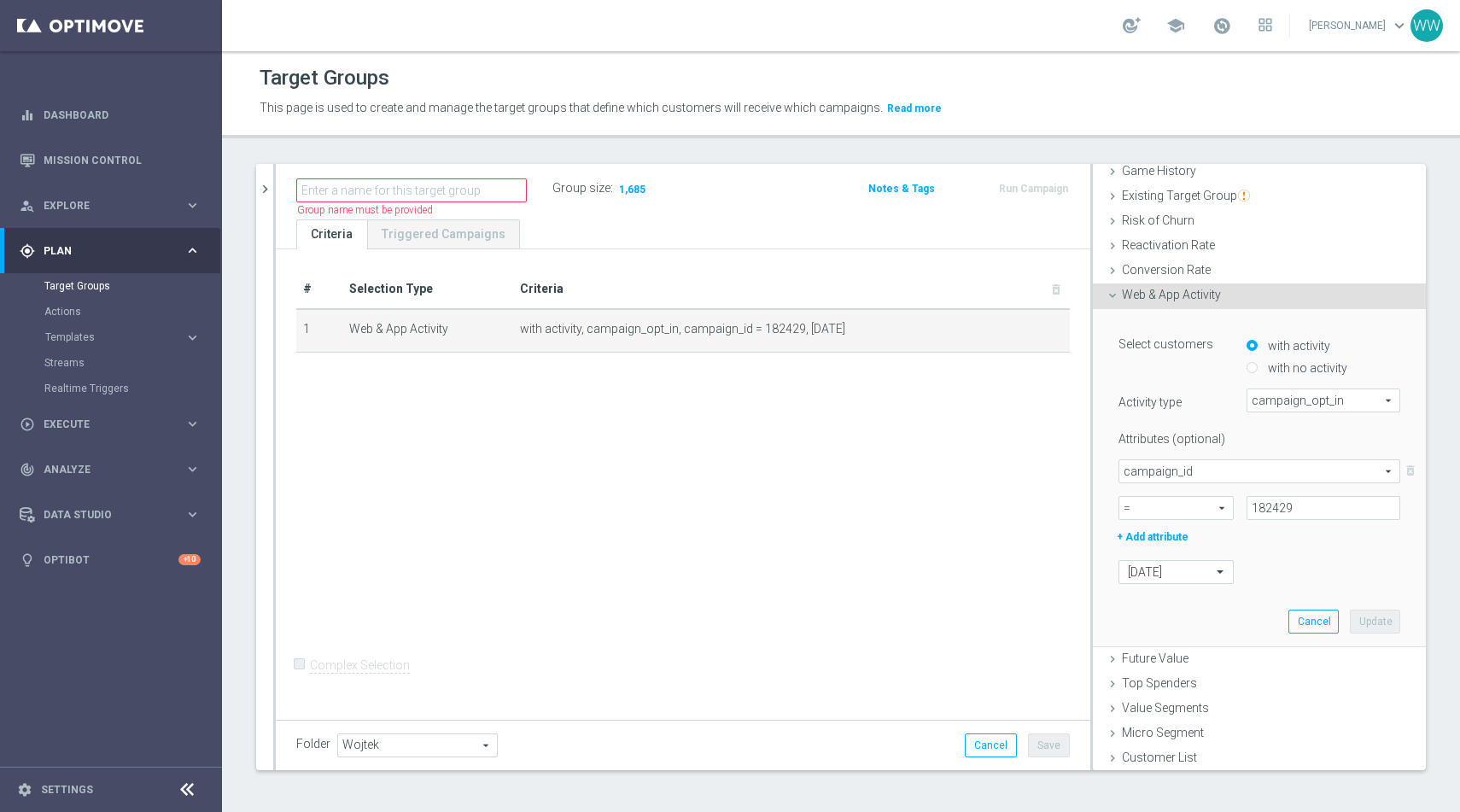
click at [1277, 382] on div "Select customers with activity with no activity Activity type campaign_opt_in c…" at bounding box center [1260, 457] width 282 height 253
click at [1274, 389] on span "campaign_opt_in" at bounding box center [1323, 400] width 152 height 22
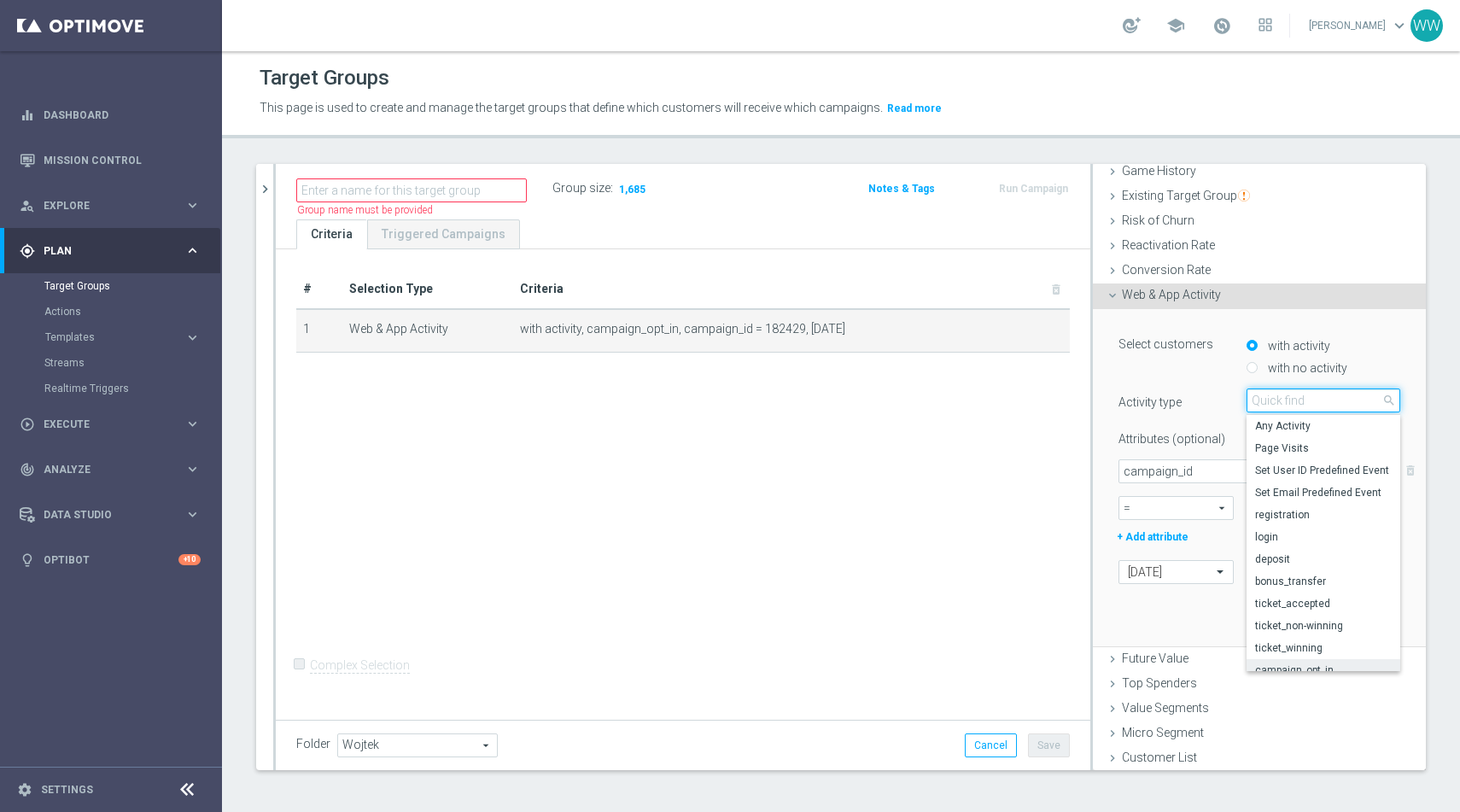
click at [1274, 389] on input "search" at bounding box center [1323, 400] width 153 height 24
type input "r"
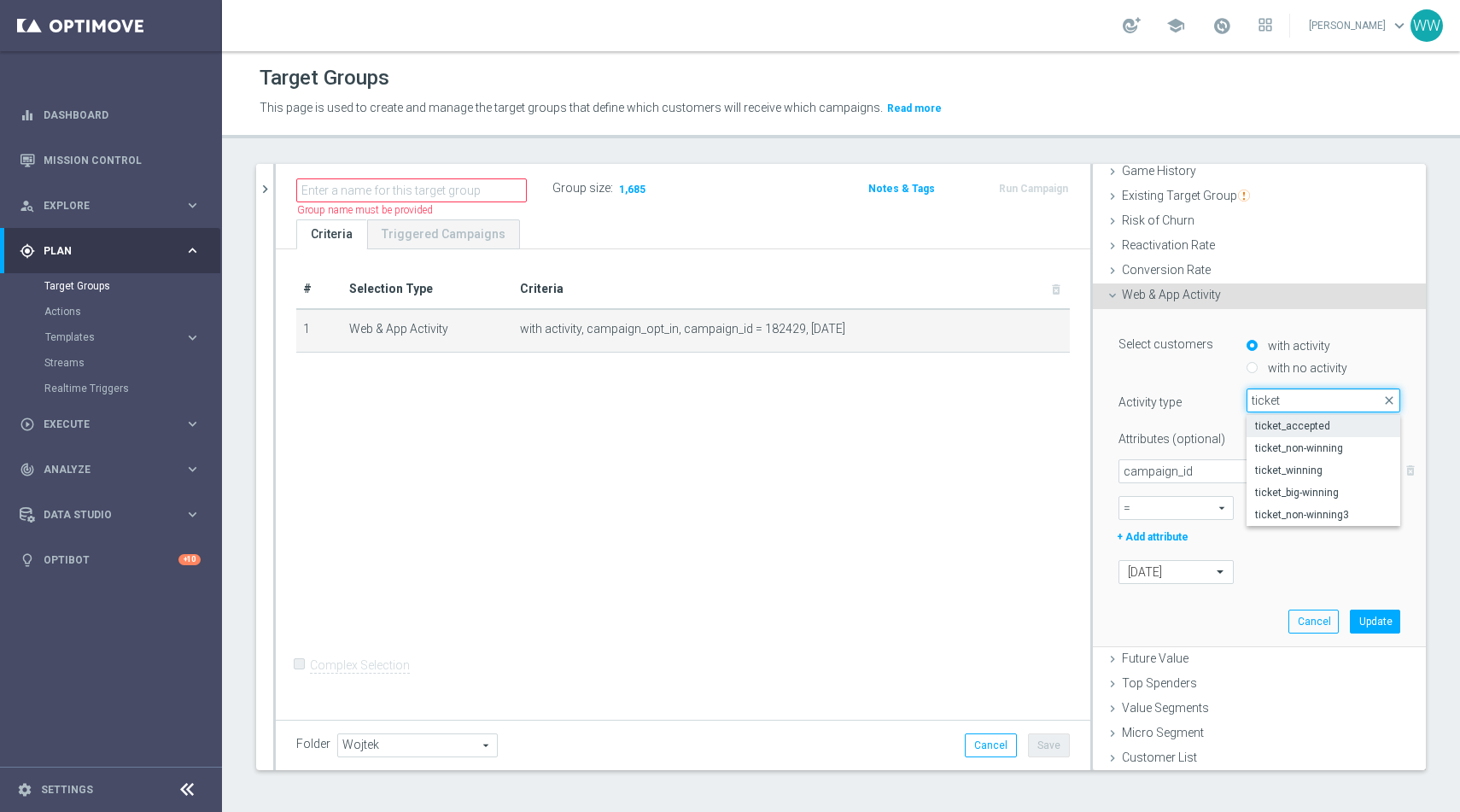
type input "ticket"
click at [1267, 426] on span "ticket_accepted" at bounding box center [1324, 425] width 136 height 13
type input "ticket_accepted"
type input "Select Attribute"
type input "Condition"
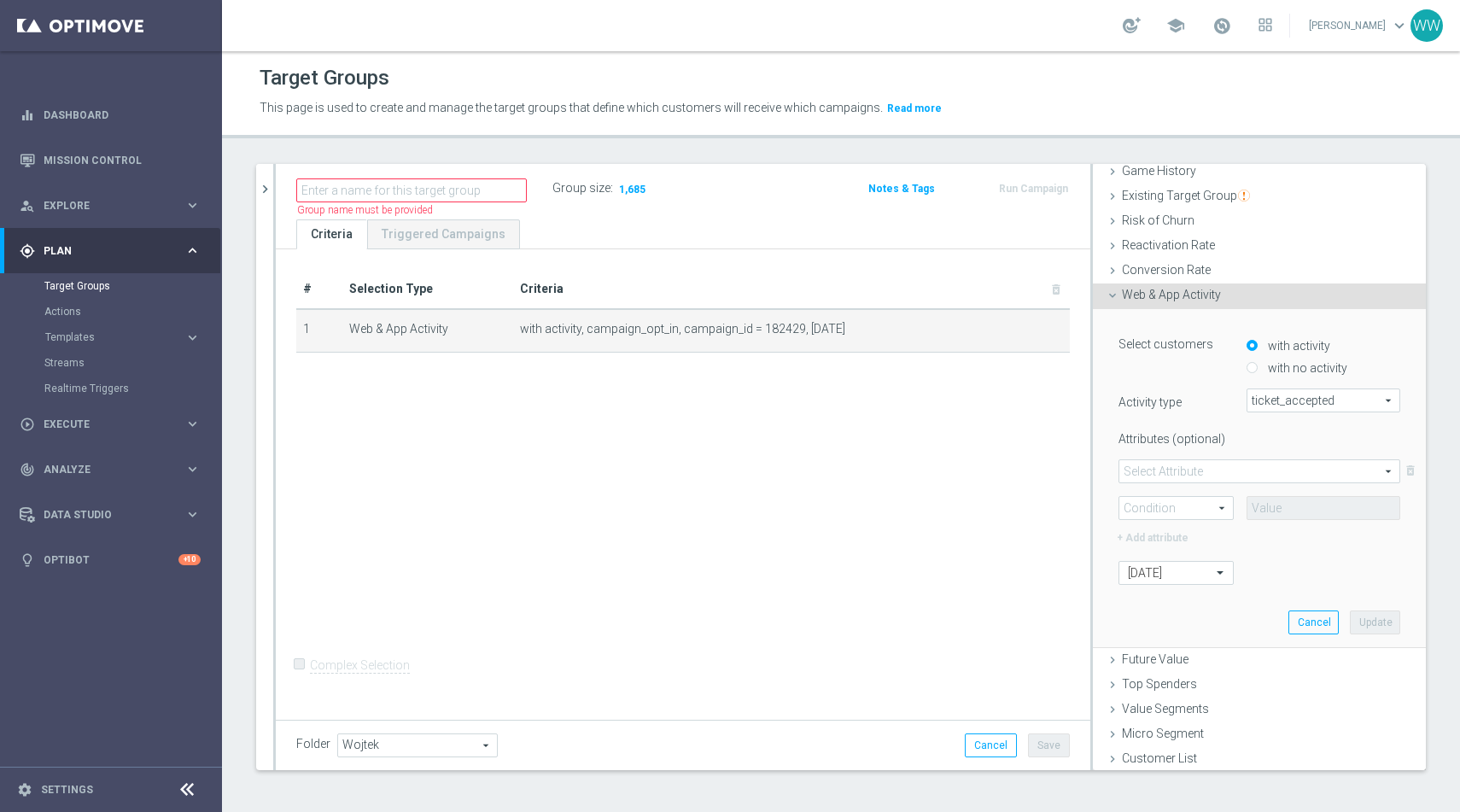
click at [1165, 485] on div "campaign_id Select Attribute arrow_drop_down search delete_forever = Condition …" at bounding box center [1260, 490] width 282 height 62
click at [1159, 473] on span "campaign_id" at bounding box center [1260, 471] width 280 height 22
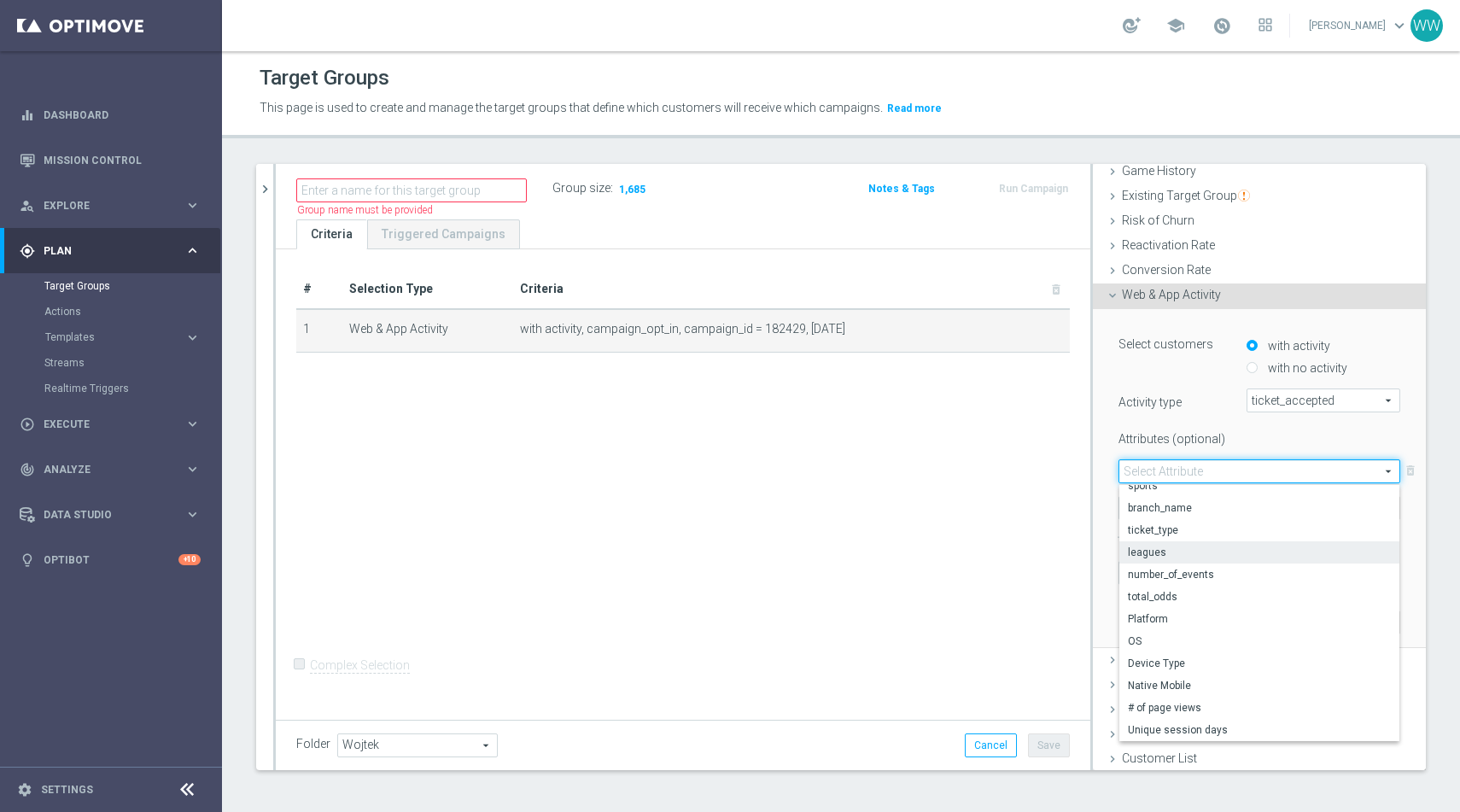
scroll to position [0, 0]
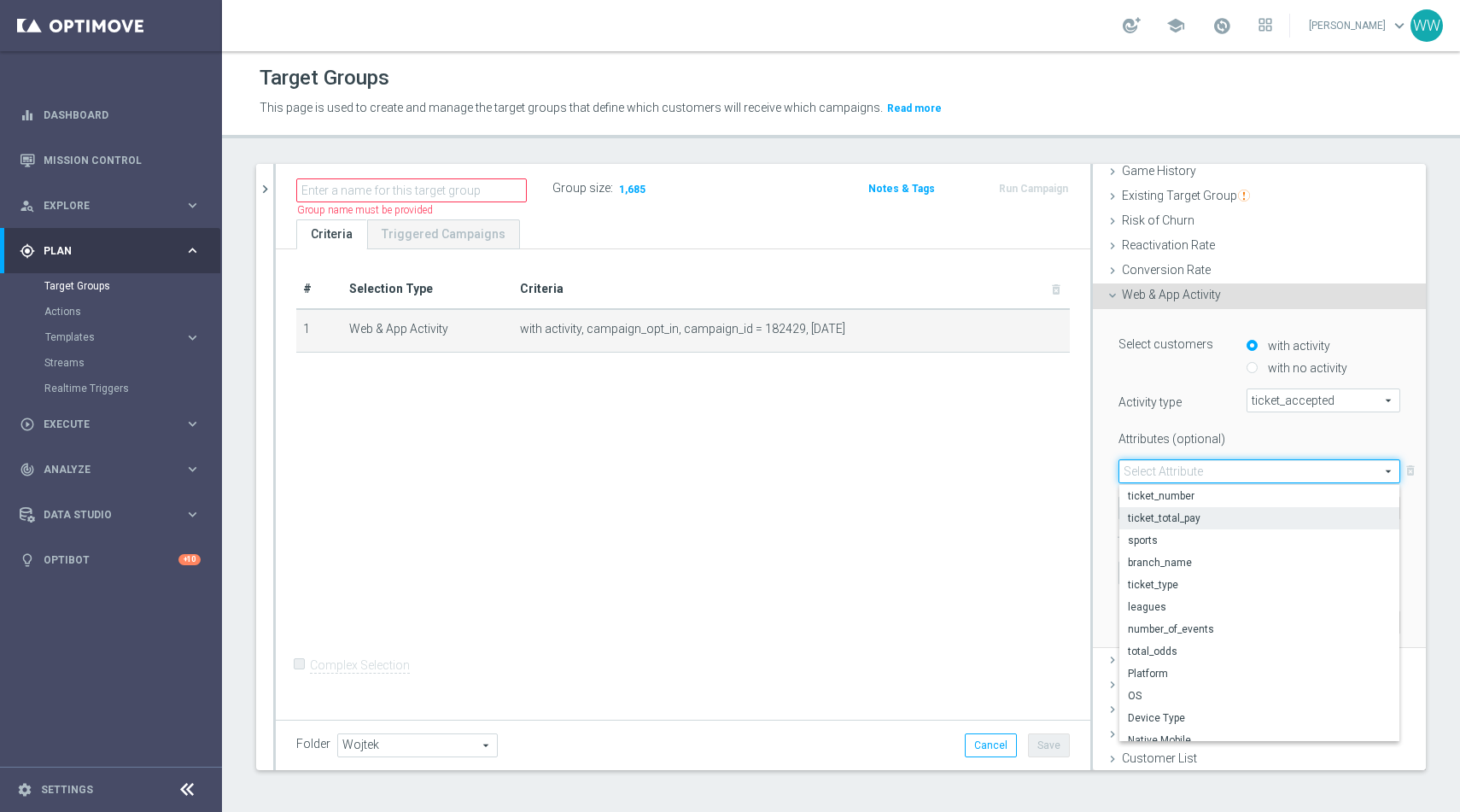
click at [1172, 520] on span "ticket_total_pay" at bounding box center [1259, 518] width 263 height 13
type input "ticket_total_pay"
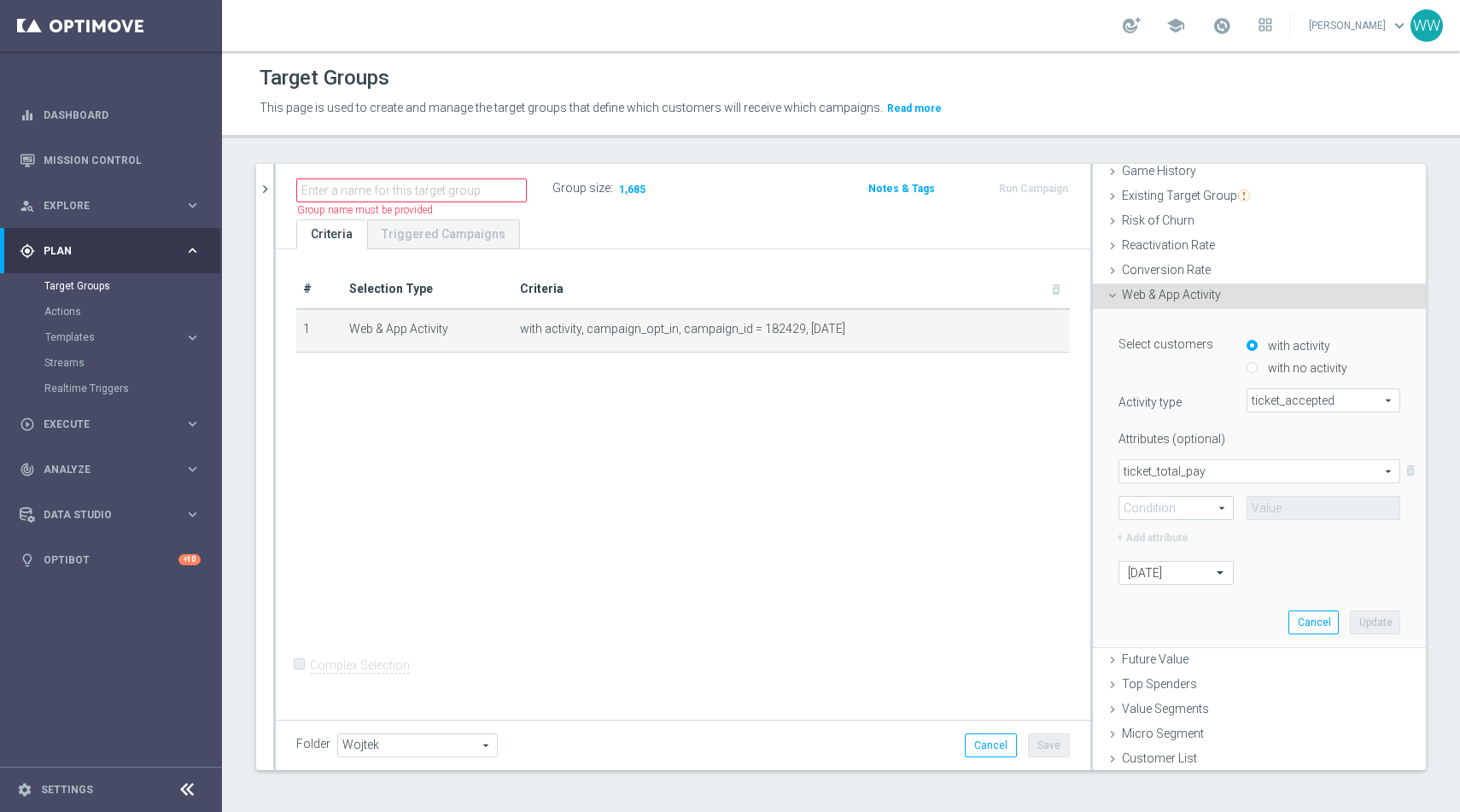
click at [1198, 520] on div at bounding box center [1195, 520] width 179 height 1
click at [1193, 517] on span "=" at bounding box center [1176, 508] width 114 height 22
click at [1150, 617] on span "<" at bounding box center [1176, 621] width 97 height 13
click at [1145, 502] on span "<" at bounding box center [1176, 508] width 114 height 22
click at [1150, 583] on label ">" at bounding box center [1176, 577] width 114 height 22
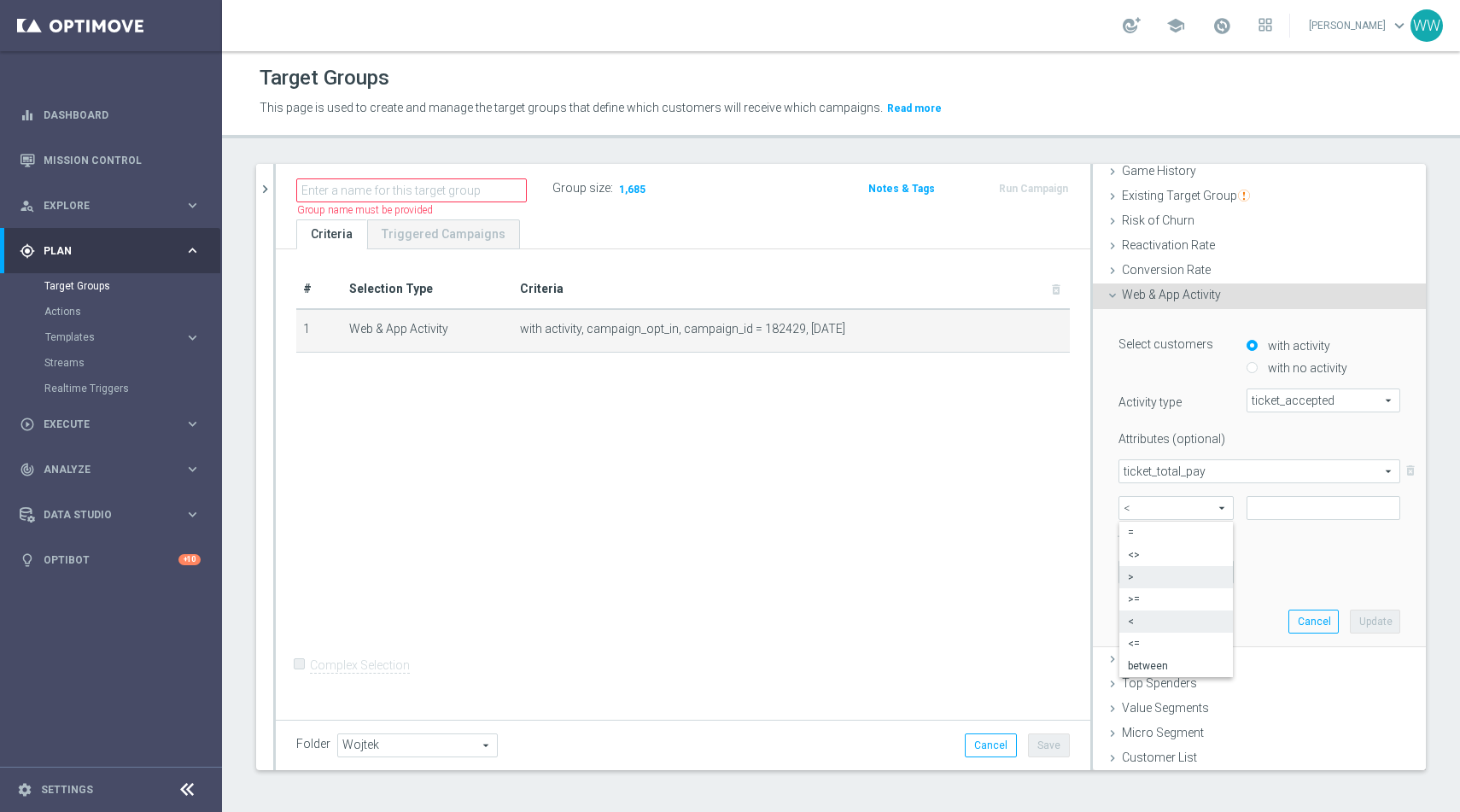
type input ">"
click at [1280, 514] on input at bounding box center [1323, 508] width 153 height 24
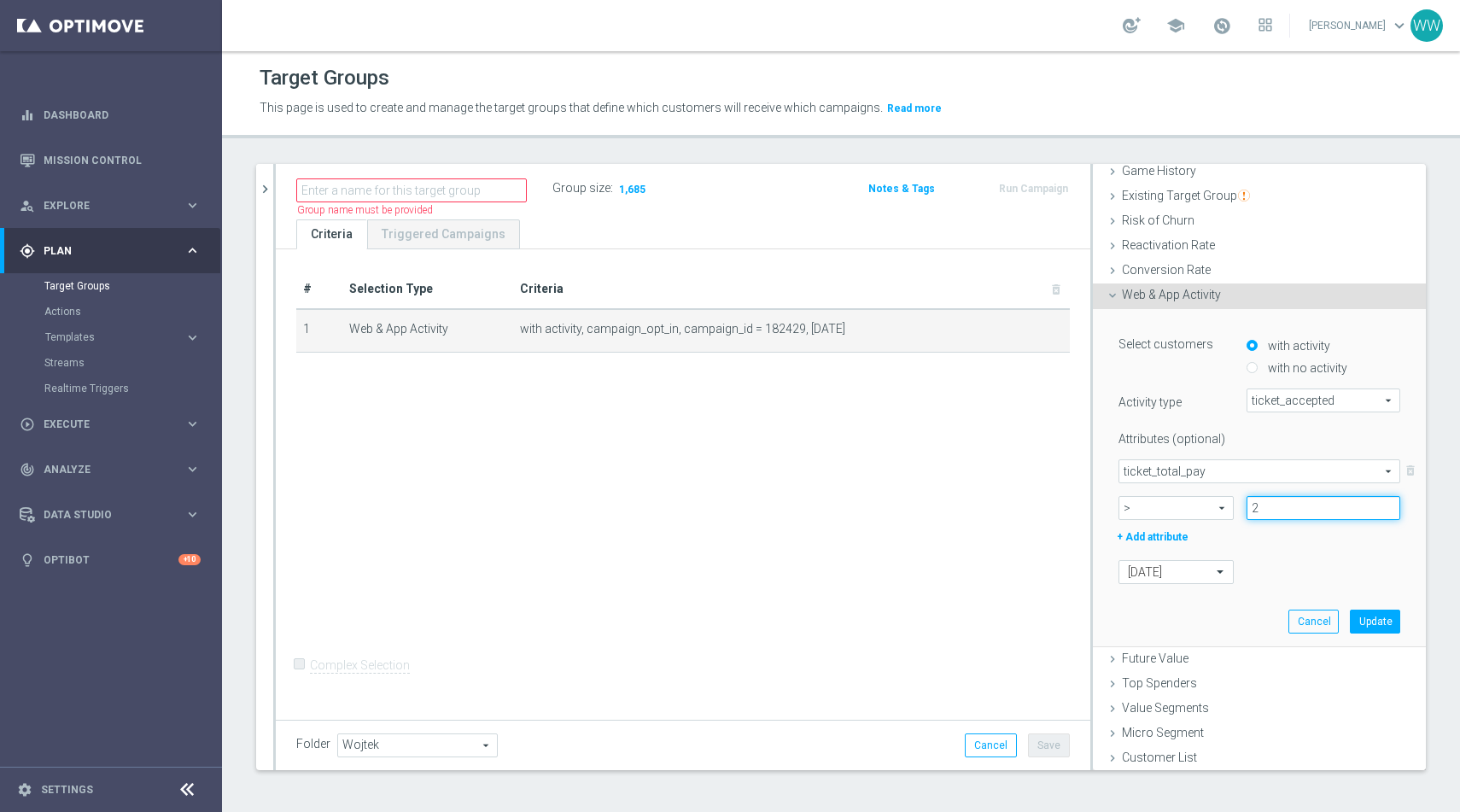
type input "2"
click at [1316, 544] on div "+ Add attribute" at bounding box center [1259, 535] width 308 height 22
click at [1364, 615] on button "Update" at bounding box center [1376, 621] width 50 height 24
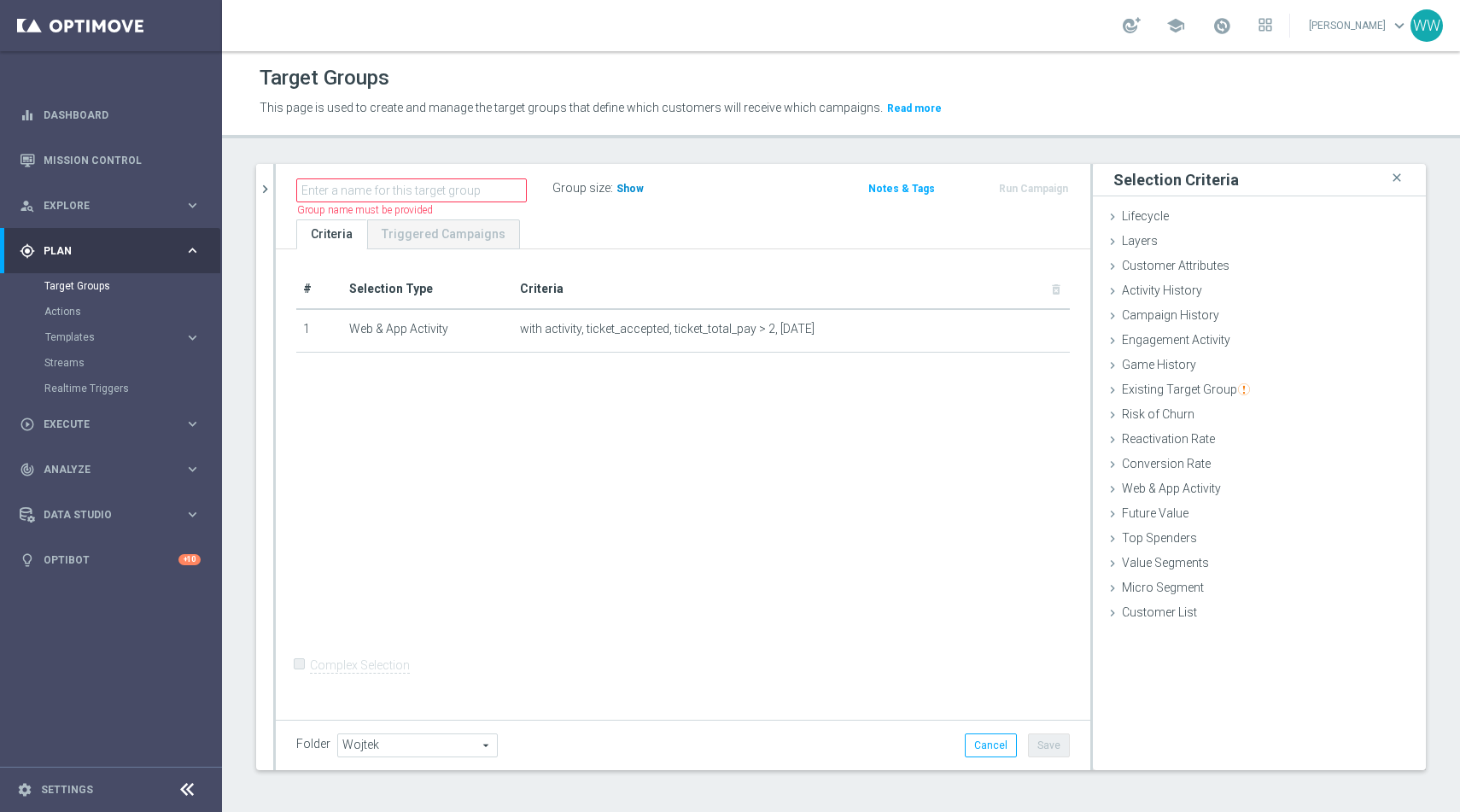
click at [631, 190] on span "Show" at bounding box center [630, 188] width 27 height 12
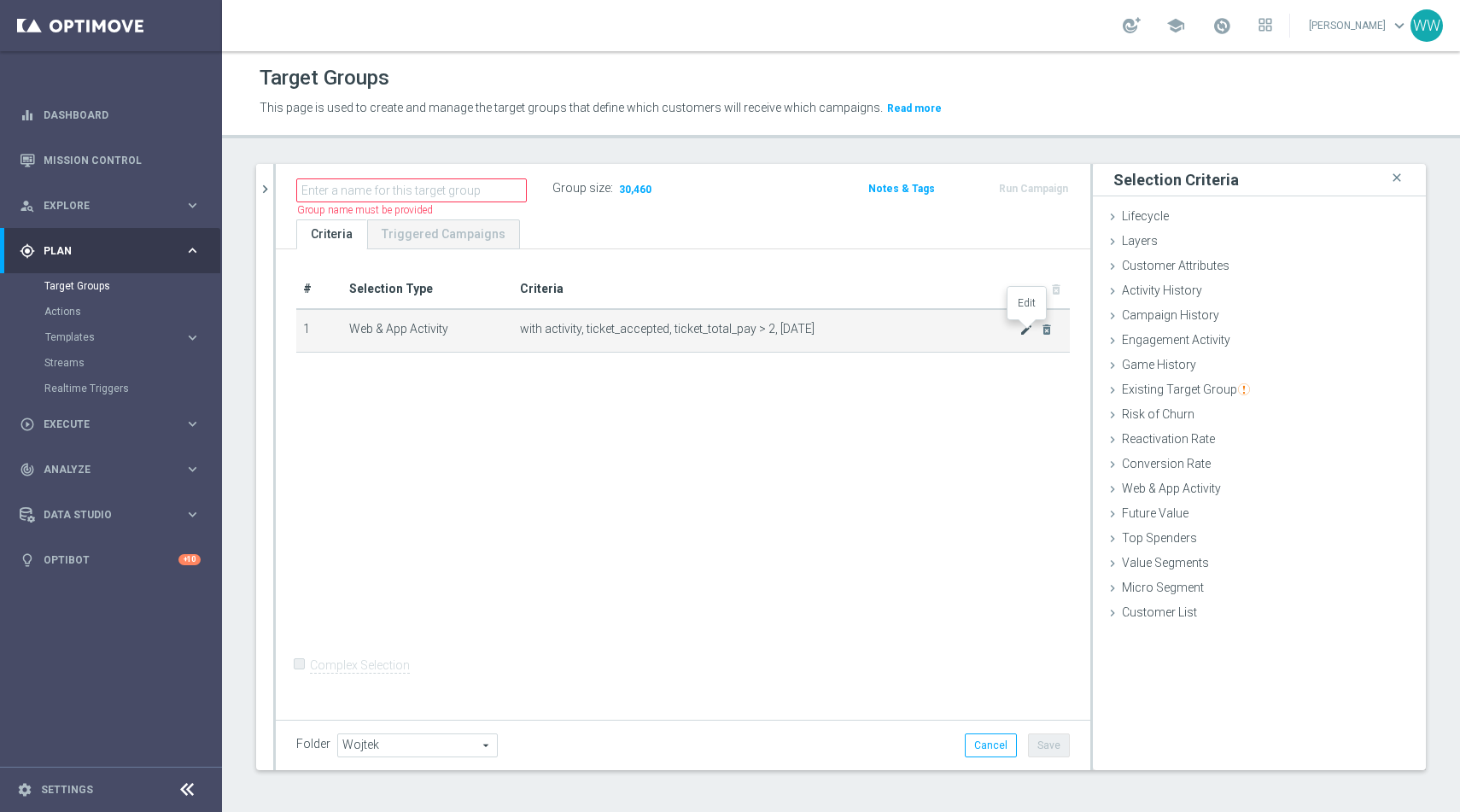
click at [1023, 328] on icon "mode_edit" at bounding box center [1026, 329] width 13 height 13
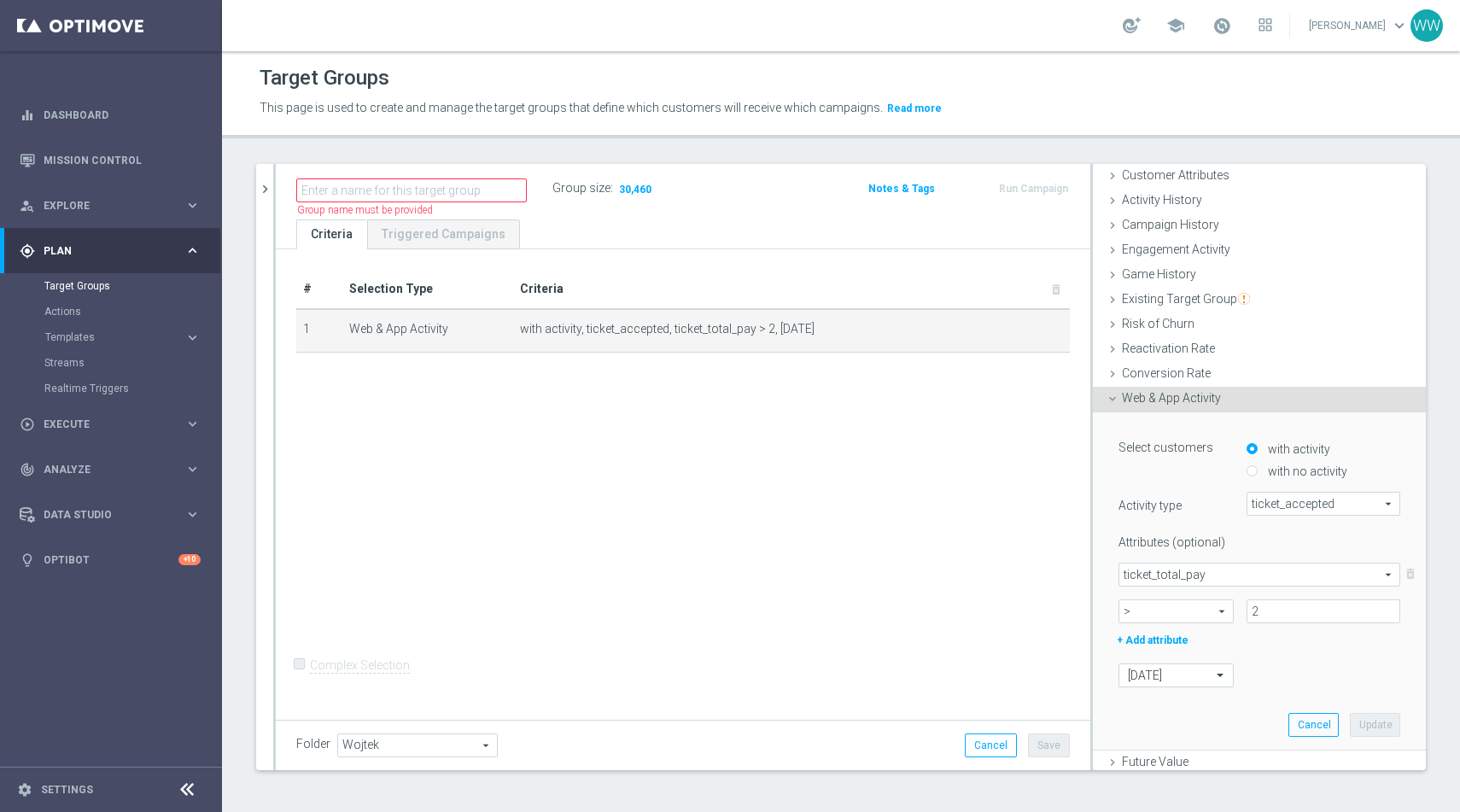
scroll to position [182, 0]
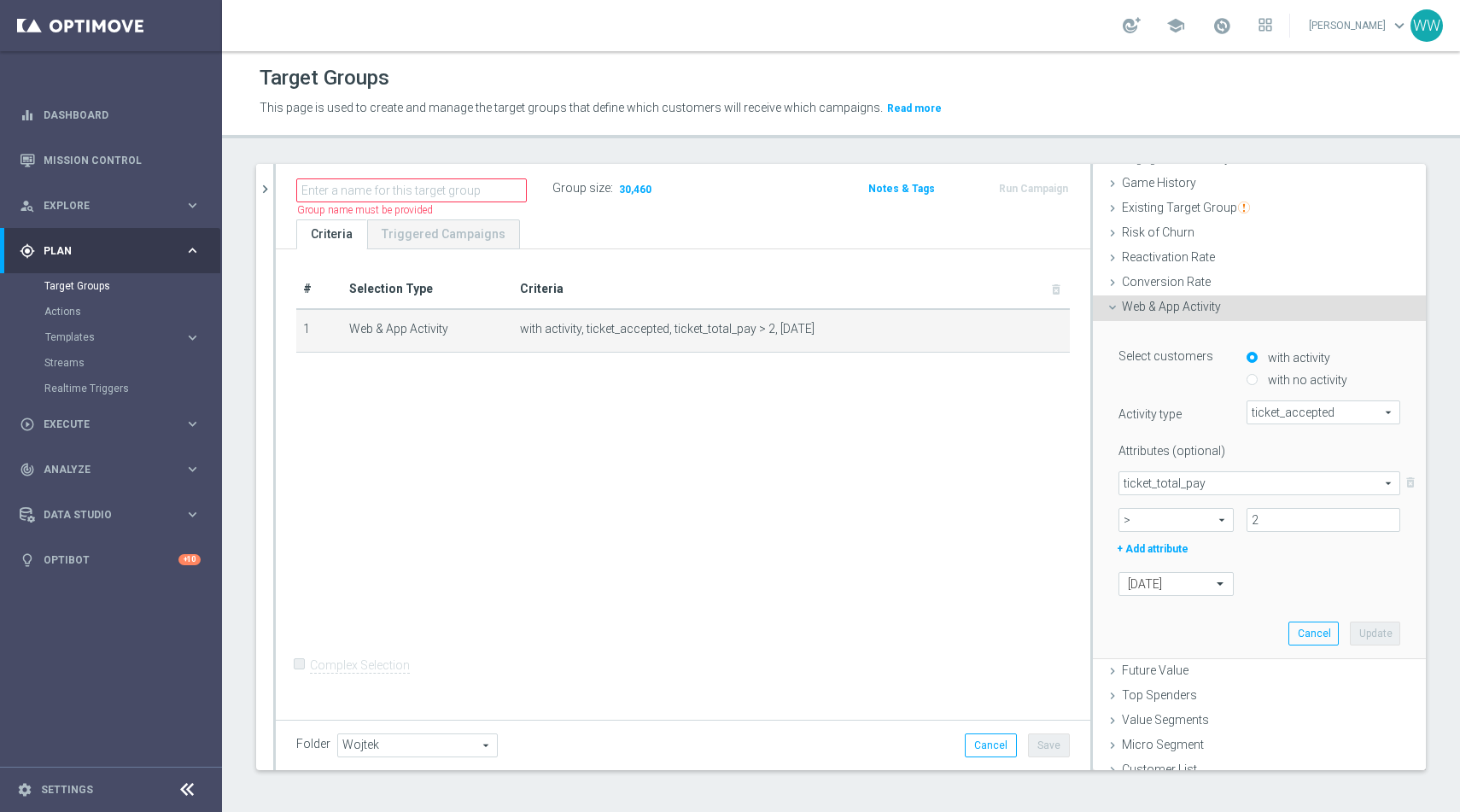
click at [1267, 423] on div "Select customers with activity with no activity Activity type ticket_accepted t…" at bounding box center [1260, 469] width 282 height 253
click at [1267, 418] on span "ticket_accepted" at bounding box center [1323, 412] width 152 height 22
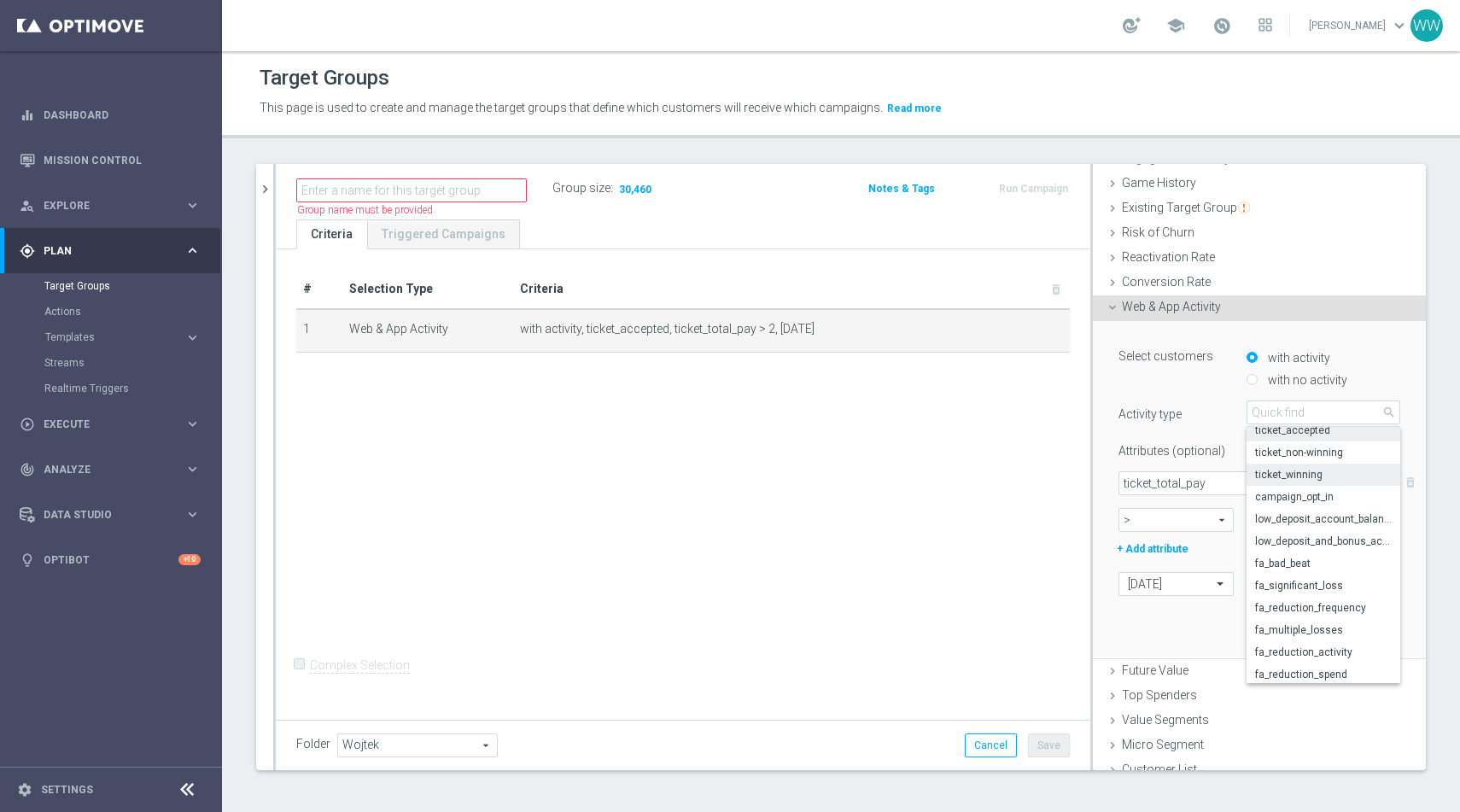
scroll to position [150, 0]
click at [1211, 415] on label "Activity type" at bounding box center [1169, 411] width 128 height 22
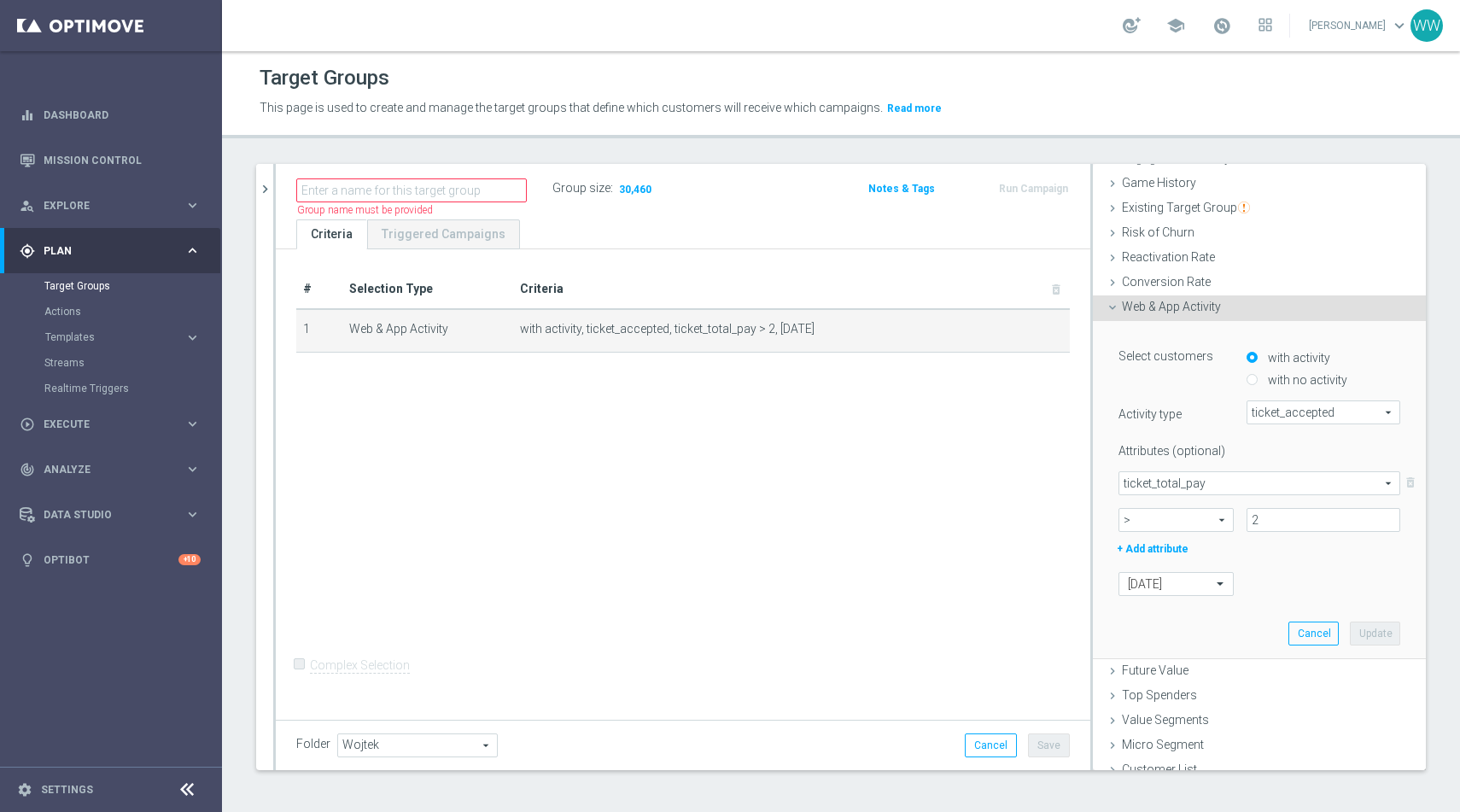
click at [1216, 475] on span "ticket_total_pay" at bounding box center [1260, 483] width 280 height 22
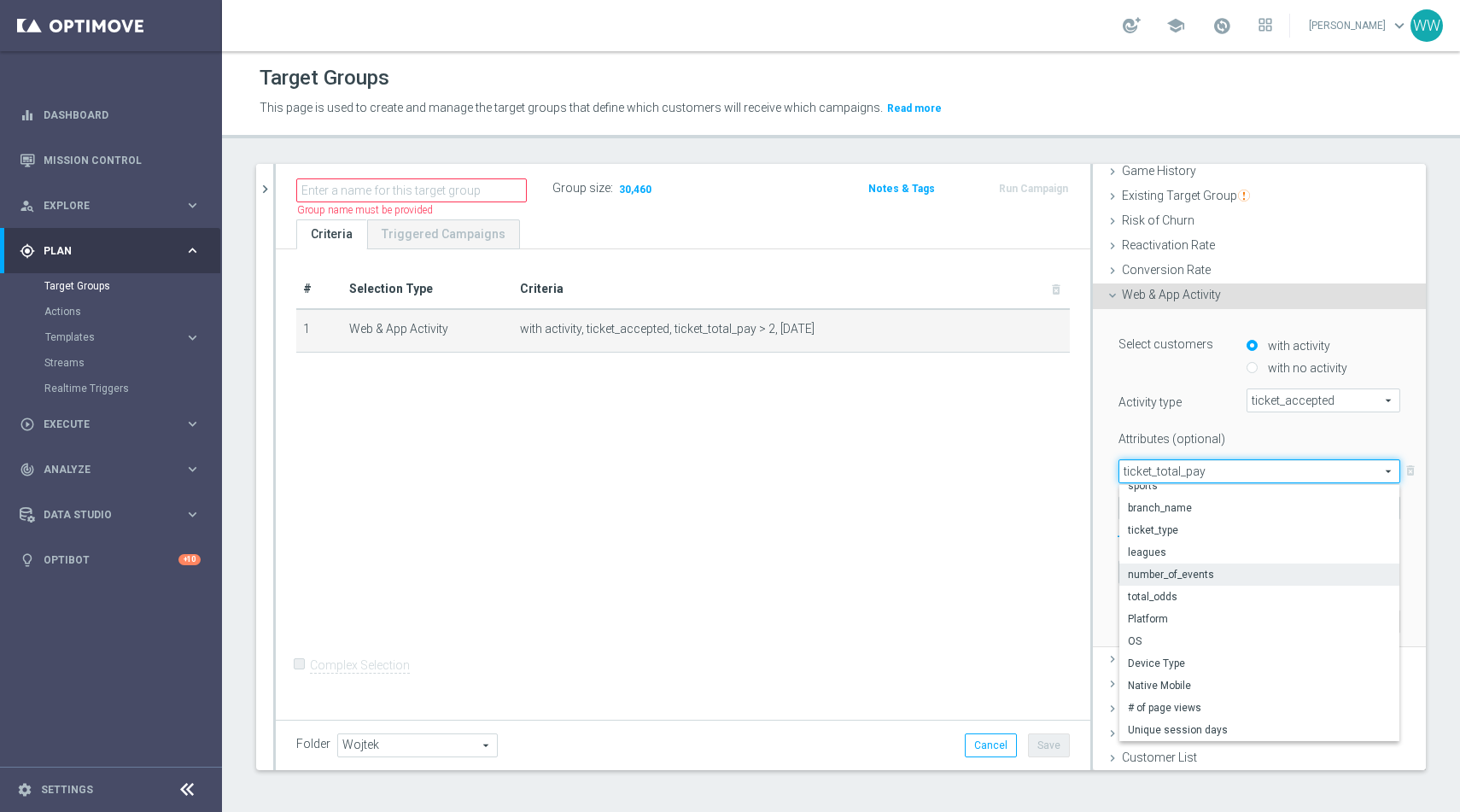
scroll to position [0, 0]
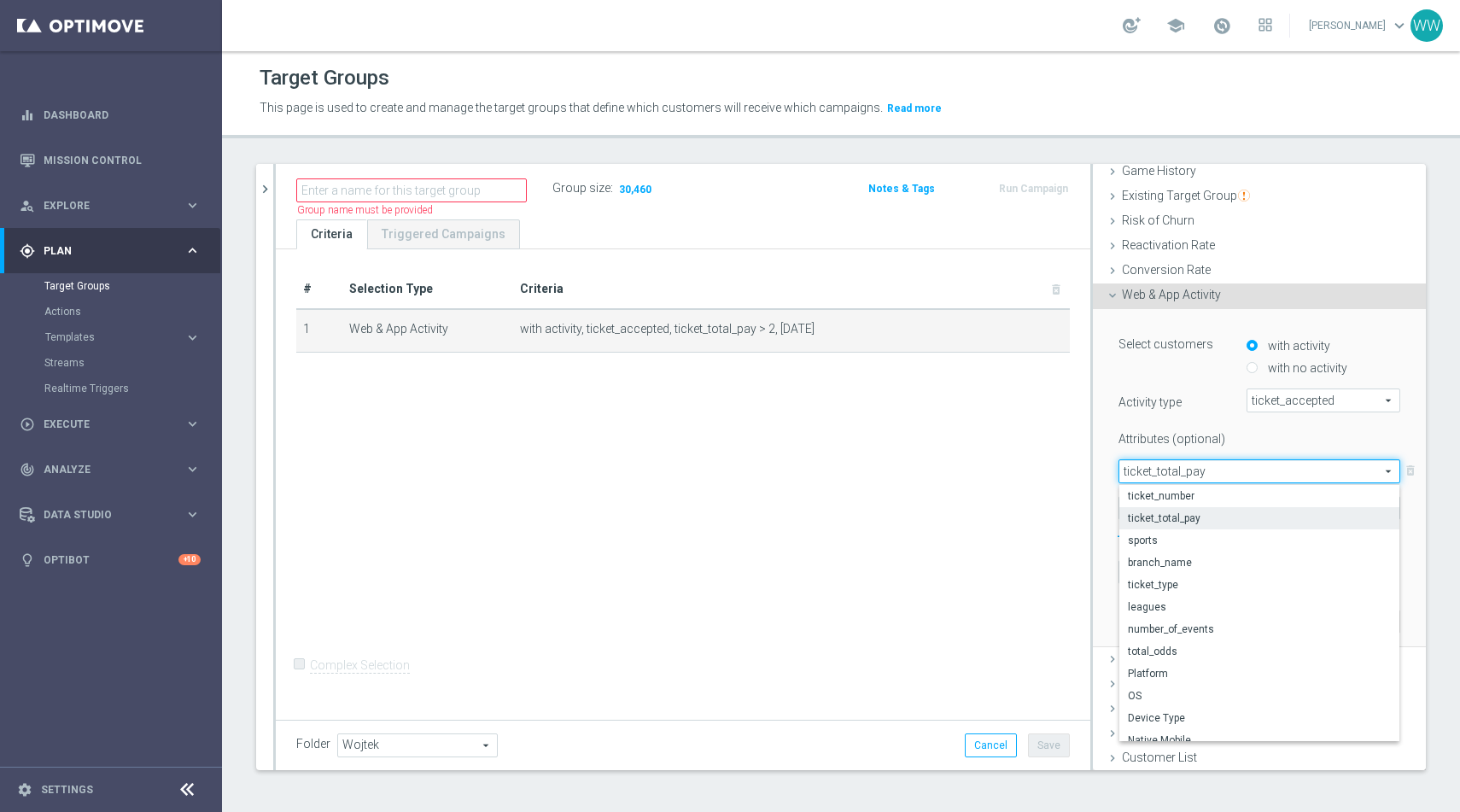
click at [1196, 410] on div "Activity type ticket_accepted ticket_accepted arrow_drop_down search" at bounding box center [1259, 400] width 308 height 24
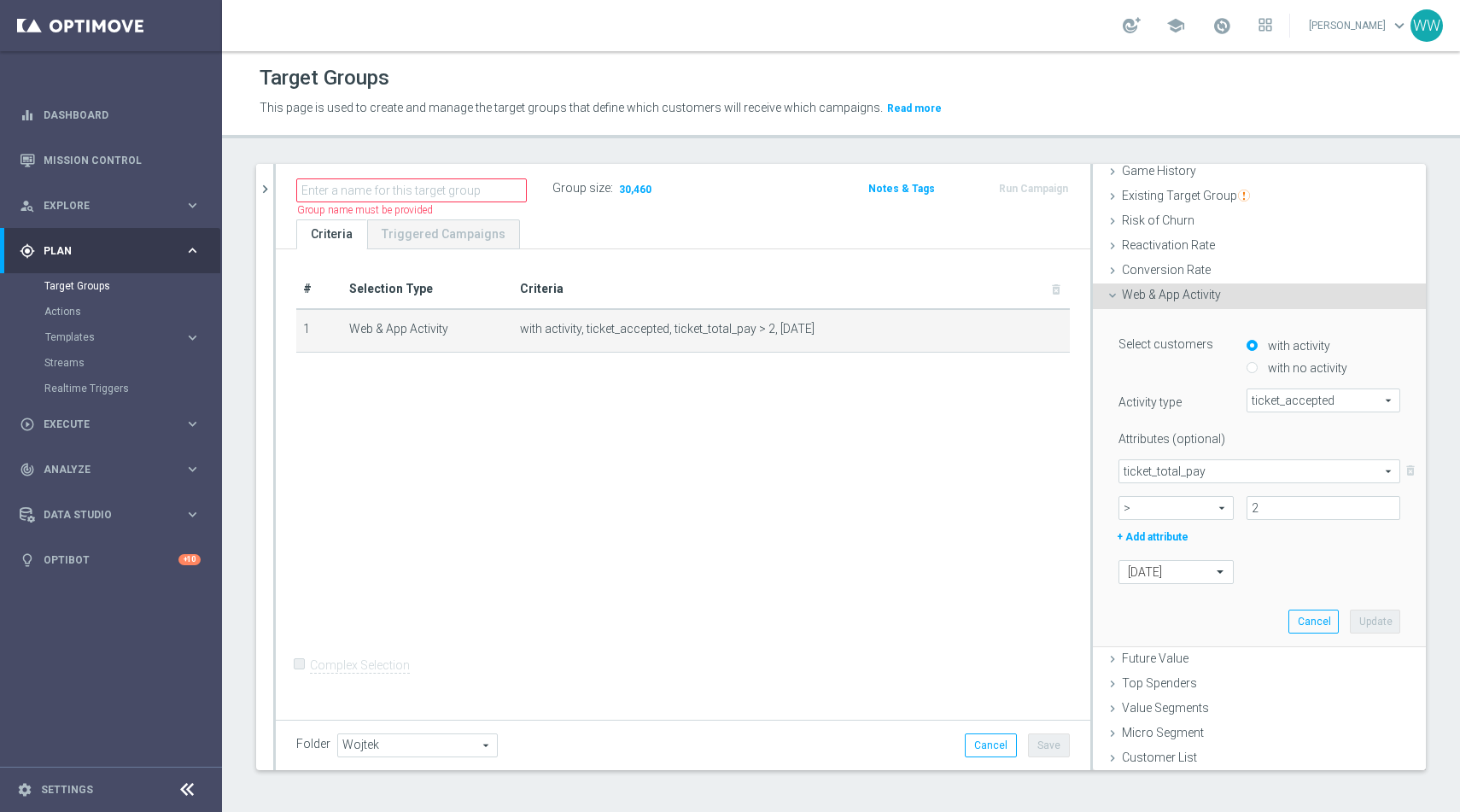
click at [1282, 415] on div "Select customers with activity with no activity Activity type ticket_accepted t…" at bounding box center [1260, 457] width 282 height 253
click at [1281, 404] on span "ticket_accepted" at bounding box center [1323, 400] width 152 height 22
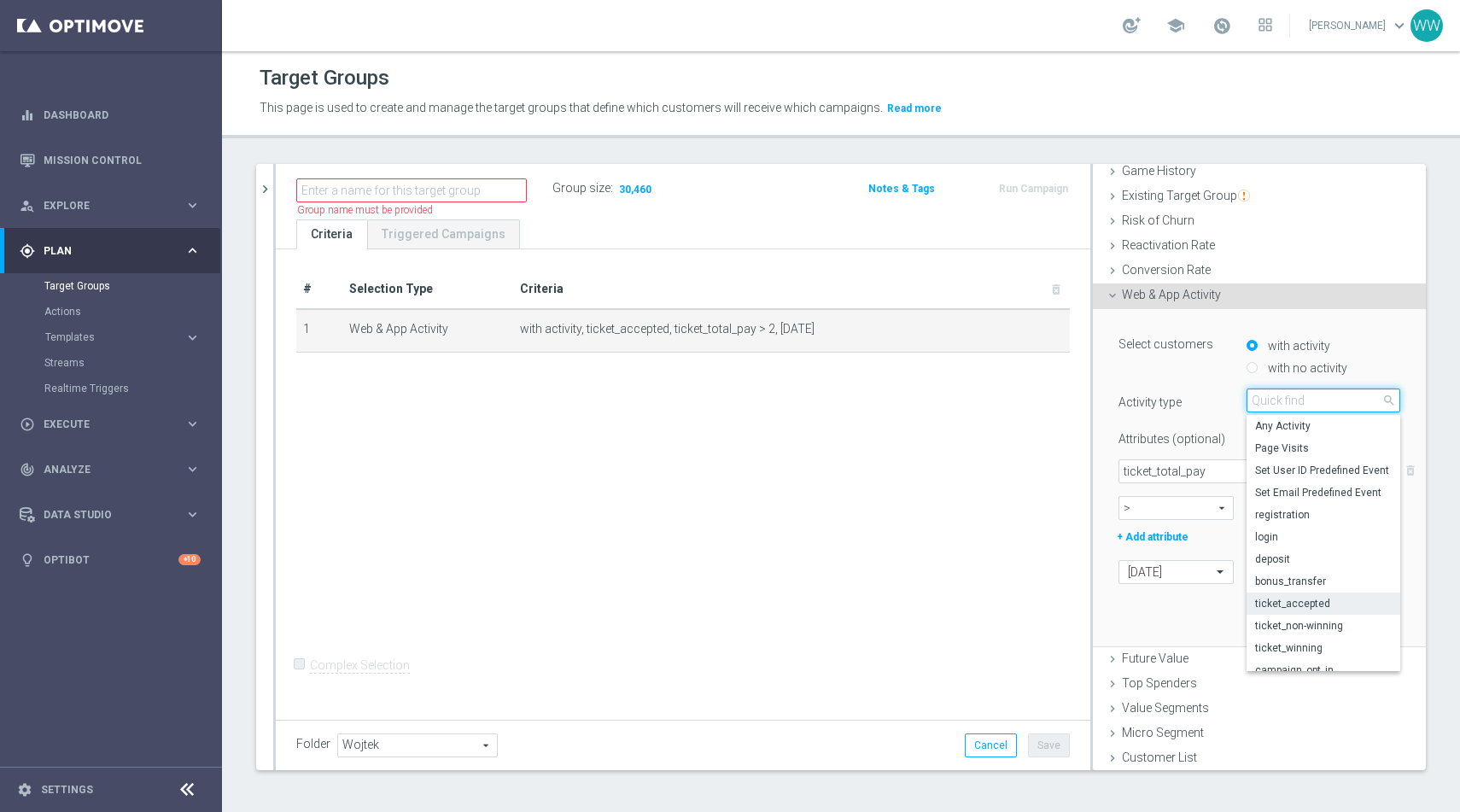
click at [1277, 407] on input "search" at bounding box center [1323, 400] width 153 height 24
click at [1185, 383] on div "Select customers with activity with no activity Activity type ticket_accepted t…" at bounding box center [1260, 457] width 282 height 253
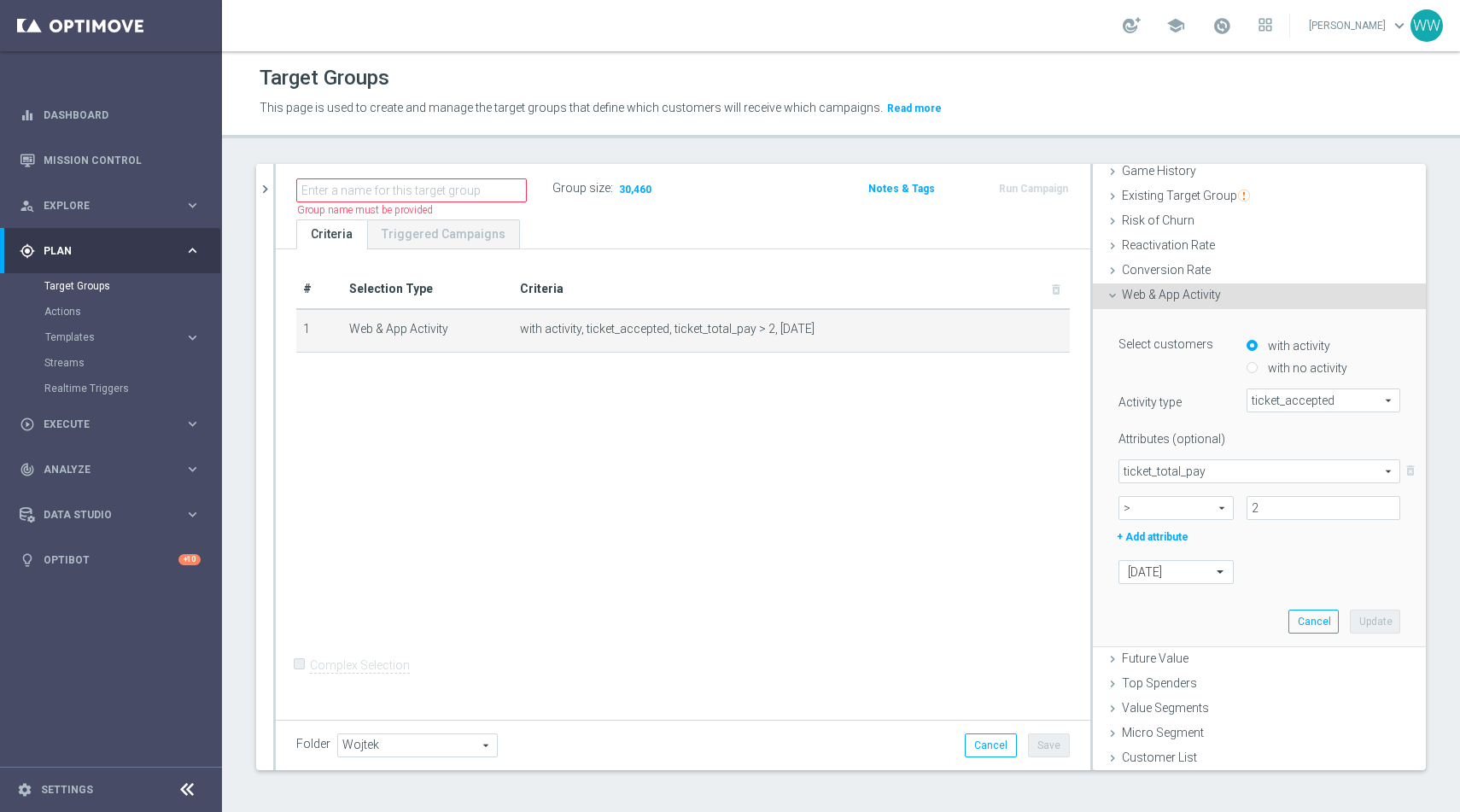
click at [1276, 396] on span "ticket_accepted" at bounding box center [1323, 400] width 152 height 22
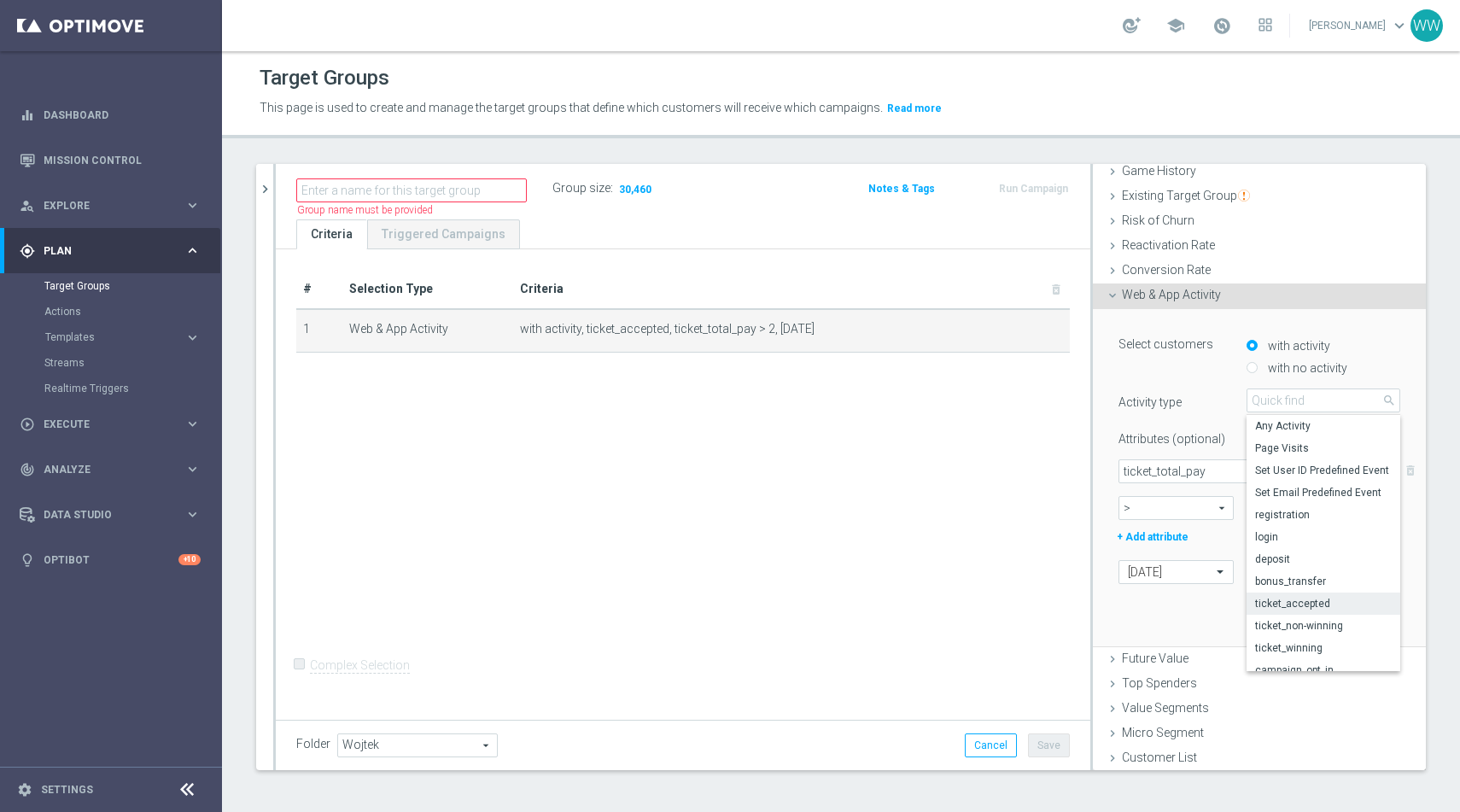
click at [1211, 378] on div "Select customers with activity with no activity Activity type ticket_accepted t…" at bounding box center [1260, 457] width 282 height 253
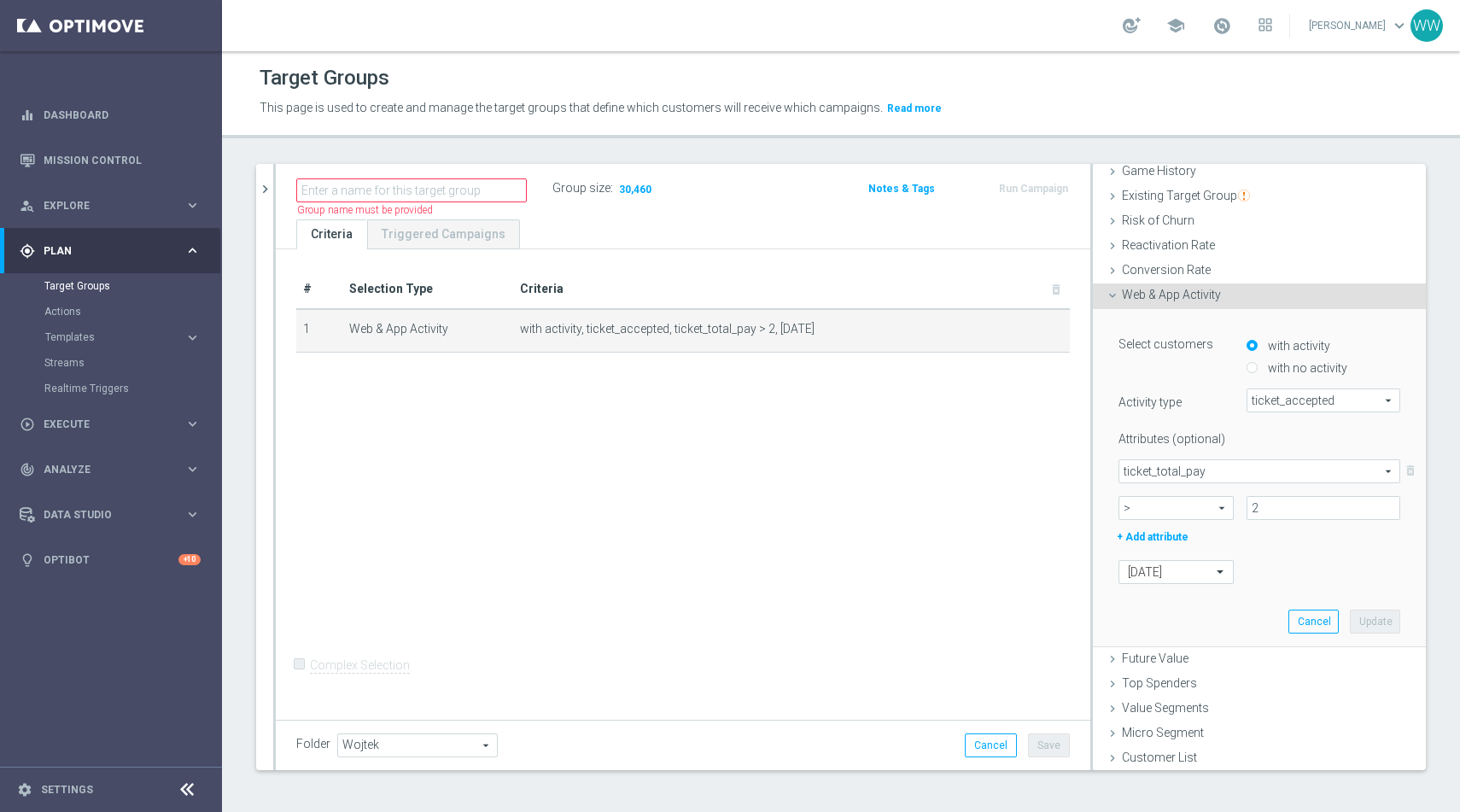
click at [1252, 406] on span "ticket_accepted" at bounding box center [1323, 400] width 152 height 22
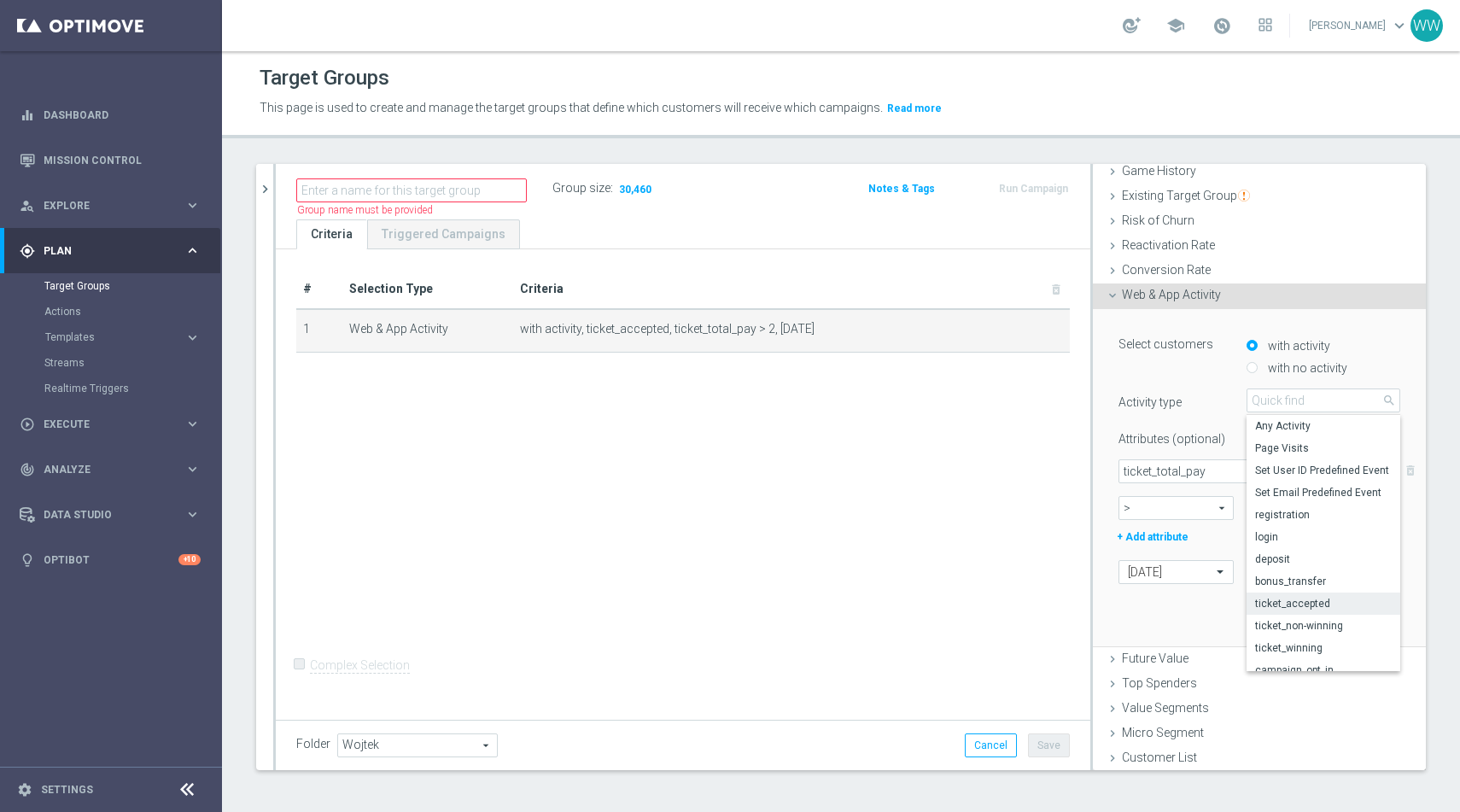
click at [1275, 441] on span "Page Visits" at bounding box center [1324, 448] width 136 height 13
type input "Page Visits"
type input "Select Attribute"
type input "Condition"
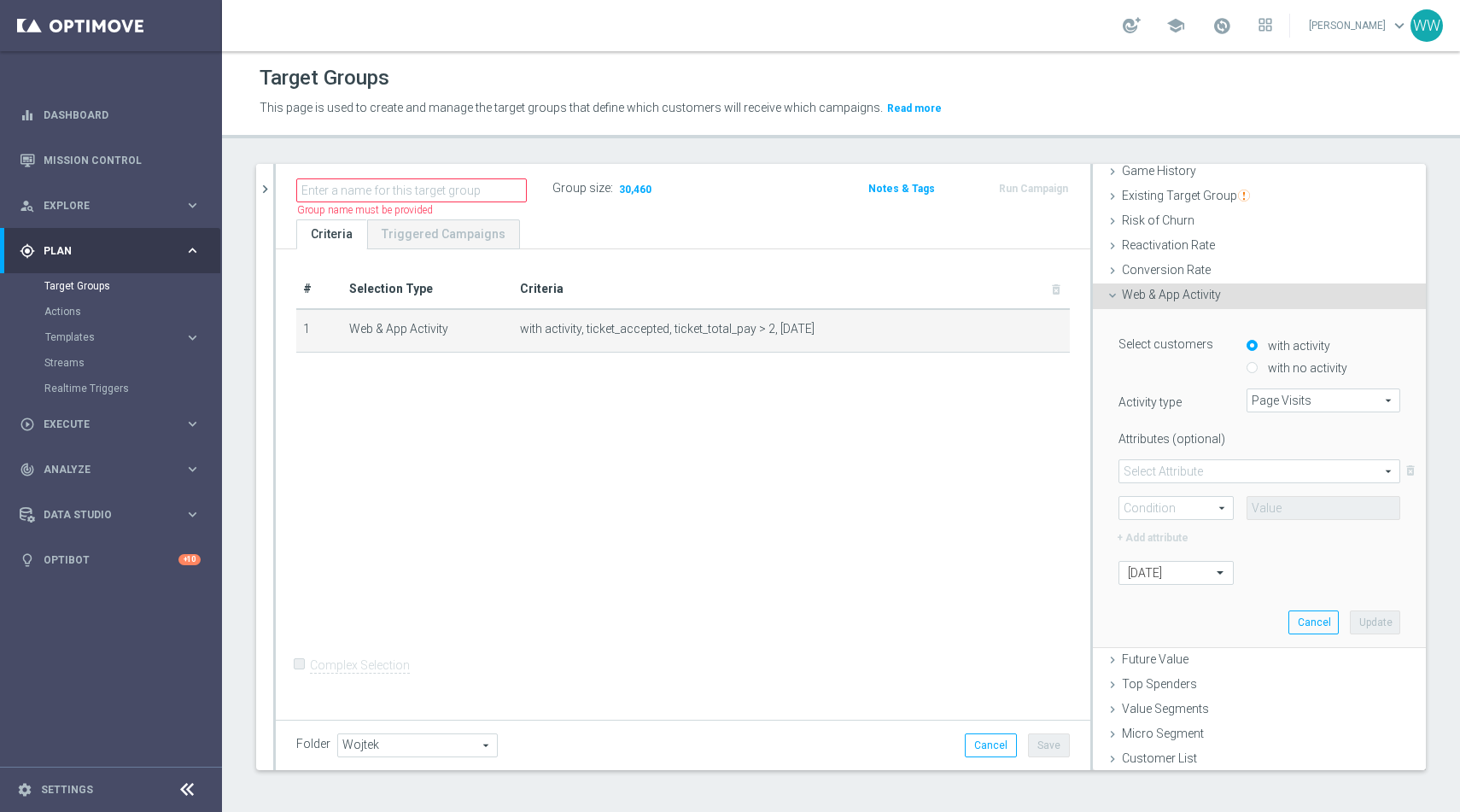
click at [1163, 466] on span "ticket_total_pay" at bounding box center [1260, 471] width 280 height 22
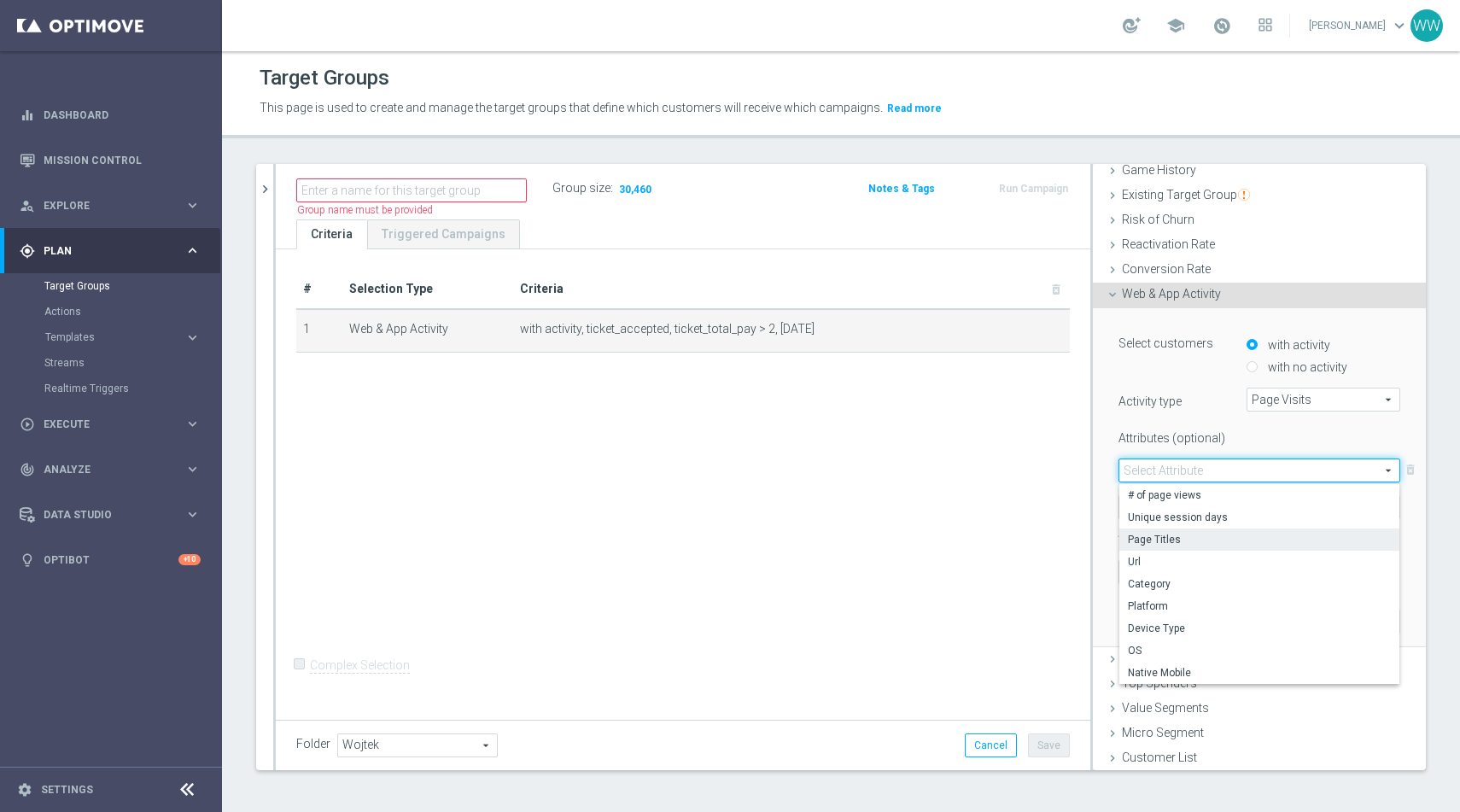
scroll to position [2, 0]
click at [1152, 638] on label "OS" at bounding box center [1260, 649] width 280 height 22
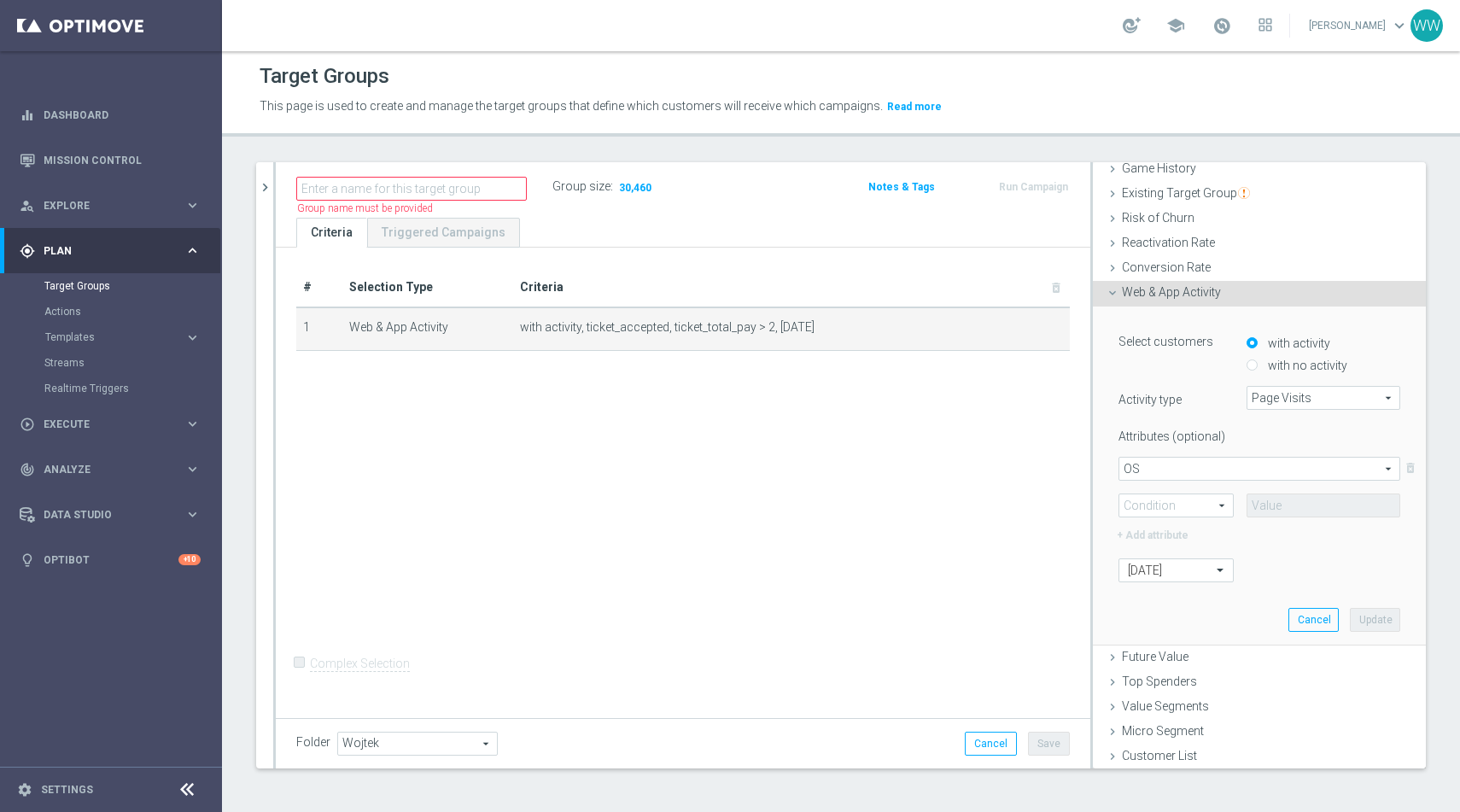
click at [1173, 485] on div "OS OS arrow_drop_down search delete_forever > Condition arrow_drop_down search" at bounding box center [1260, 487] width 282 height 62
click at [1164, 470] on span "OS" at bounding box center [1260, 468] width 280 height 22
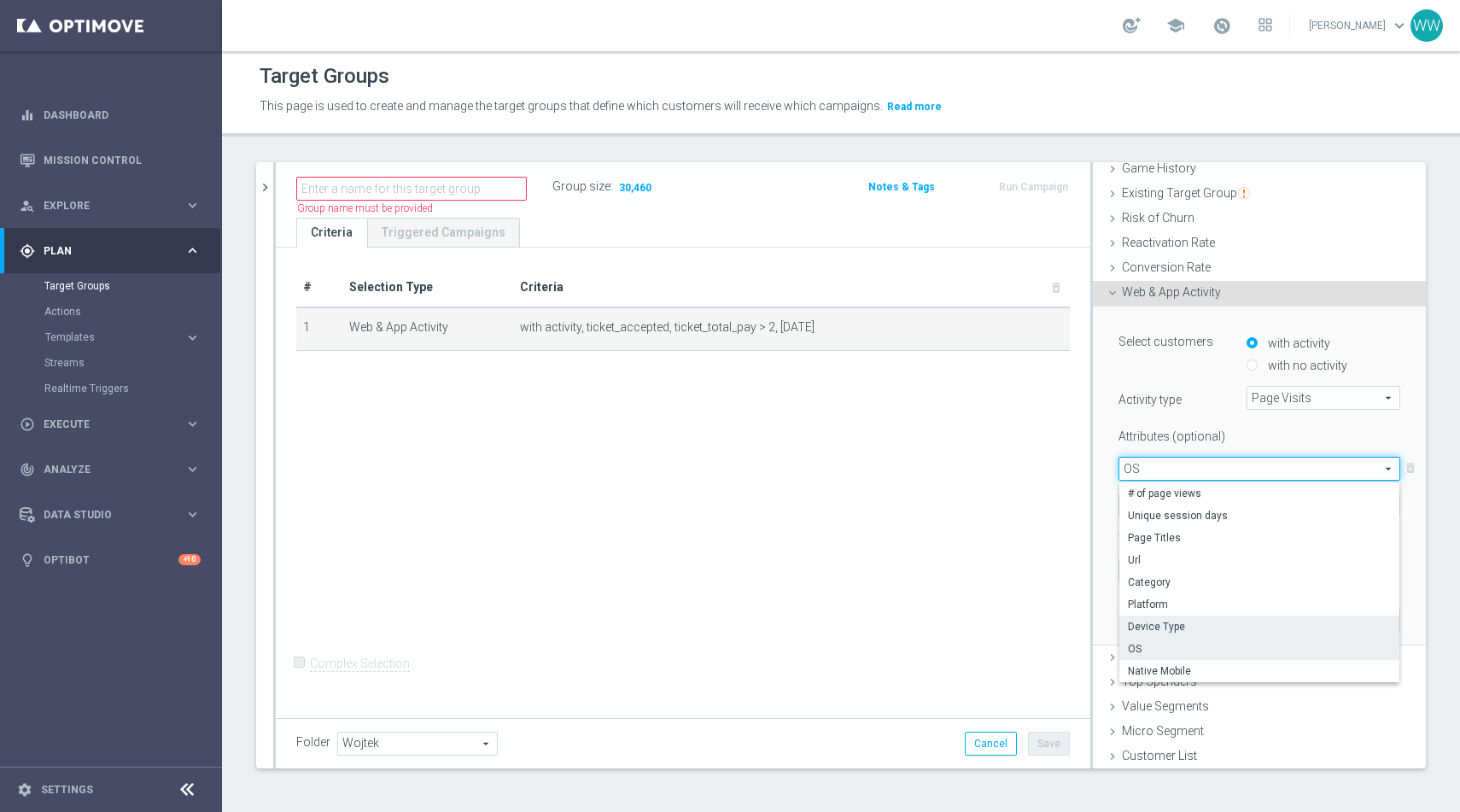
click at [1143, 634] on label "Device Type" at bounding box center [1260, 626] width 280 height 22
type input "Device Type"
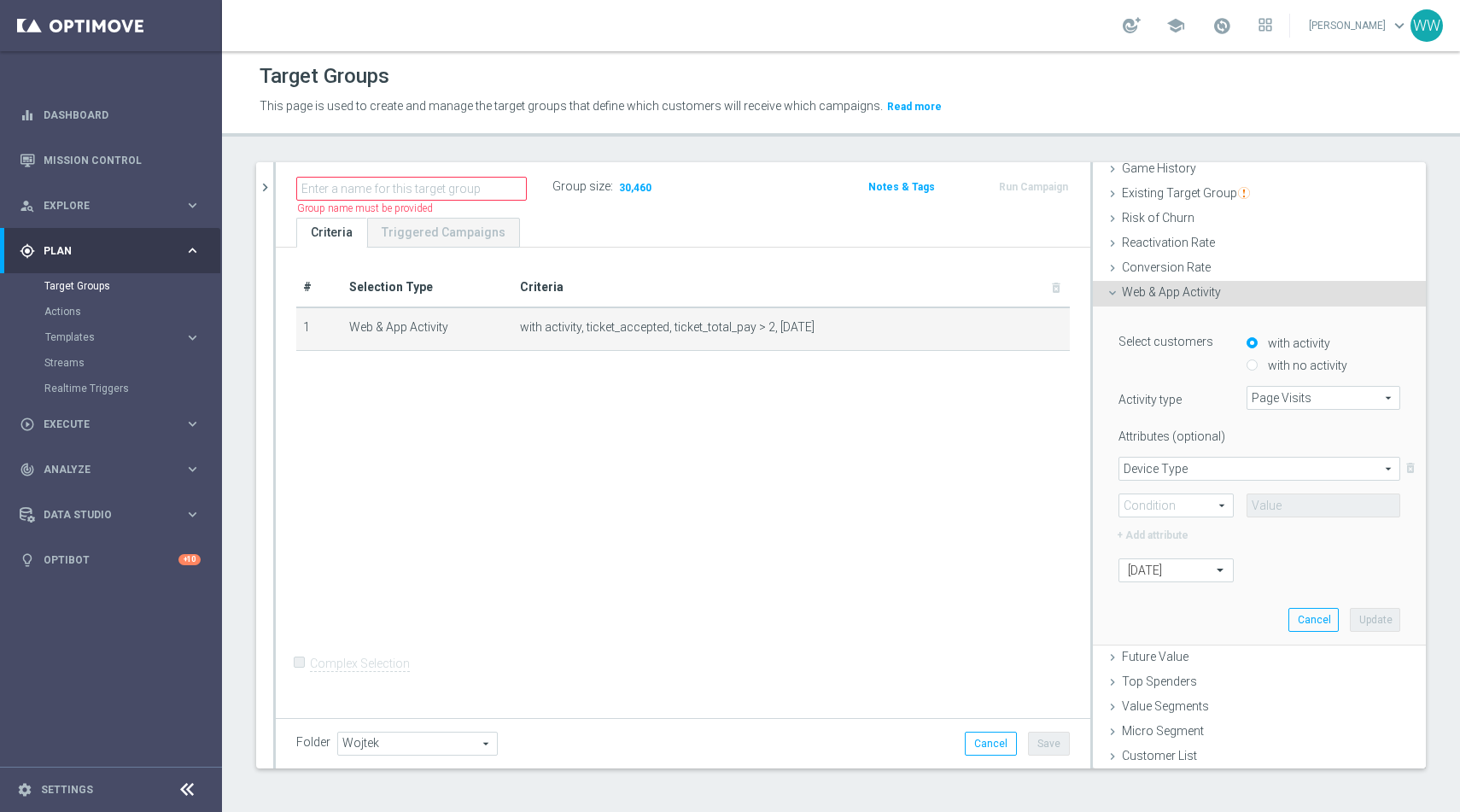
click at [1139, 497] on span ">" at bounding box center [1176, 505] width 114 height 22
click at [1166, 532] on span "Equals" at bounding box center [1176, 529] width 97 height 13
type input "Equals"
click at [1296, 504] on span at bounding box center [1323, 506] width 152 height 22
click at [1191, 499] on span "Equals" at bounding box center [1176, 505] width 114 height 22
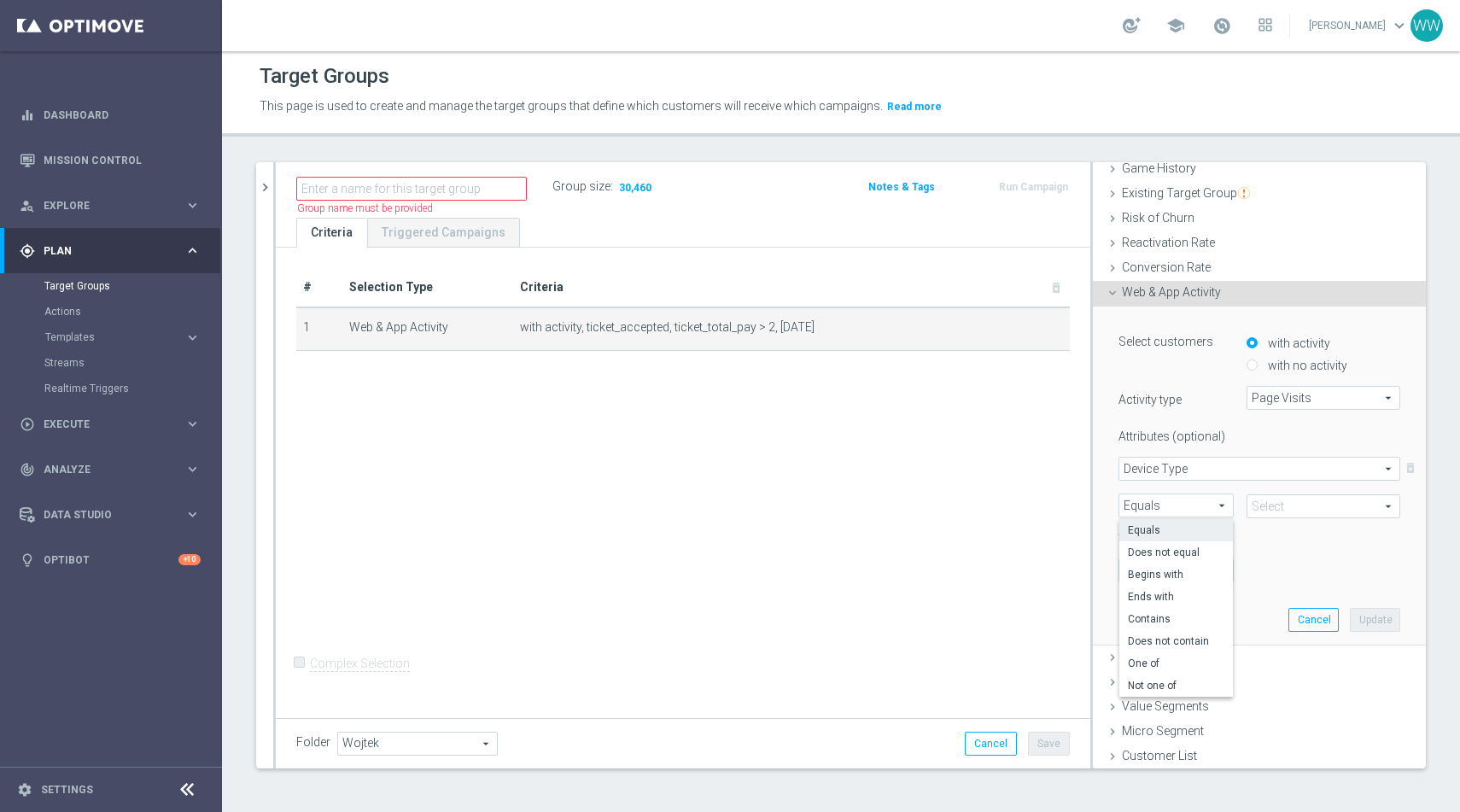
click at [1175, 470] on span "Device Type" at bounding box center [1260, 468] width 280 height 22
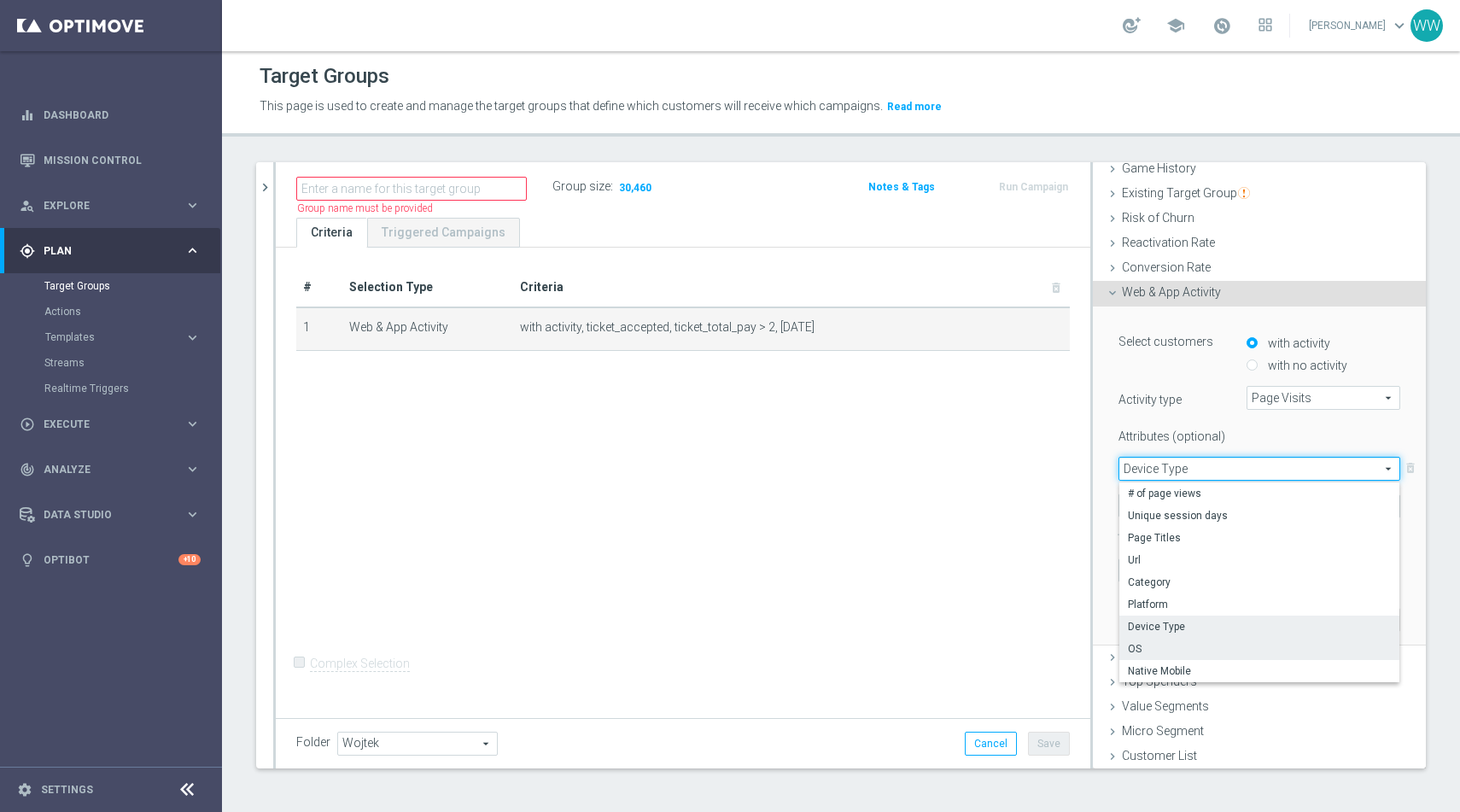
click at [1148, 647] on span "OS" at bounding box center [1259, 649] width 263 height 13
type input "OS"
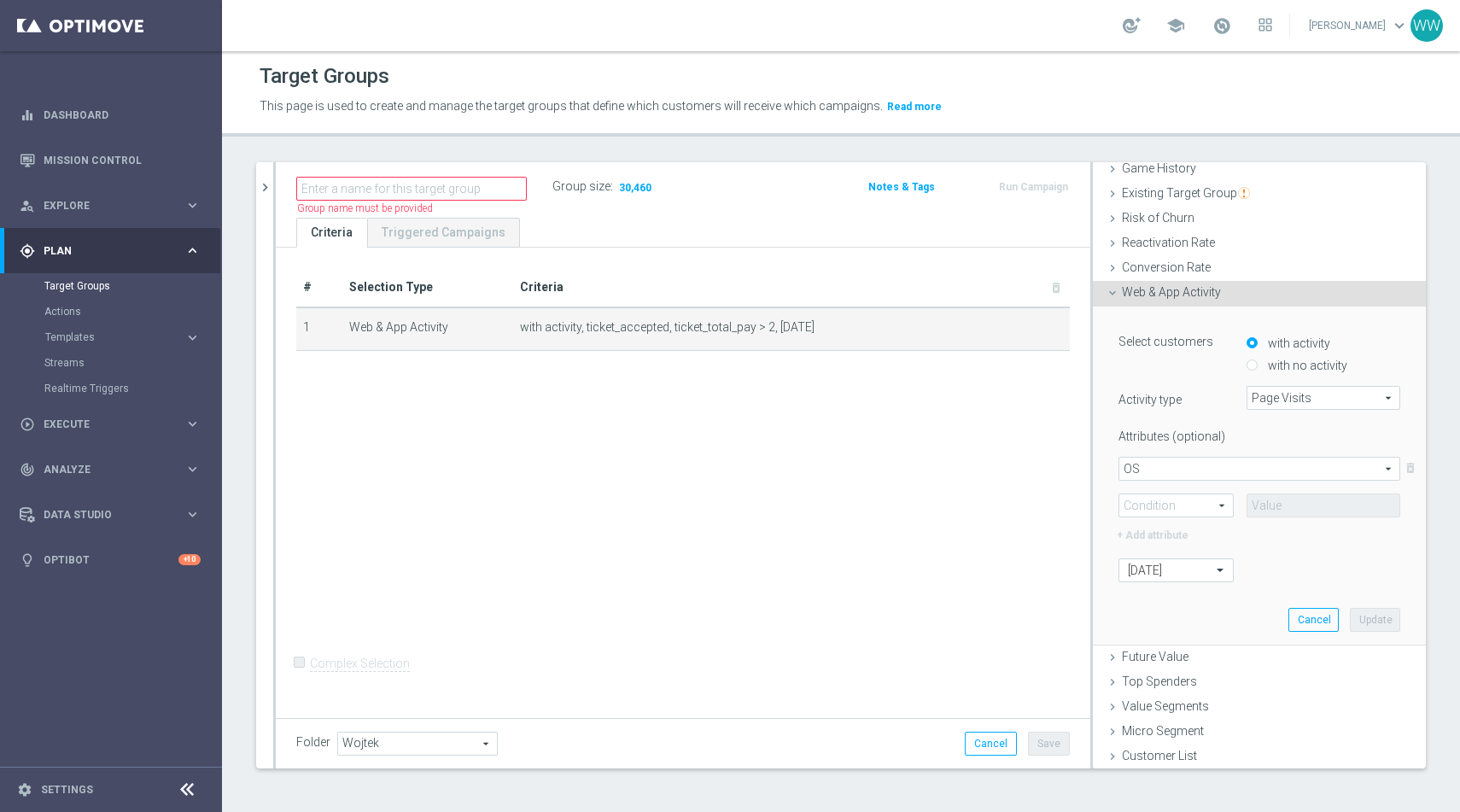
click at [1185, 505] on span "Equals" at bounding box center [1176, 505] width 114 height 22
click at [1166, 657] on span "One of" at bounding box center [1176, 663] width 97 height 13
type input "One of"
click at [1295, 503] on span at bounding box center [1323, 506] width 152 height 22
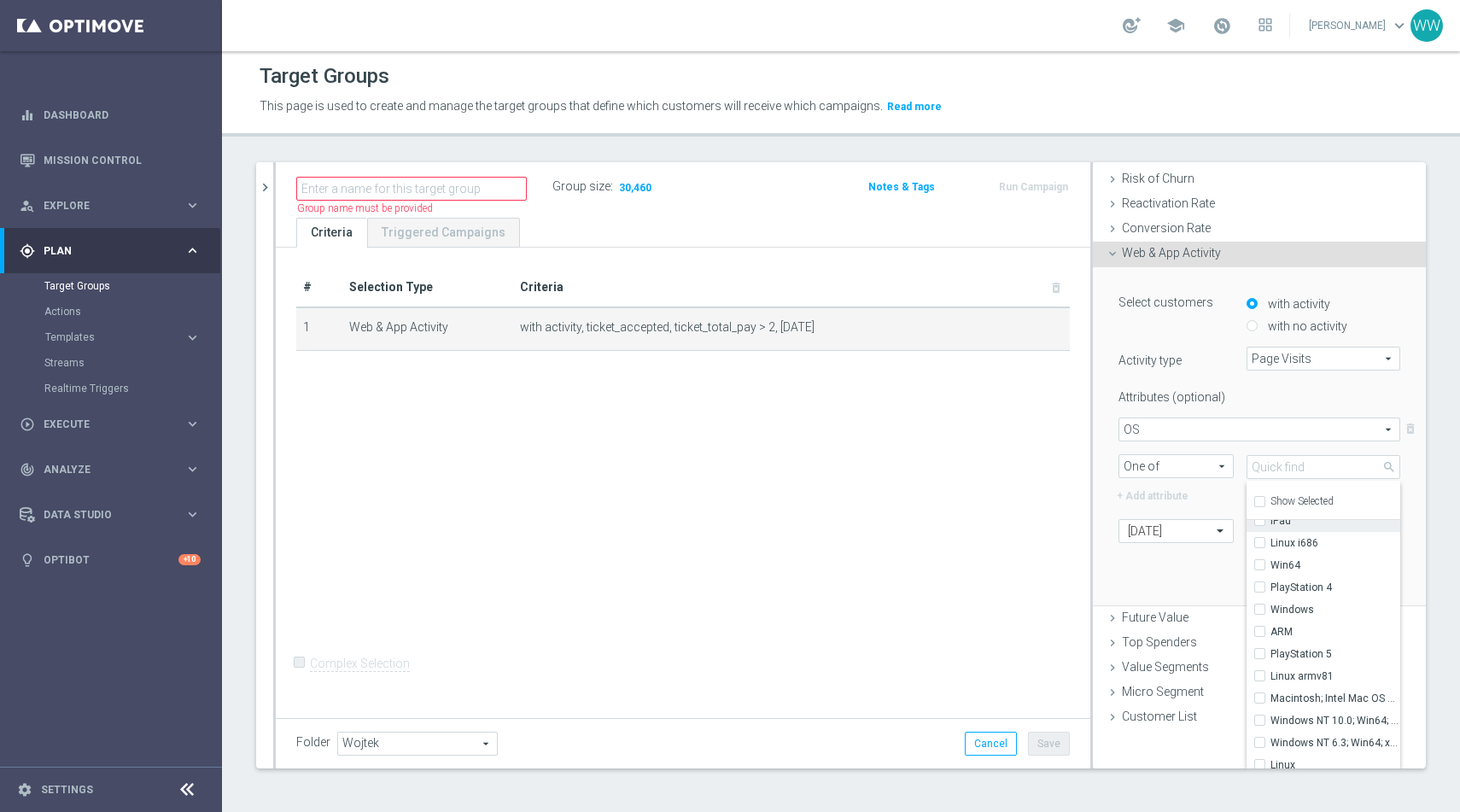
scroll to position [240, 0]
click at [1174, 428] on span "OS" at bounding box center [1260, 423] width 280 height 22
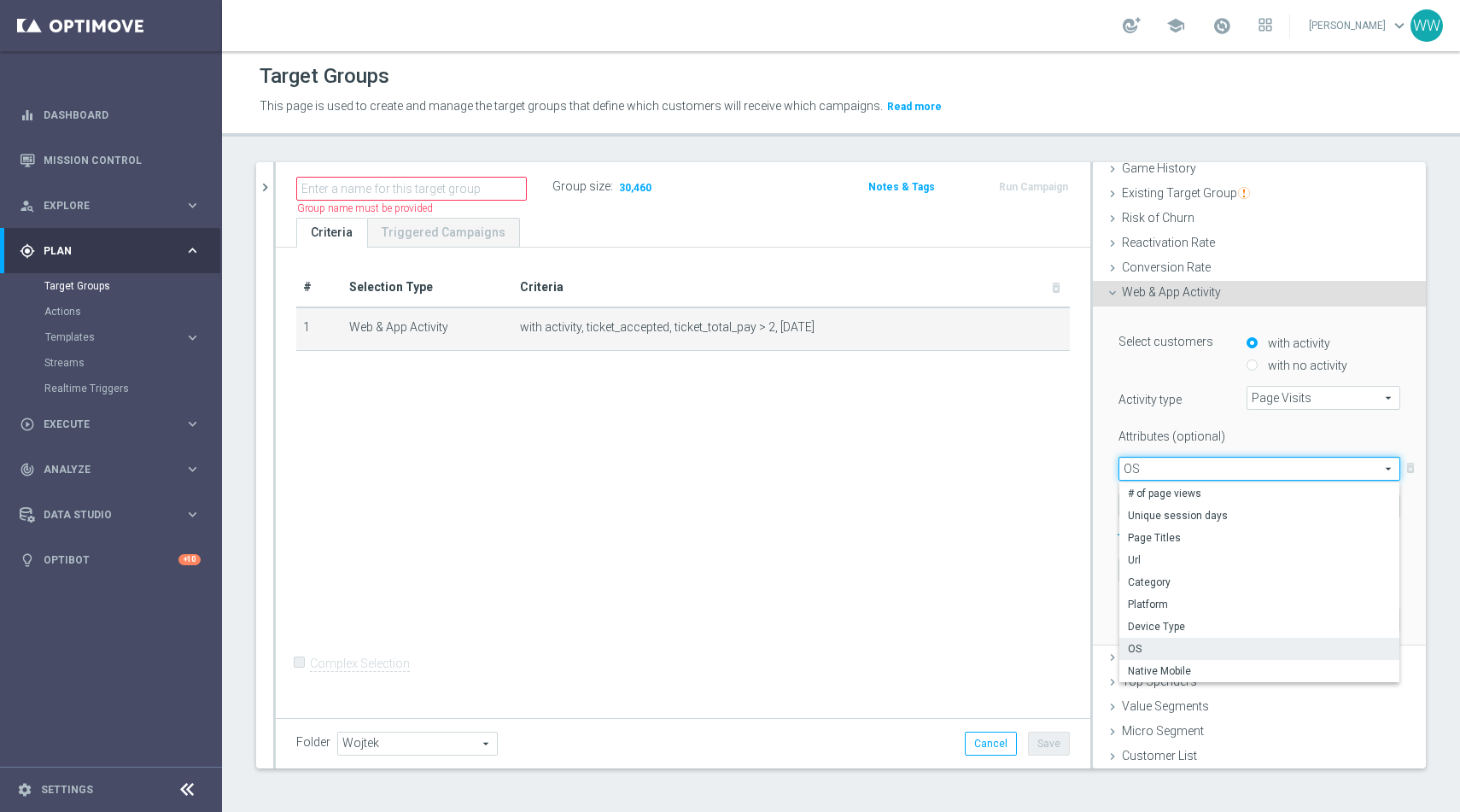
click at [1172, 432] on label "Attributes (optional)" at bounding box center [1169, 433] width 128 height 22
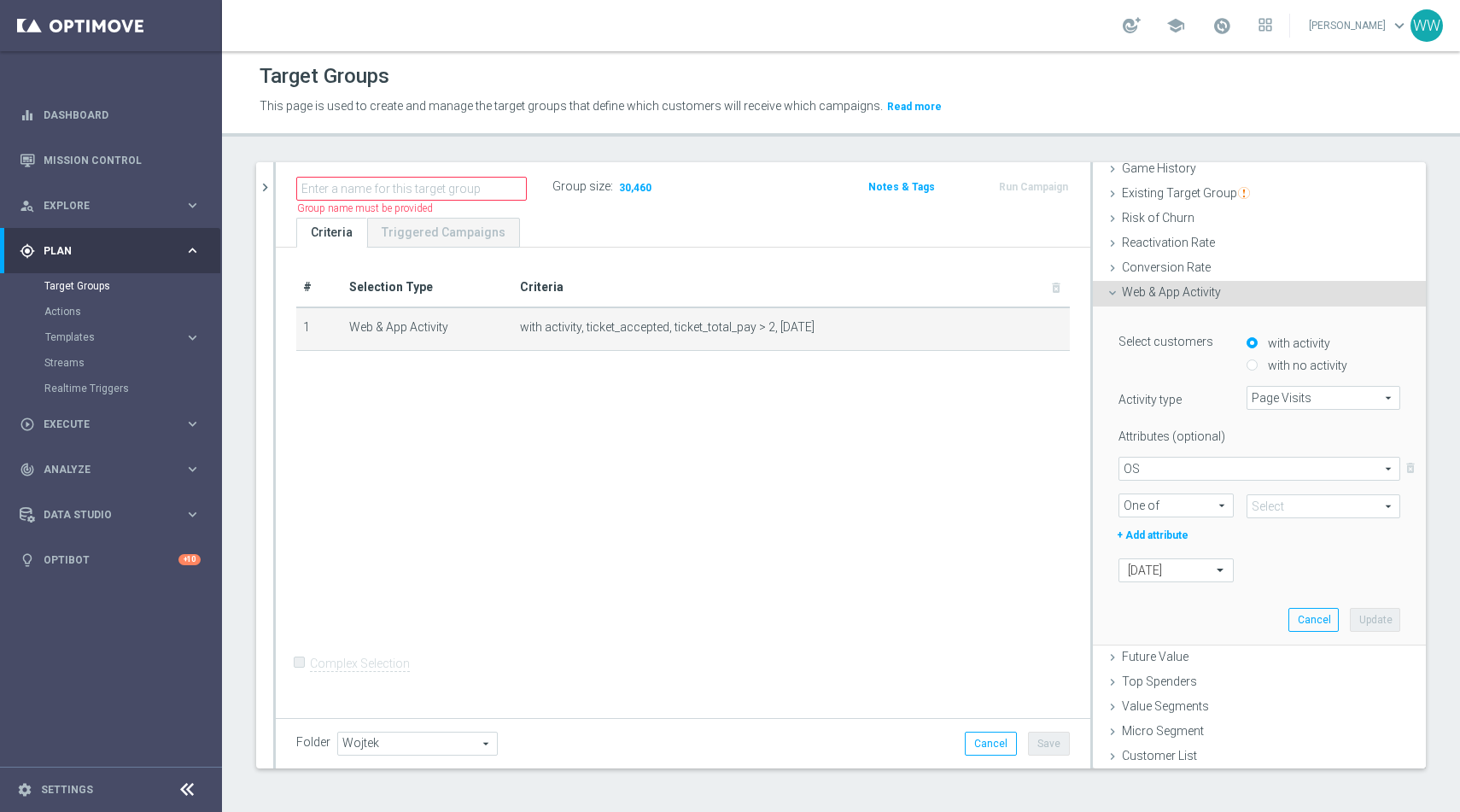
click at [1150, 465] on span "OS" at bounding box center [1260, 468] width 280 height 22
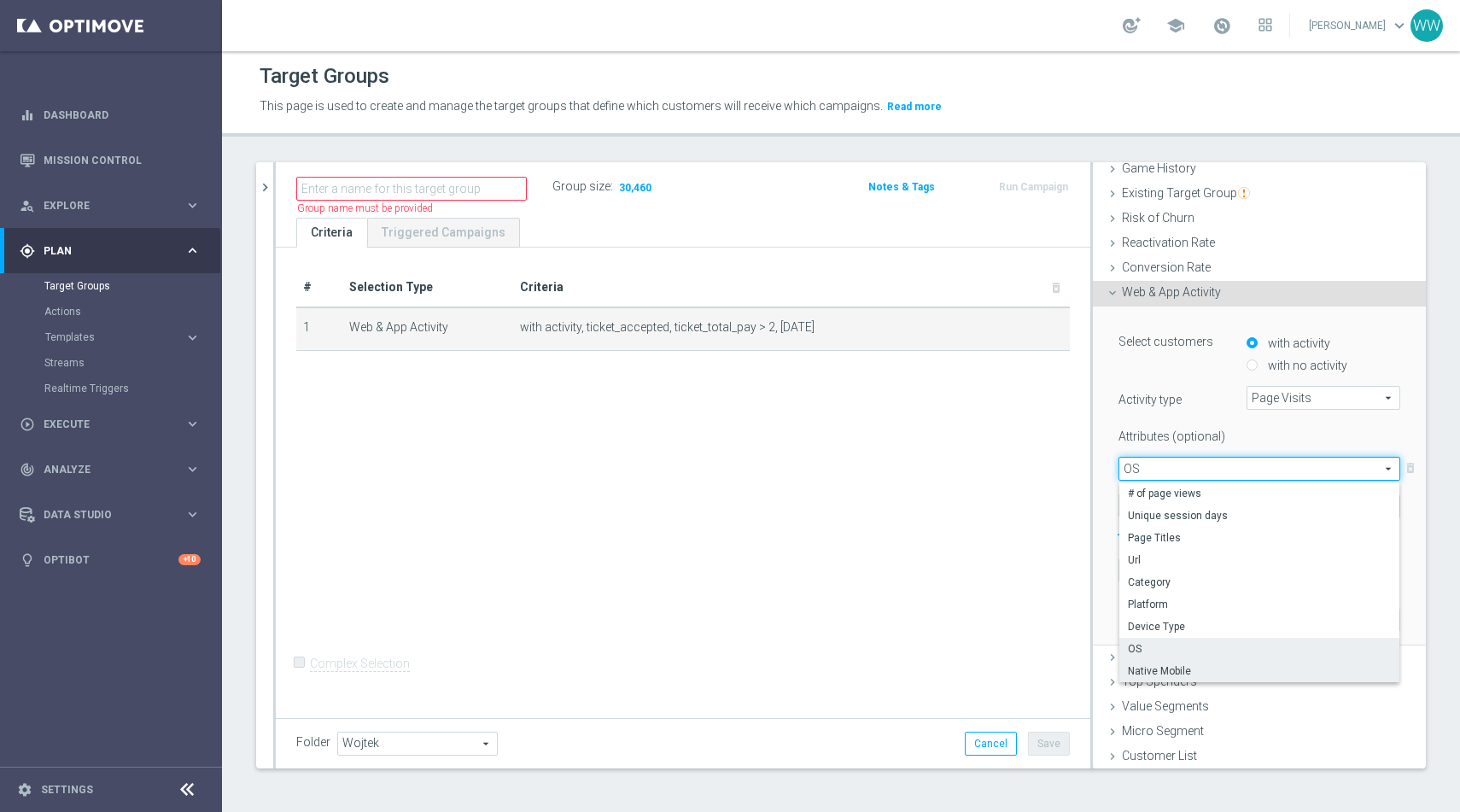
click at [1179, 664] on span "Native Mobile" at bounding box center [1259, 670] width 263 height 13
type input "Native Mobile"
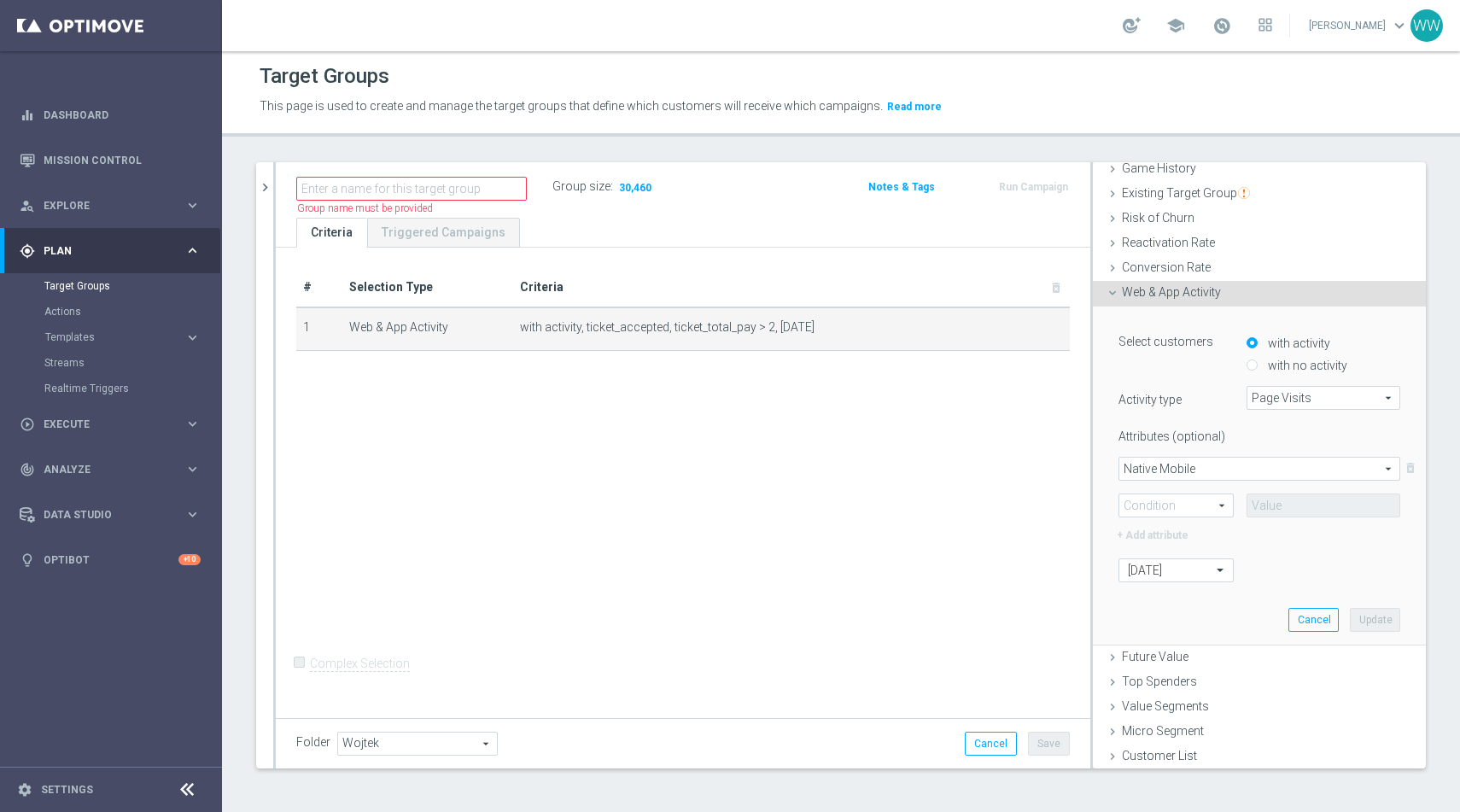
click at [1173, 514] on span "One of" at bounding box center [1176, 505] width 114 height 22
drag, startPoint x: 1165, startPoint y: 532, endPoint x: 1267, endPoint y: 526, distance: 102.2
click at [1165, 532] on span "Equals" at bounding box center [1176, 529] width 97 height 13
type input "Equals"
click at [1296, 517] on div "Attributes (optional) Native Mobile Native Mobile arrow_drop_down search delete…" at bounding box center [1260, 484] width 282 height 123
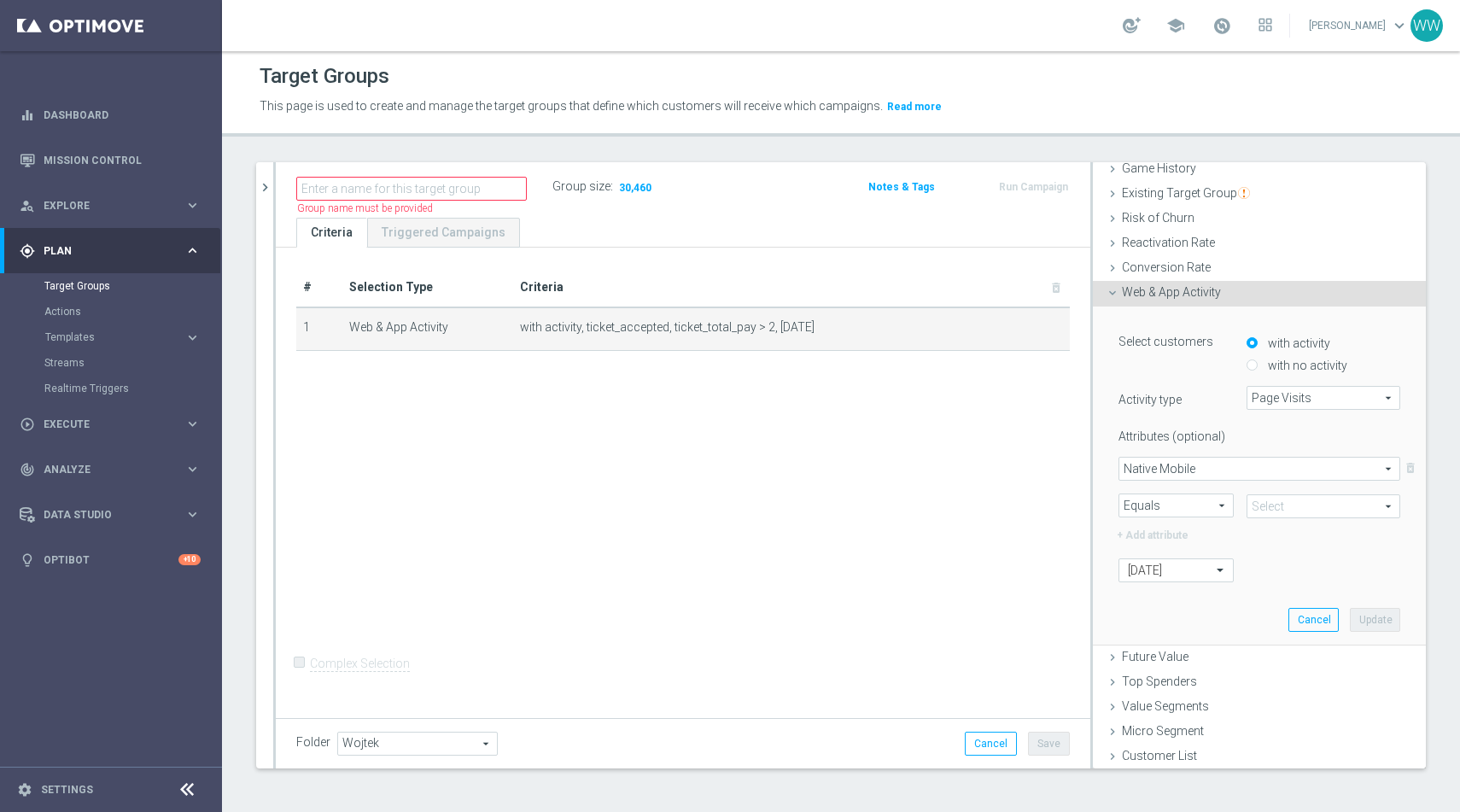
click at [1294, 515] on span at bounding box center [1323, 506] width 152 height 22
click at [1139, 453] on div "Attributes (optional) Native Mobile Native Mobile arrow_drop_down search delete…" at bounding box center [1260, 484] width 282 height 123
click at [1141, 467] on span "Native Mobile" at bounding box center [1260, 468] width 280 height 22
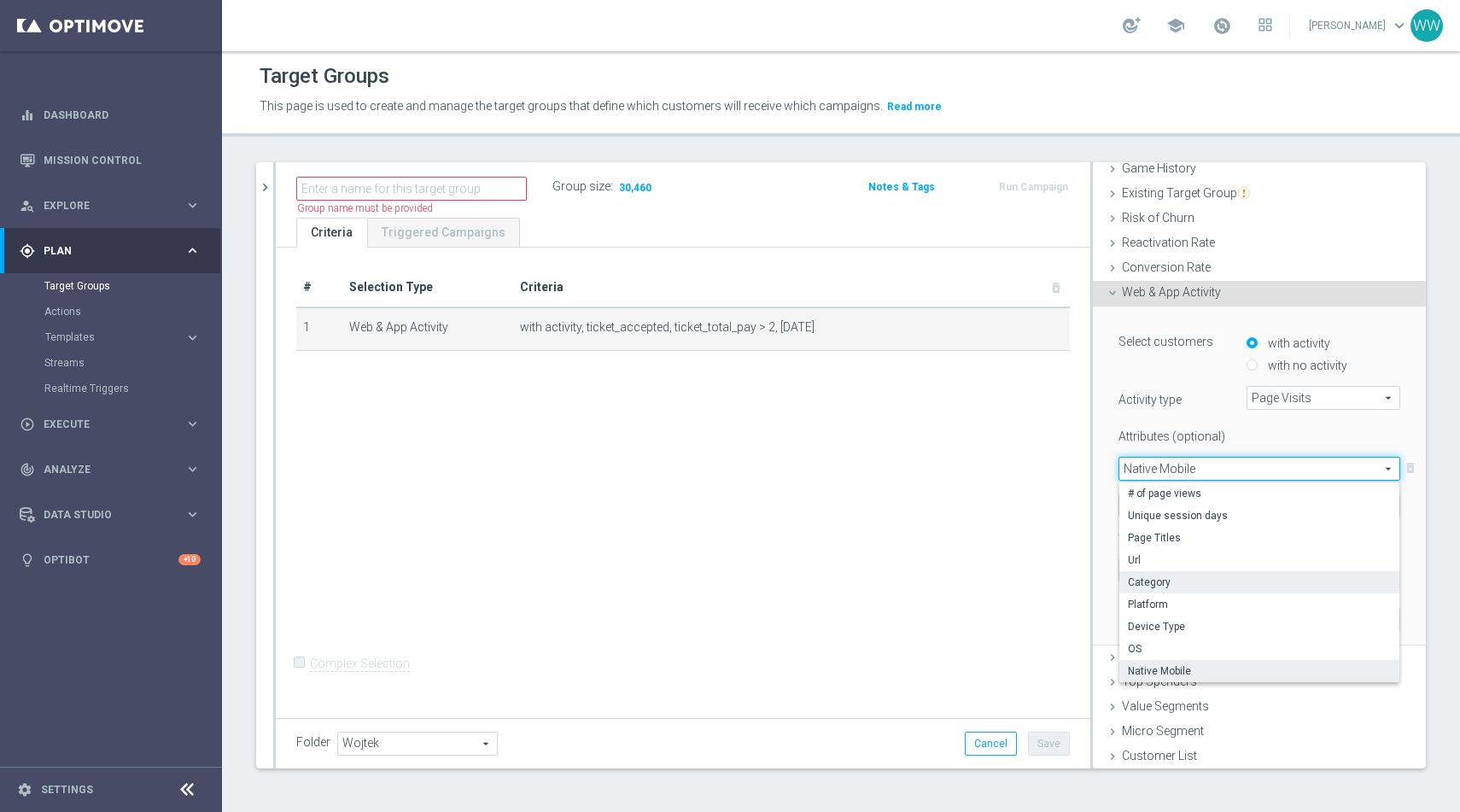
click at [1167, 576] on span "Category" at bounding box center [1259, 581] width 263 height 13
type input "Category"
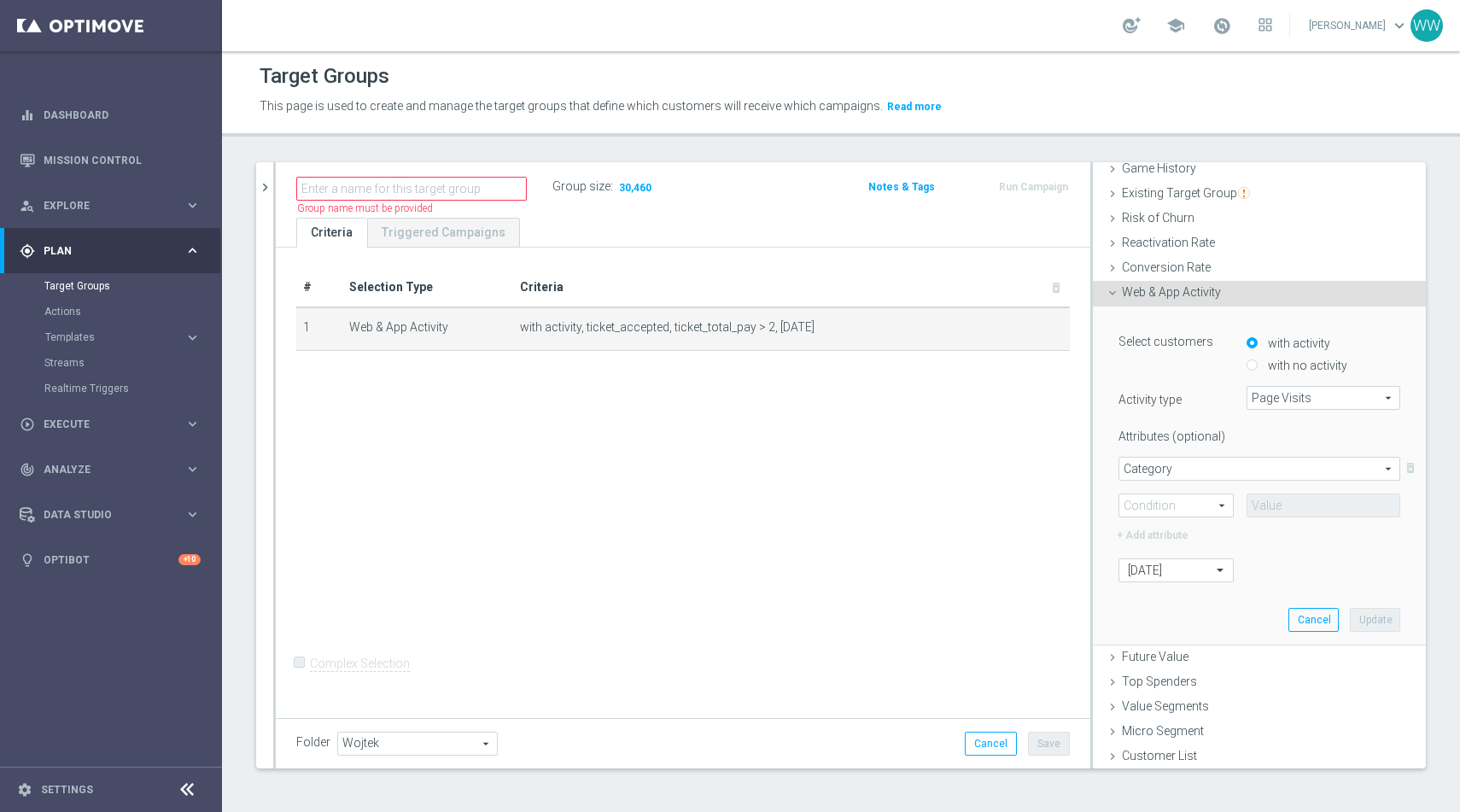
click at [1176, 499] on span "Equals" at bounding box center [1176, 505] width 114 height 22
click at [1177, 530] on span "Equals" at bounding box center [1176, 529] width 97 height 13
click at [1282, 496] on input "text" at bounding box center [1323, 506] width 153 height 24
click at [1167, 514] on span "Equals" at bounding box center [1176, 506] width 114 height 22
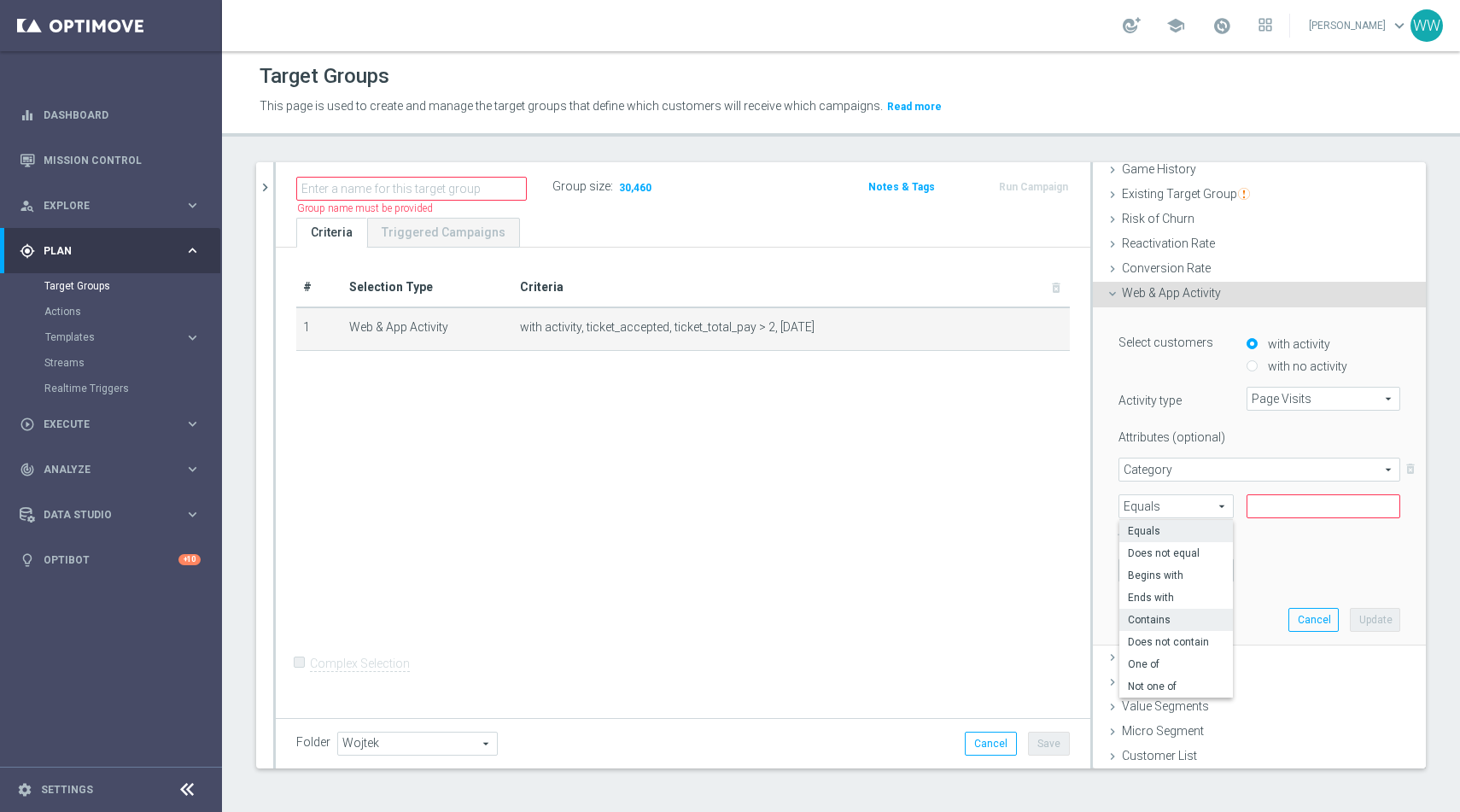
click at [1165, 624] on span "Contains" at bounding box center [1176, 619] width 97 height 13
type input "Contains"
click at [1172, 467] on span "Category" at bounding box center [1260, 469] width 280 height 22
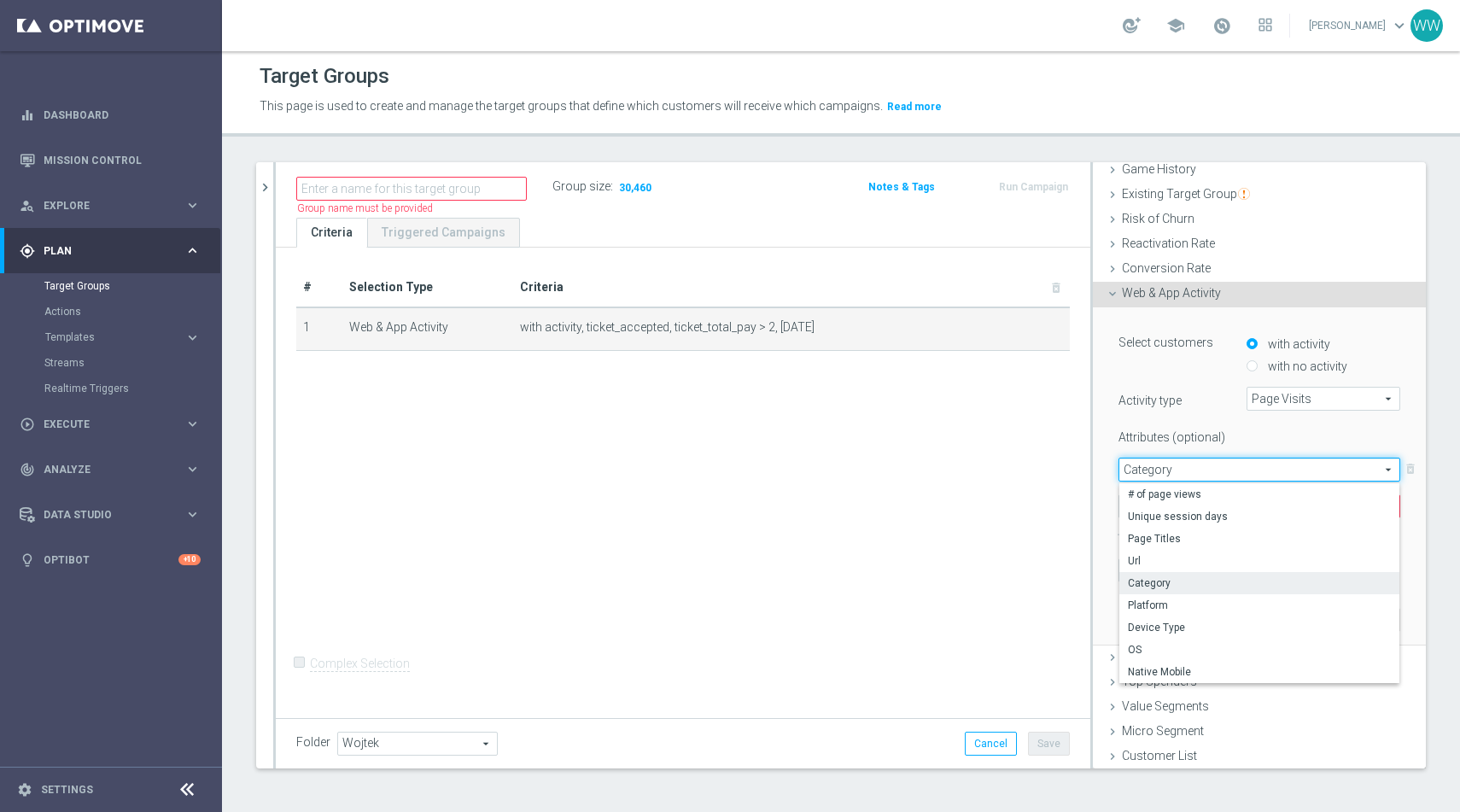
click at [1205, 433] on label "Attributes (optional)" at bounding box center [1169, 434] width 128 height 22
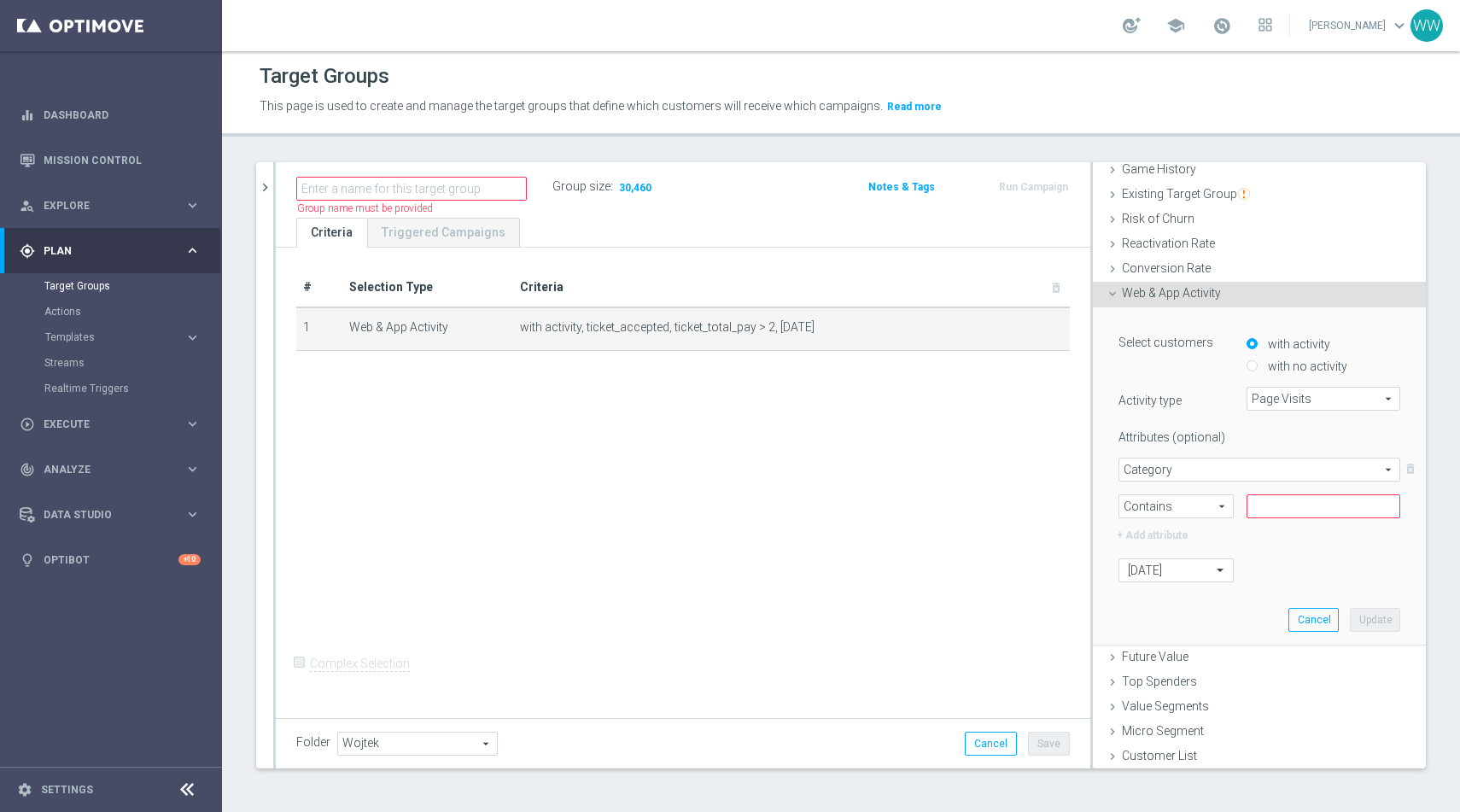
click at [1175, 472] on span "Category" at bounding box center [1260, 469] width 280 height 22
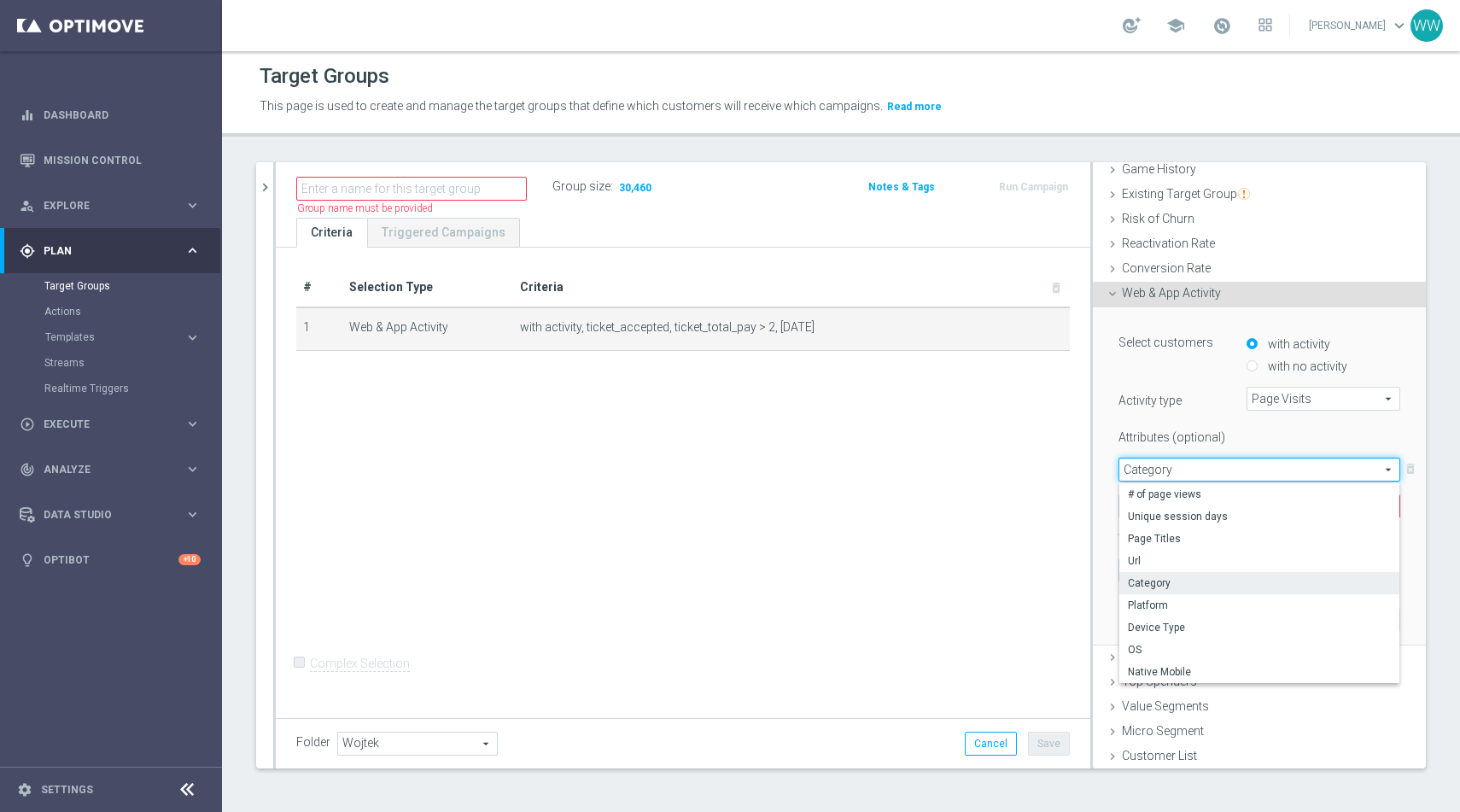
click at [1182, 389] on label "Activity type" at bounding box center [1169, 397] width 128 height 22
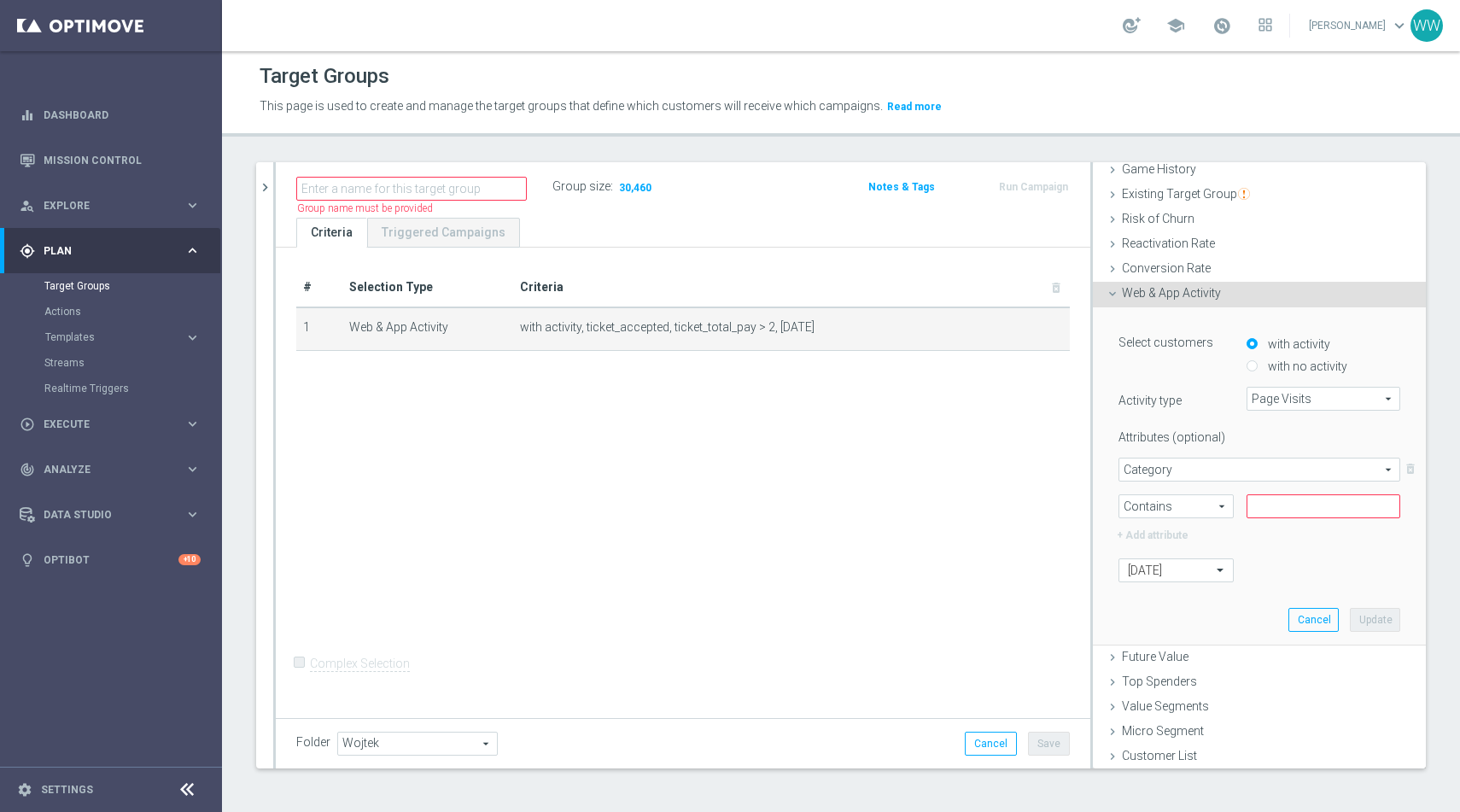
click at [1174, 471] on span "Category" at bounding box center [1260, 469] width 280 height 22
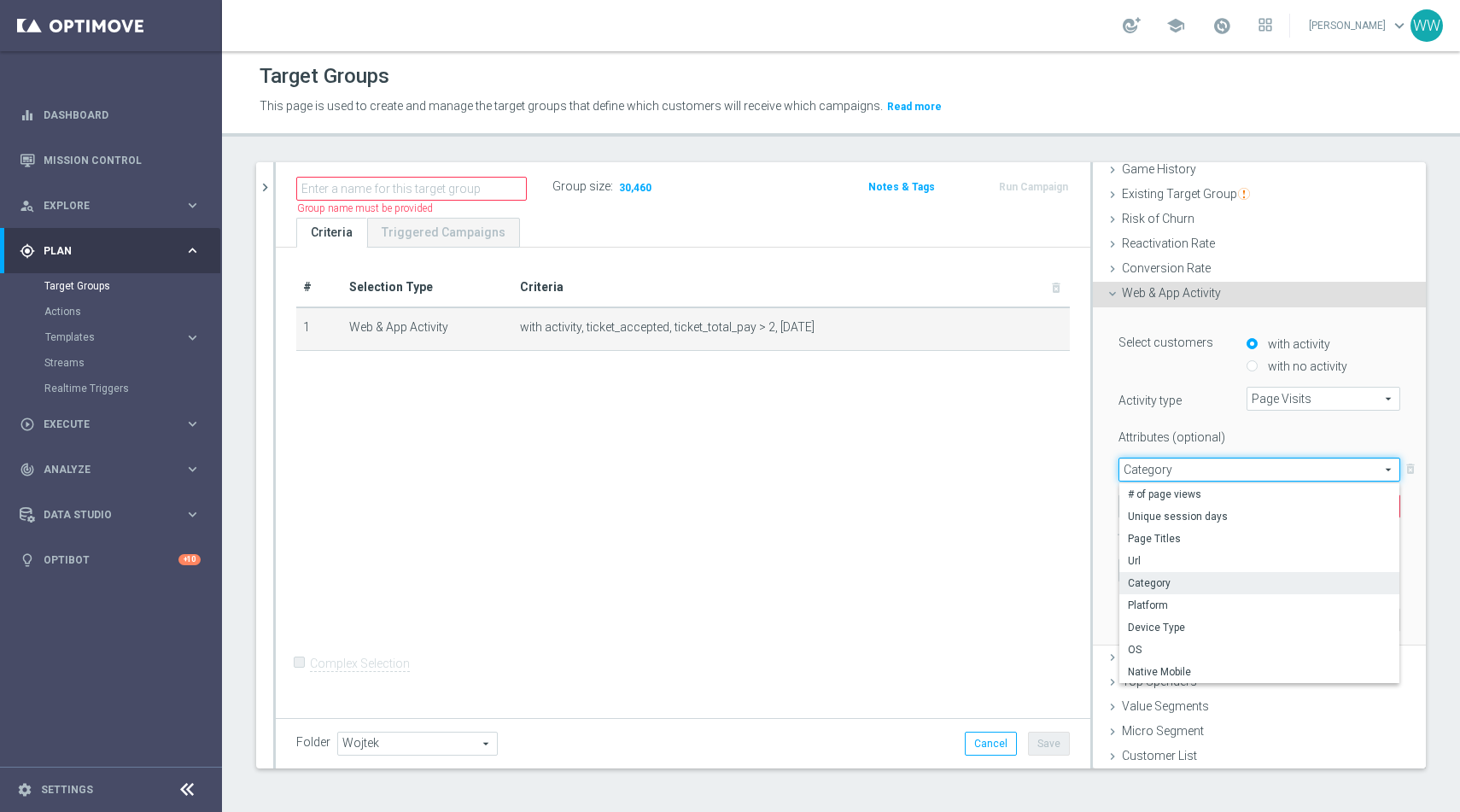
click at [1141, 399] on label "Activity type" at bounding box center [1169, 397] width 128 height 22
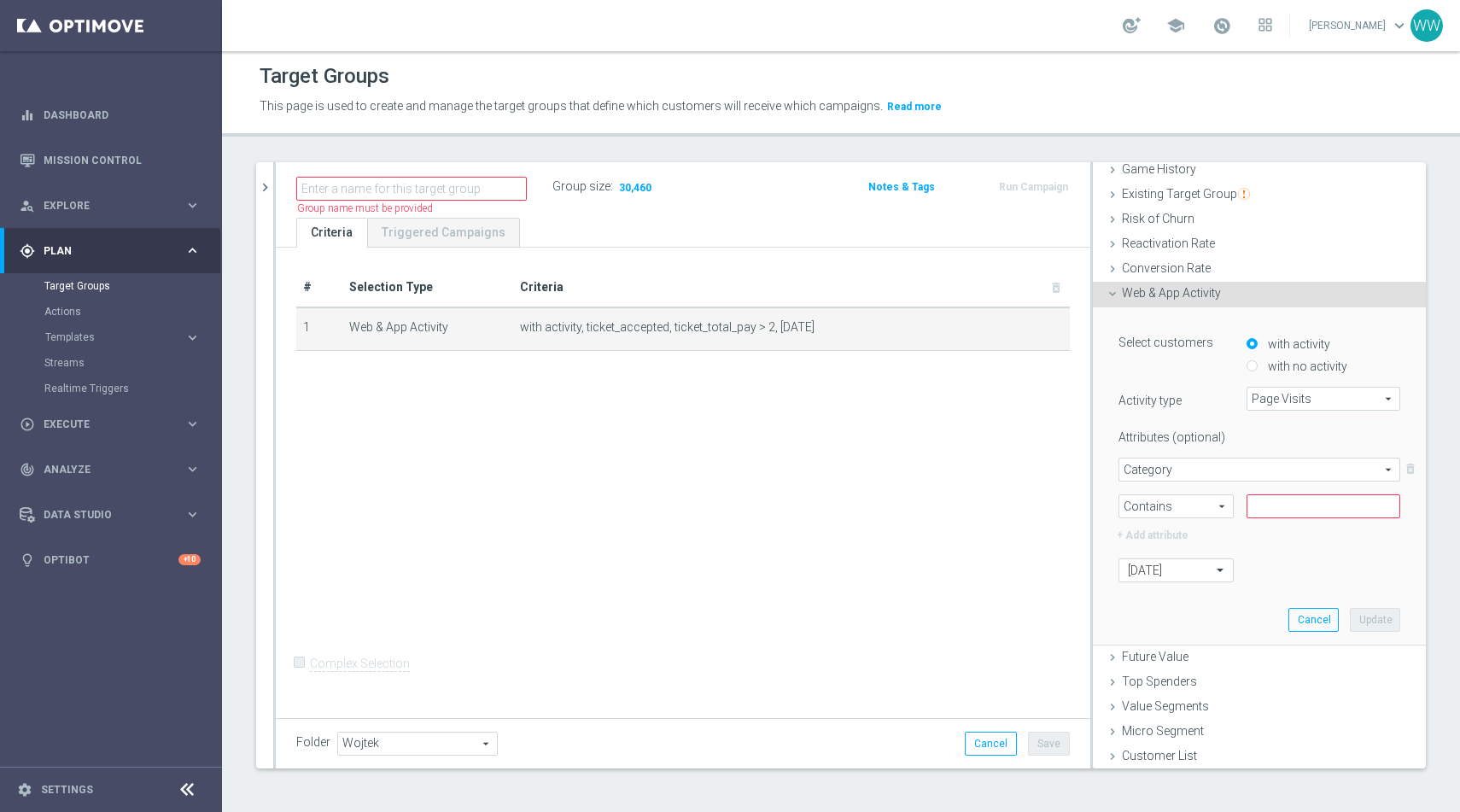
click at [1272, 418] on div "Select customers with activity with no activity Activity type Page Visits Page …" at bounding box center [1260, 455] width 282 height 253
click at [1275, 397] on span "Page Visits" at bounding box center [1323, 398] width 152 height 22
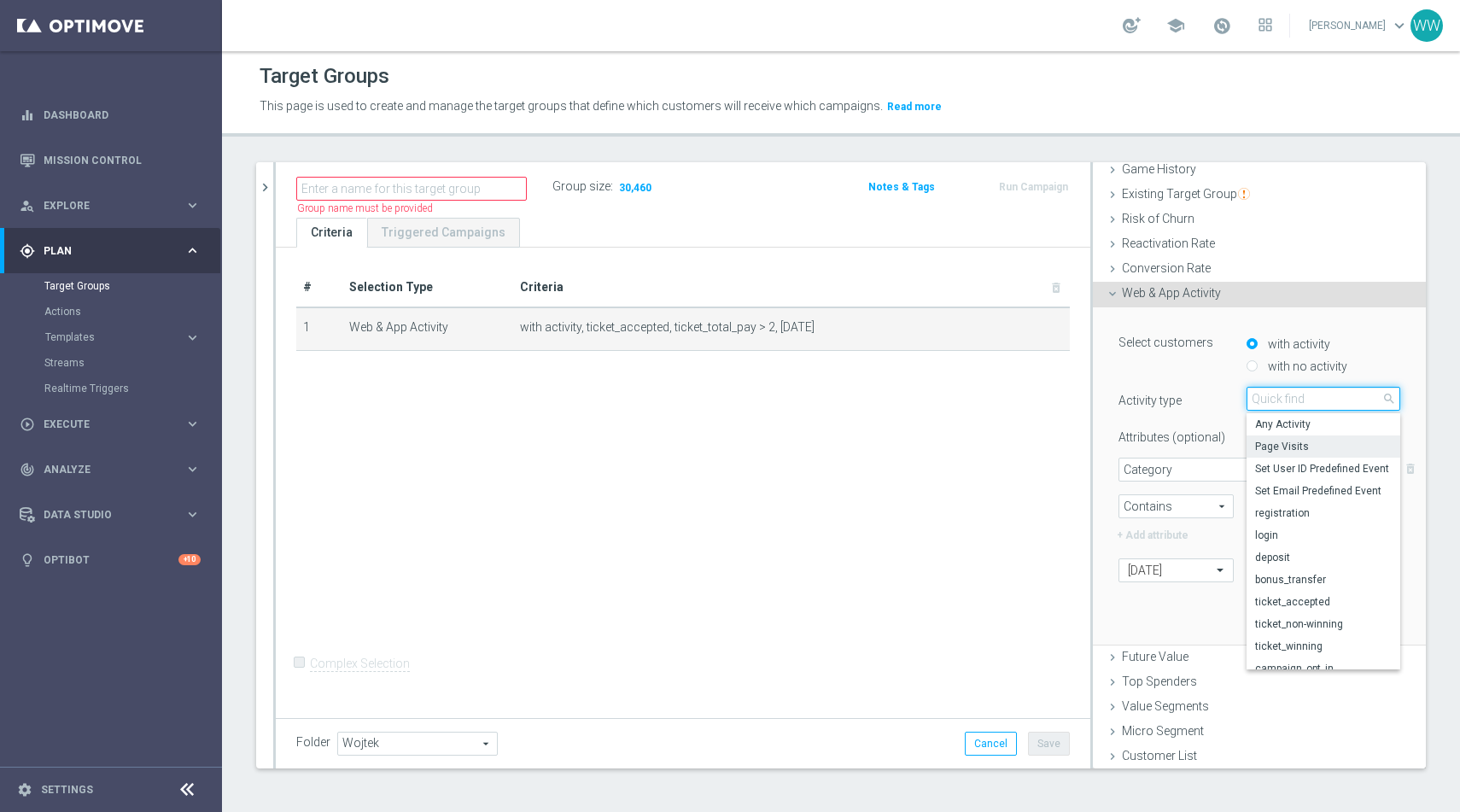
click at [1276, 397] on input "search" at bounding box center [1323, 398] width 153 height 24
type input "ticke"
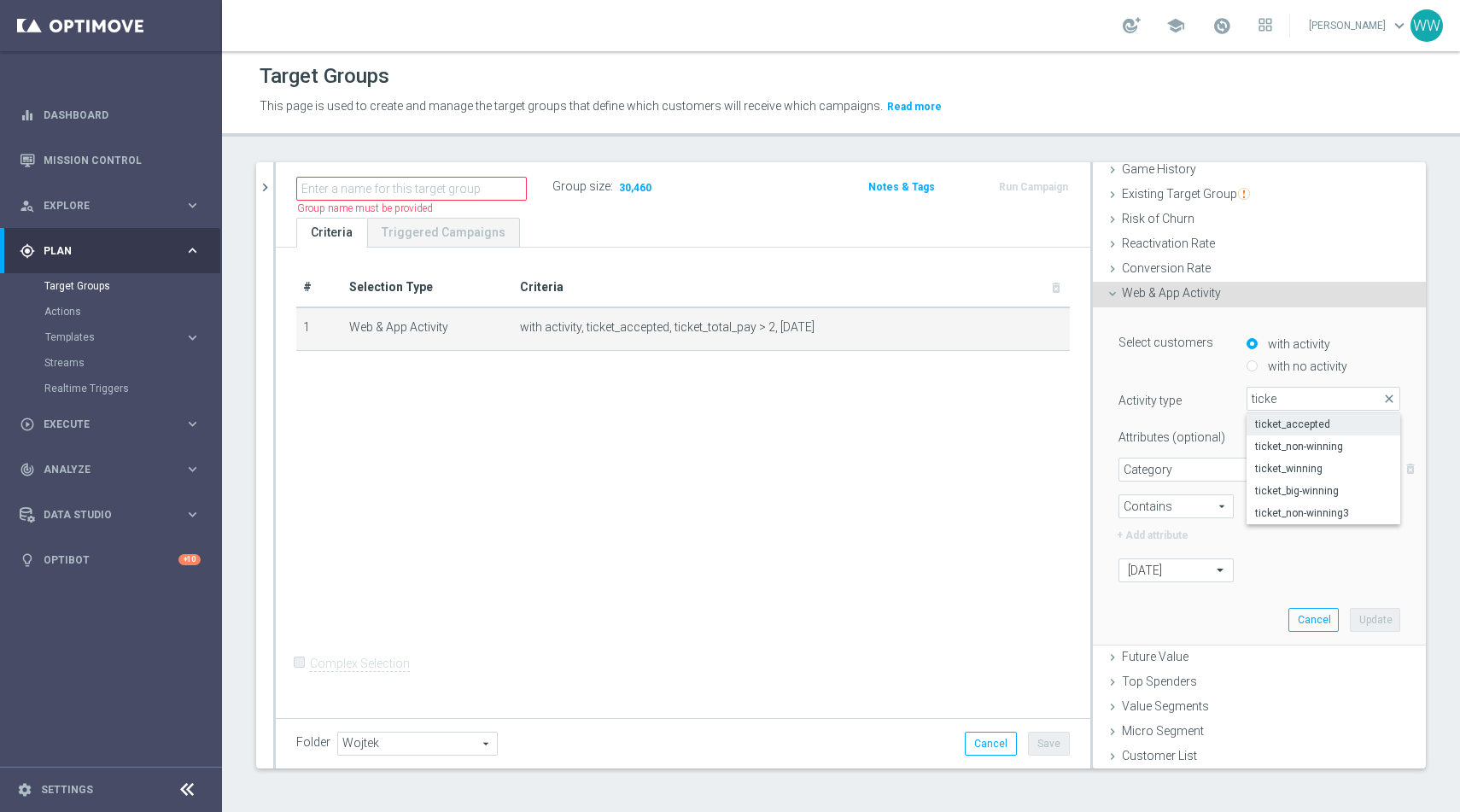
click at [1298, 419] on span "ticket_accepted" at bounding box center [1324, 423] width 136 height 13
type input "ticket_accepted"
type input "Select Attribute"
type input "Condition"
click at [1202, 468] on span "Category" at bounding box center [1260, 469] width 280 height 22
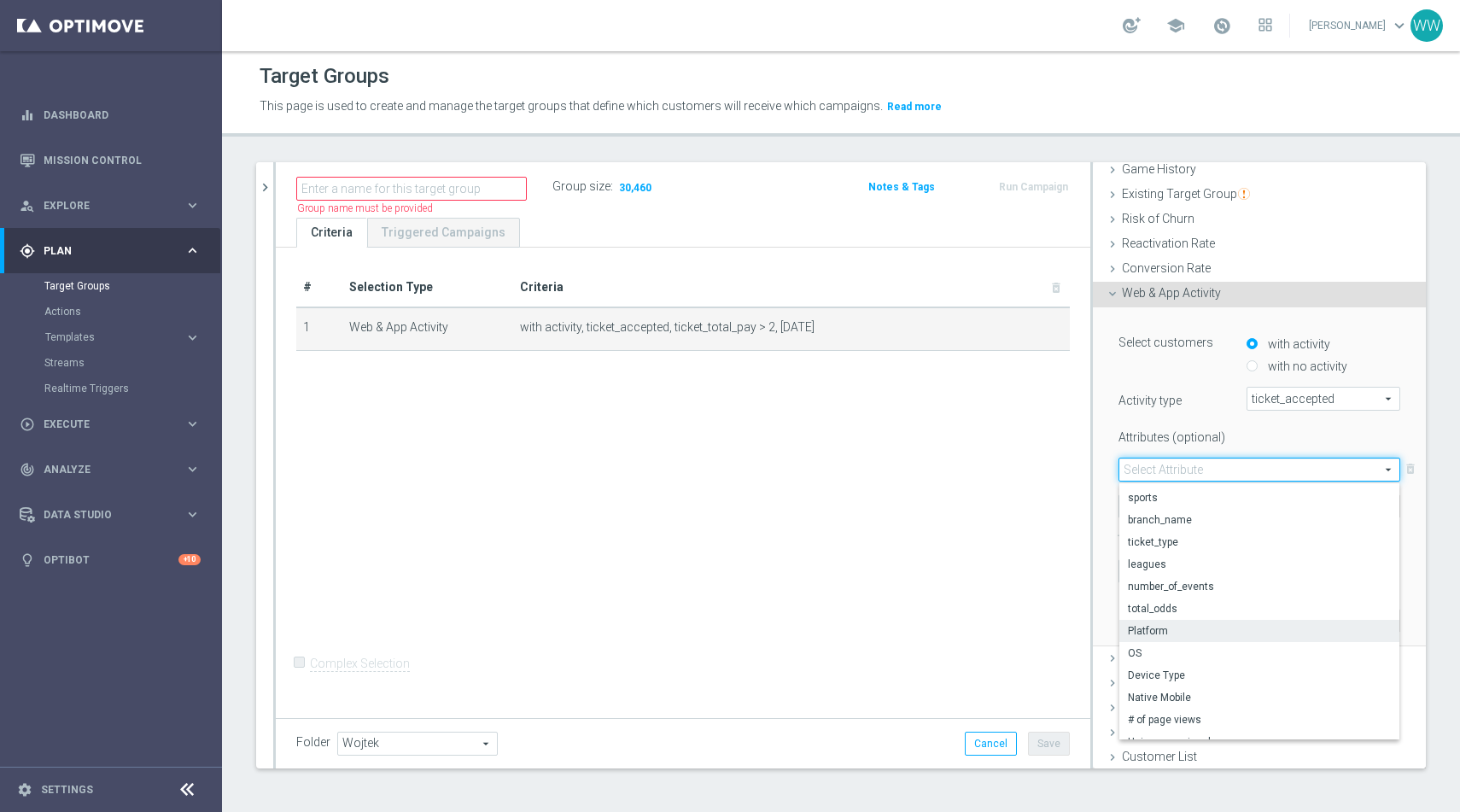
scroll to position [53, 0]
click at [1162, 623] on span "Platform" at bounding box center [1259, 616] width 263 height 13
type input "Platform"
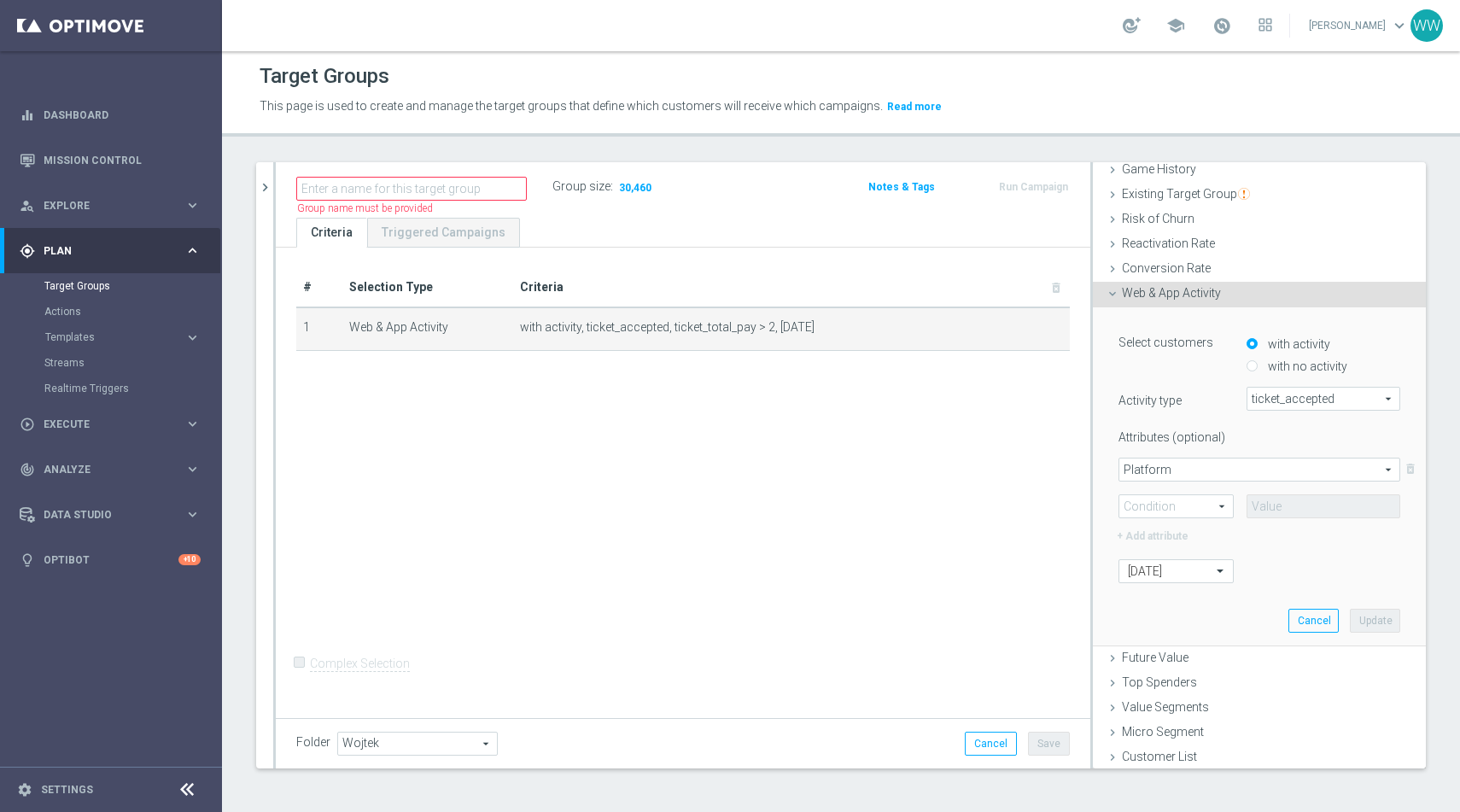
click at [1202, 505] on span "Contains" at bounding box center [1176, 506] width 114 height 22
click at [1155, 661] on span "One of" at bounding box center [1176, 664] width 97 height 13
type input "One of"
click at [1282, 508] on span at bounding box center [1323, 507] width 152 height 22
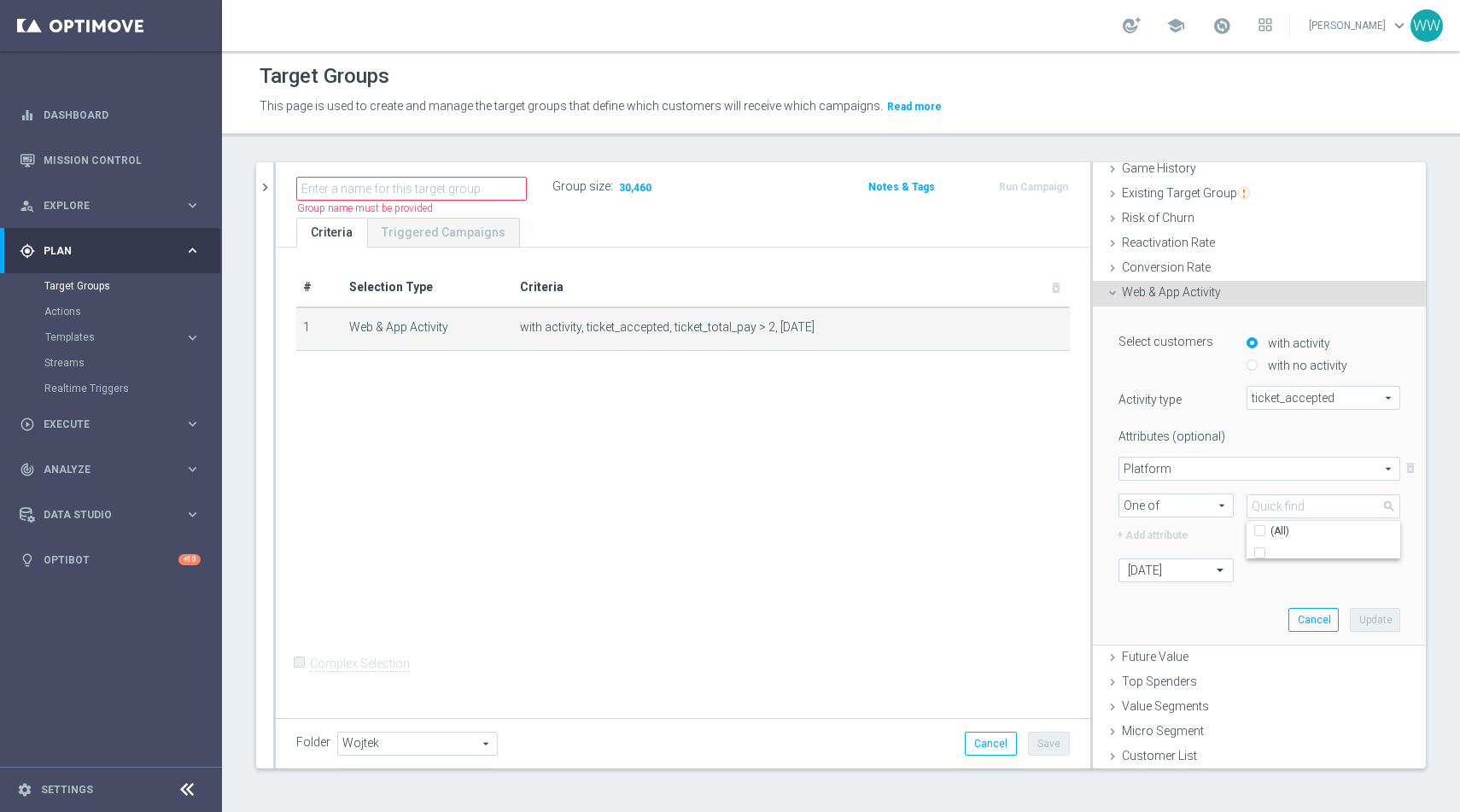
click at [1130, 464] on span "Platform" at bounding box center [1260, 468] width 280 height 22
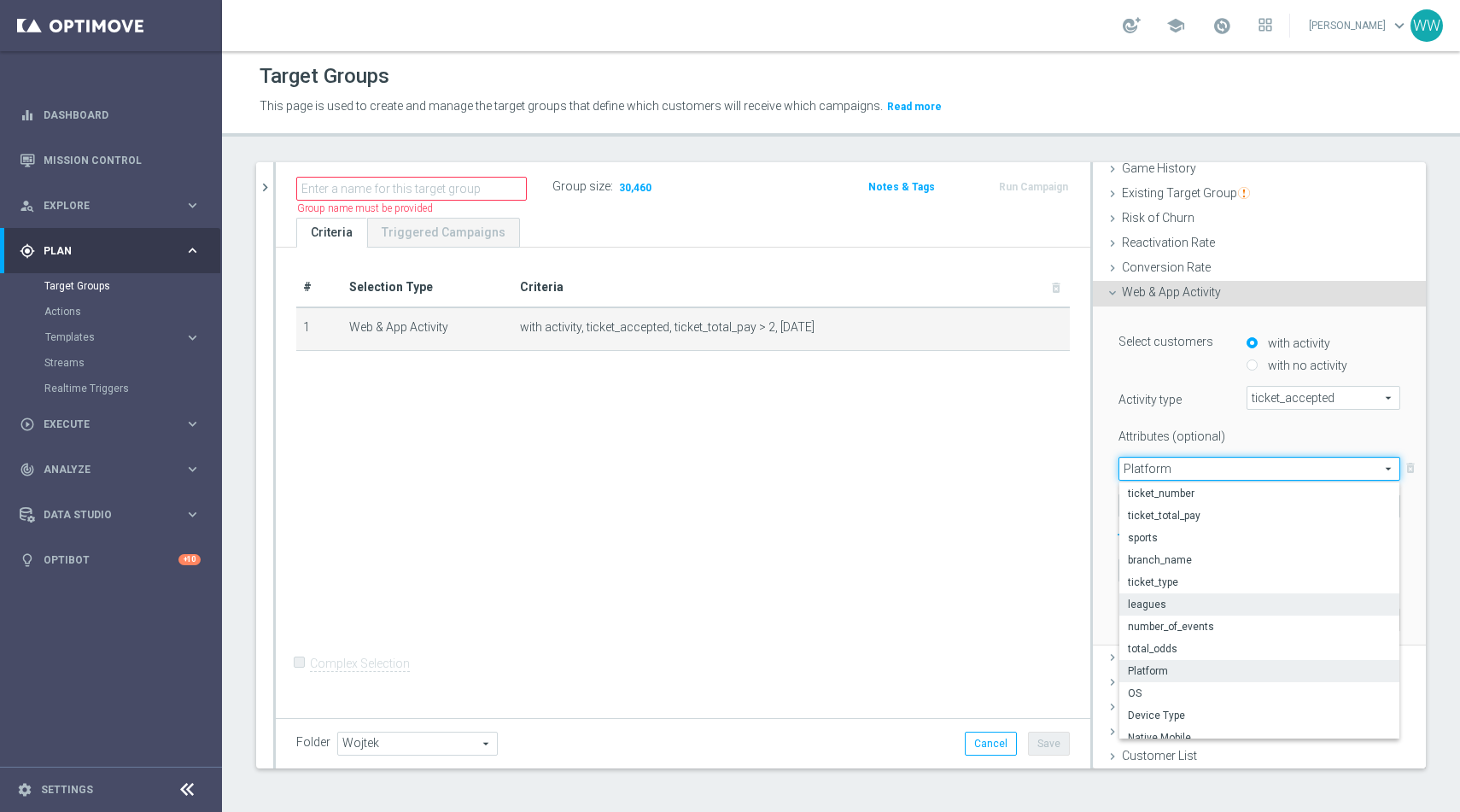
scroll to position [0, 0]
click at [1166, 557] on span "branch_name" at bounding box center [1259, 560] width 263 height 13
type input "branch_name"
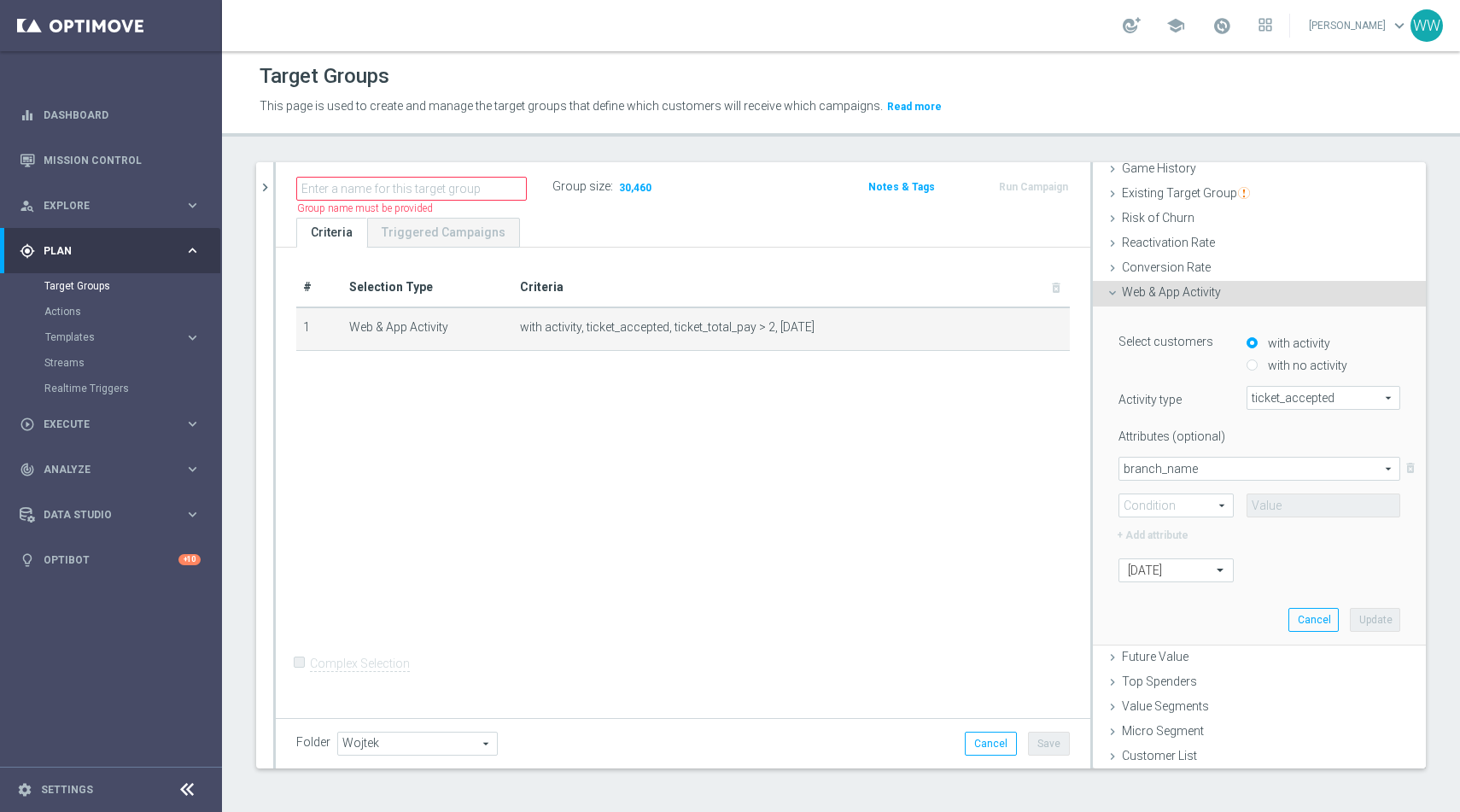
click at [1156, 502] on span "One of" at bounding box center [1176, 505] width 114 height 22
click at [1154, 619] on span "Contains" at bounding box center [1176, 618] width 97 height 13
type input "Contains"
click at [1286, 504] on input "text" at bounding box center [1323, 506] width 153 height 24
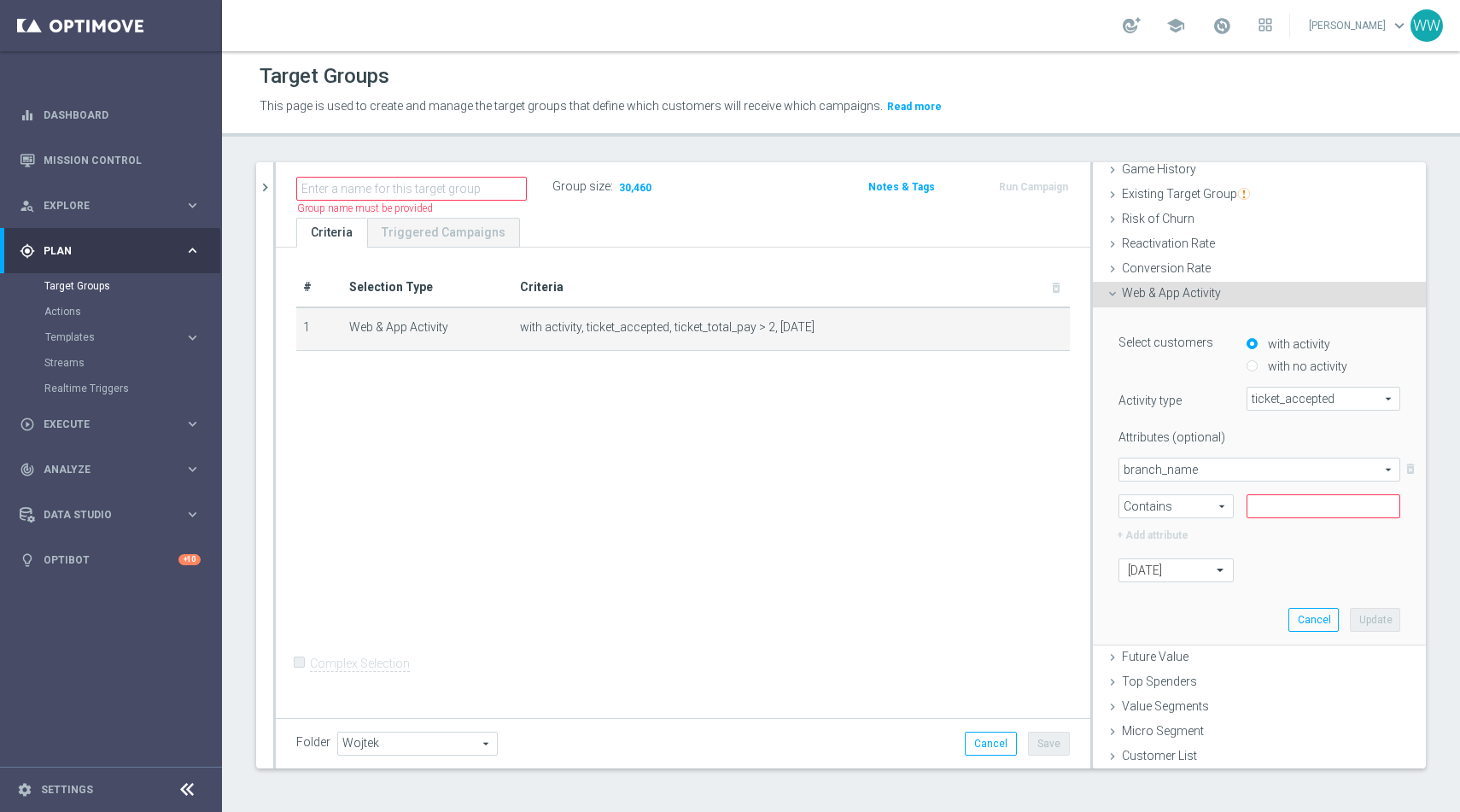
click at [1272, 537] on div "+ Add attribute" at bounding box center [1259, 533] width 308 height 22
click at [1271, 511] on input "text" at bounding box center [1323, 506] width 153 height 24
click at [1272, 533] on div "+ Add attribute" at bounding box center [1259, 533] width 308 height 22
click at [1220, 462] on span "branch_name" at bounding box center [1260, 469] width 280 height 22
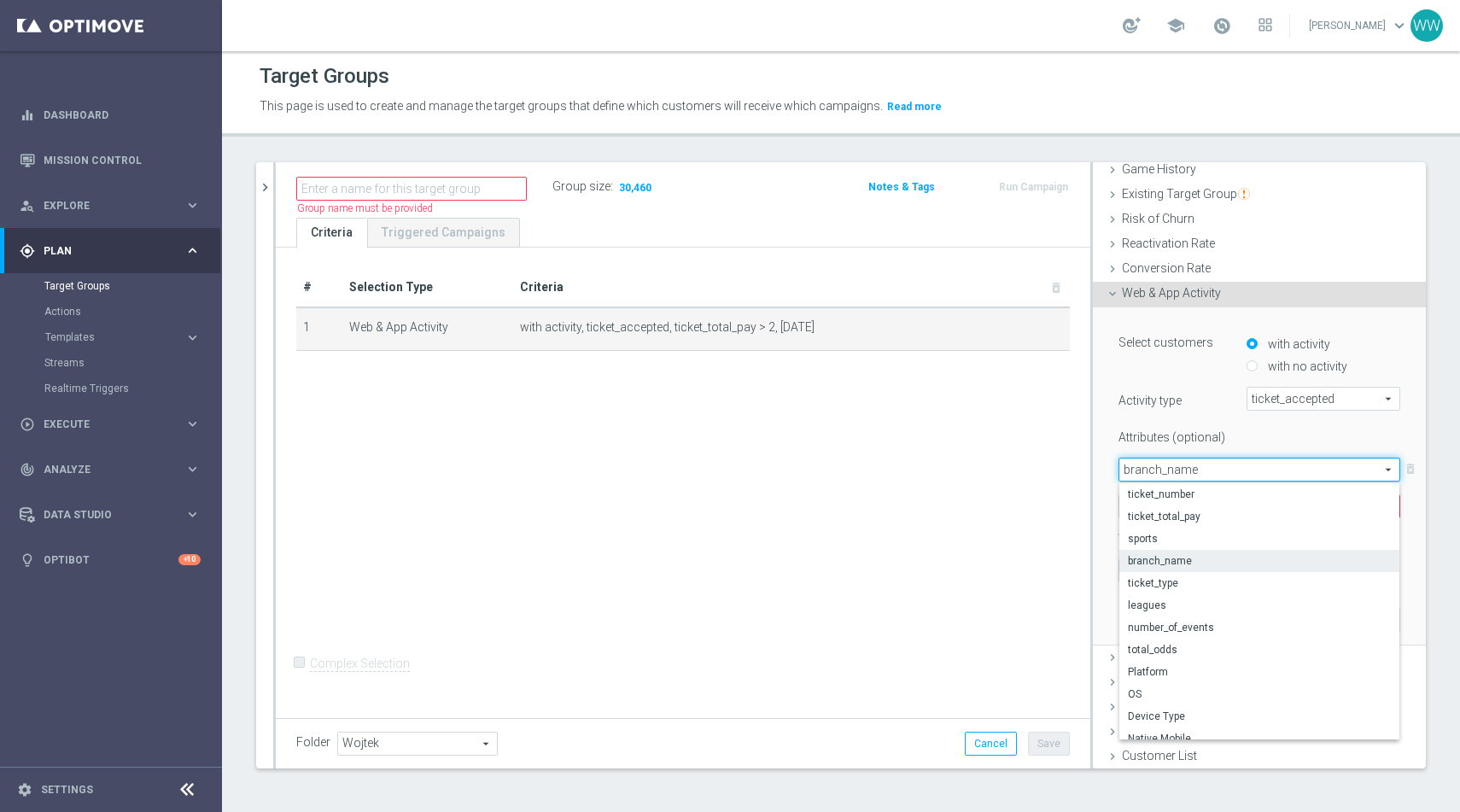
click at [1211, 431] on label "Attributes (optional)" at bounding box center [1169, 434] width 128 height 22
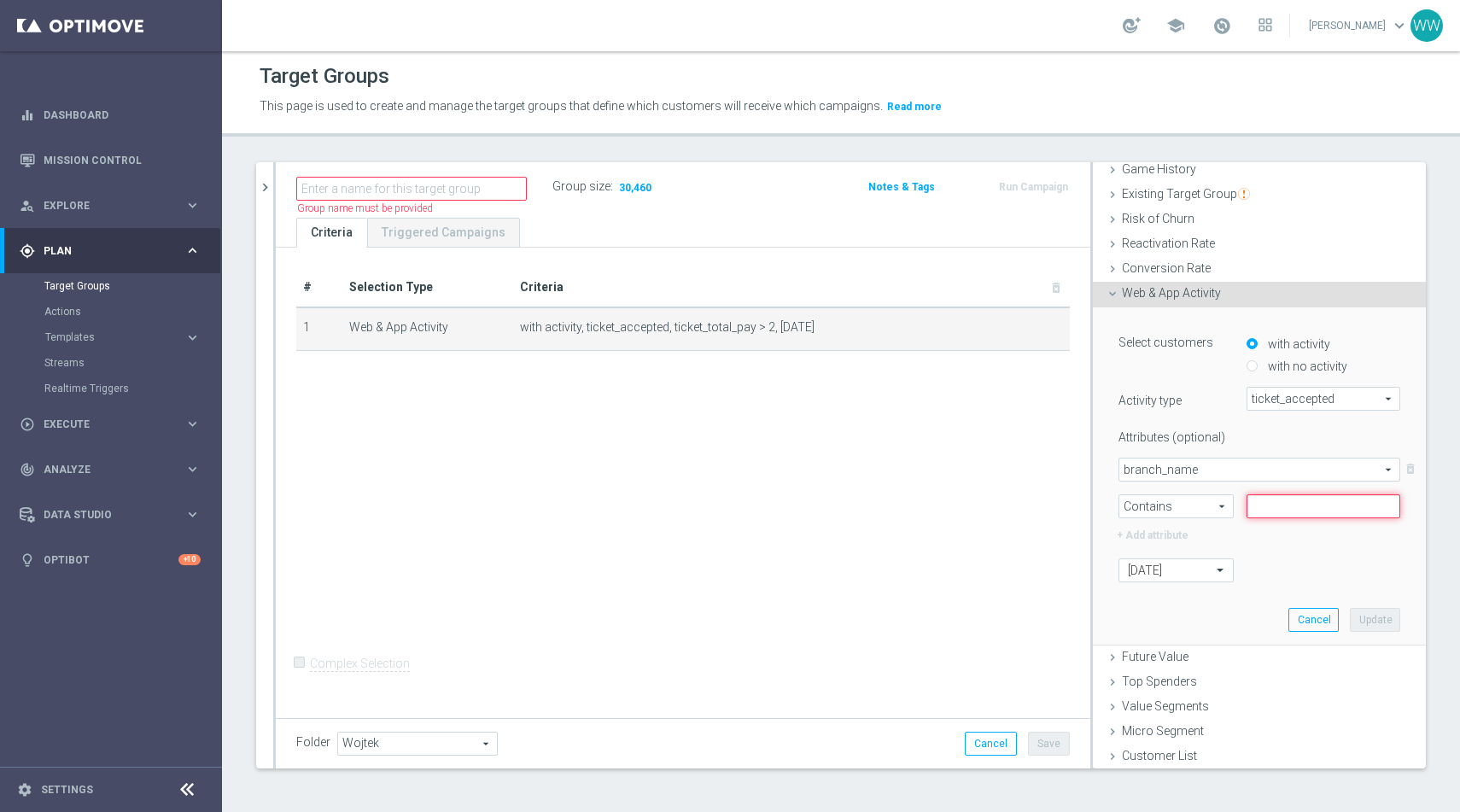
click at [1289, 497] on input "text" at bounding box center [1323, 506] width 153 height 24
click at [1281, 546] on div "Select customers with activity with no activity Activity type ticket_accepted t…" at bounding box center [1260, 455] width 282 height 253
click at [1255, 517] on input "Mobil" at bounding box center [1323, 506] width 153 height 24
click at [1263, 507] on input "Mobil" at bounding box center [1323, 506] width 153 height 24
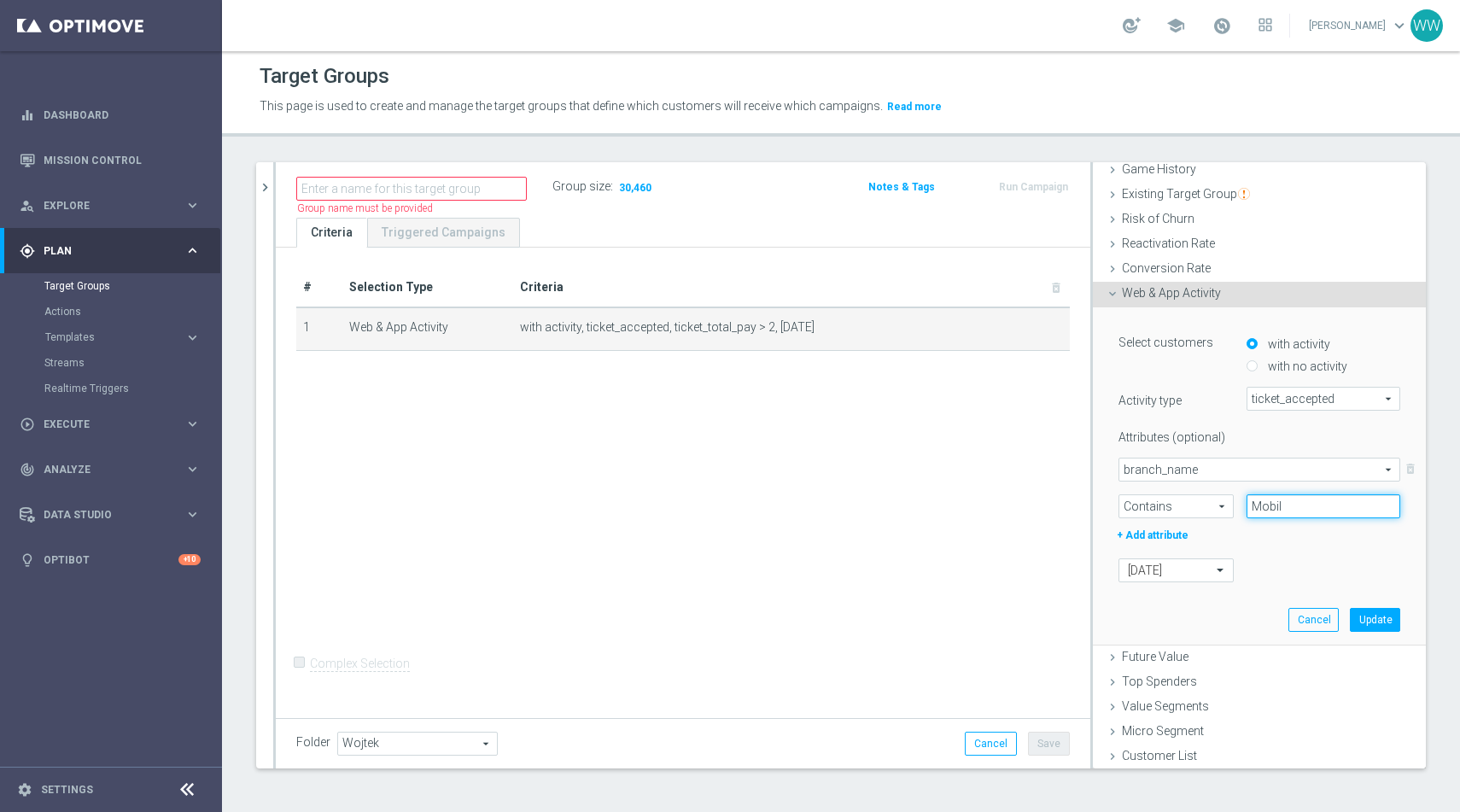
click at [1263, 507] on input "Mobil" at bounding box center [1323, 506] width 153 height 24
click at [1281, 577] on div "today" at bounding box center [1259, 570] width 308 height 24
click at [1255, 508] on input "Android" at bounding box center [1323, 506] width 153 height 24
type input "Mobil_app"
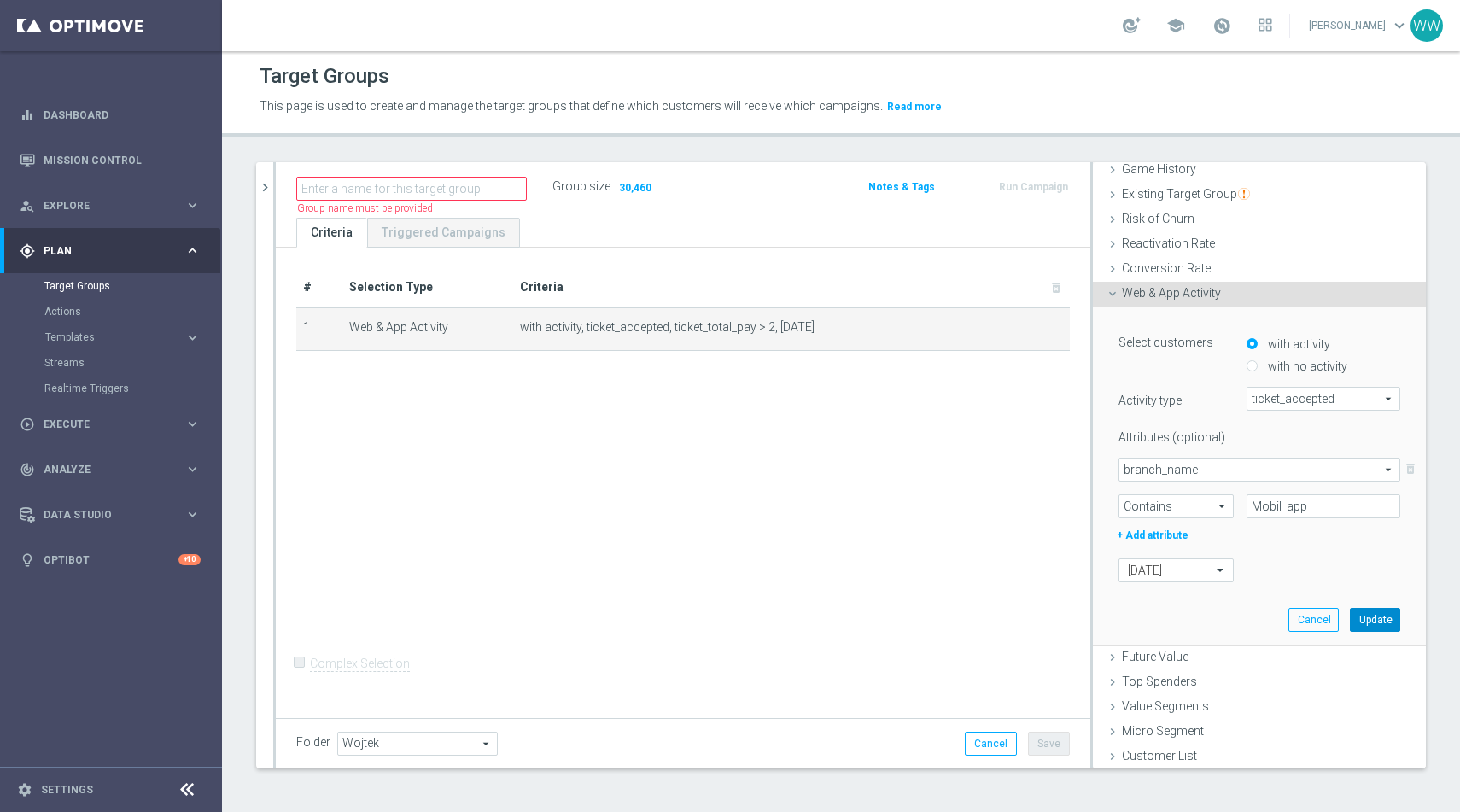
click at [1385, 620] on button "Update" at bounding box center [1376, 620] width 50 height 24
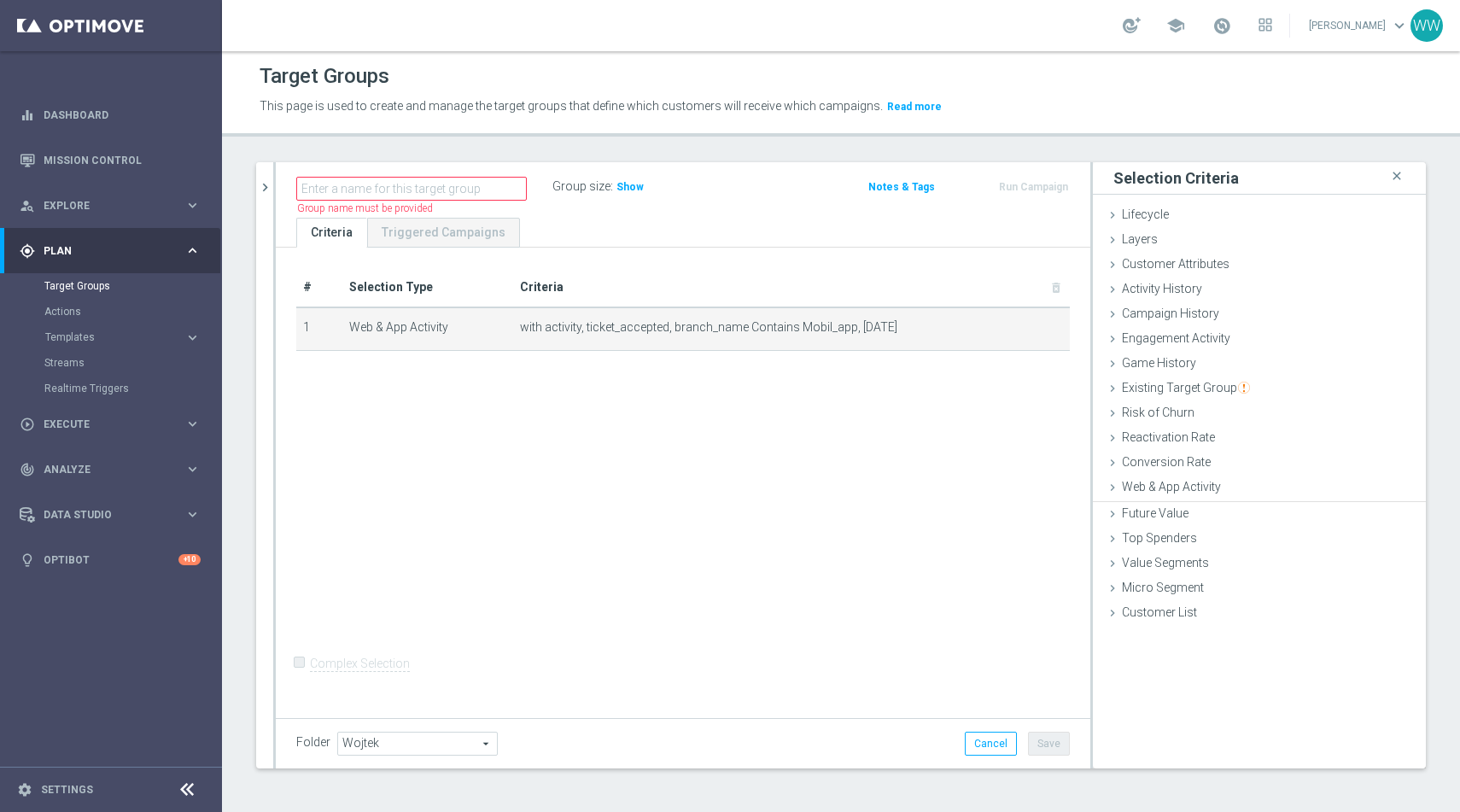
scroll to position [0, 0]
click at [627, 185] on span "Show" at bounding box center [630, 187] width 27 height 12
click at [1025, 329] on icon "mode_edit" at bounding box center [1026, 327] width 13 height 13
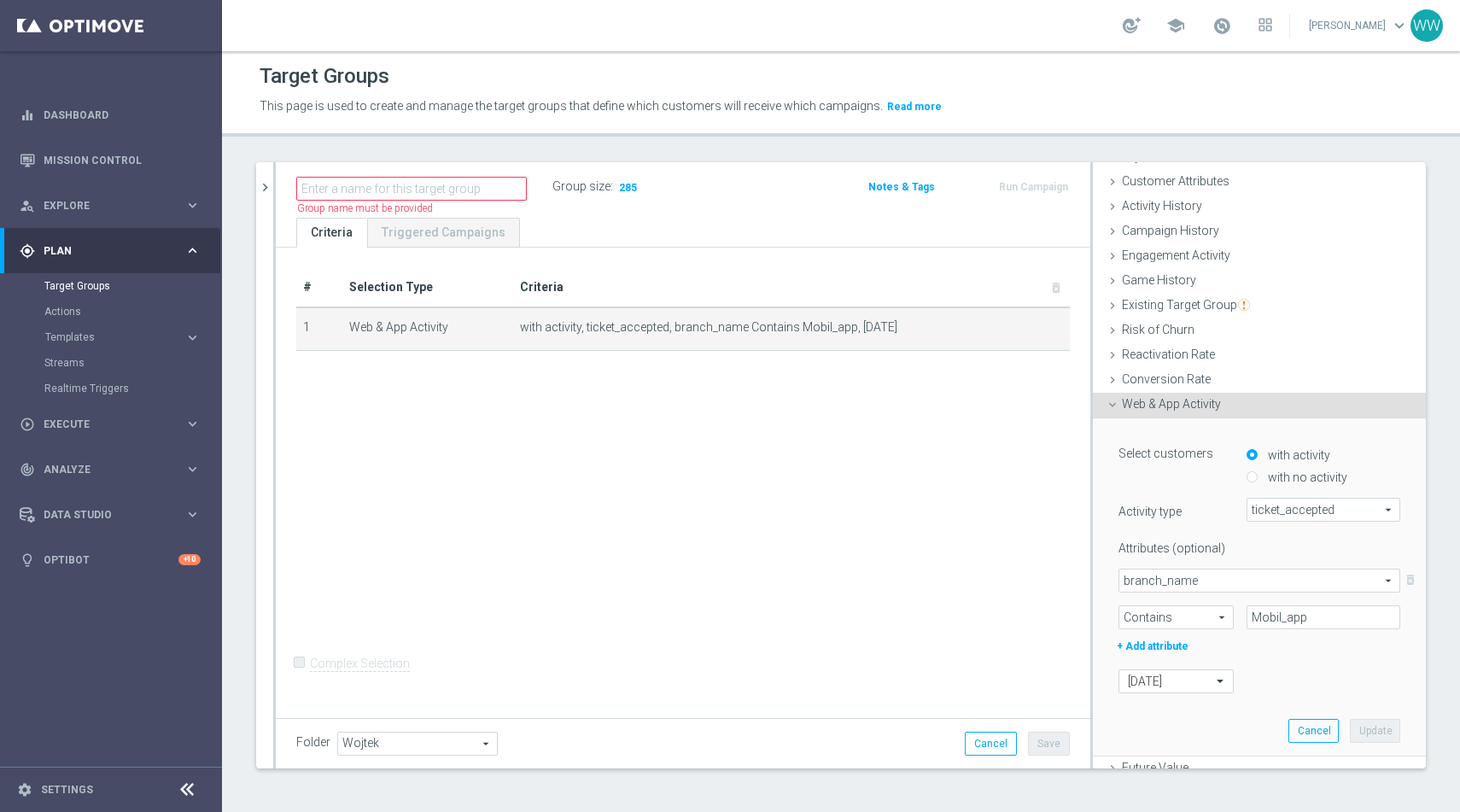
scroll to position [194, 0]
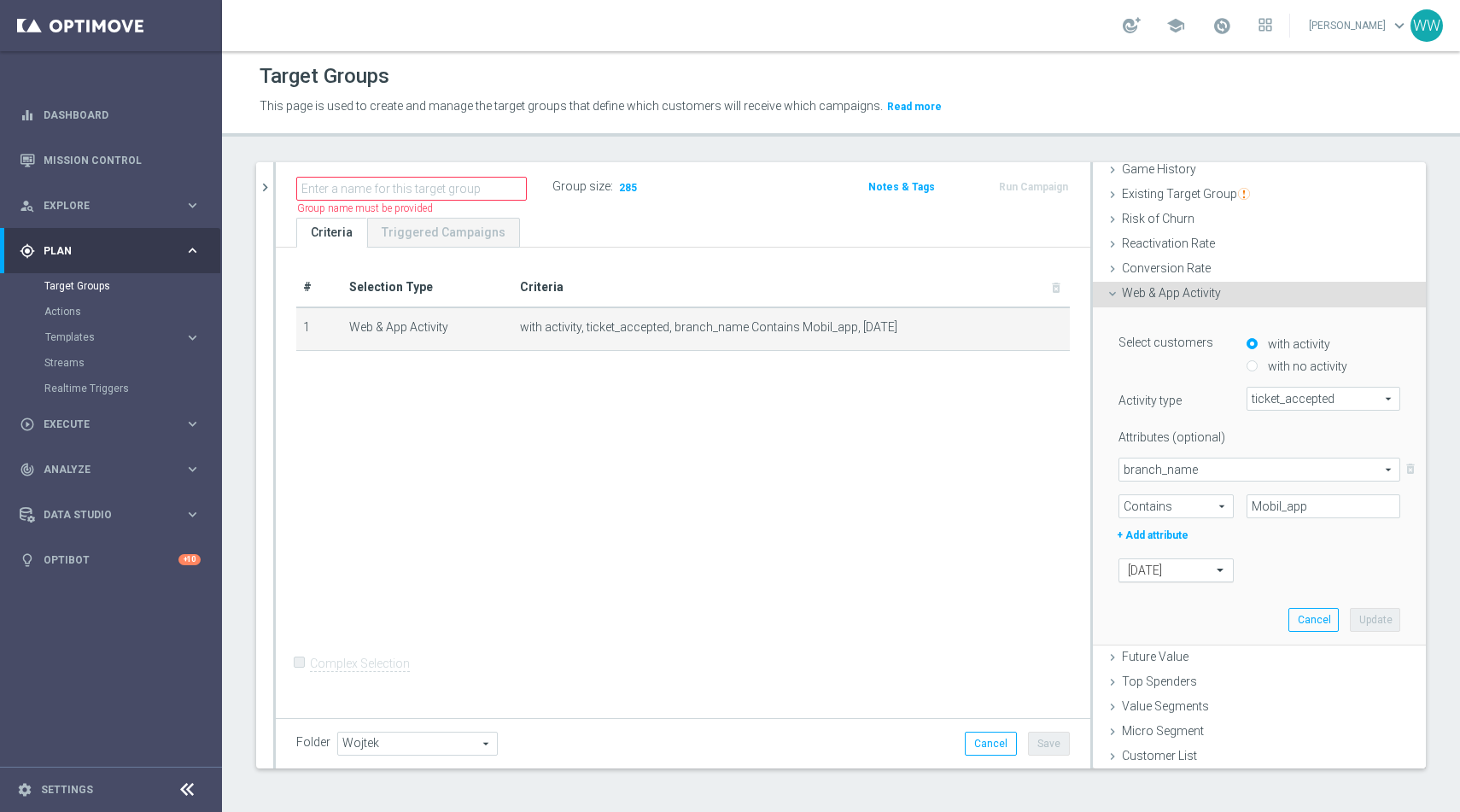
click at [1176, 567] on input "text" at bounding box center [1158, 571] width 62 height 15
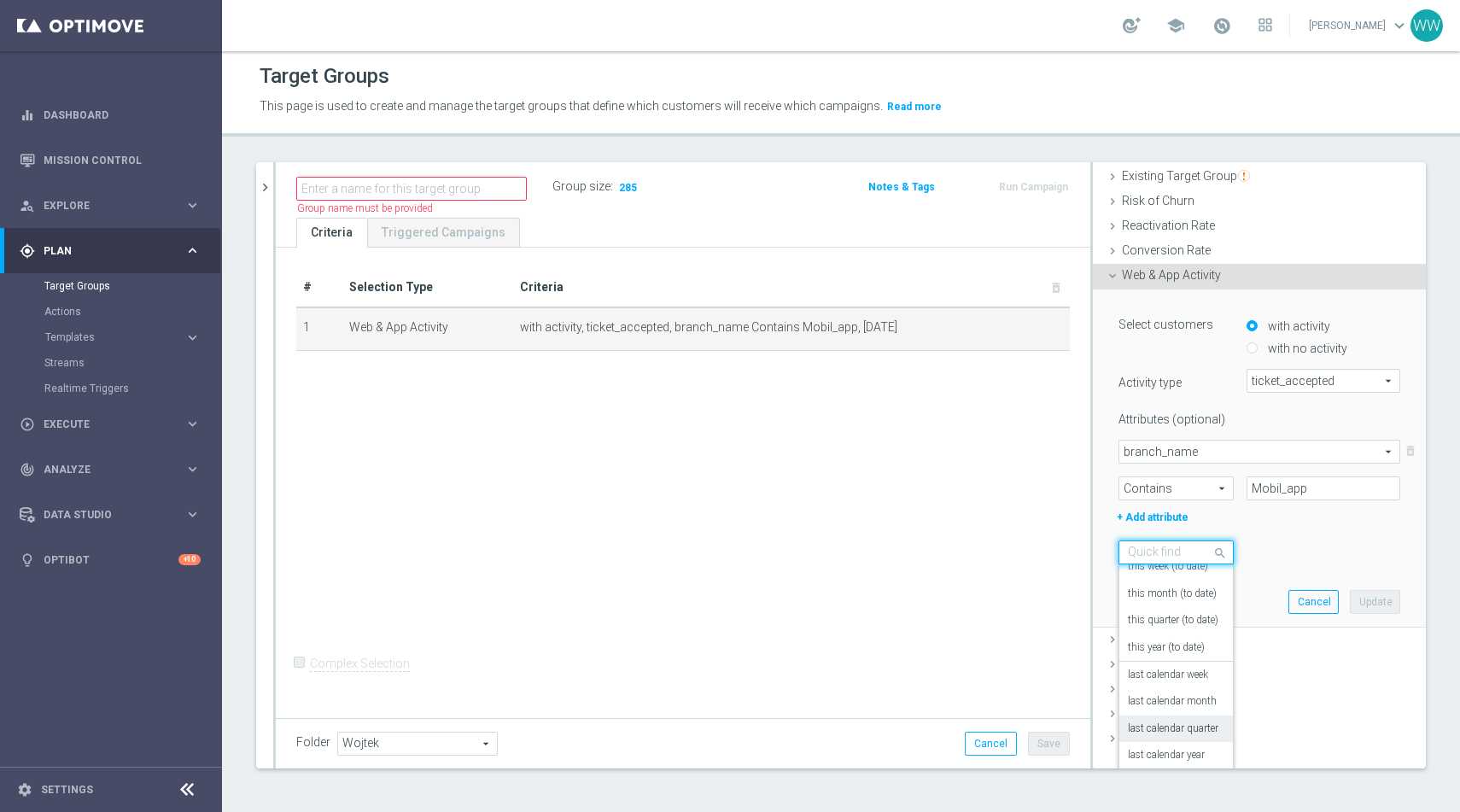
scroll to position [150, 0]
click at [1158, 748] on label "in this range" at bounding box center [1156, 751] width 56 height 13
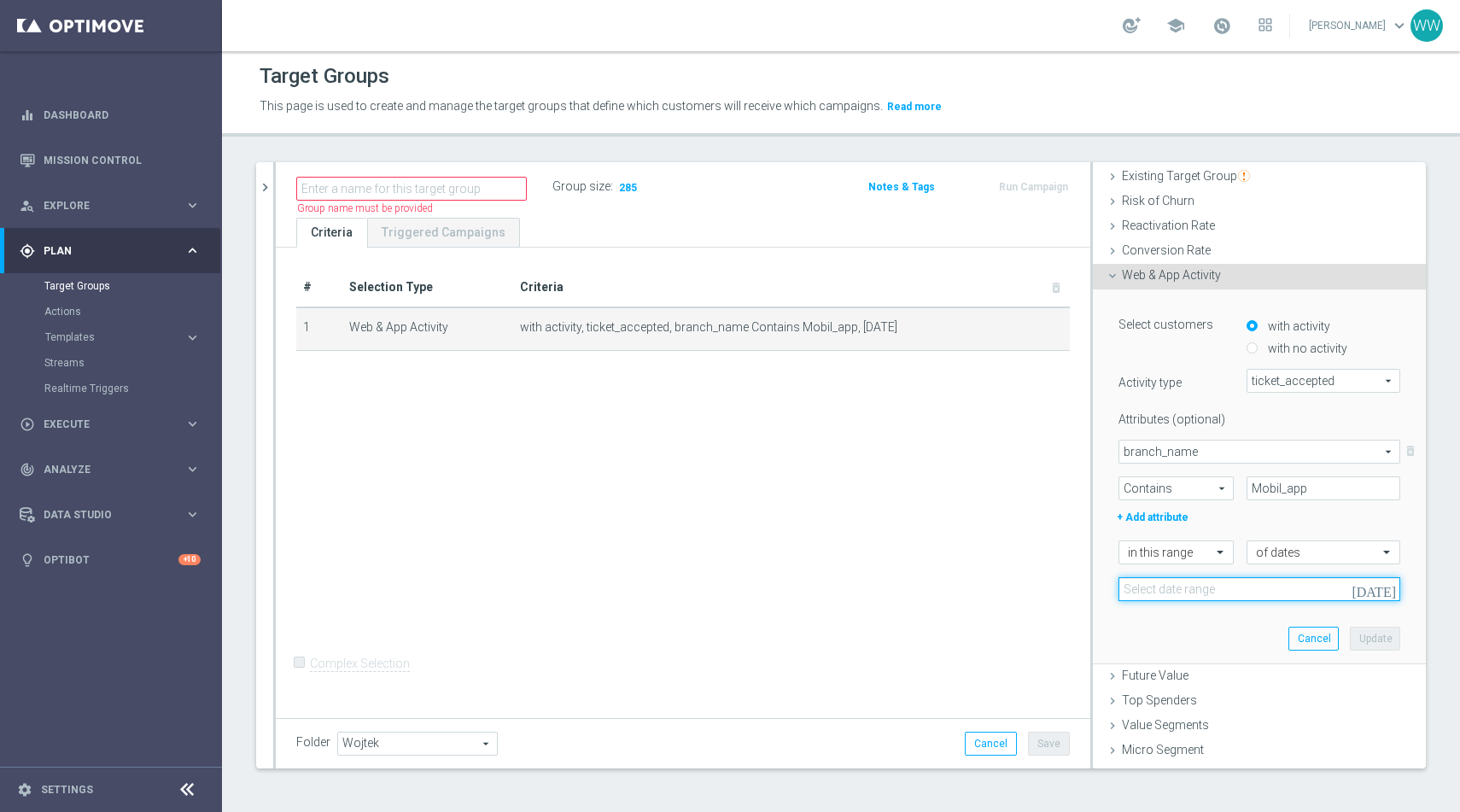
click at [1187, 587] on input at bounding box center [1260, 589] width 282 height 24
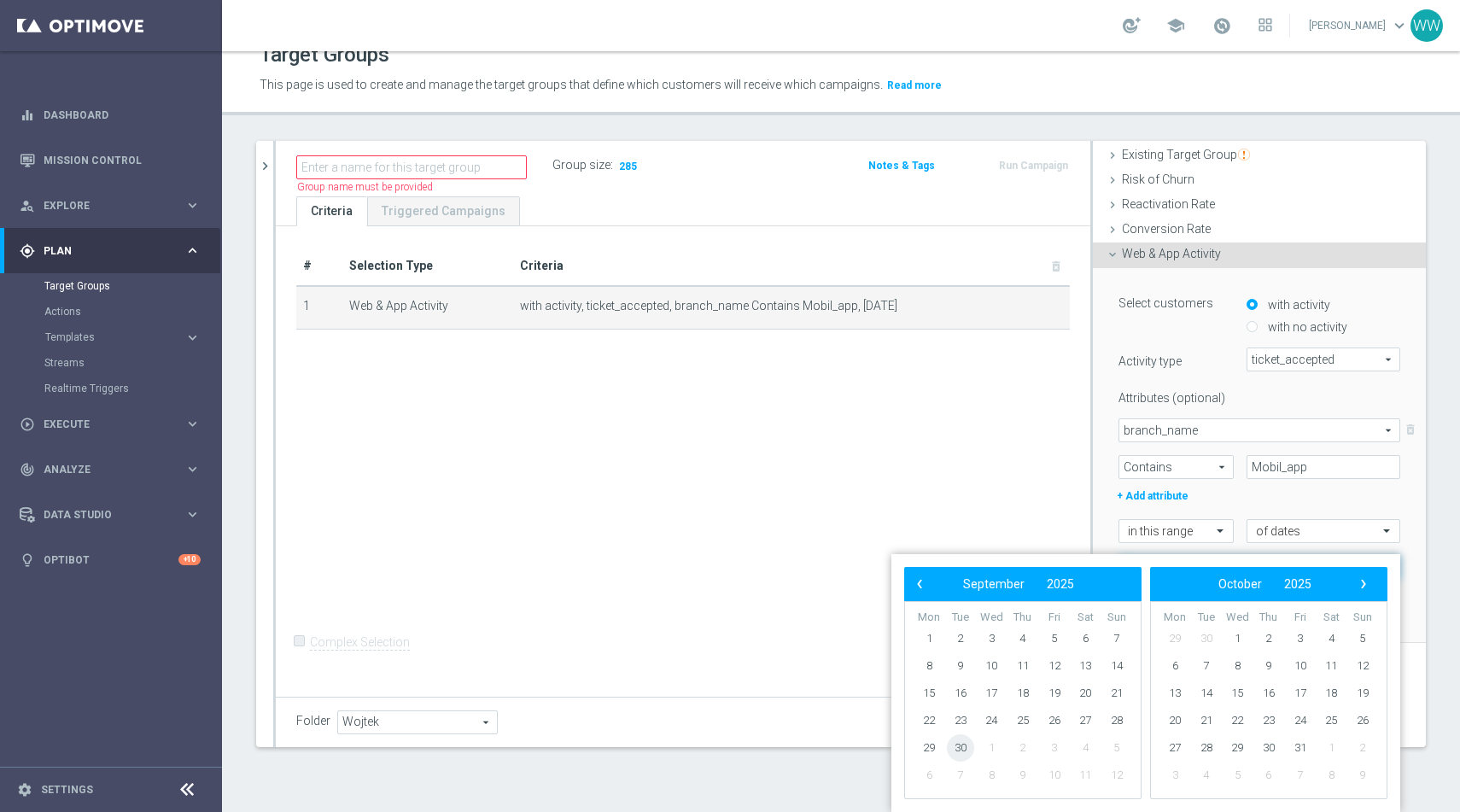
scroll to position [22, 0]
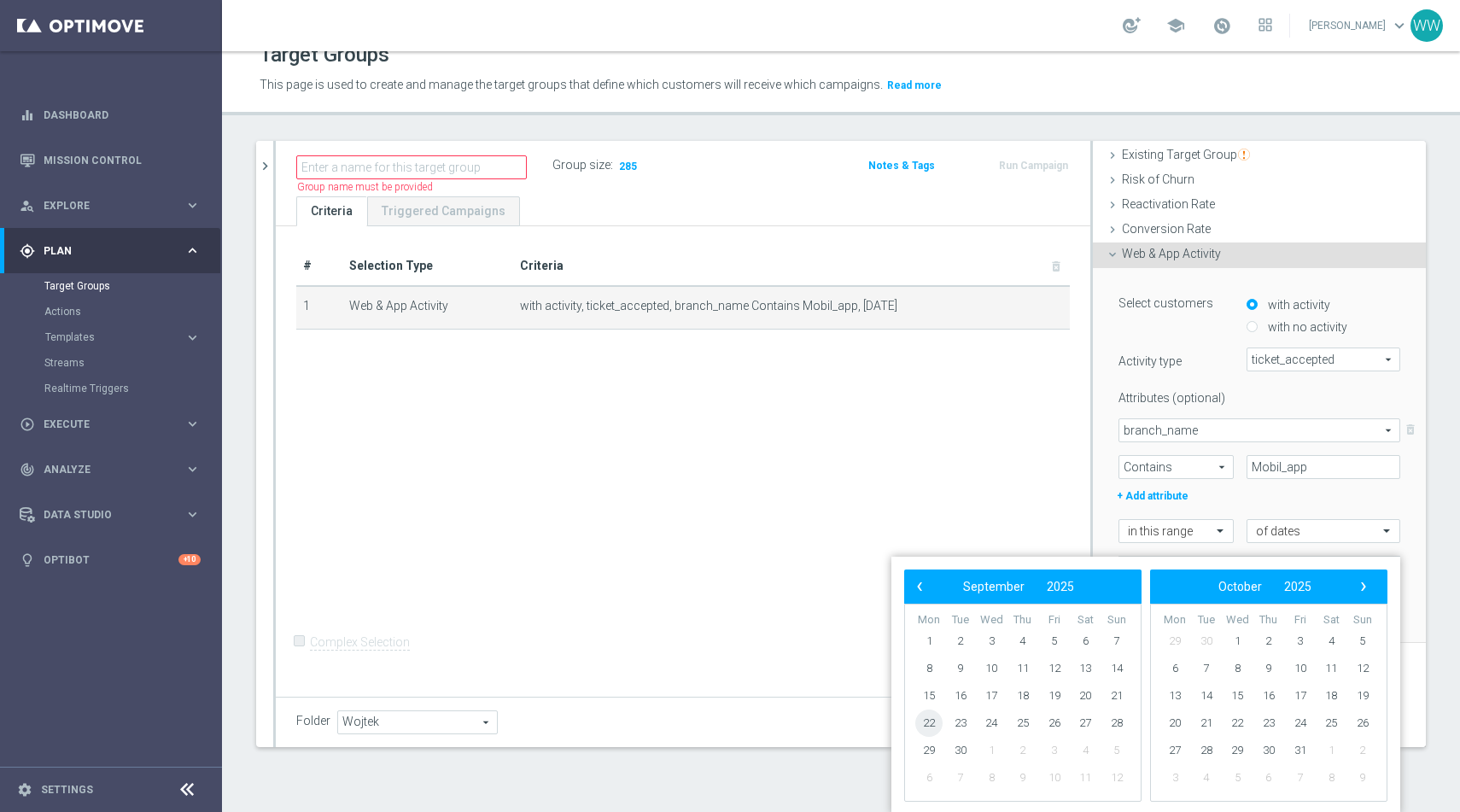
click at [931, 728] on span "22" at bounding box center [929, 723] width 27 height 27
click at [964, 728] on span "23" at bounding box center [960, 723] width 27 height 27
type input "22 Sep 2025 - 23 Sep 2025"
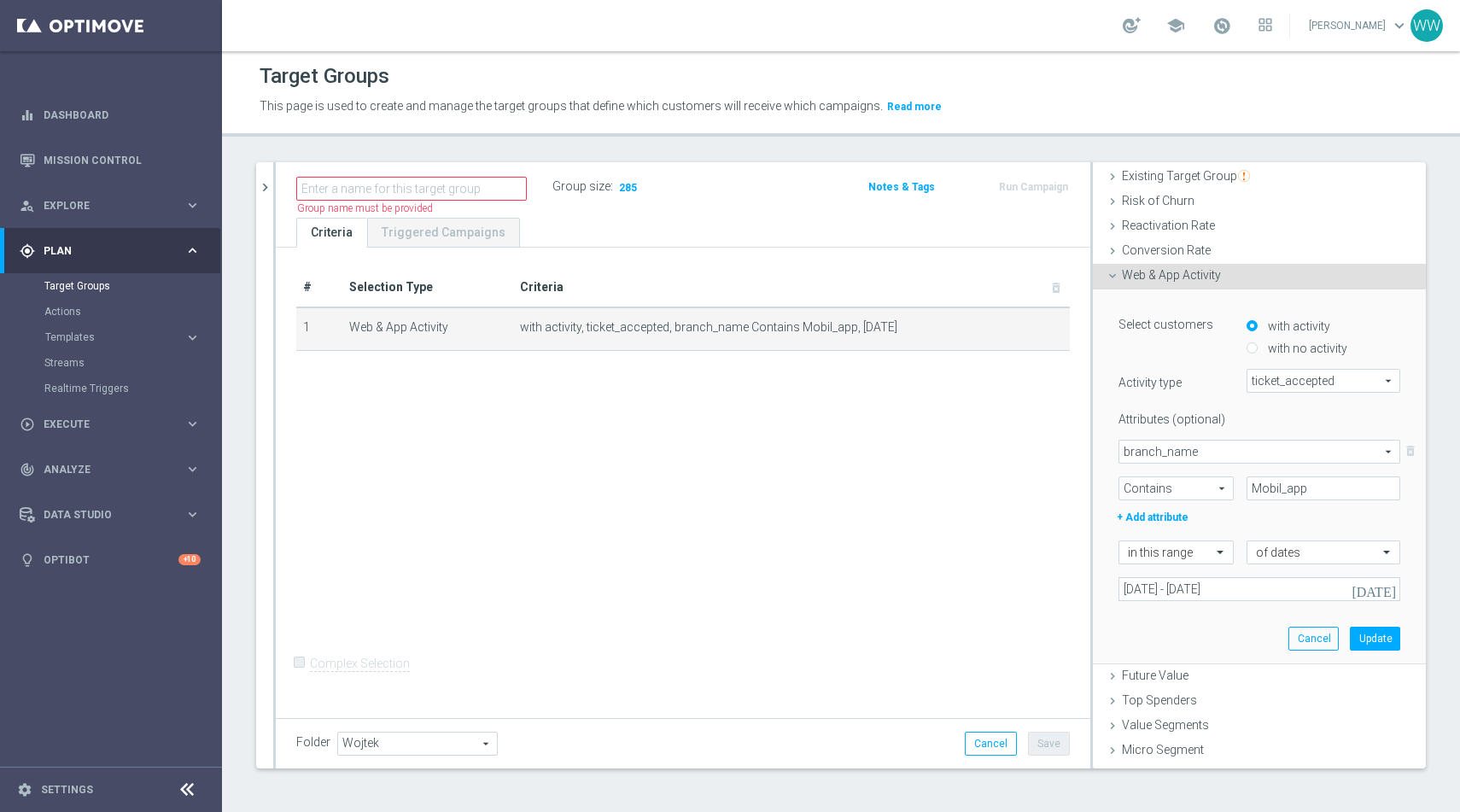
scroll to position [0, 0]
click at [1390, 634] on button "Update" at bounding box center [1376, 639] width 50 height 24
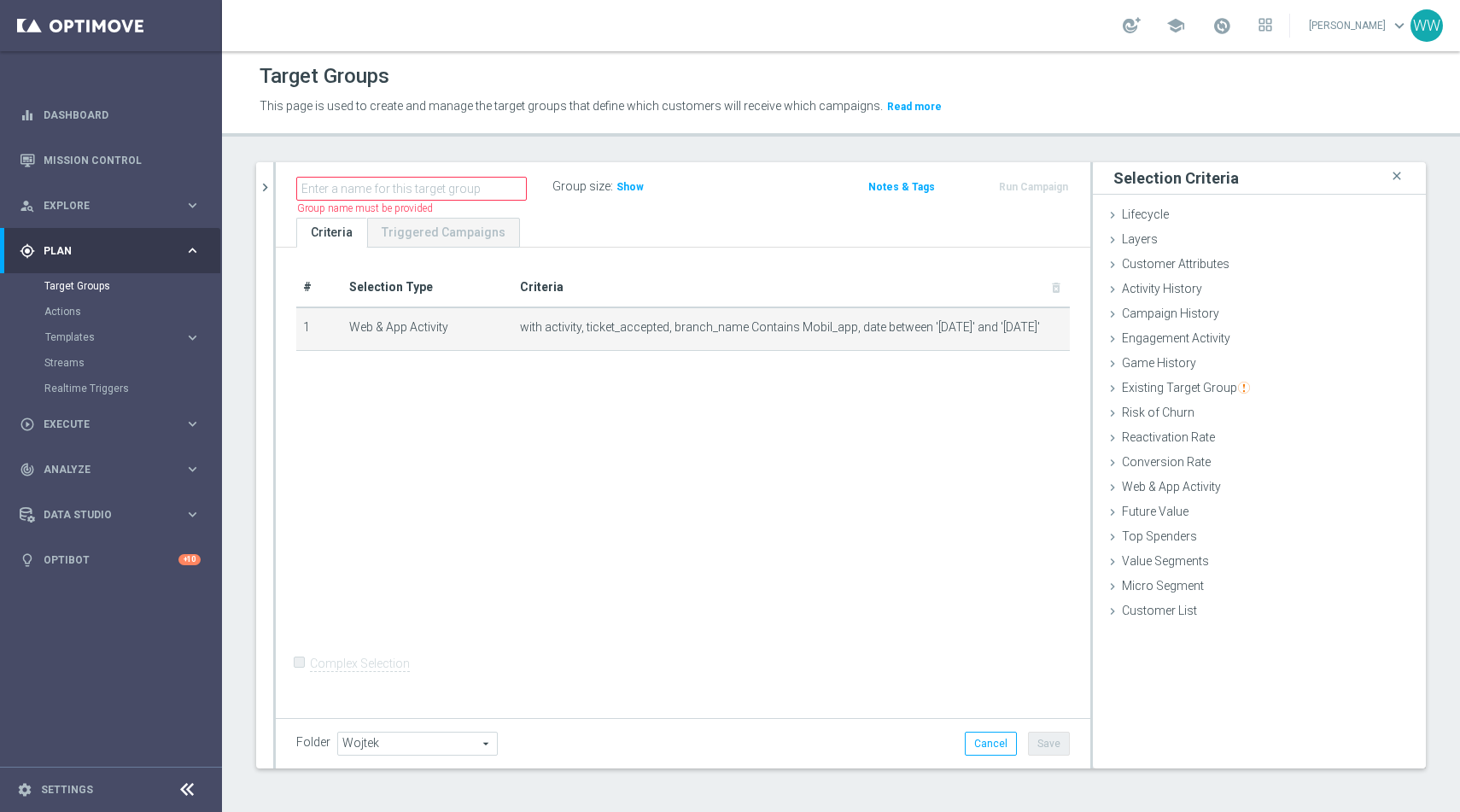
click at [643, 188] on div "Group size : Show" at bounding box center [638, 185] width 170 height 21
click at [627, 188] on span "Show" at bounding box center [630, 187] width 27 height 12
click at [721, 374] on div "+ Add Selection" at bounding box center [683, 374] width 800 height 13
drag, startPoint x: 677, startPoint y: 195, endPoint x: 608, endPoint y: 196, distance: 69.0
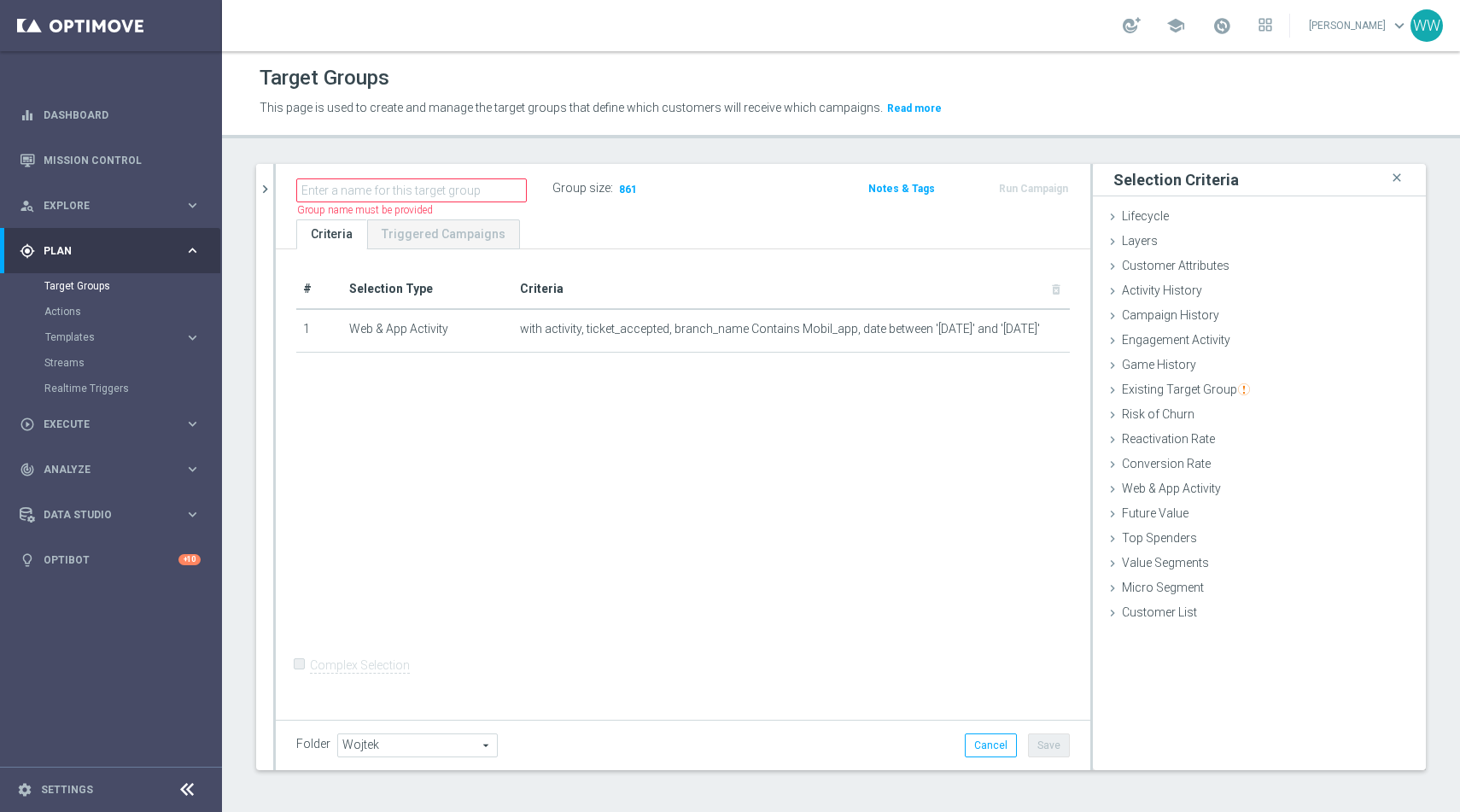
click at [608, 196] on div "Group size : 861" at bounding box center [638, 187] width 170 height 21
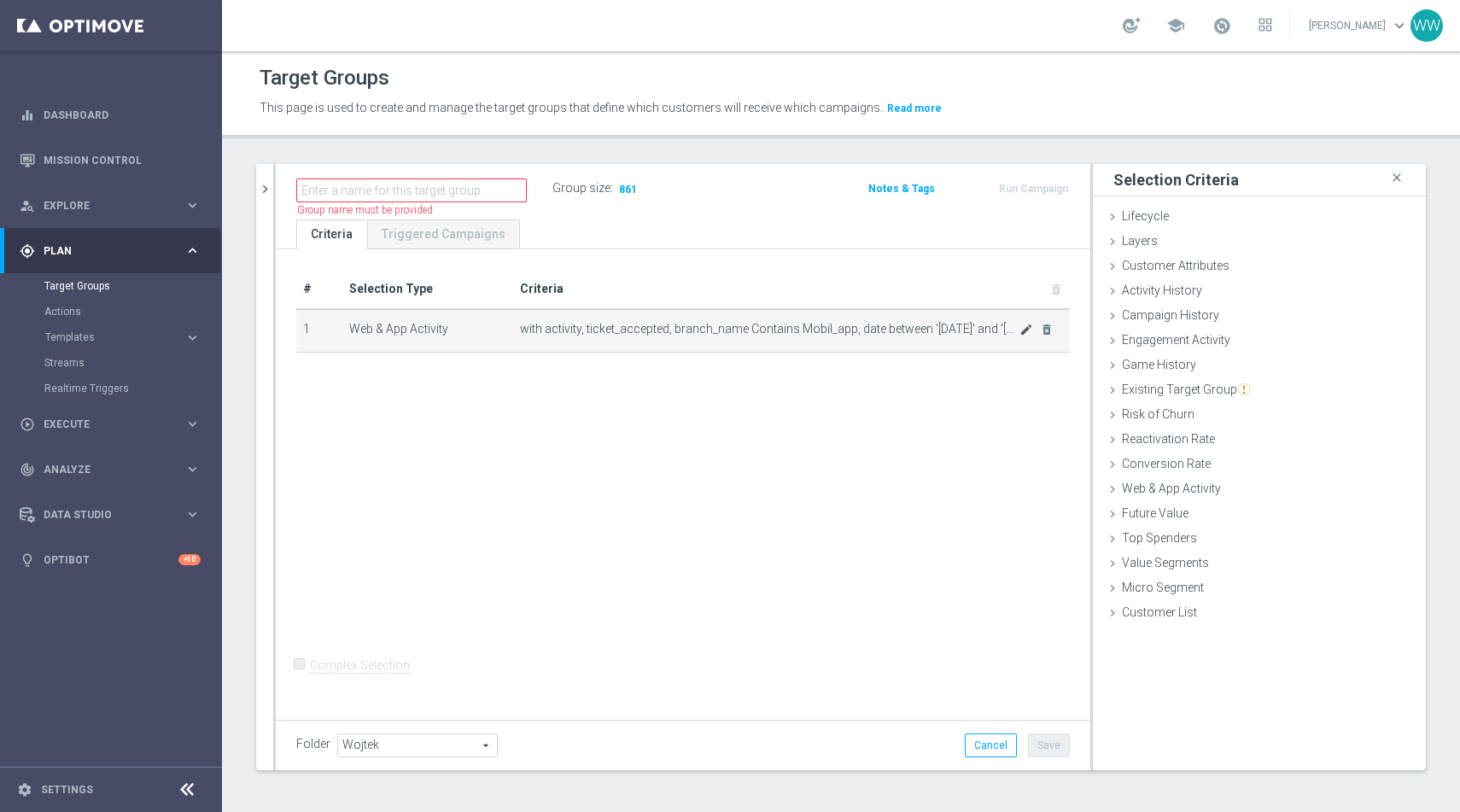
click at [1025, 334] on icon "mode_edit" at bounding box center [1026, 329] width 13 height 13
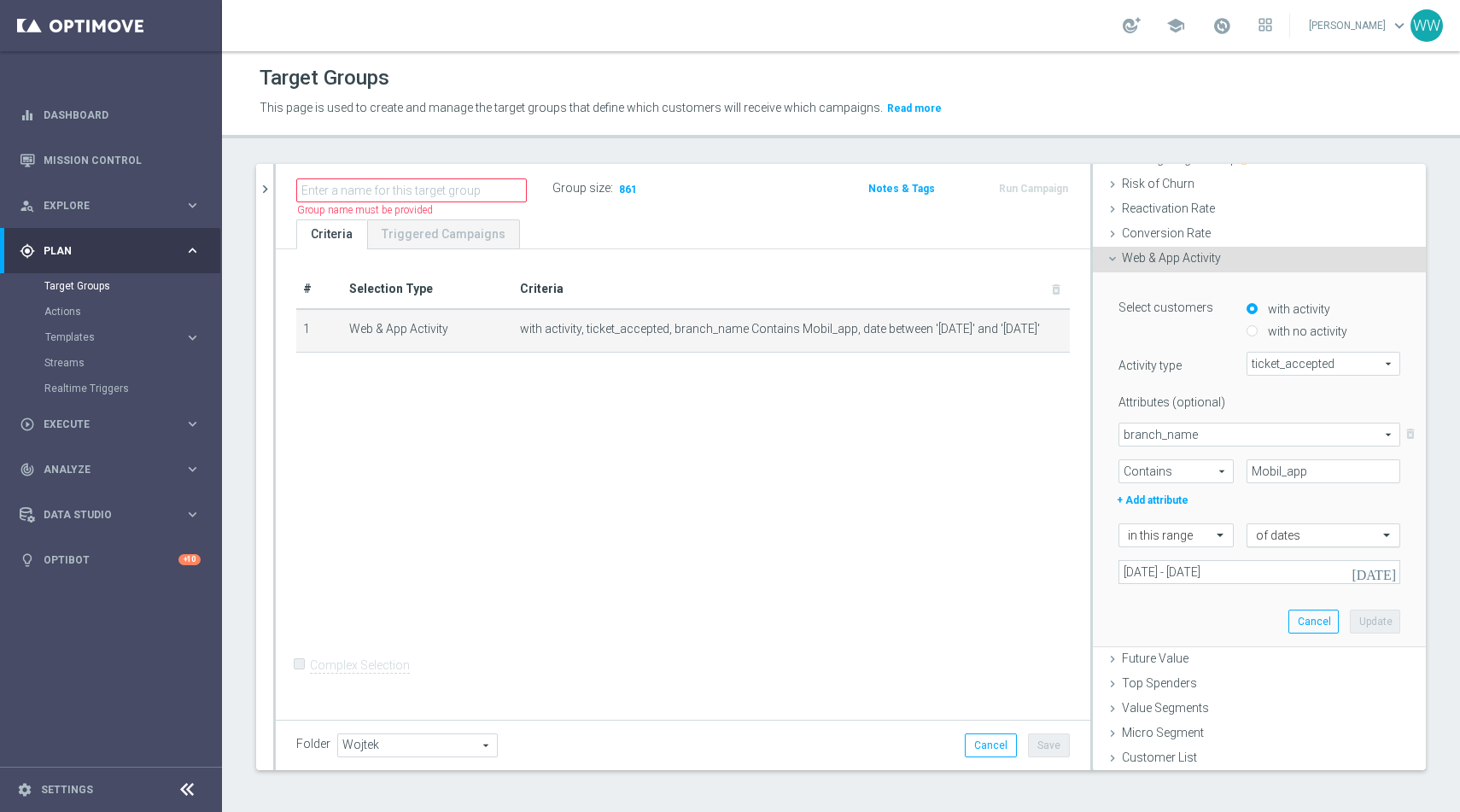
scroll to position [207, 0]
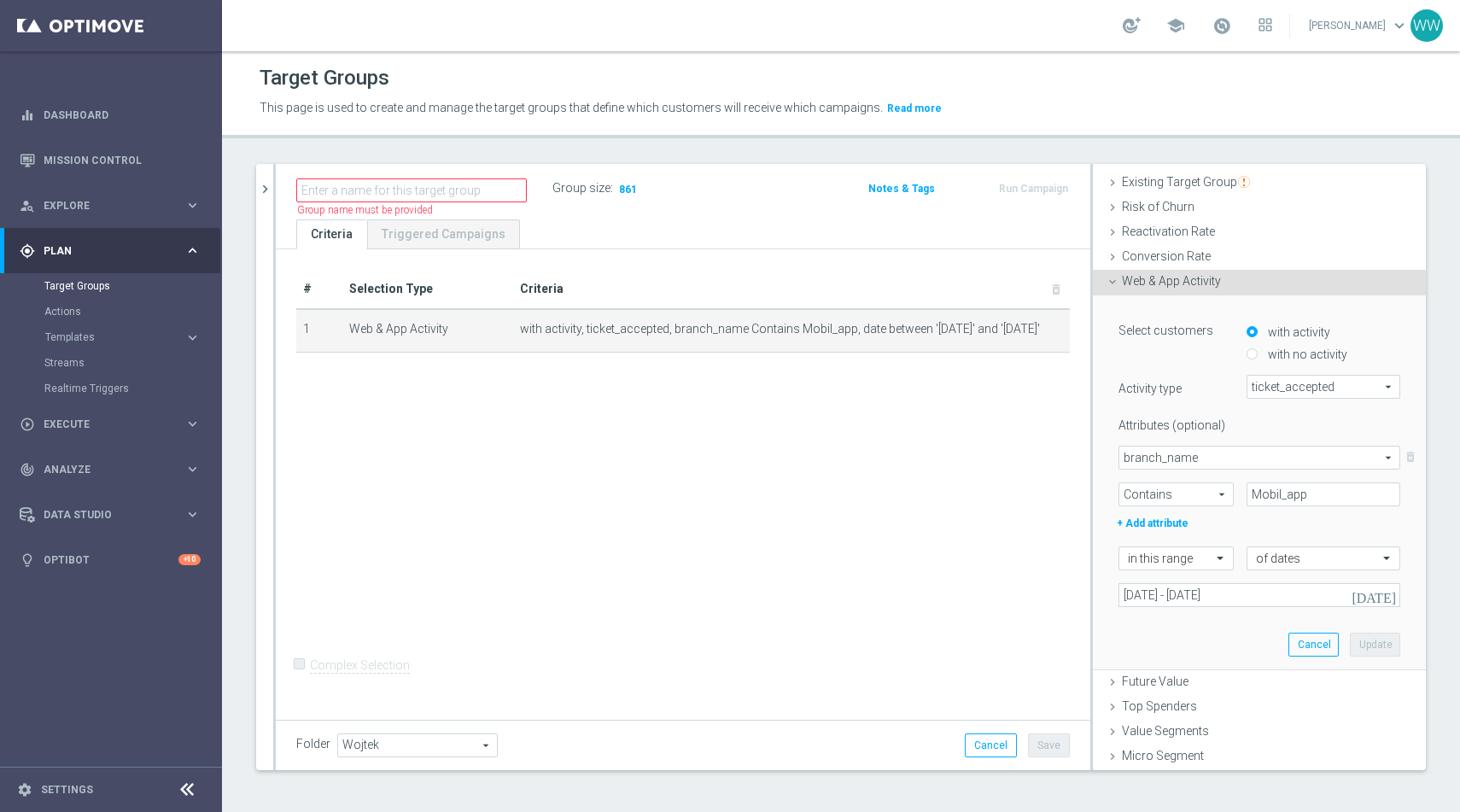
click at [662, 213] on div "Name length must be more than 2 characters Name length must be under 850 charac…" at bounding box center [683, 192] width 815 height 56
click at [556, 187] on label "Group size" at bounding box center [581, 188] width 58 height 14
click at [640, 338] on td "with activity, ticket_accepted, branch_name Contains Mobil_app, date between '2…" at bounding box center [791, 331] width 556 height 43
click at [636, 327] on span "with activity, ticket_accepted, branch_name Contains Mobil_app, date between '2…" at bounding box center [770, 329] width 500 height 14
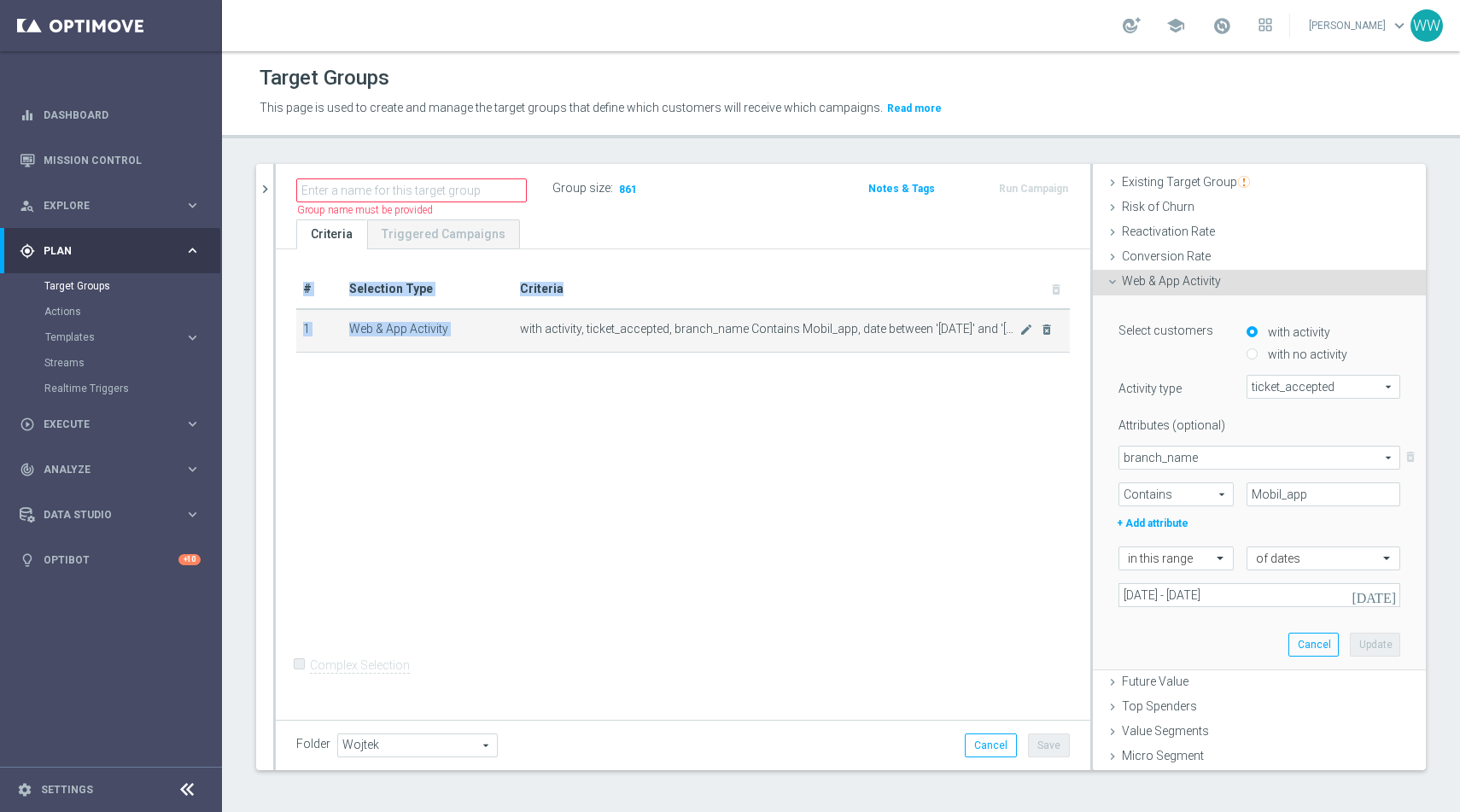
click at [636, 327] on span "with activity, ticket_accepted, branch_name Contains Mobil_app, date between '2…" at bounding box center [770, 329] width 500 height 14
click at [58, 781] on footer "settings Settings" at bounding box center [110, 790] width 222 height 45
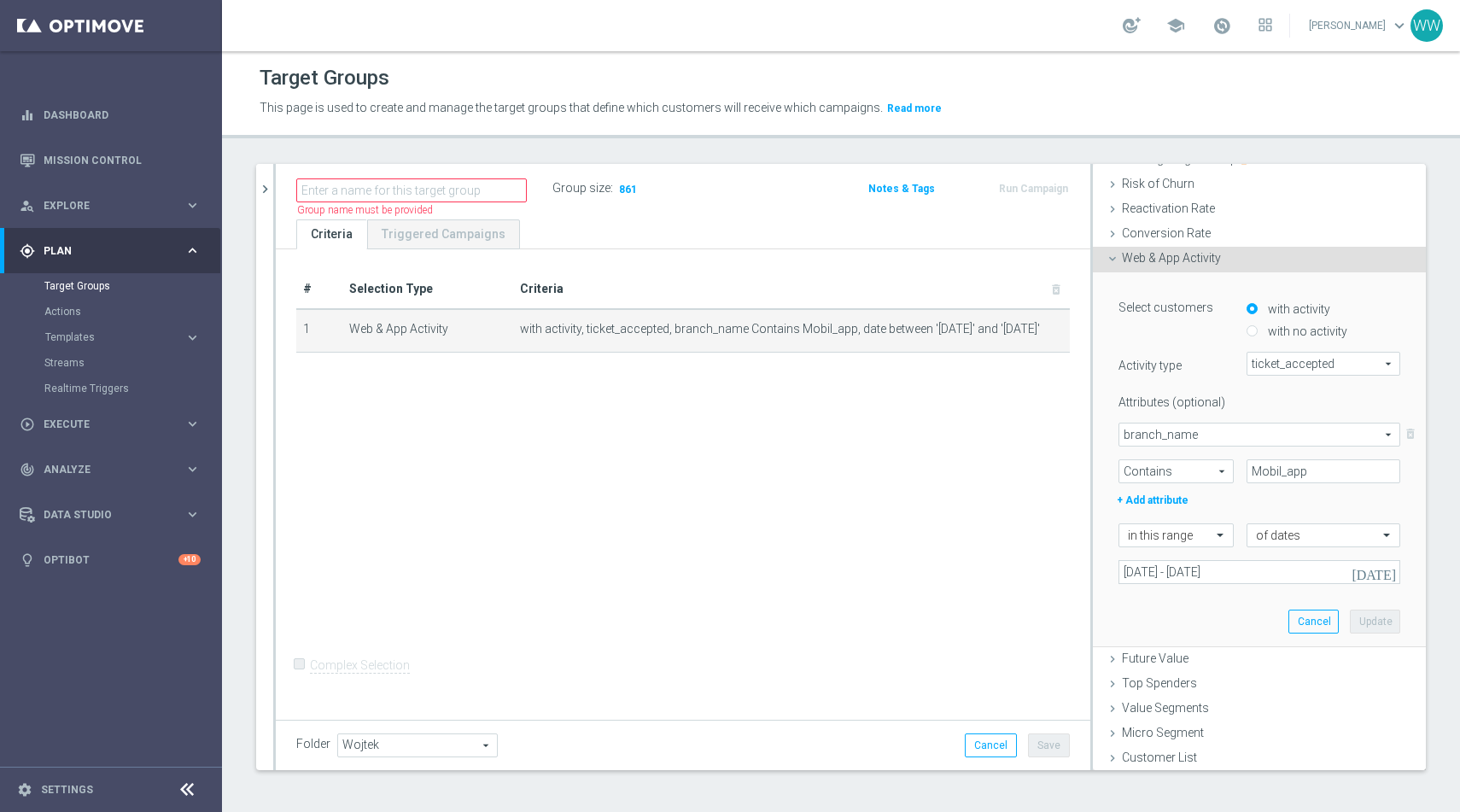
click at [1191, 434] on span "branch_name" at bounding box center [1260, 434] width 280 height 22
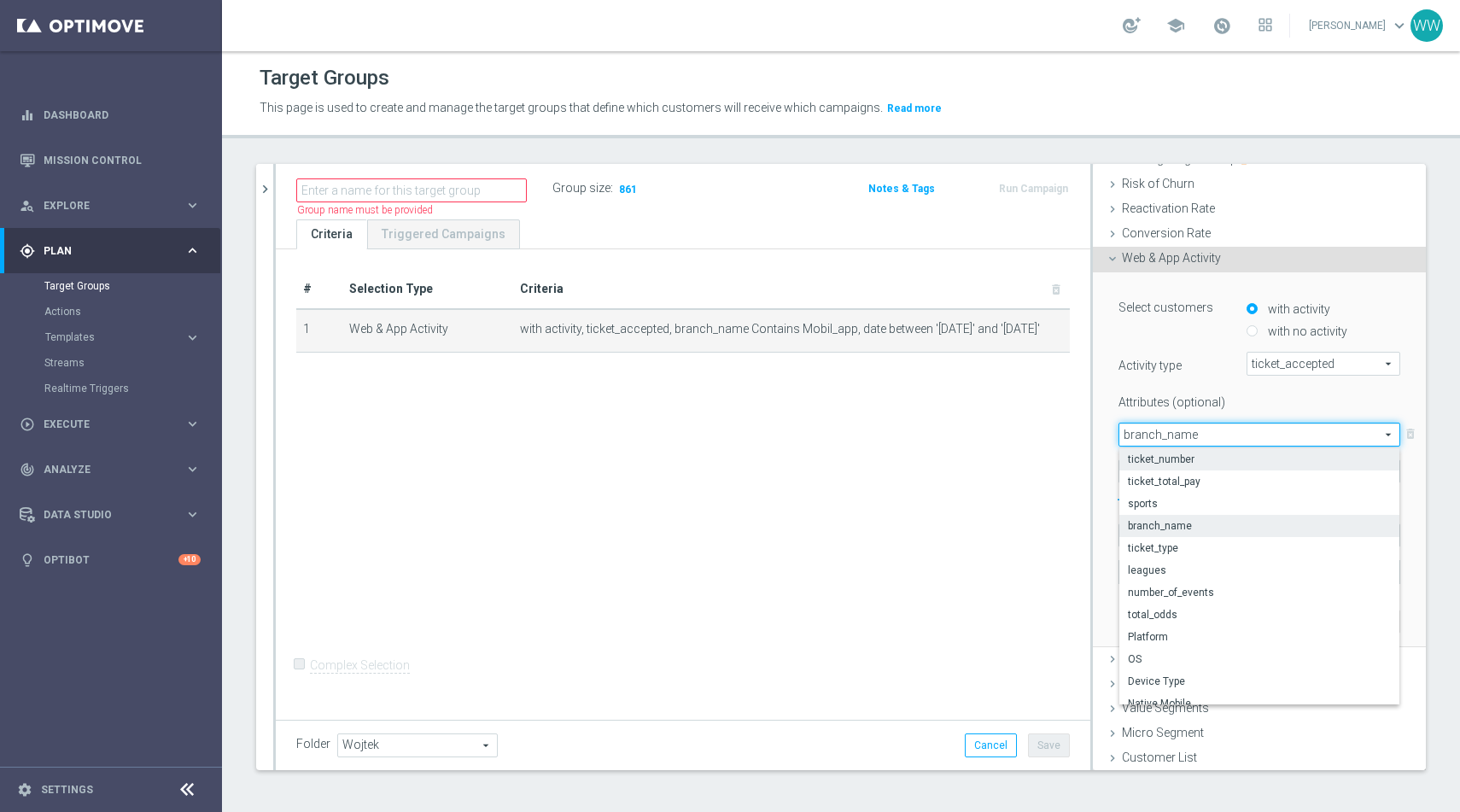
click at [1176, 464] on span "ticket_number" at bounding box center [1259, 458] width 263 height 13
type input "ticket_number"
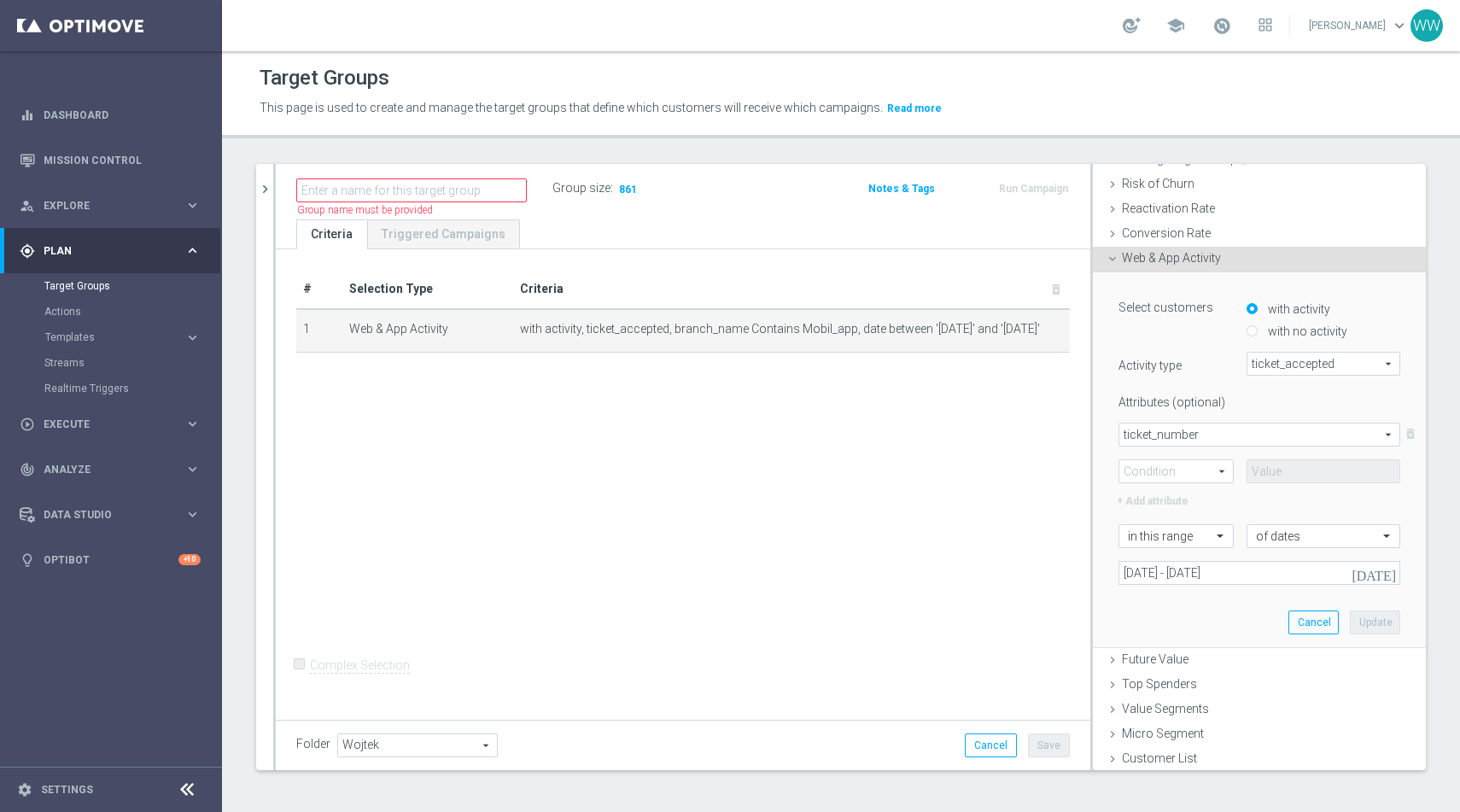
click at [1174, 470] on span "Contains" at bounding box center [1176, 471] width 114 height 22
click at [1156, 538] on span "Begins with" at bounding box center [1176, 539] width 97 height 13
type input "Begins with"
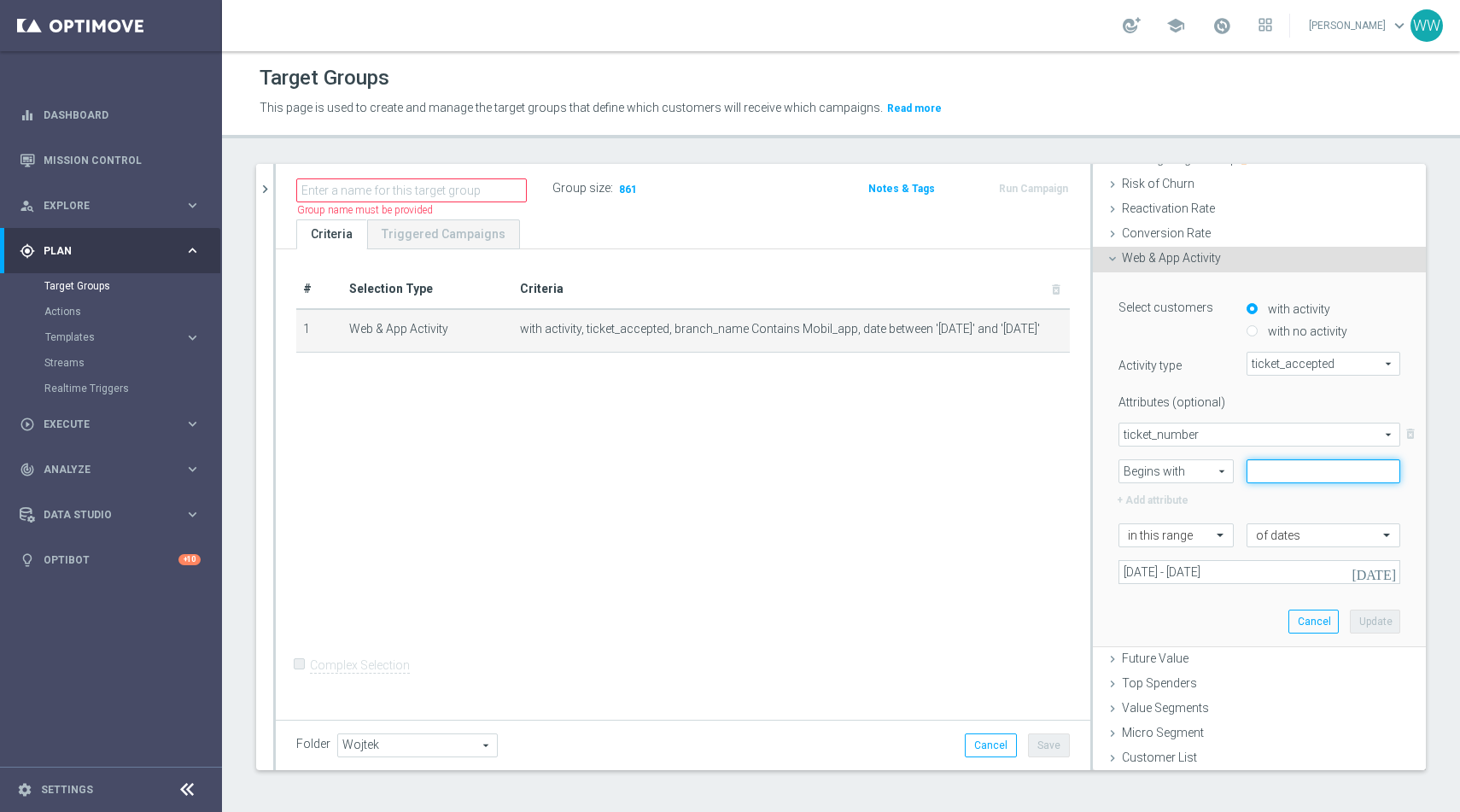
click at [1280, 482] on div "Attributes (optional) ticket_number ticket_number arrow_drop_down search delete…" at bounding box center [1260, 450] width 282 height 122
type input "5"
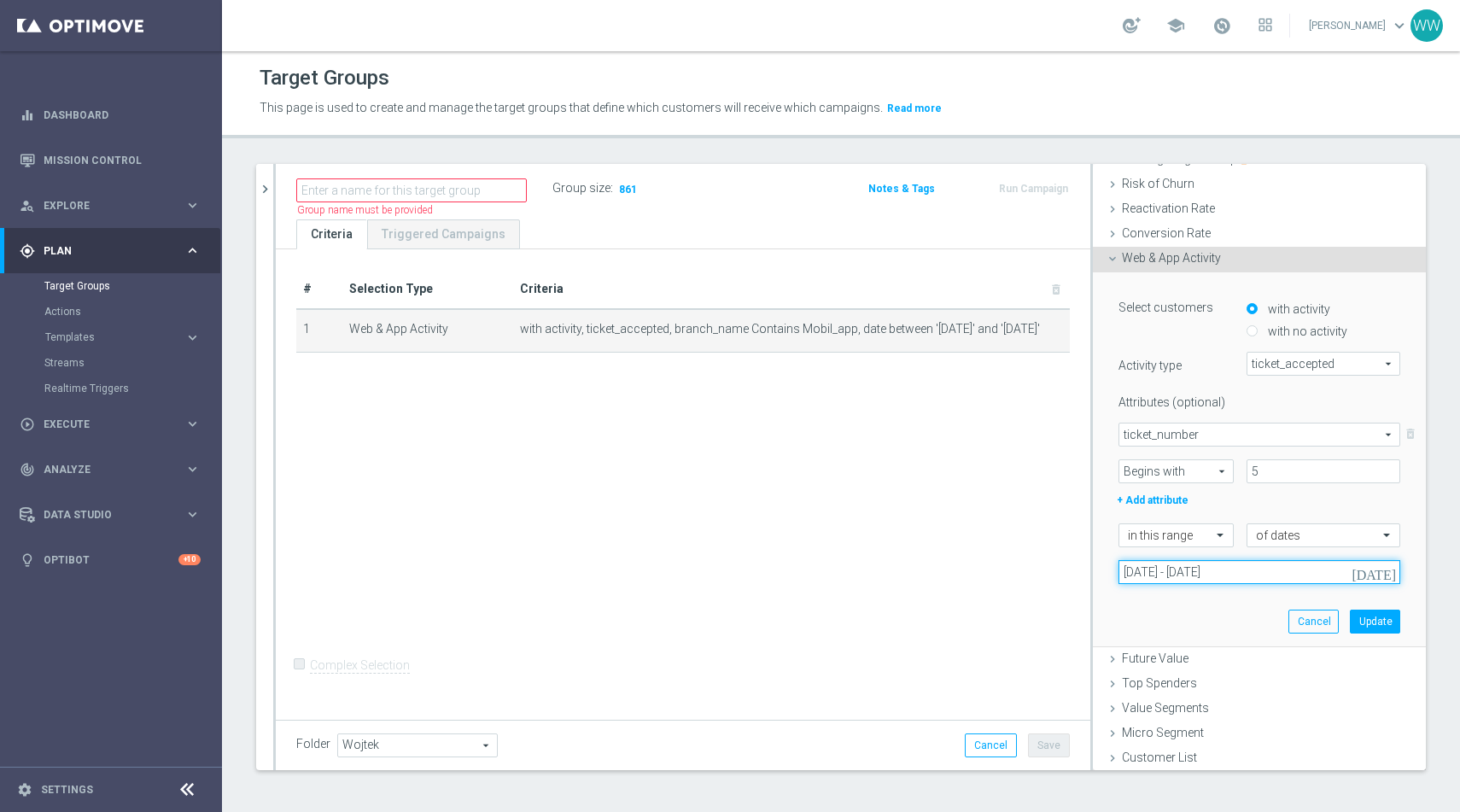
click at [1196, 568] on input "22 Sep 2025 - 23 Sep 2025" at bounding box center [1260, 572] width 282 height 24
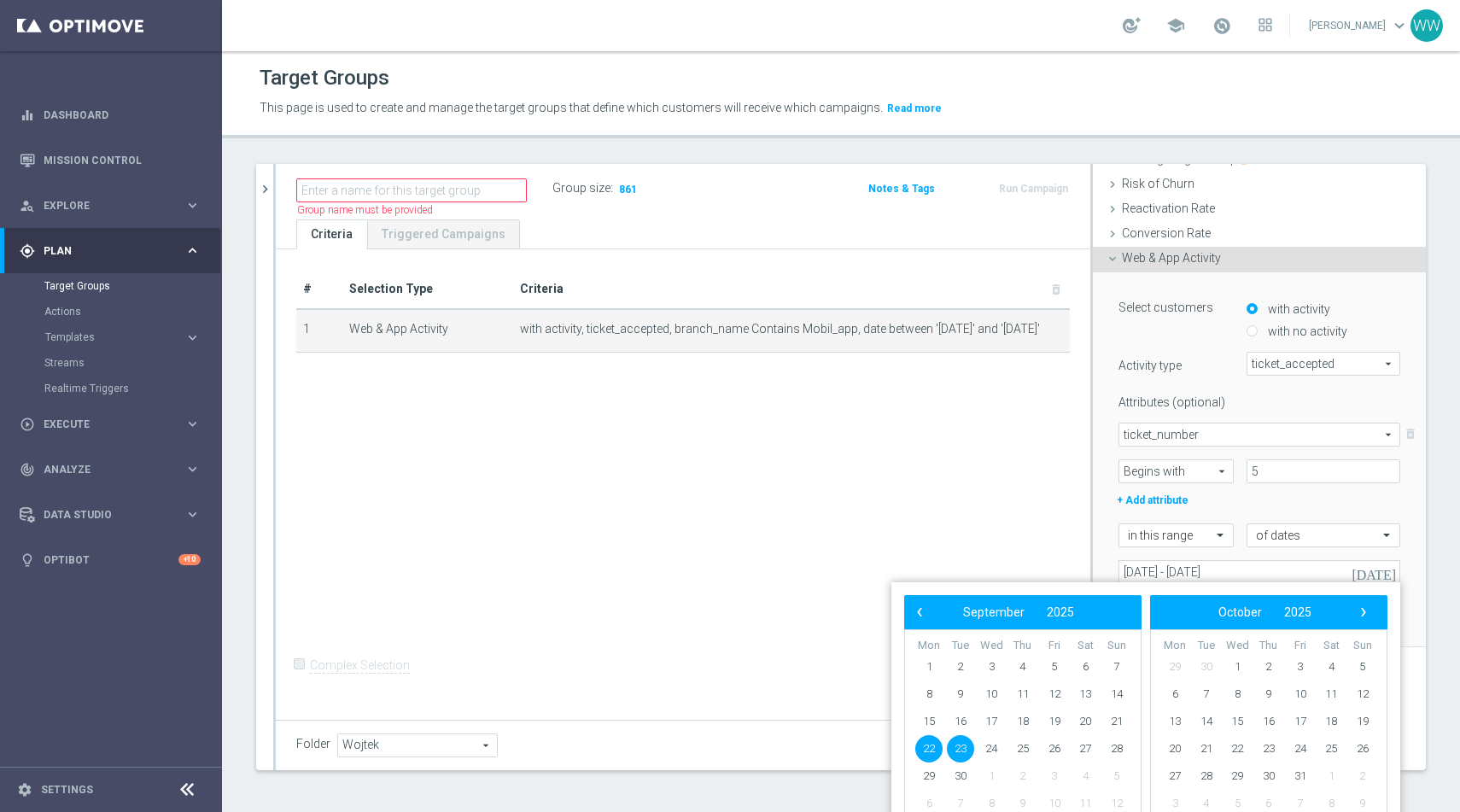
click at [1267, 500] on div "+ Add attribute" at bounding box center [1259, 498] width 308 height 22
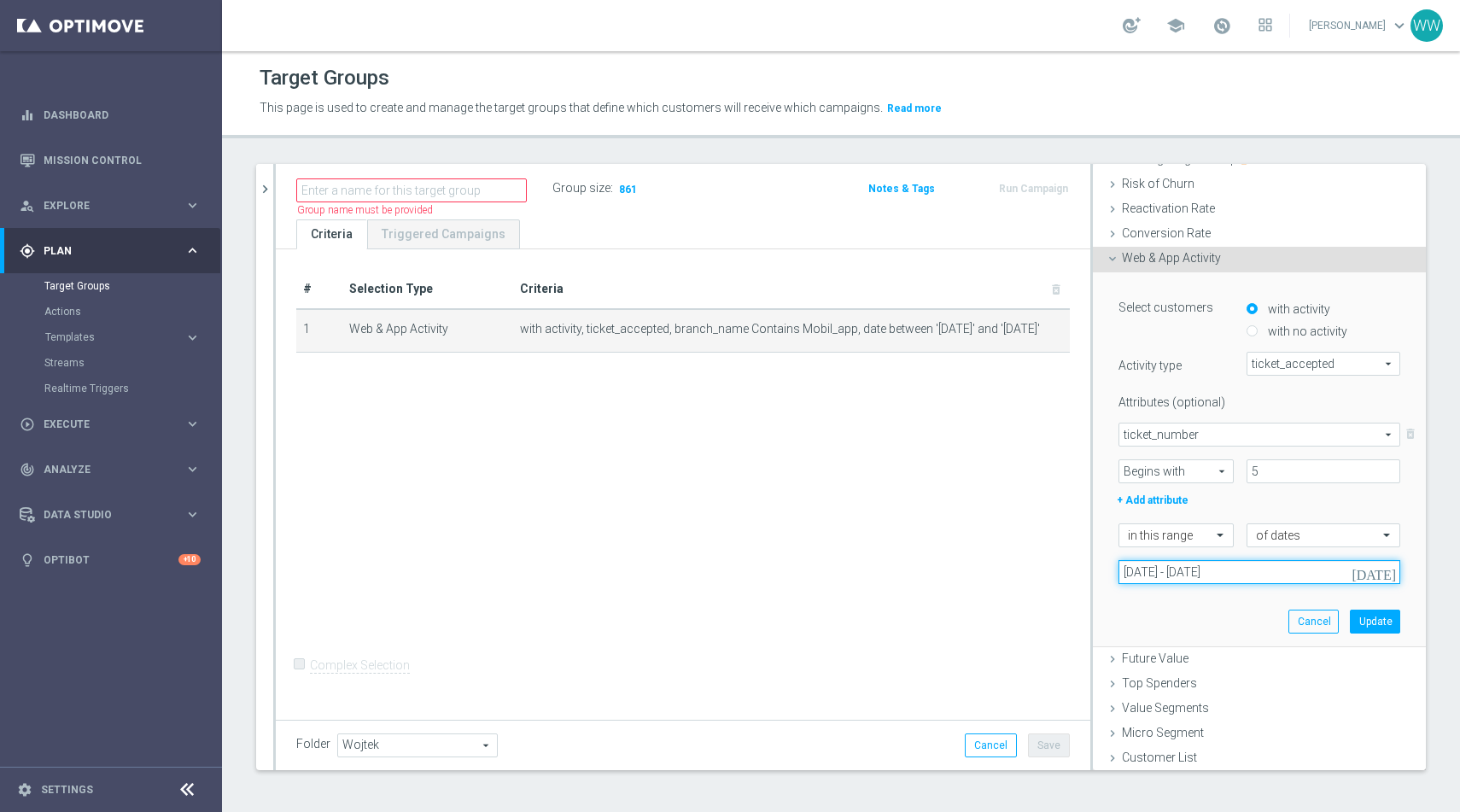
click at [1246, 567] on input "22 Sep 2025 - 23 Sep 2025" at bounding box center [1260, 572] width 282 height 24
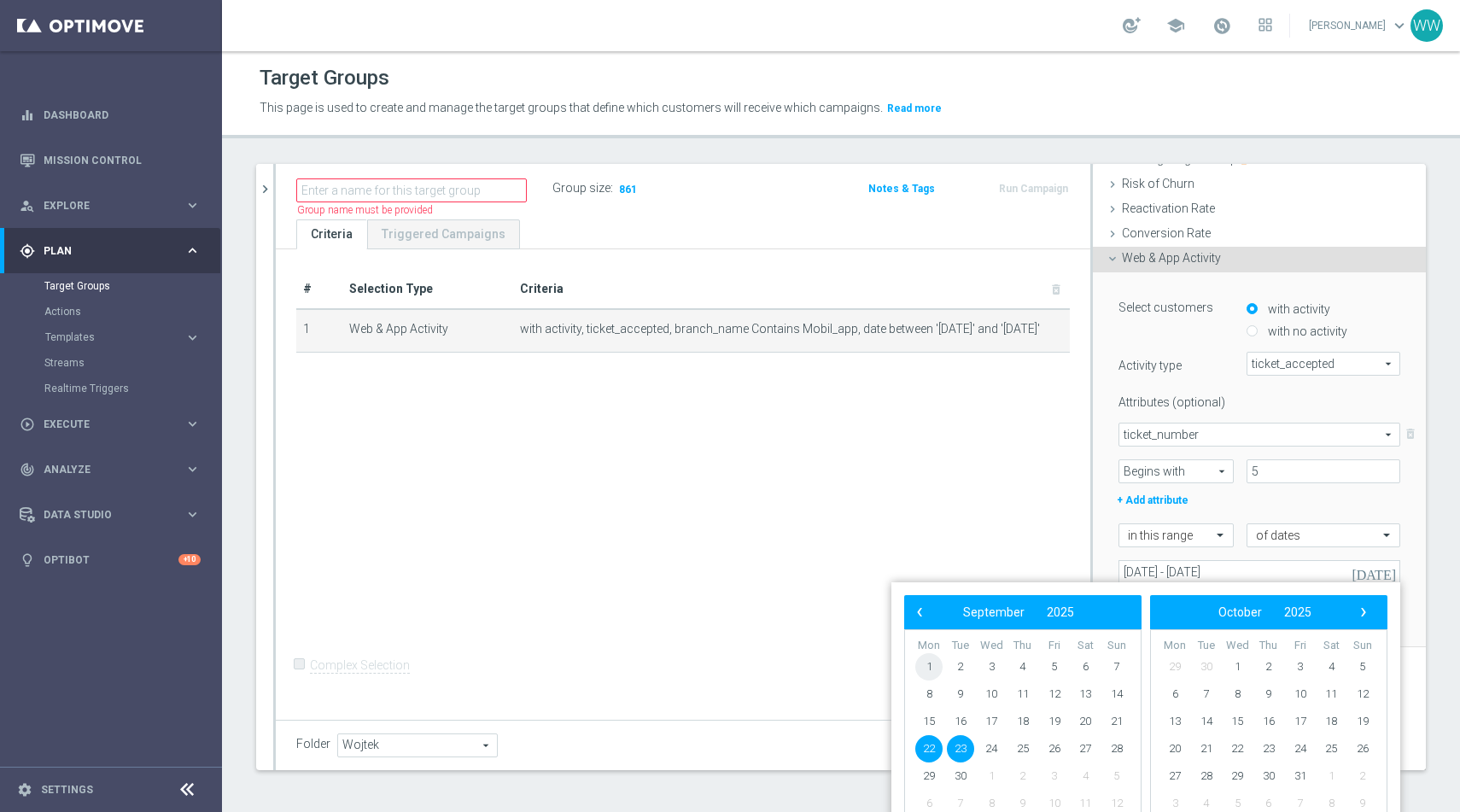
click at [930, 674] on span "1" at bounding box center [929, 667] width 27 height 27
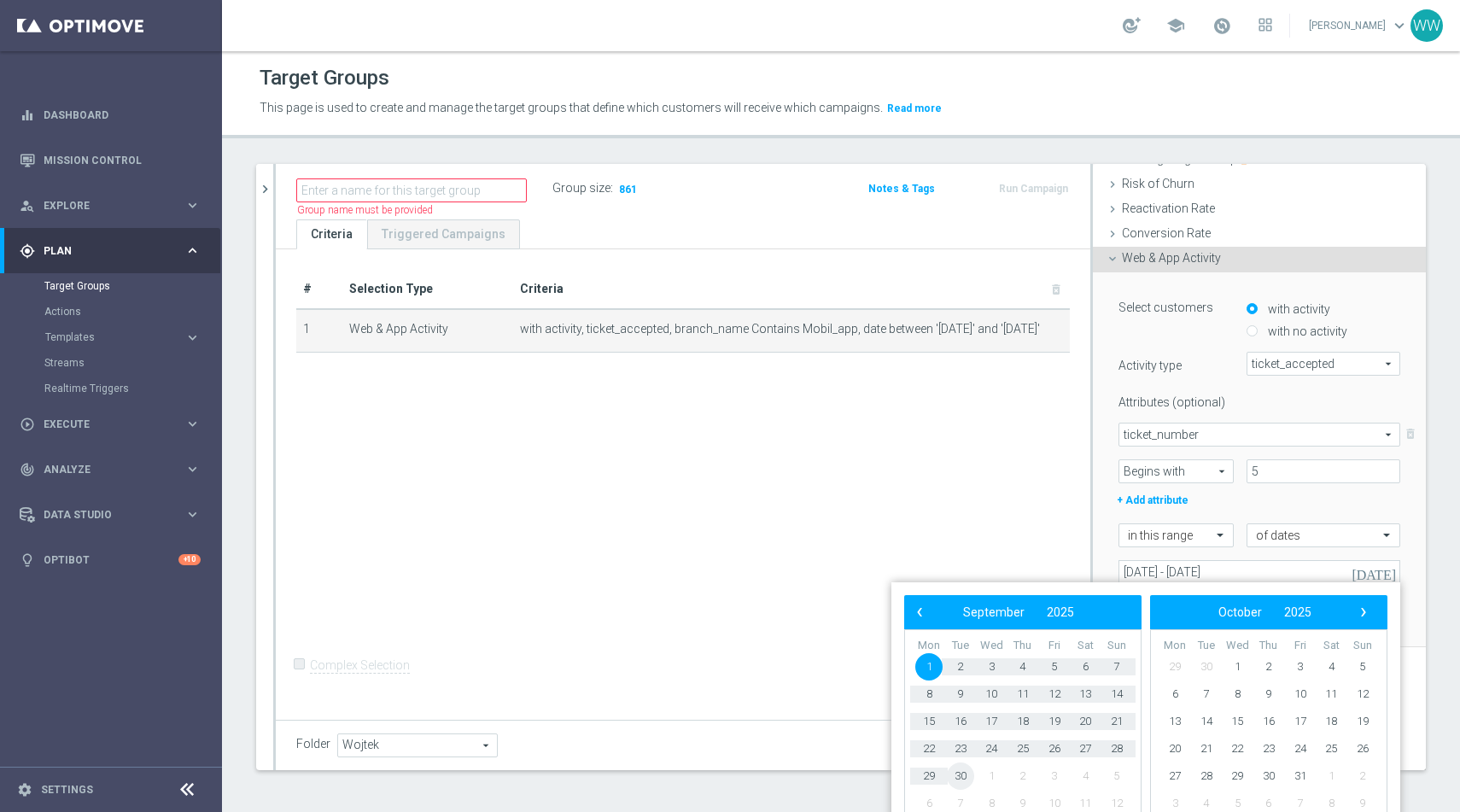
click at [958, 774] on span "30" at bounding box center [960, 776] width 27 height 27
type input "01 Sep 2025 - 30 Sep 2025"
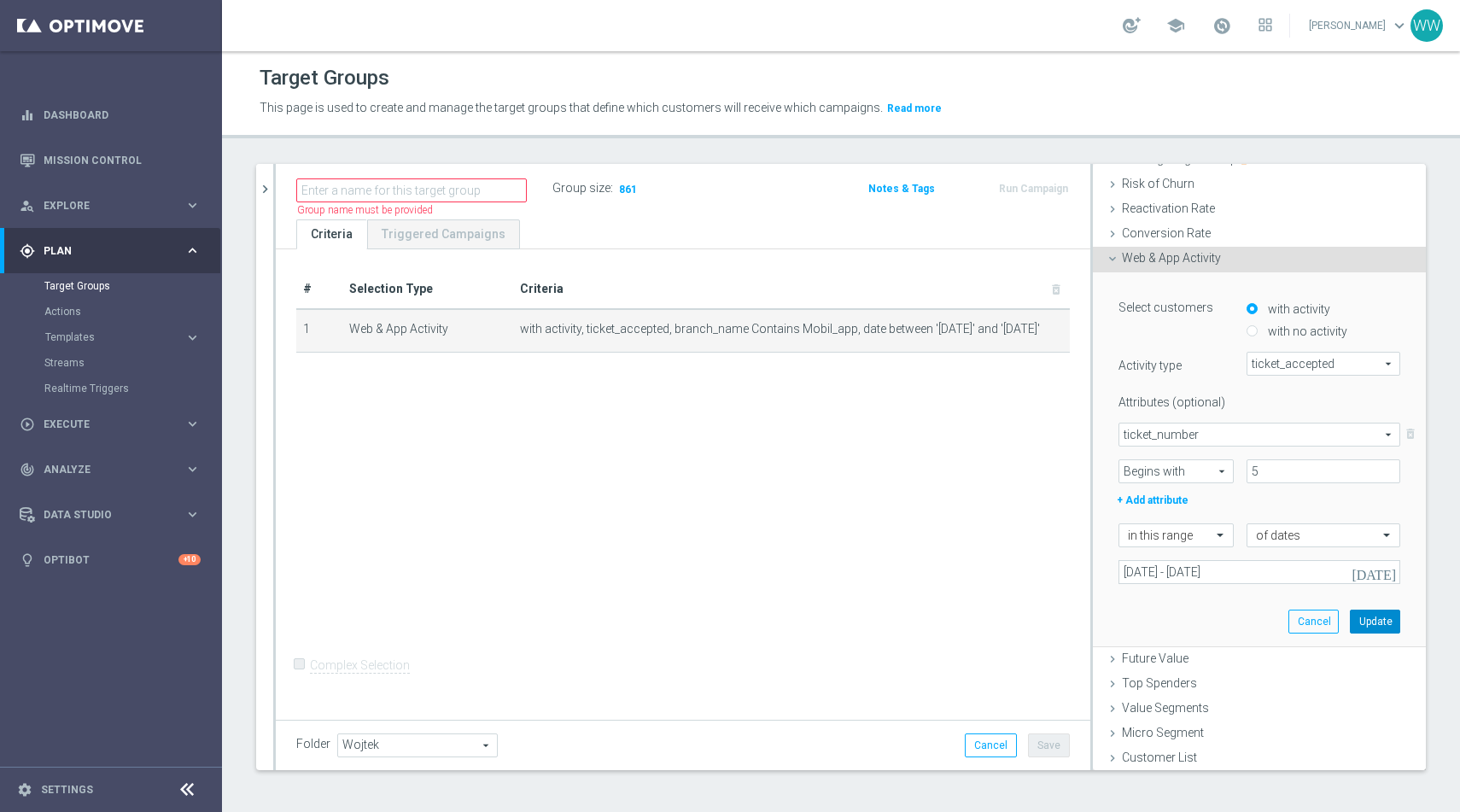
click at [1372, 623] on button "Update" at bounding box center [1376, 621] width 50 height 24
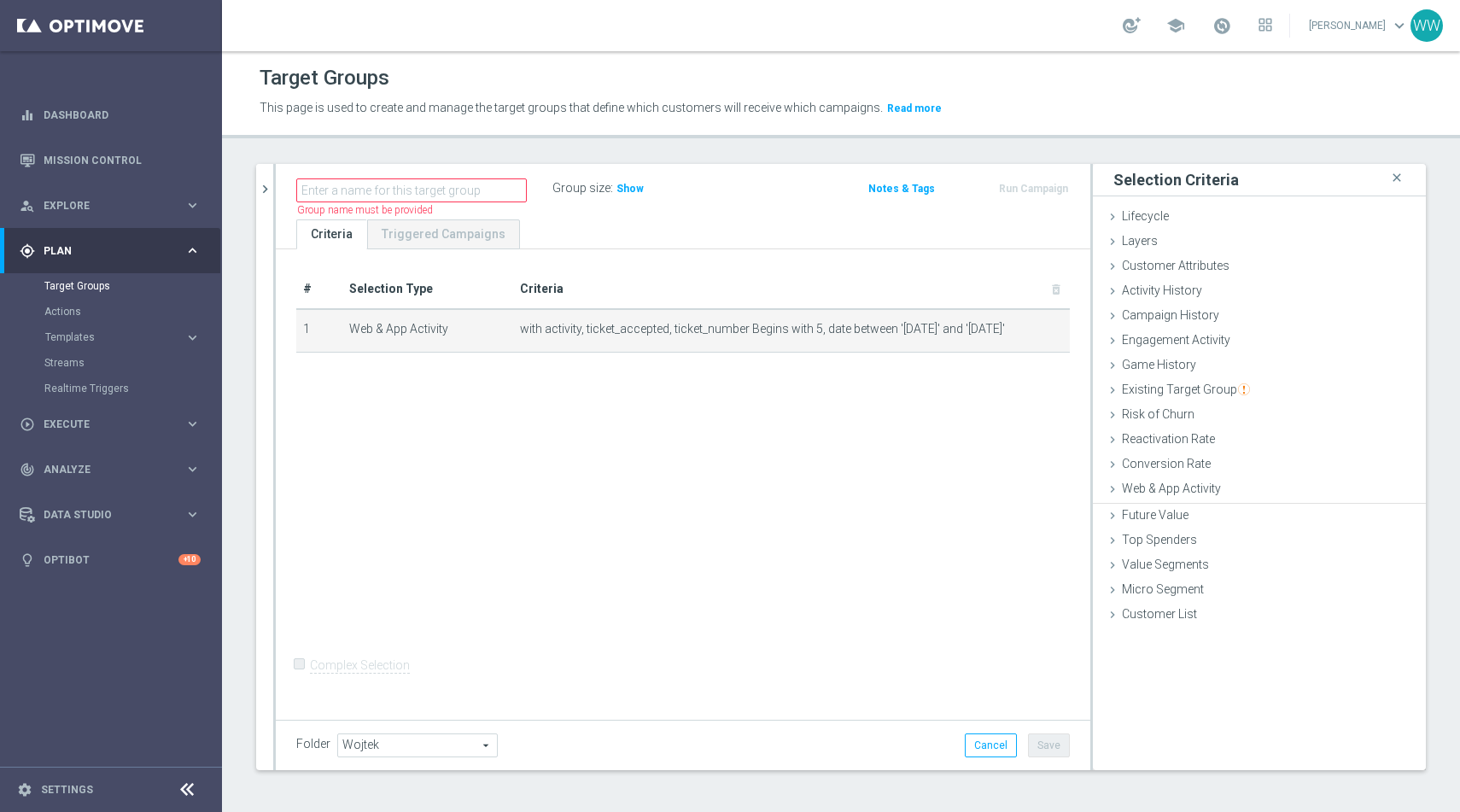
scroll to position [0, 0]
click at [1023, 329] on icon "mode_edit" at bounding box center [1026, 329] width 13 height 13
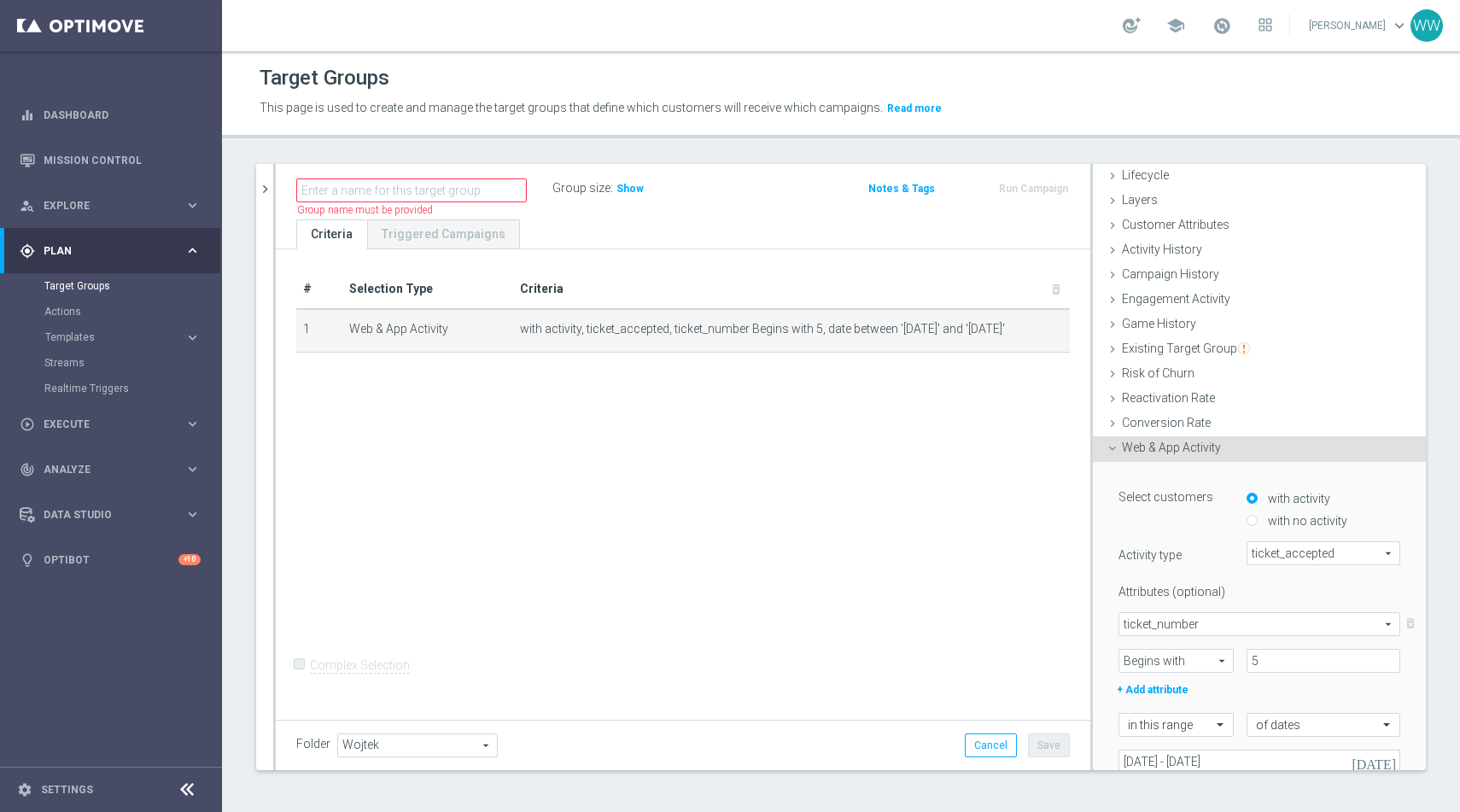
scroll to position [85, 0]
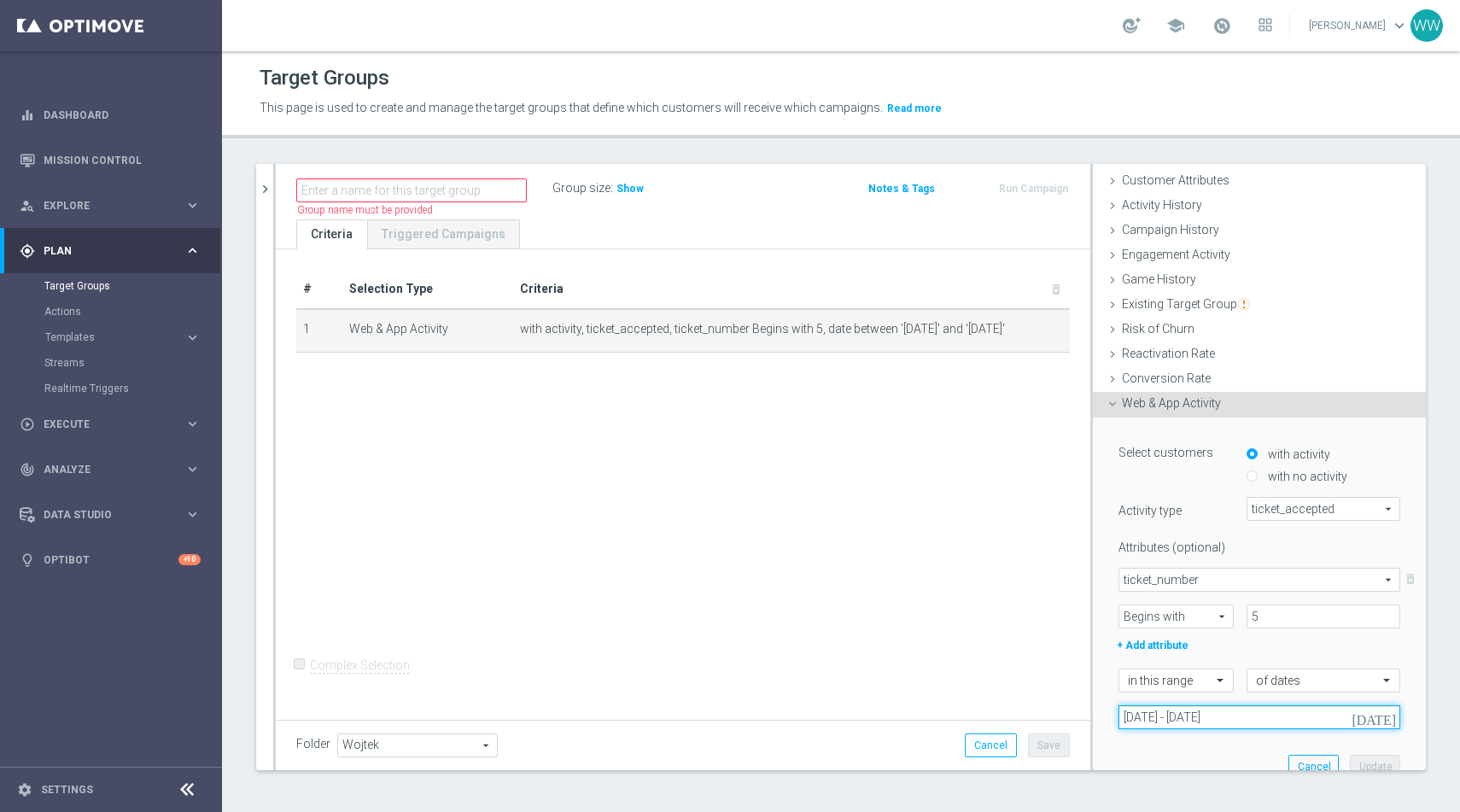
click at [1171, 716] on input "01 Sep 2025 - 30 Sep 2025" at bounding box center [1260, 717] width 282 height 24
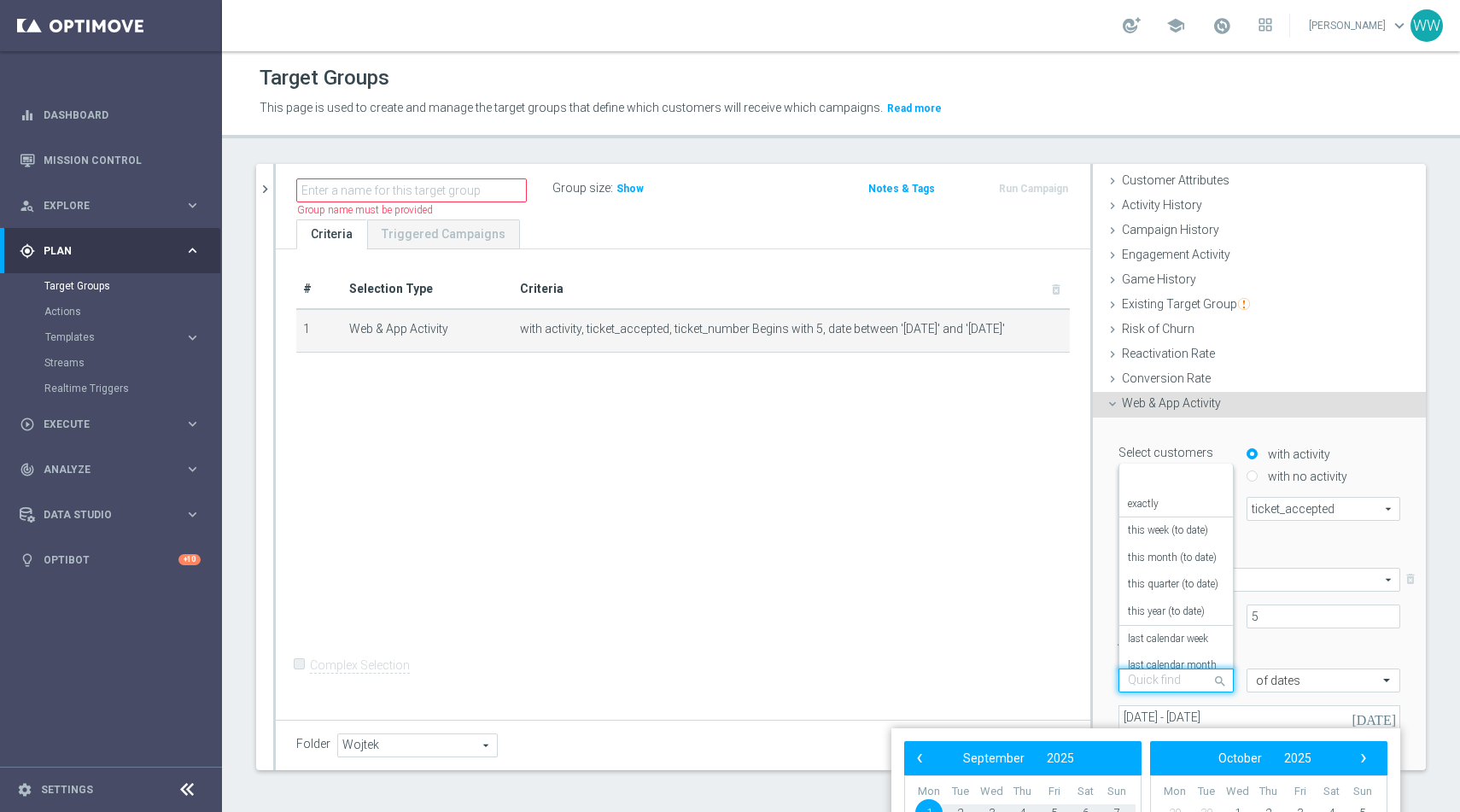
click at [1179, 690] on div "Quick find in this range" at bounding box center [1176, 680] width 115 height 24
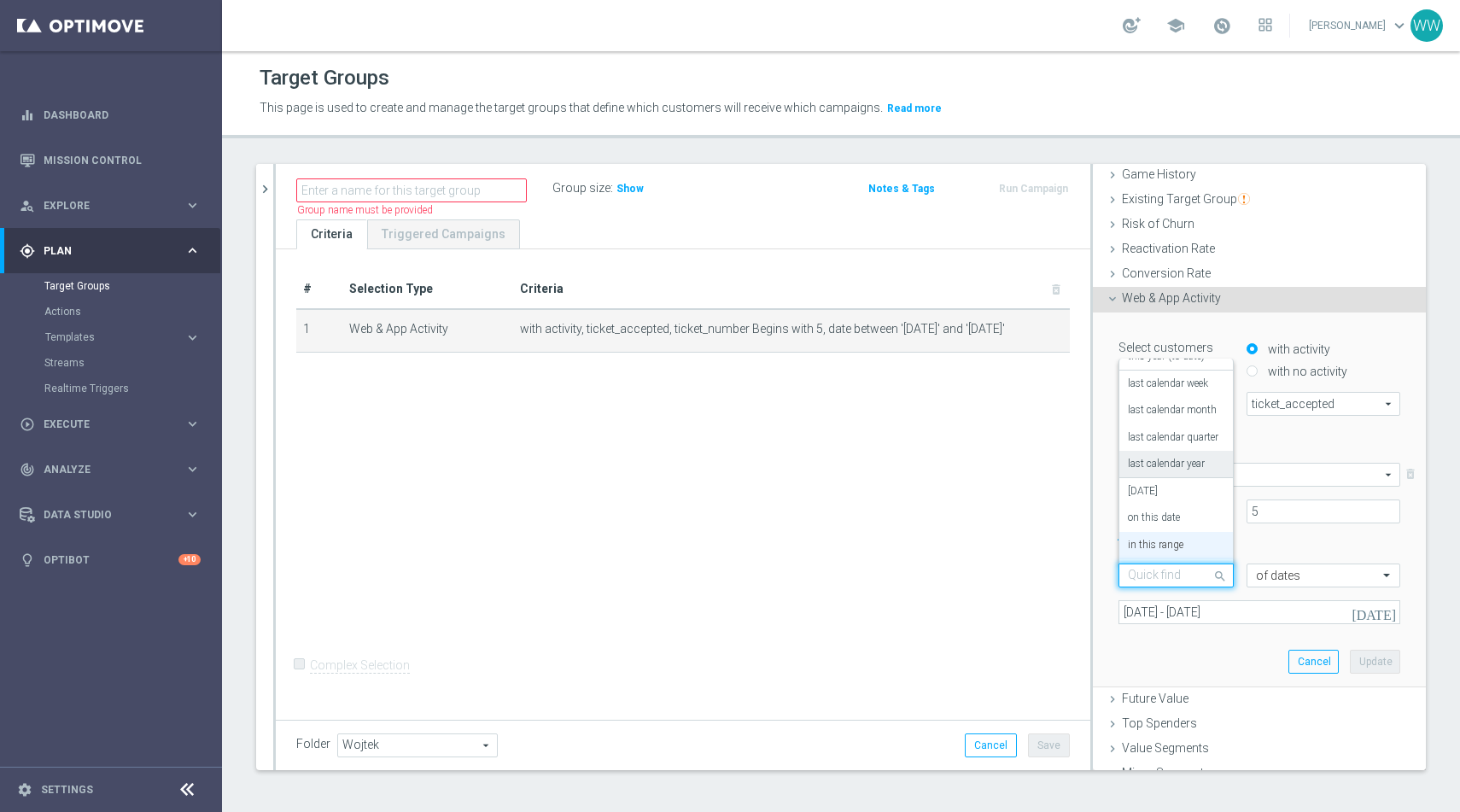
scroll to position [205, 0]
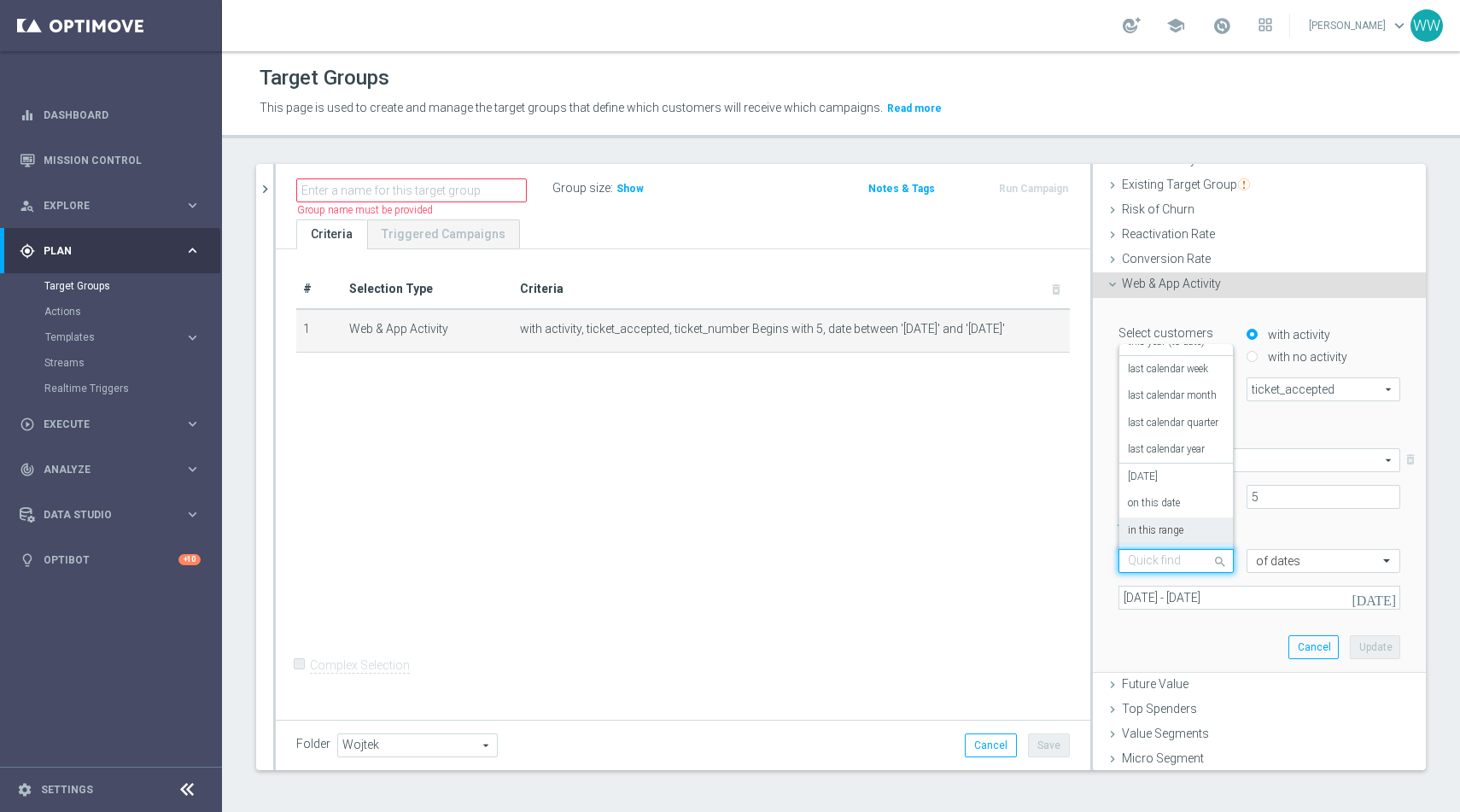
click at [1151, 540] on div "in this range" at bounding box center [1176, 531] width 97 height 27
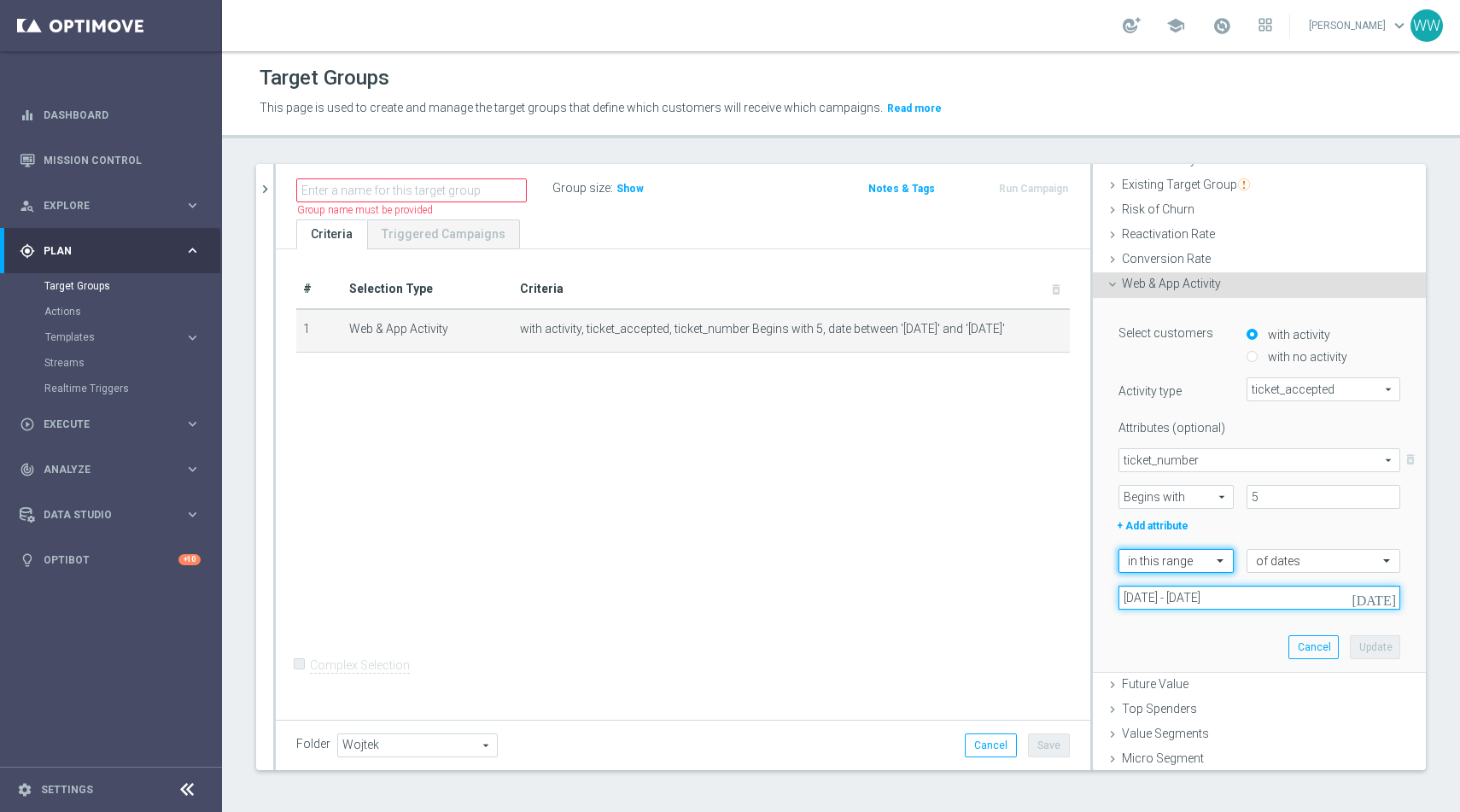
click at [1151, 594] on input "01 Sep 2025 - 30 Sep 2025" at bounding box center [1260, 598] width 282 height 24
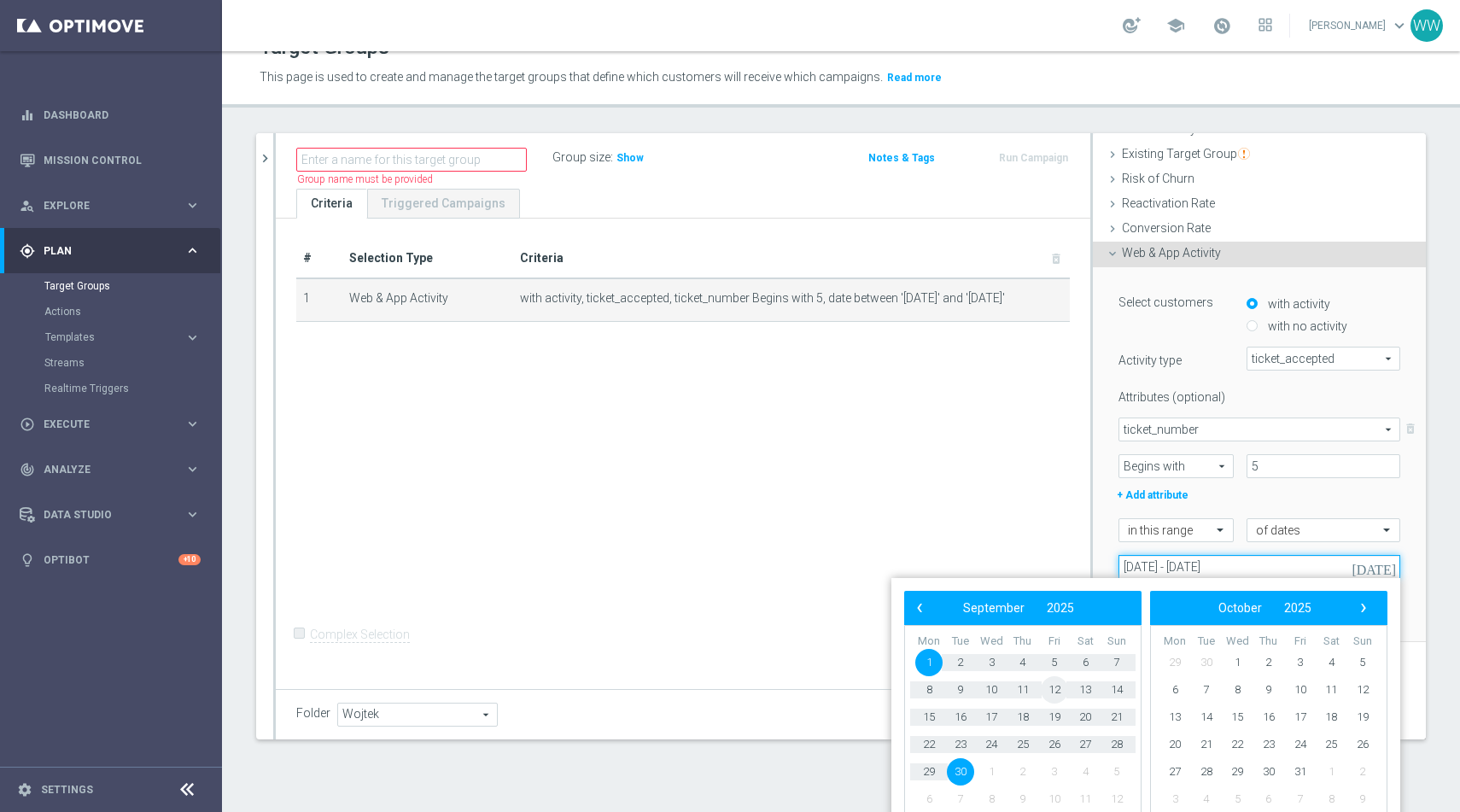
scroll to position [24, 0]
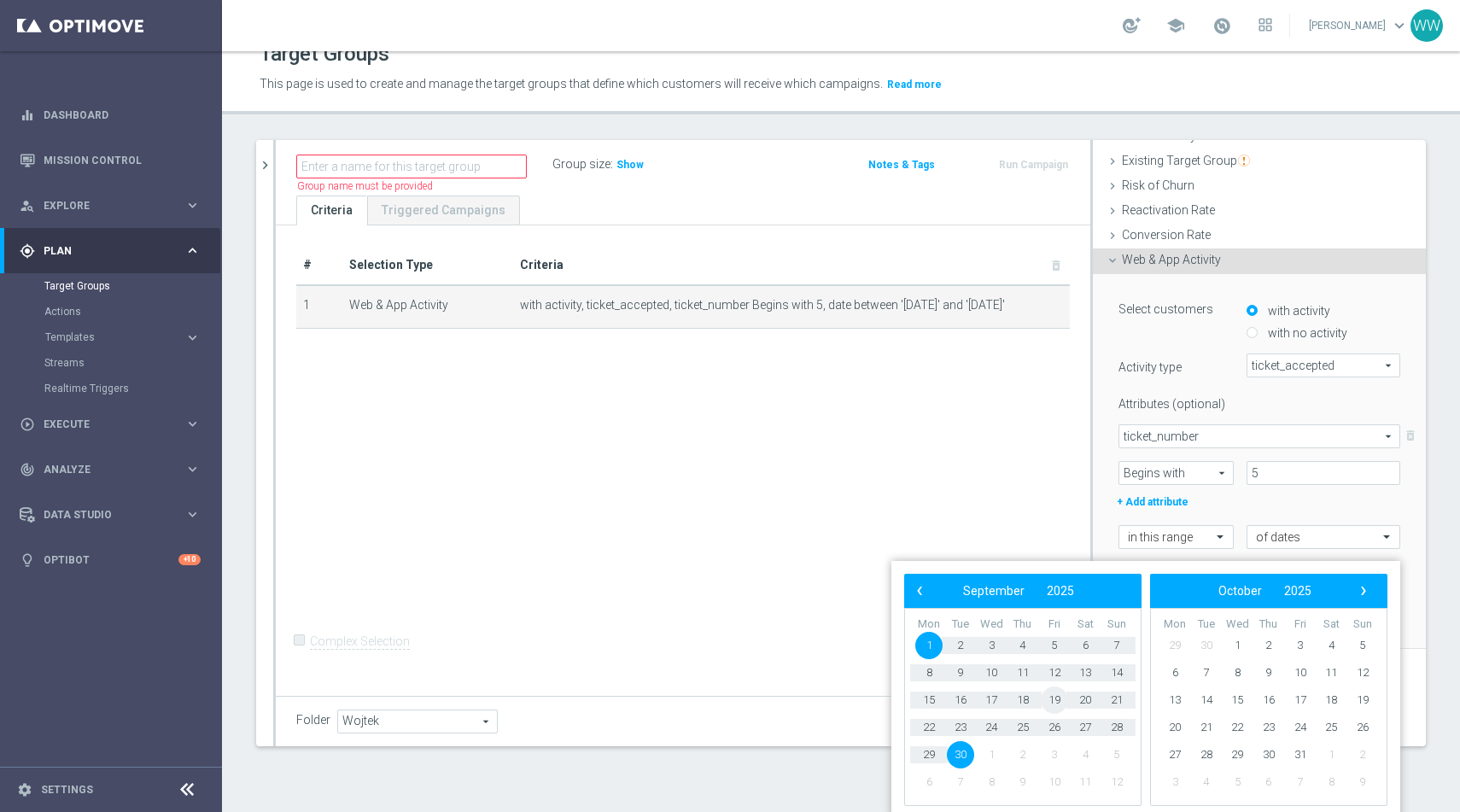
click at [1056, 704] on span "19" at bounding box center [1054, 700] width 27 height 27
click at [986, 730] on span "24" at bounding box center [992, 728] width 27 height 27
type input "19 Sep 2025 - 24 Sep 2025"
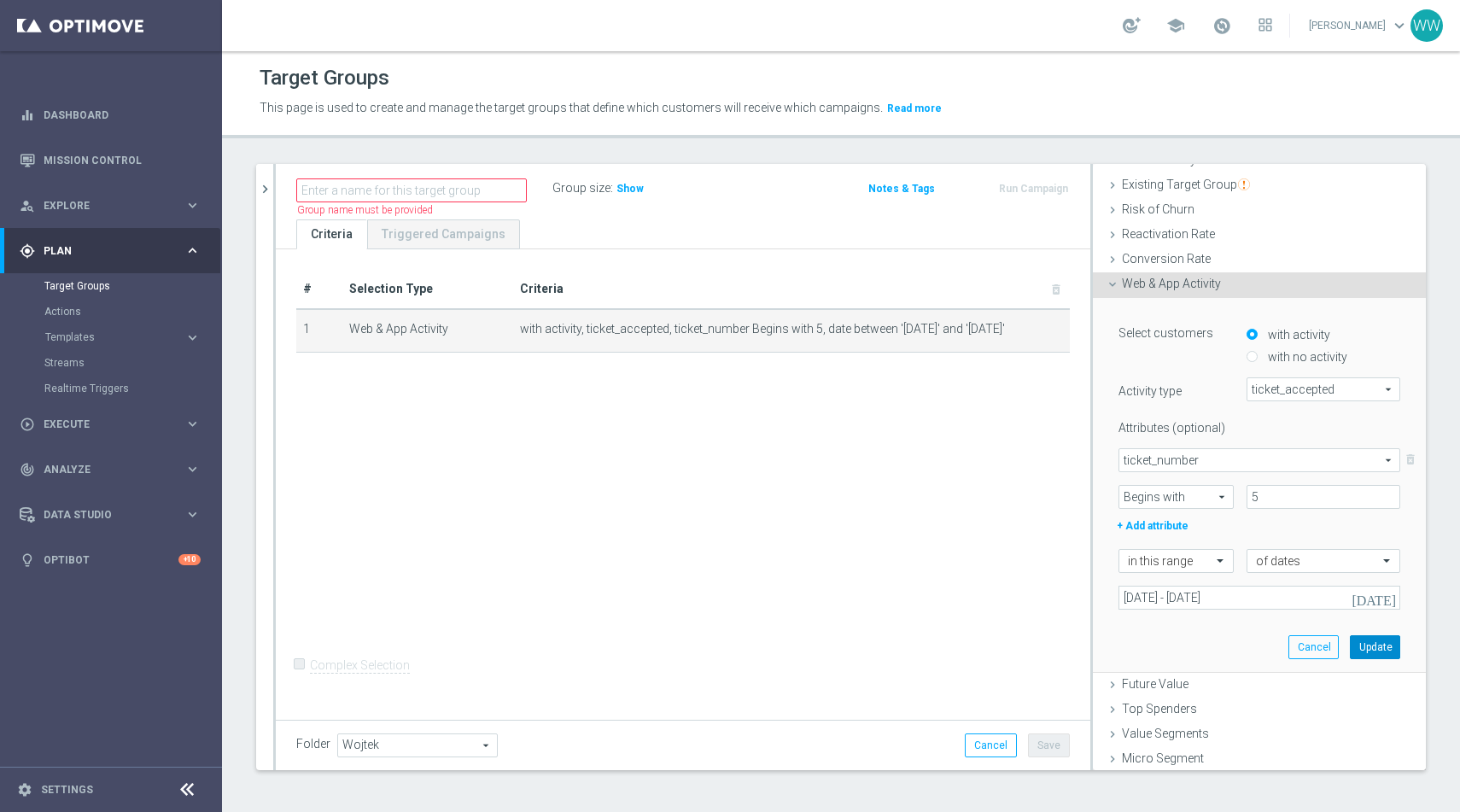
click at [1368, 645] on button "Update" at bounding box center [1376, 647] width 50 height 24
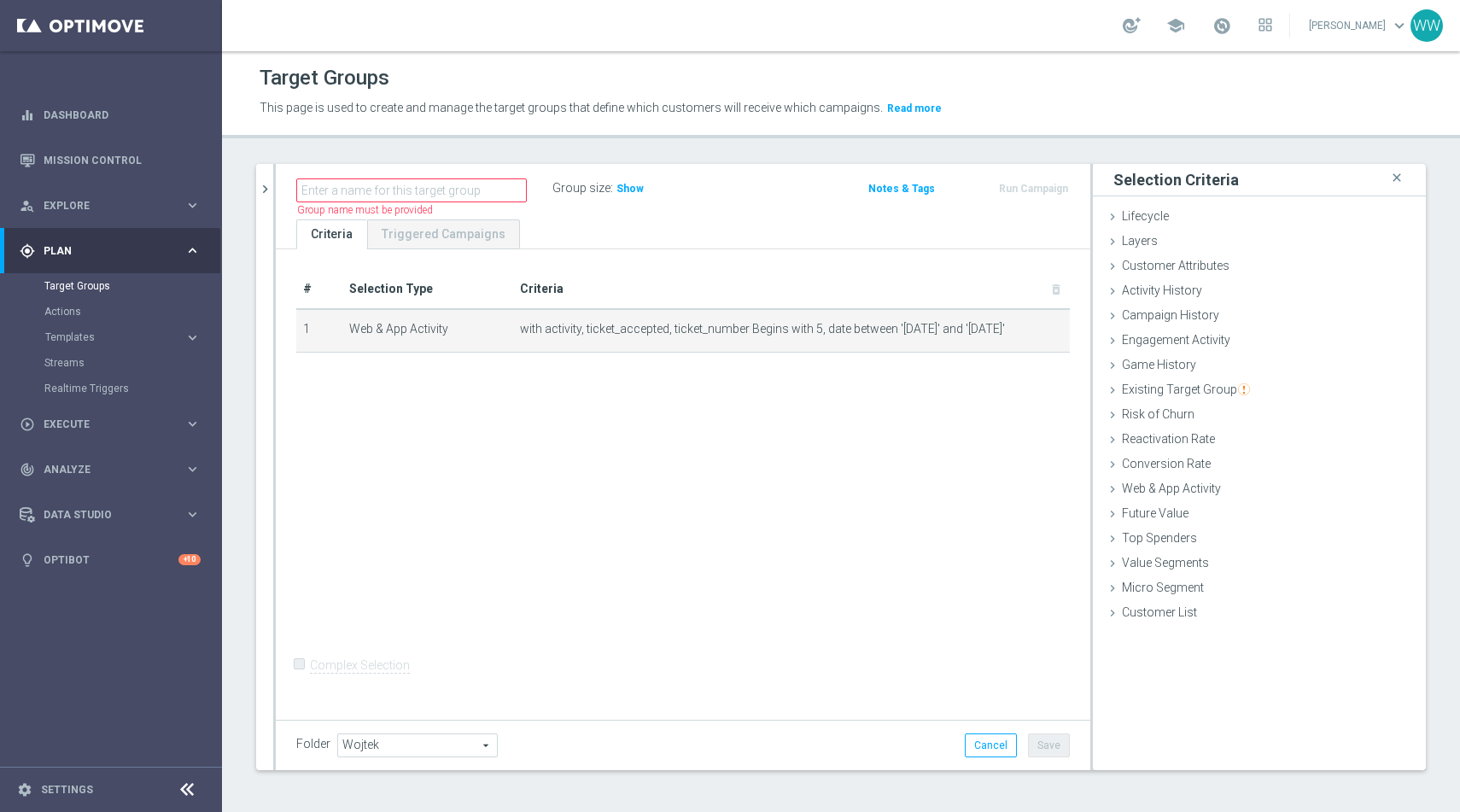
click at [631, 202] on div "Group size : Show" at bounding box center [638, 189] width 170 height 26
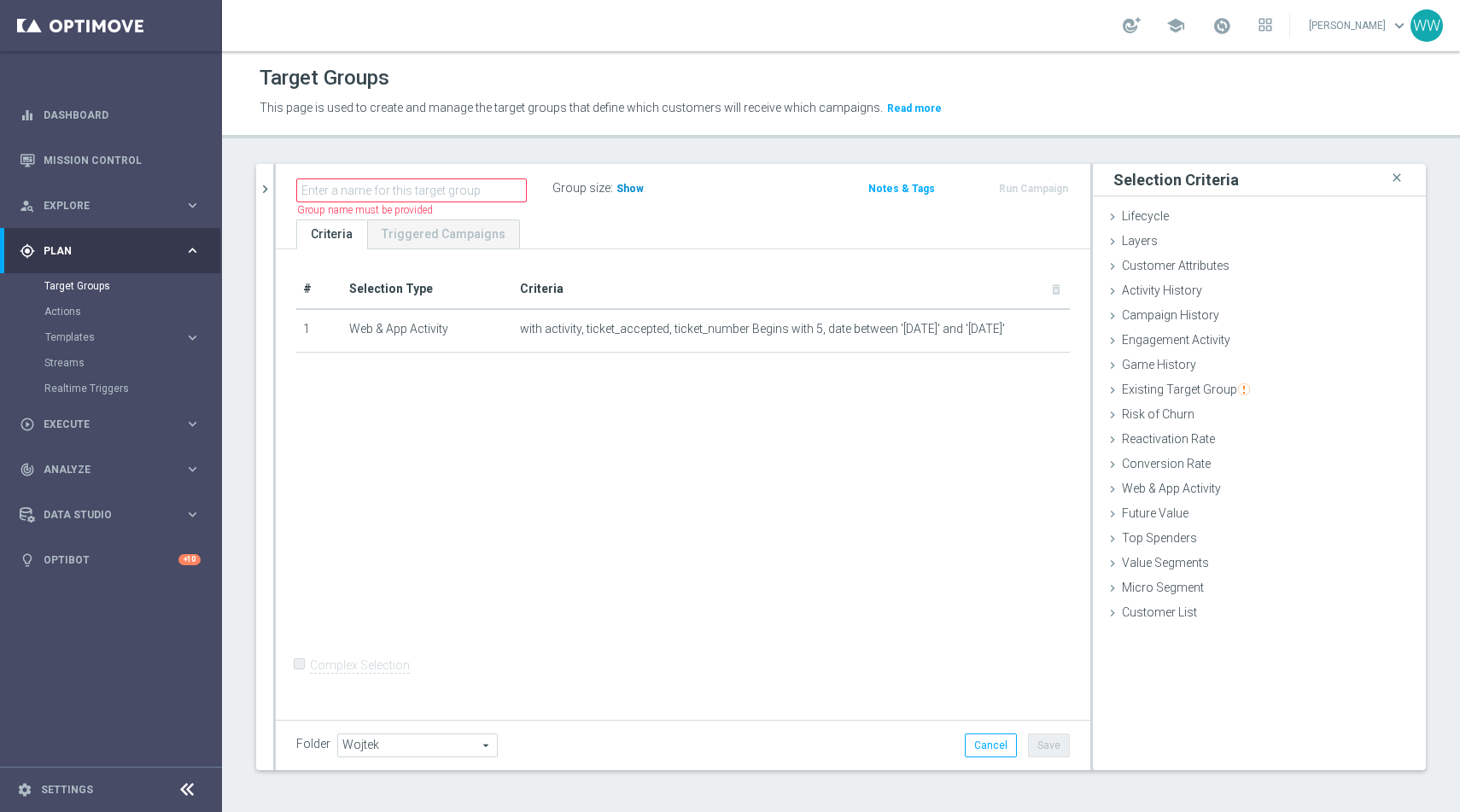
click at [631, 194] on span "Show" at bounding box center [630, 188] width 27 height 12
drag, startPoint x: 657, startPoint y: 195, endPoint x: 668, endPoint y: 191, distance: 11.7
click at [668, 191] on div "Group size : 122,830" at bounding box center [638, 187] width 170 height 21
drag, startPoint x: 693, startPoint y: 188, endPoint x: 673, endPoint y: 195, distance: 21.2
click at [673, 195] on div "Group size : 122,830" at bounding box center [638, 187] width 170 height 21
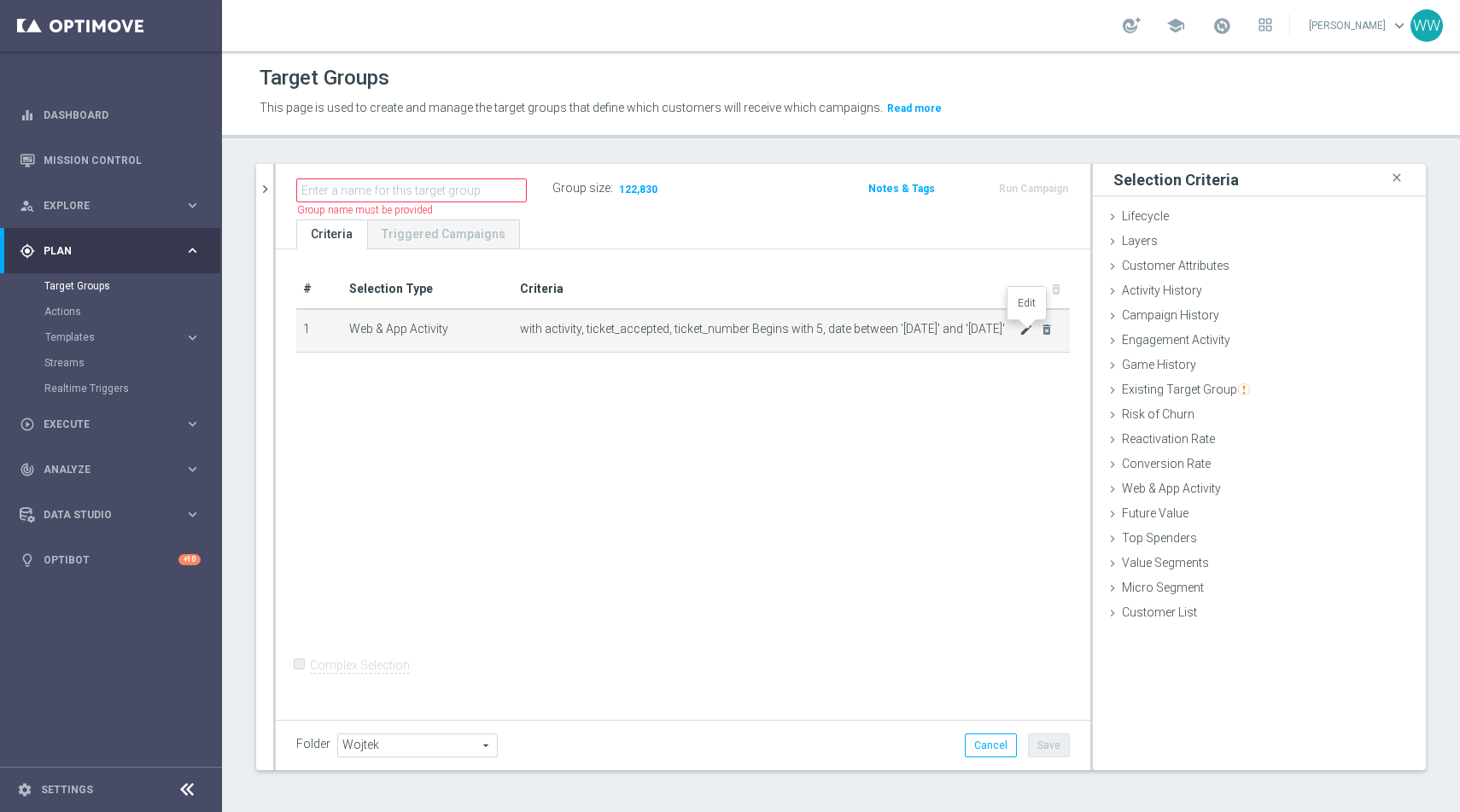
click at [1029, 326] on icon "mode_edit" at bounding box center [1026, 329] width 13 height 13
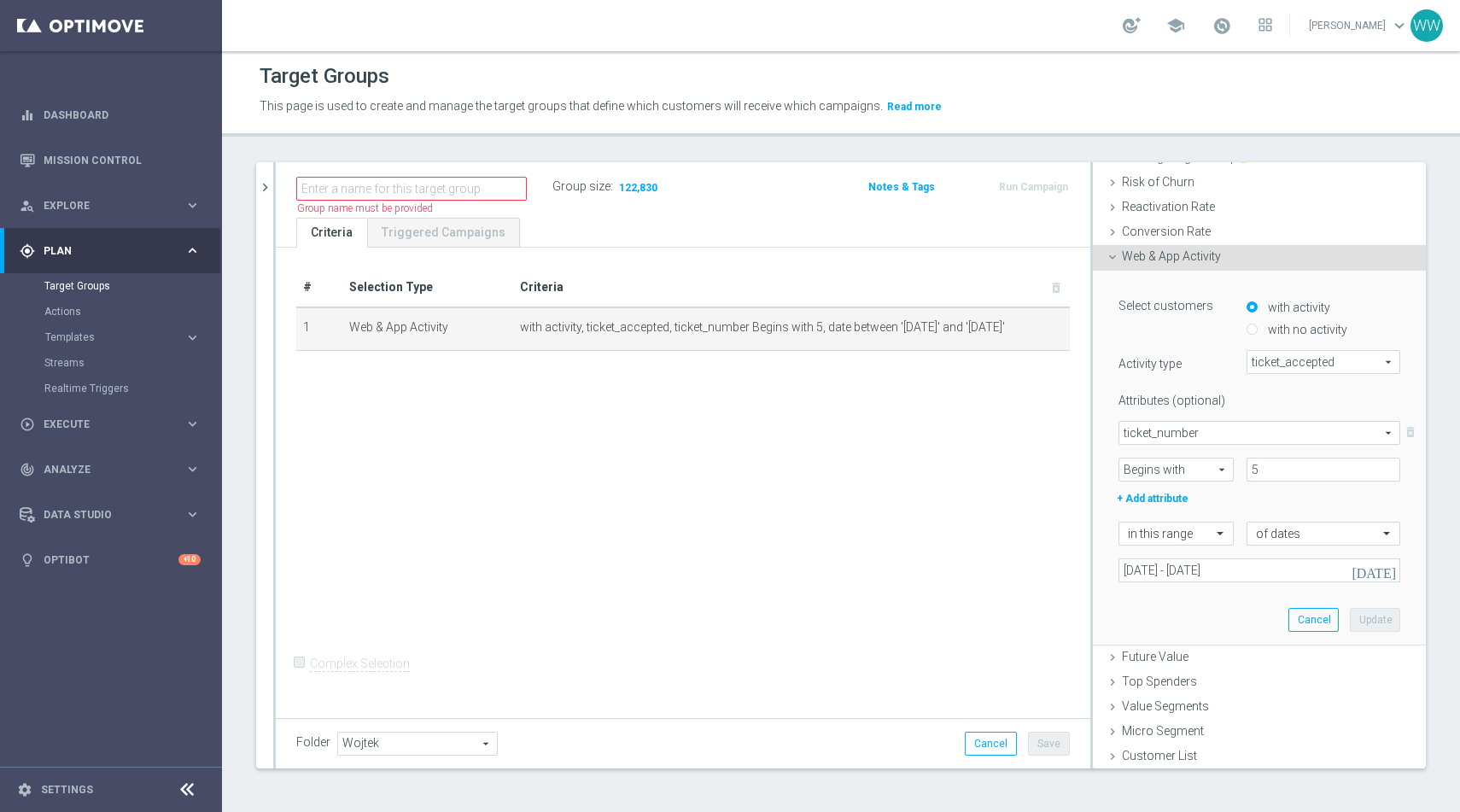
scroll to position [205, 0]
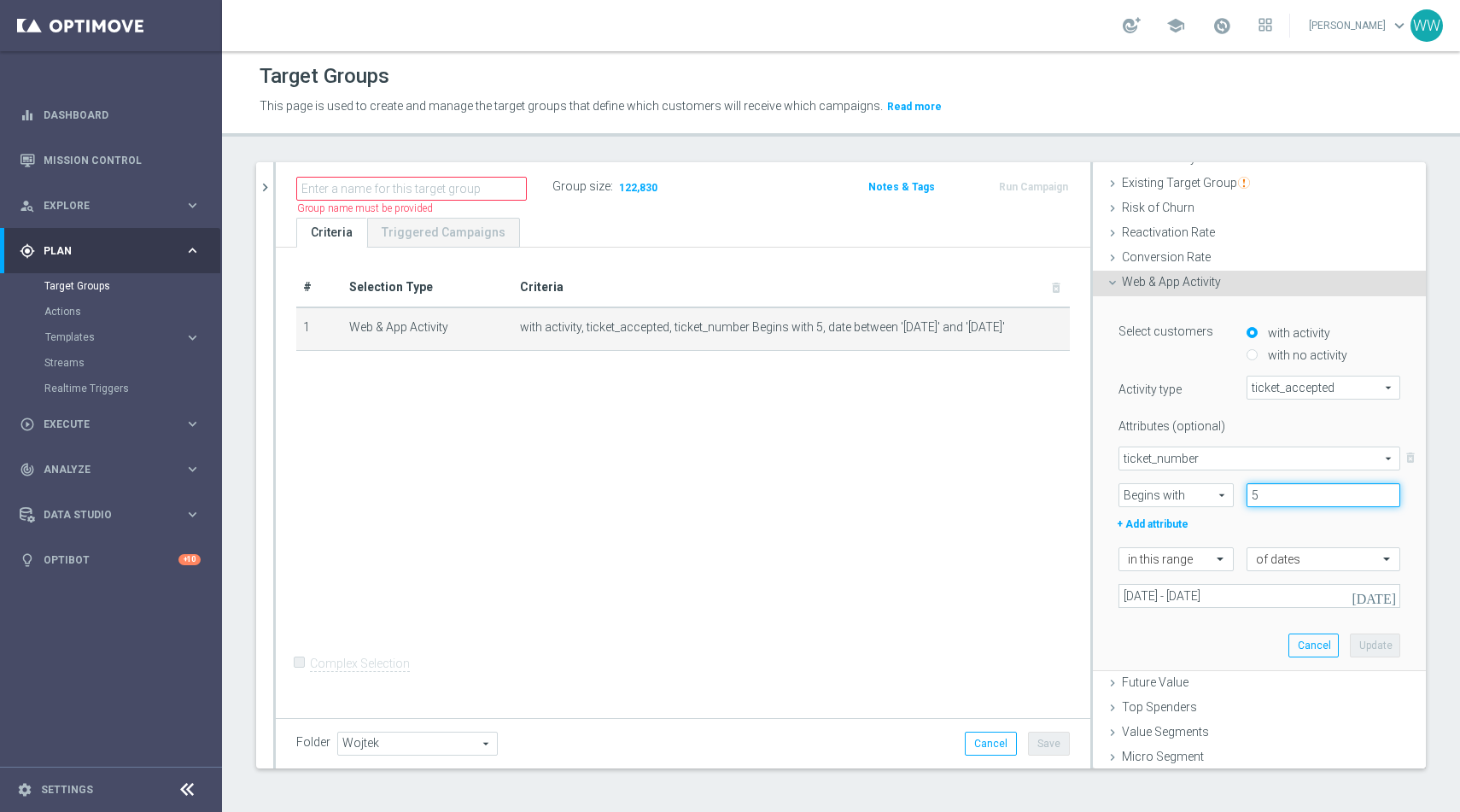
drag, startPoint x: 1264, startPoint y: 497, endPoint x: 1218, endPoint y: 497, distance: 46.0
click at [1218, 497] on div "Begins with Begins with arrow_drop_down search 5" at bounding box center [1259, 495] width 308 height 24
type input "e"
click at [1376, 646] on button "Update" at bounding box center [1376, 645] width 50 height 24
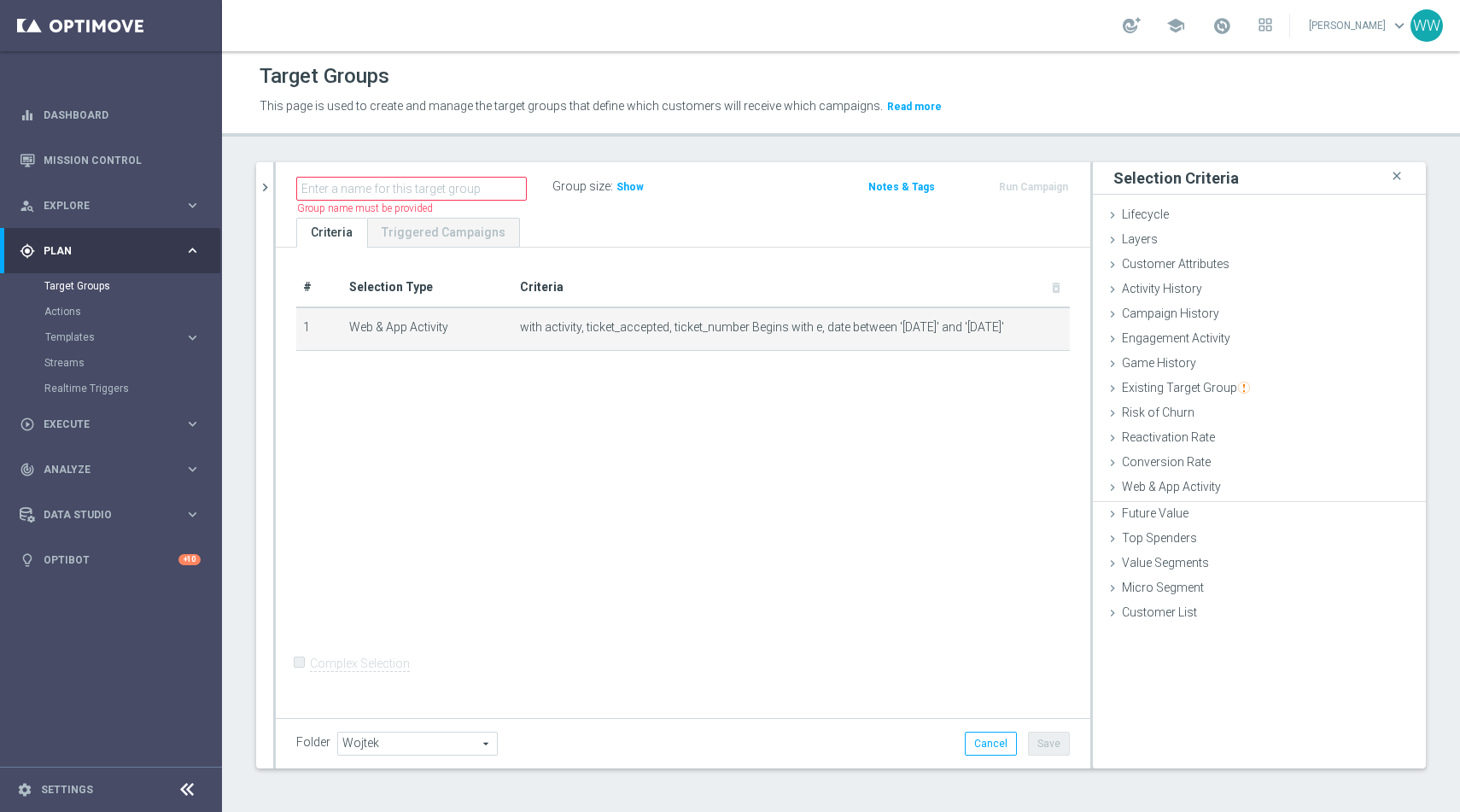
scroll to position [0, 0]
click at [656, 184] on div "Group size : Show" at bounding box center [638, 185] width 170 height 21
click at [645, 184] on div "Group size : Show" at bounding box center [638, 185] width 170 height 21
click at [620, 188] on span "Show" at bounding box center [630, 187] width 27 height 12
click at [1024, 328] on icon "mode_edit" at bounding box center [1026, 327] width 13 height 13
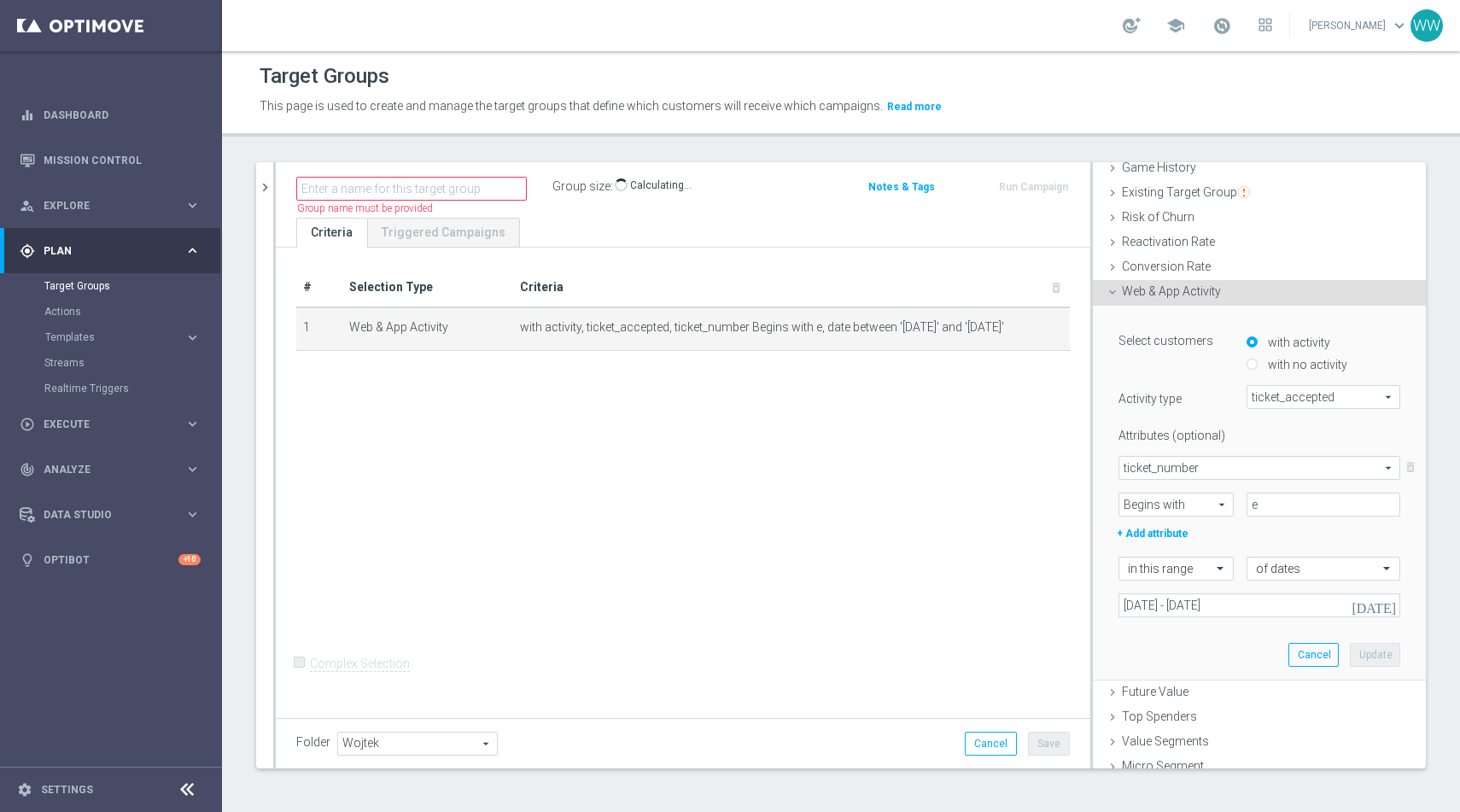
scroll to position [197, 0]
click at [1197, 472] on span "ticket_number" at bounding box center [1260, 466] width 280 height 22
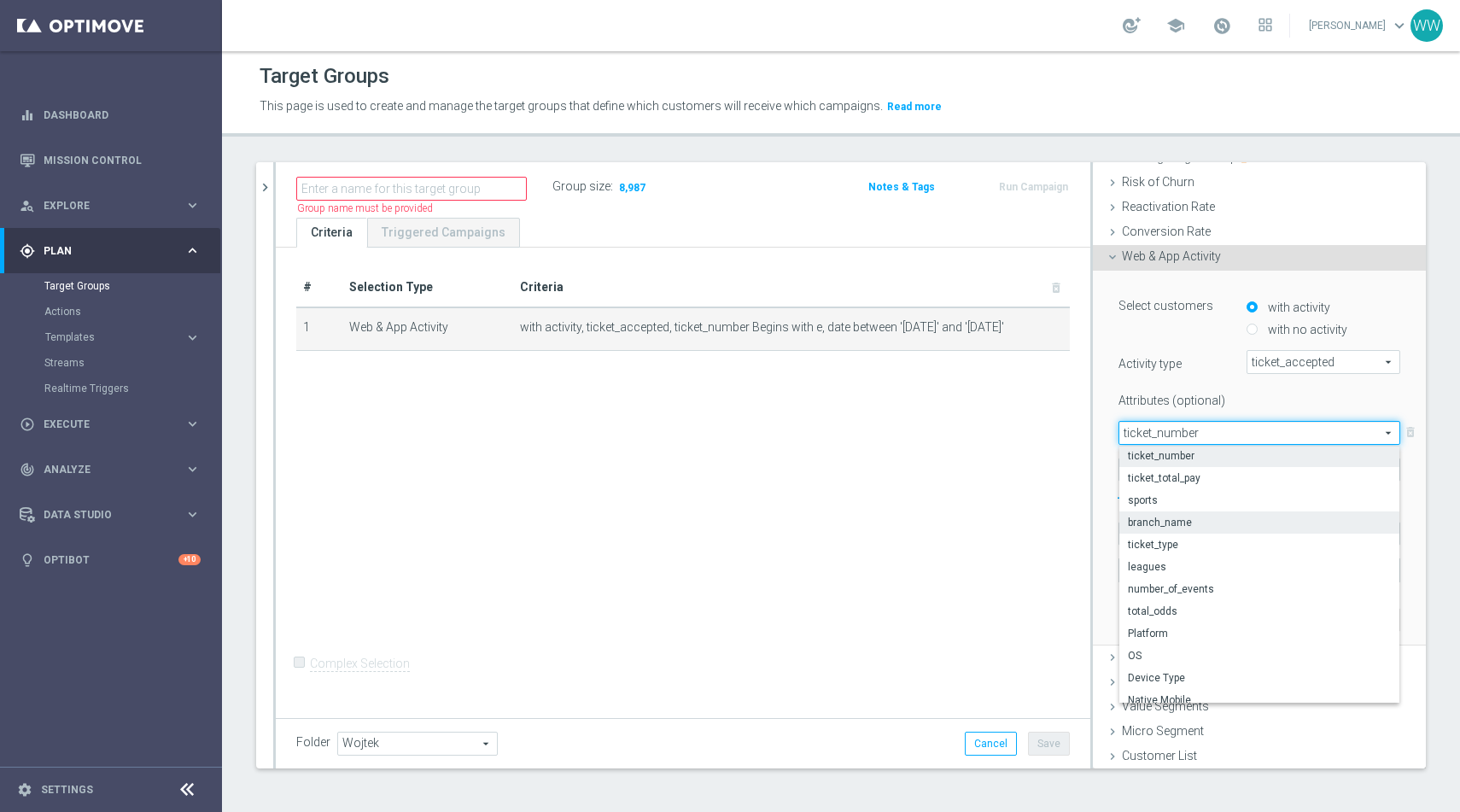
scroll to position [53, 0]
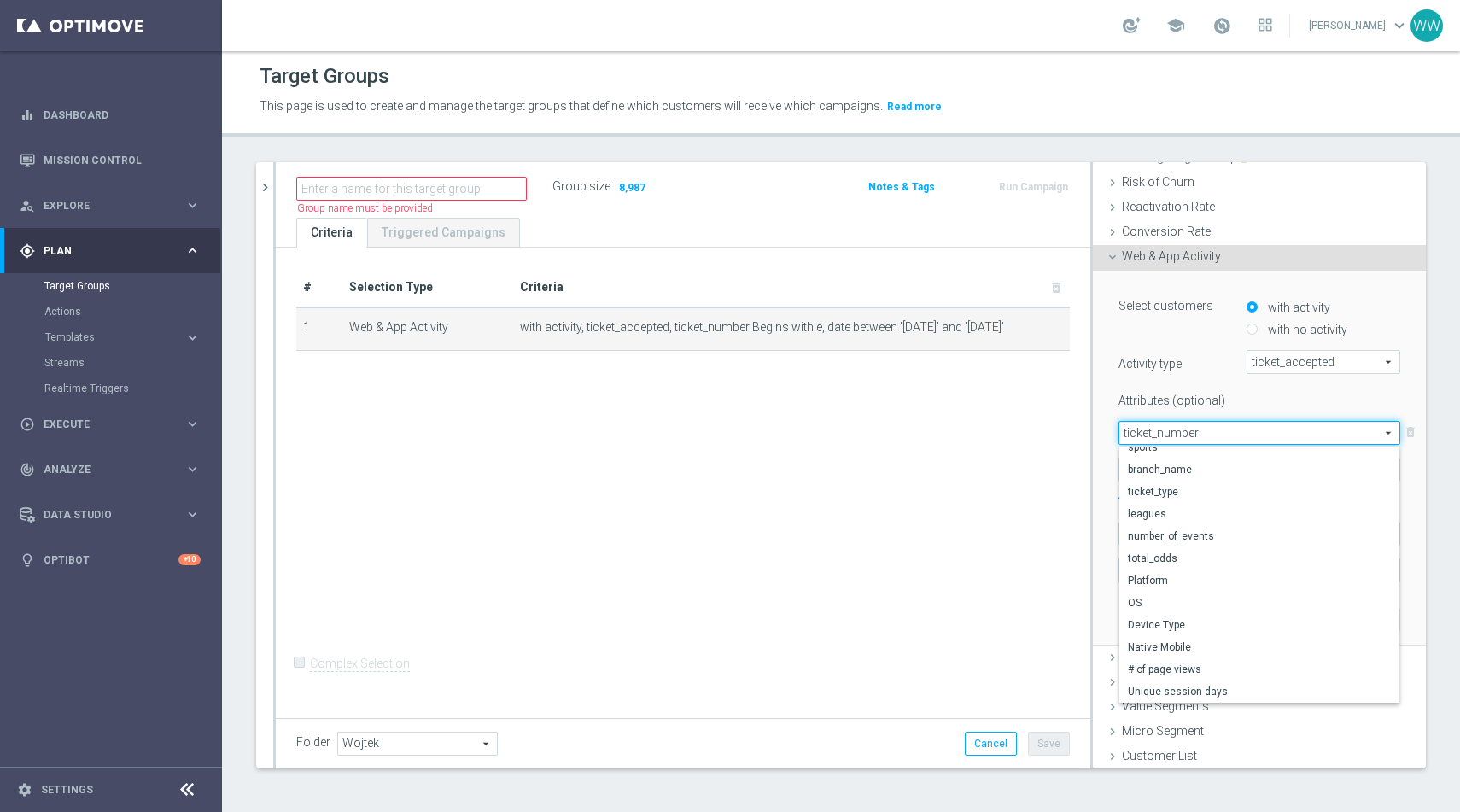
click at [1181, 381] on div "Select customers with activity with no activity Activity type ticket_accepted t…" at bounding box center [1260, 436] width 282 height 290
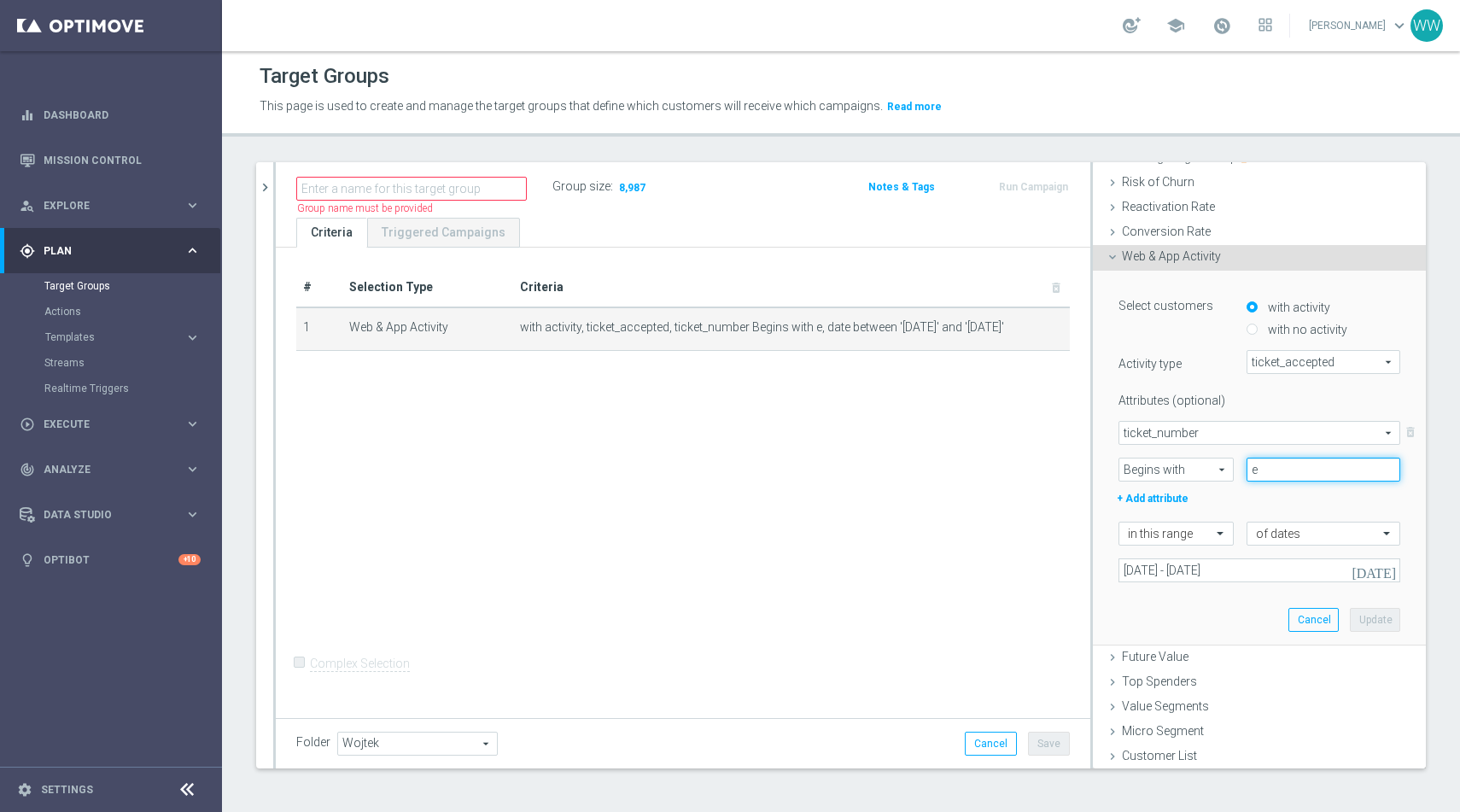
click at [1263, 470] on input "e" at bounding box center [1323, 469] width 153 height 24
type input "5"
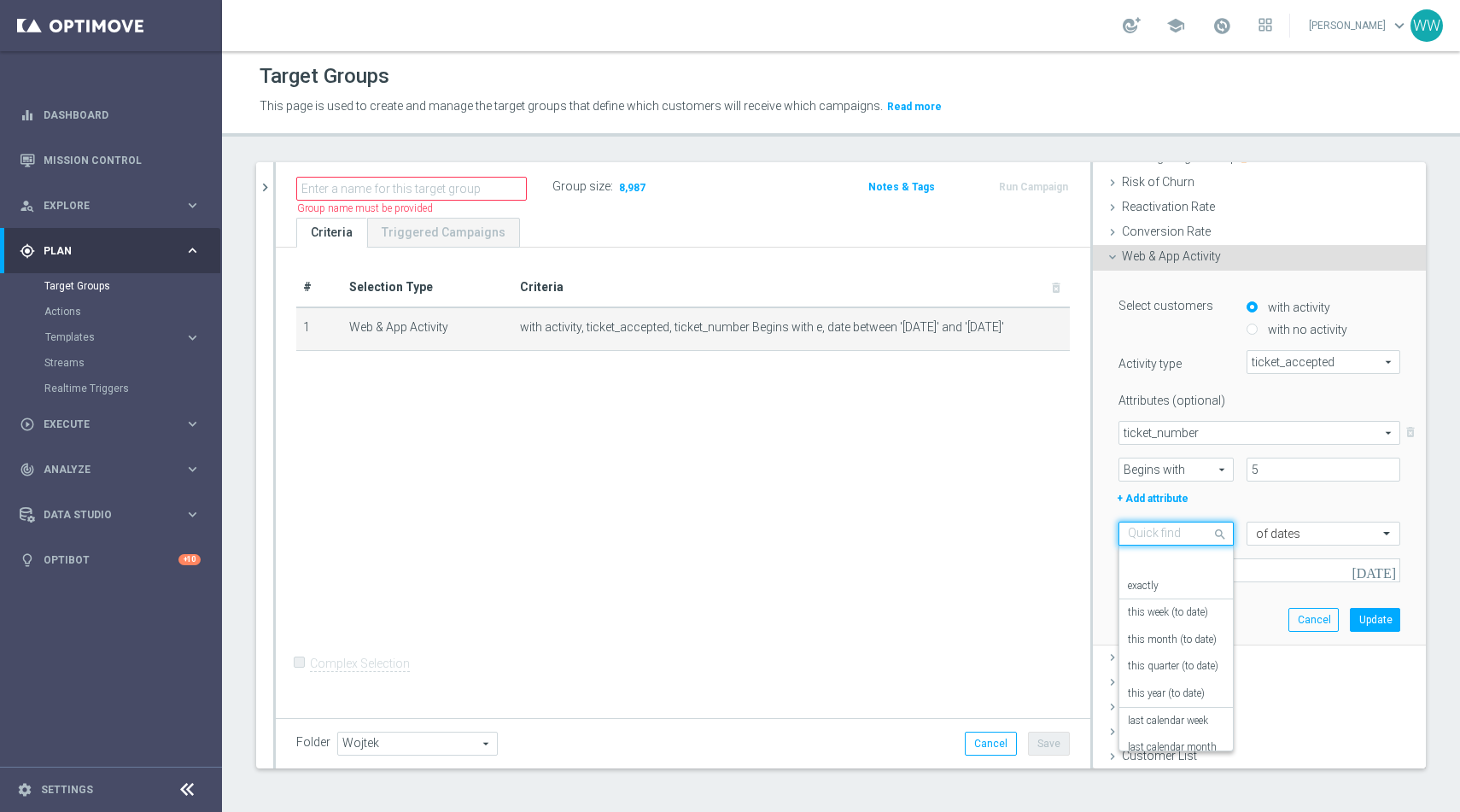
click at [1159, 537] on input "text" at bounding box center [1158, 534] width 62 height 15
click at [1152, 592] on div "exactly" at bounding box center [1176, 586] width 97 height 27
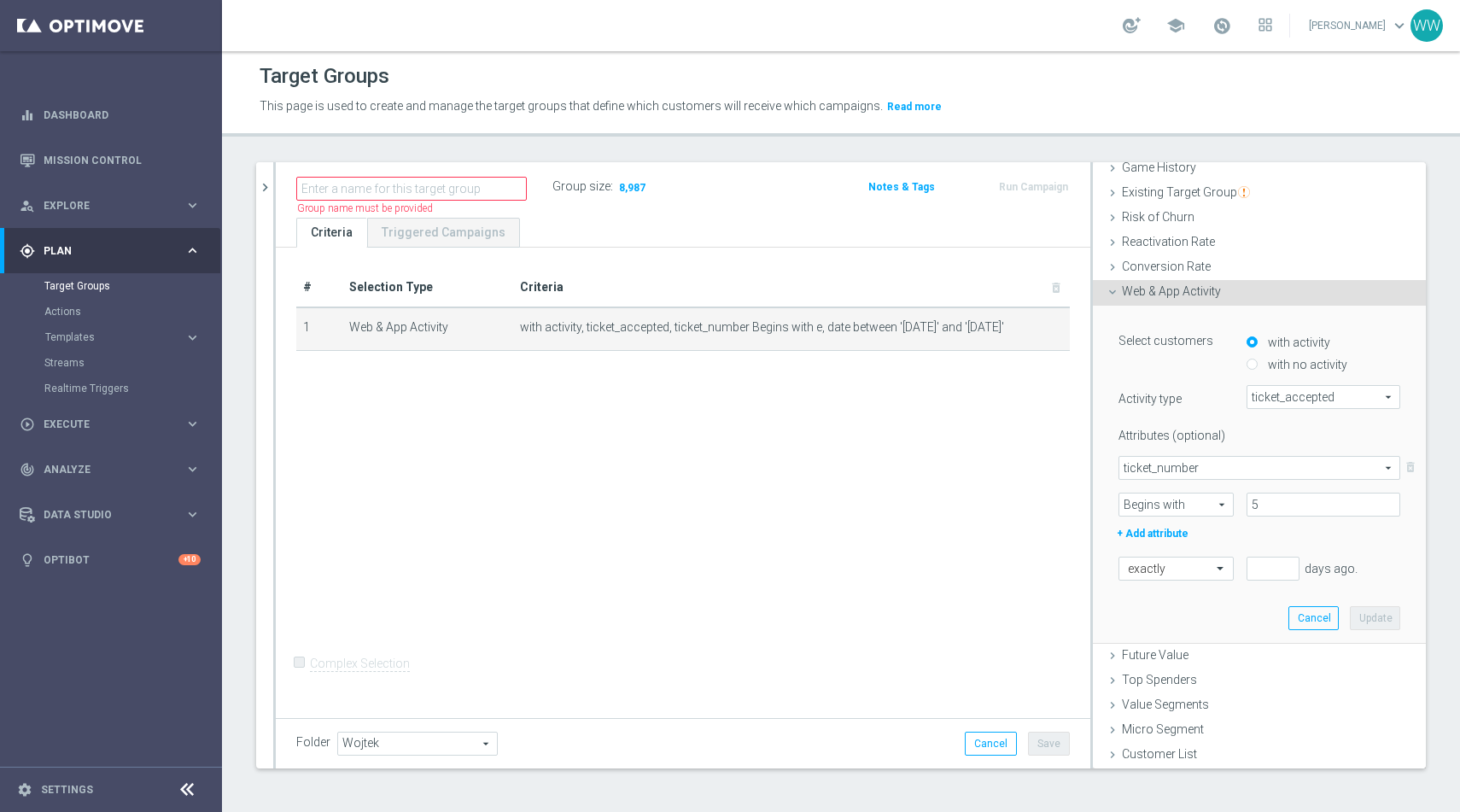
scroll to position [194, 0]
click at [1149, 569] on input "text" at bounding box center [1158, 571] width 62 height 15
click at [1164, 716] on div "today" at bounding box center [1176, 715] width 97 height 27
click at [1382, 615] on button "Update" at bounding box center [1376, 620] width 50 height 24
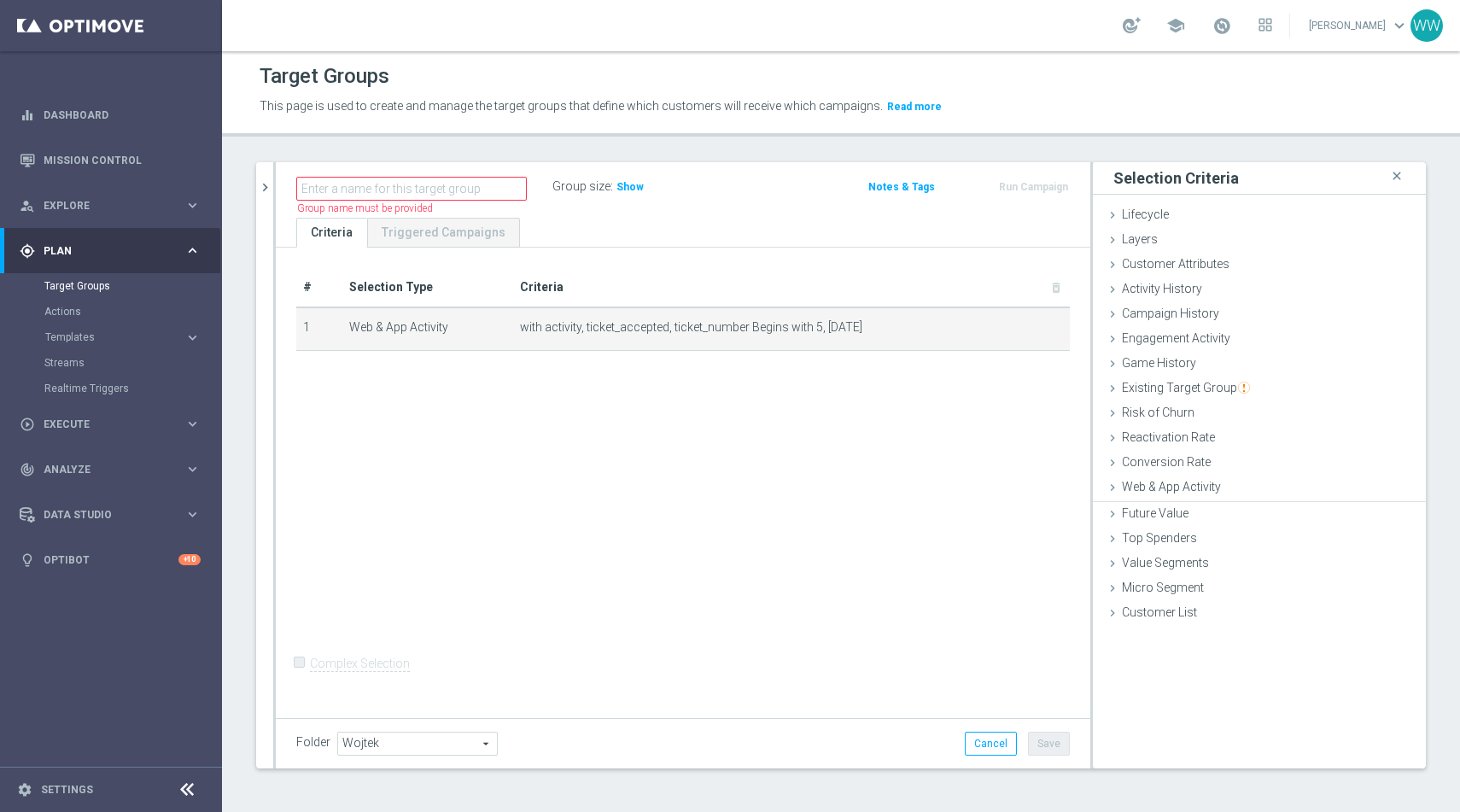
scroll to position [0, 0]
click at [622, 187] on span "Show" at bounding box center [630, 187] width 27 height 12
click at [712, 216] on div "Name length must be more than 2 characters Name length must be under 850 charac…" at bounding box center [683, 190] width 815 height 56
